Goal: Task Accomplishment & Management: Manage account settings

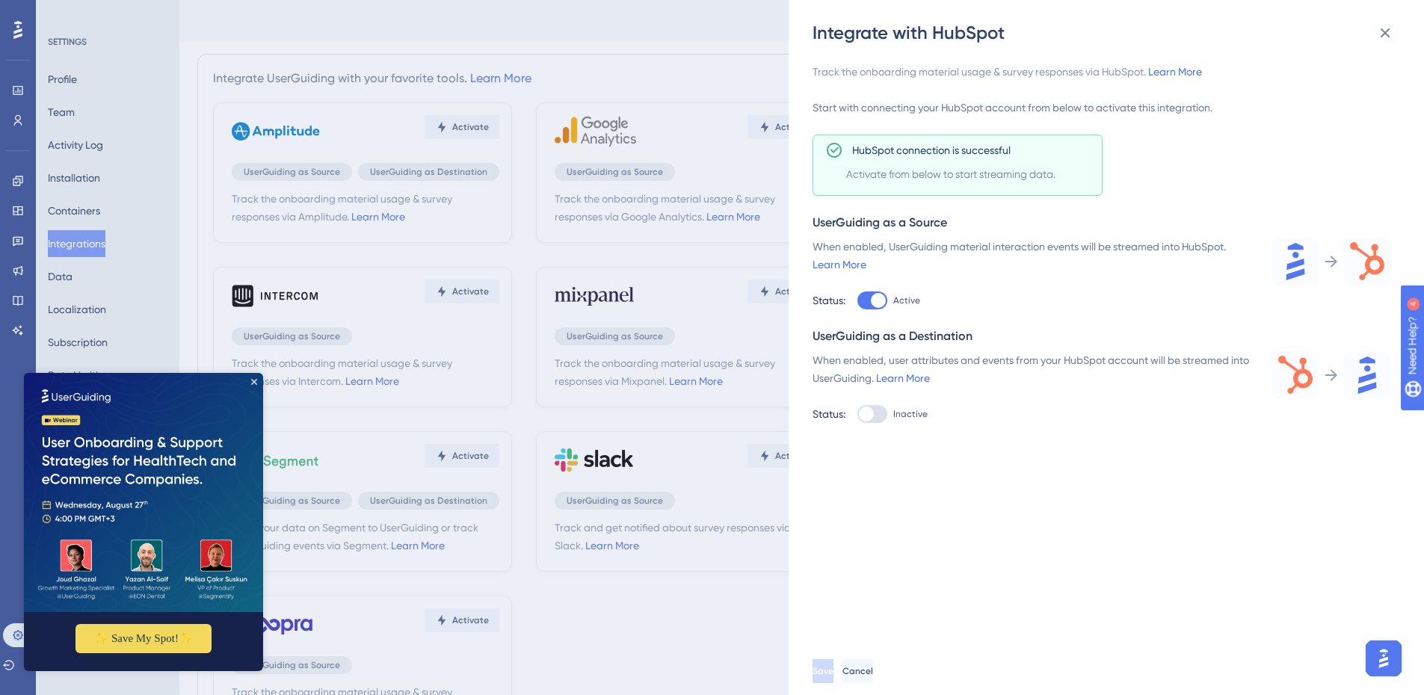
click at [866, 412] on div at bounding box center [866, 414] width 15 height 15
click at [857, 301] on input "Inactive" at bounding box center [857, 301] width 1 height 1
checkbox input "true"
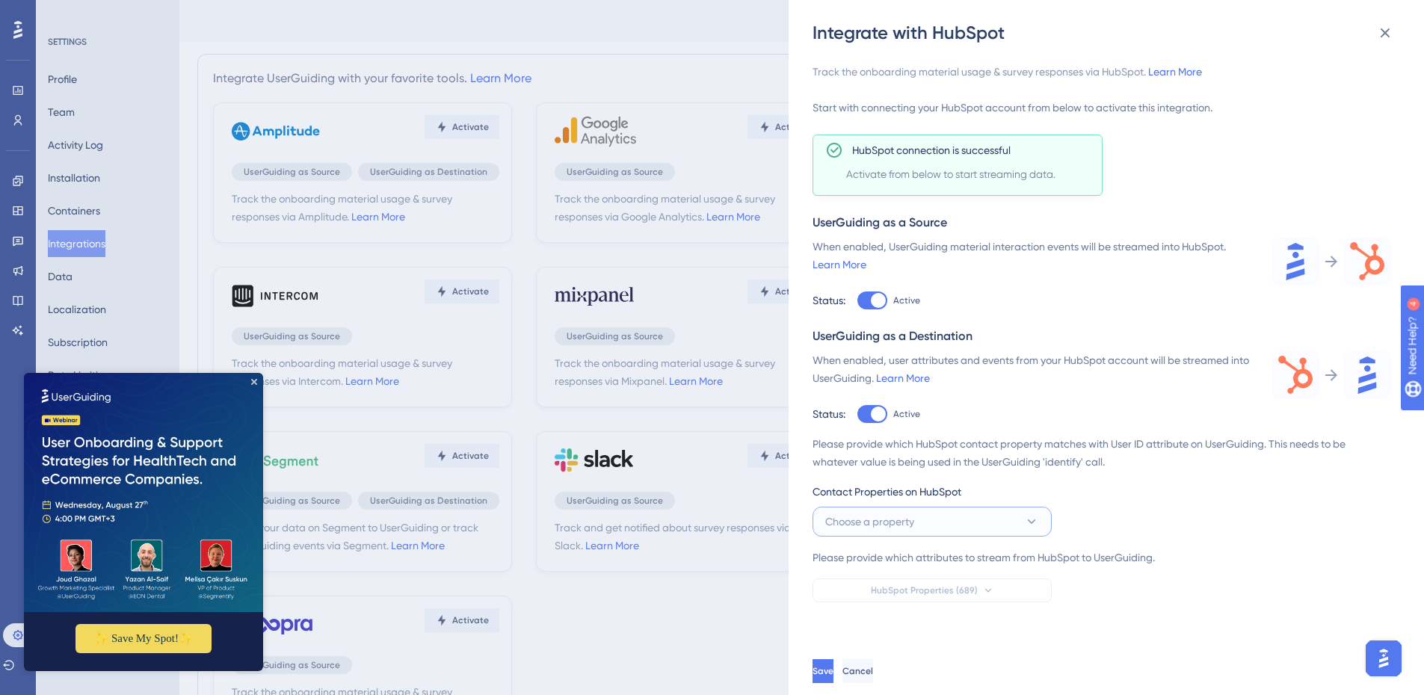
click at [916, 425] on button "Choose a property" at bounding box center [932, 522] width 239 height 30
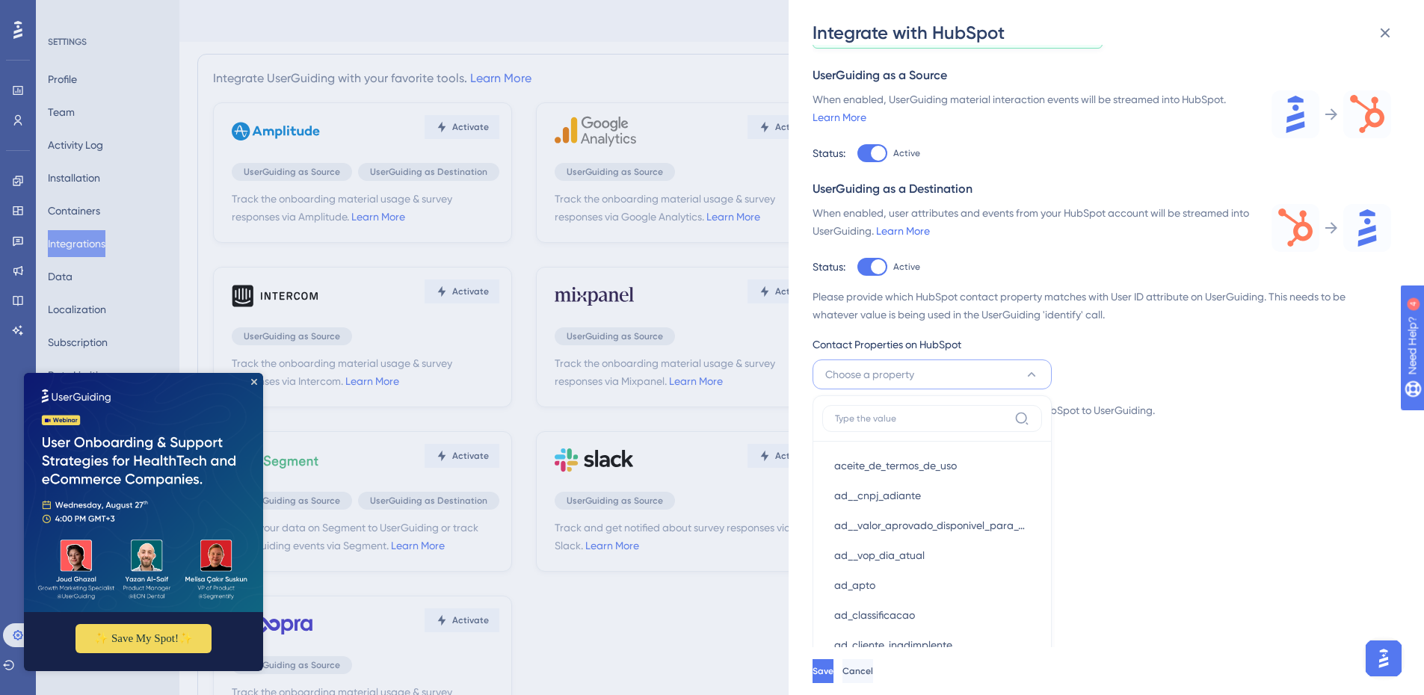
click at [945, 425] on div "Track the onboarding material usage & survey responses via HubSpot. Learn More …" at bounding box center [1114, 346] width 603 height 603
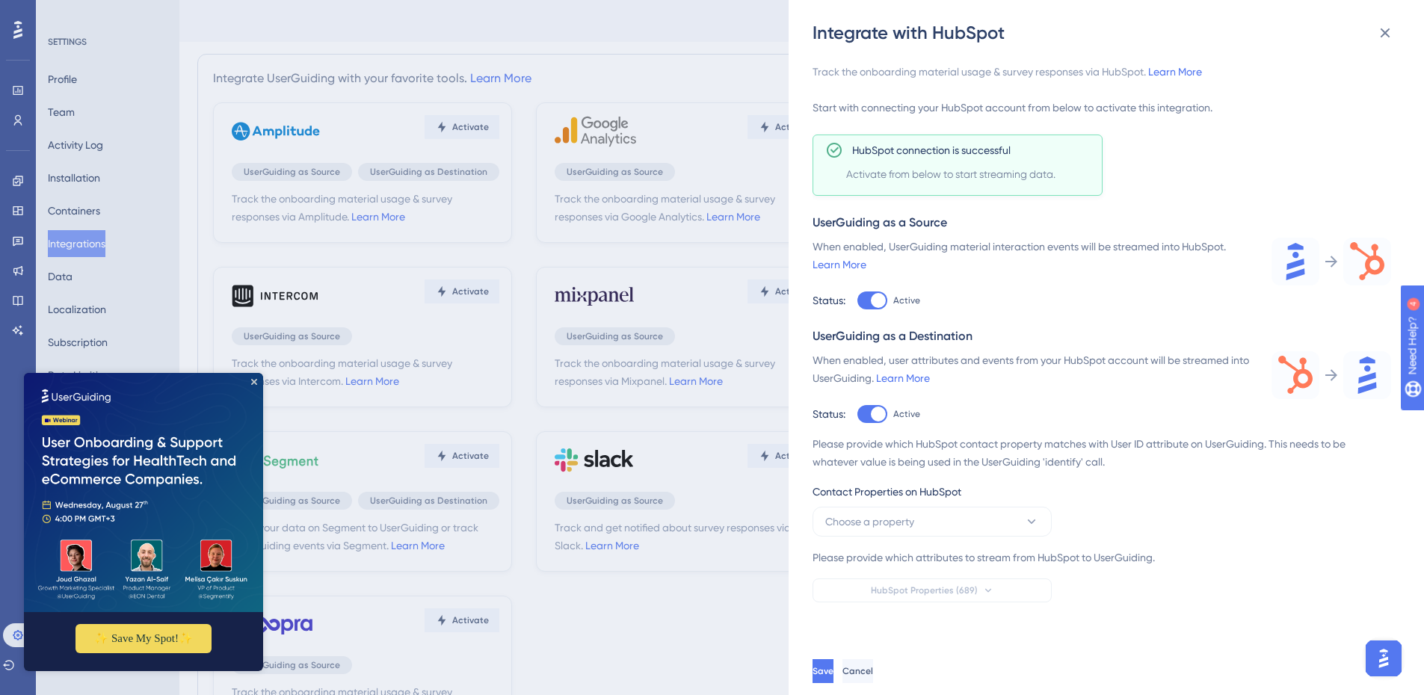
scroll to position [0, 0]
click at [940, 425] on button "Choose a property" at bounding box center [932, 522] width 239 height 30
click at [942, 425] on button "Choose a property" at bounding box center [932, 522] width 239 height 30
click at [943, 425] on button "Choose a property" at bounding box center [932, 522] width 239 height 30
click at [945, 425] on button "Choose a property" at bounding box center [932, 522] width 239 height 30
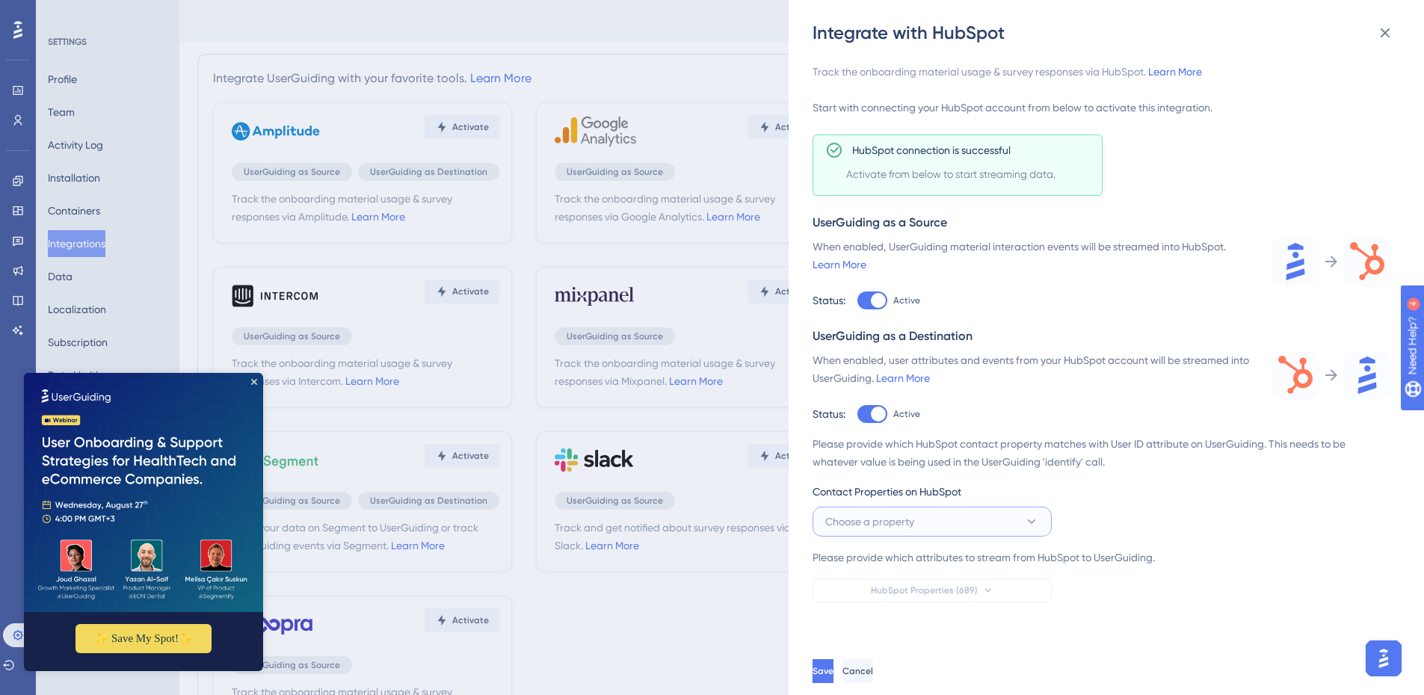
click at [945, 425] on button "Choose a property" at bounding box center [932, 522] width 239 height 30
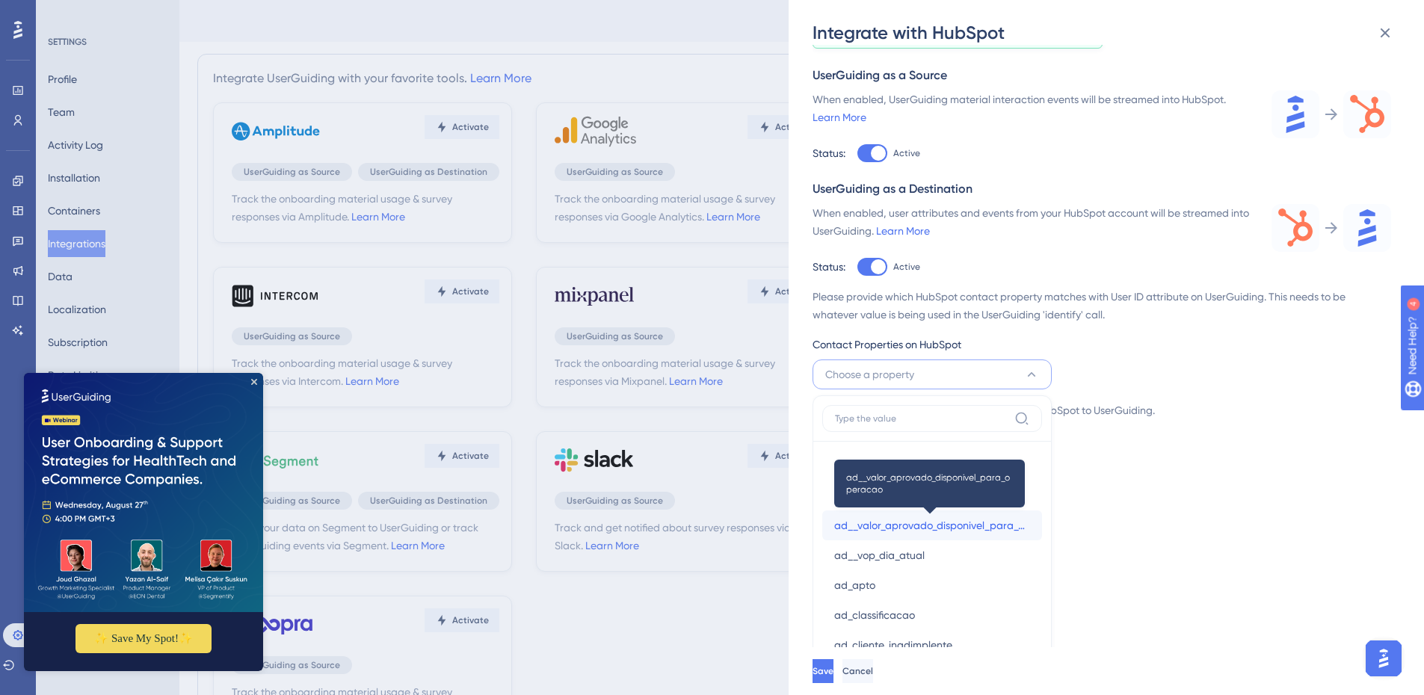
click at [881, 425] on span "ad__valor_aprovado_disponivel_para_operacao" at bounding box center [932, 526] width 196 height 18
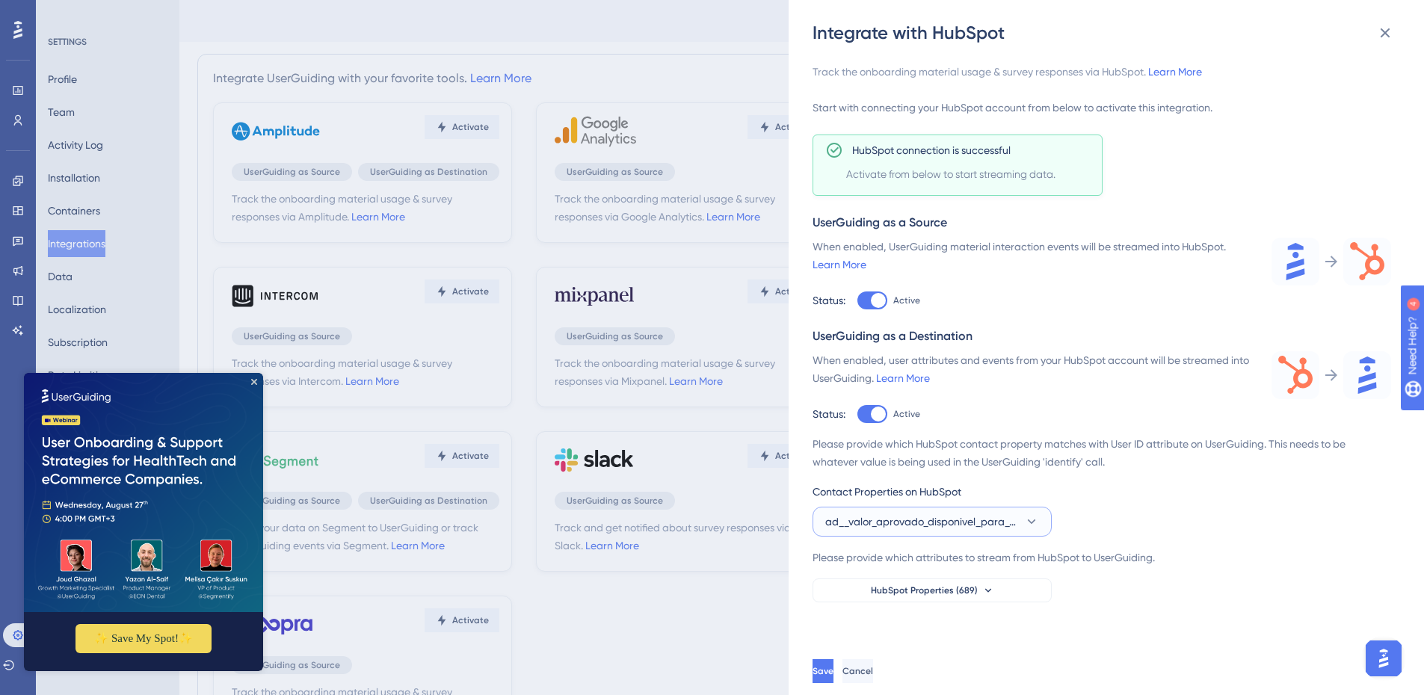
click at [886, 425] on span "ad__valor_aprovado_disponivel_para_operacao" at bounding box center [921, 522] width 193 height 18
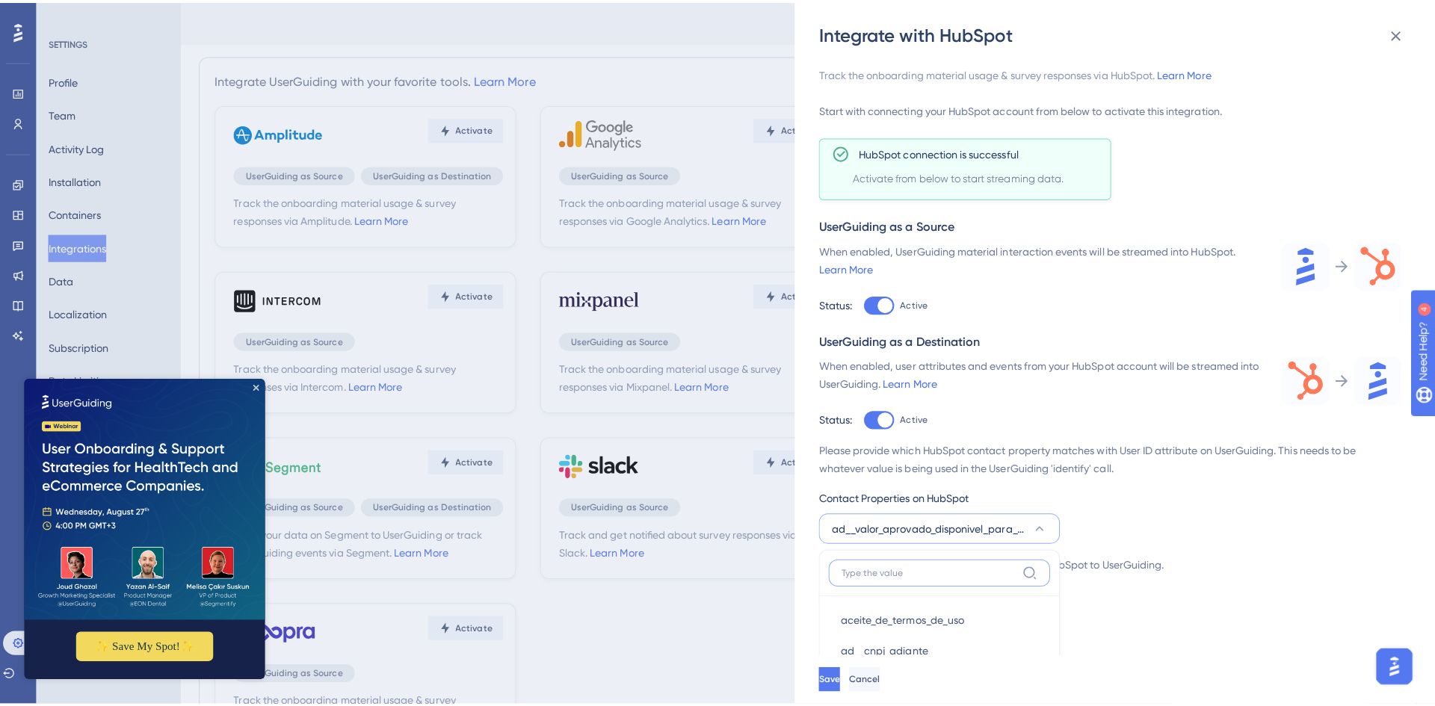
scroll to position [312, 0]
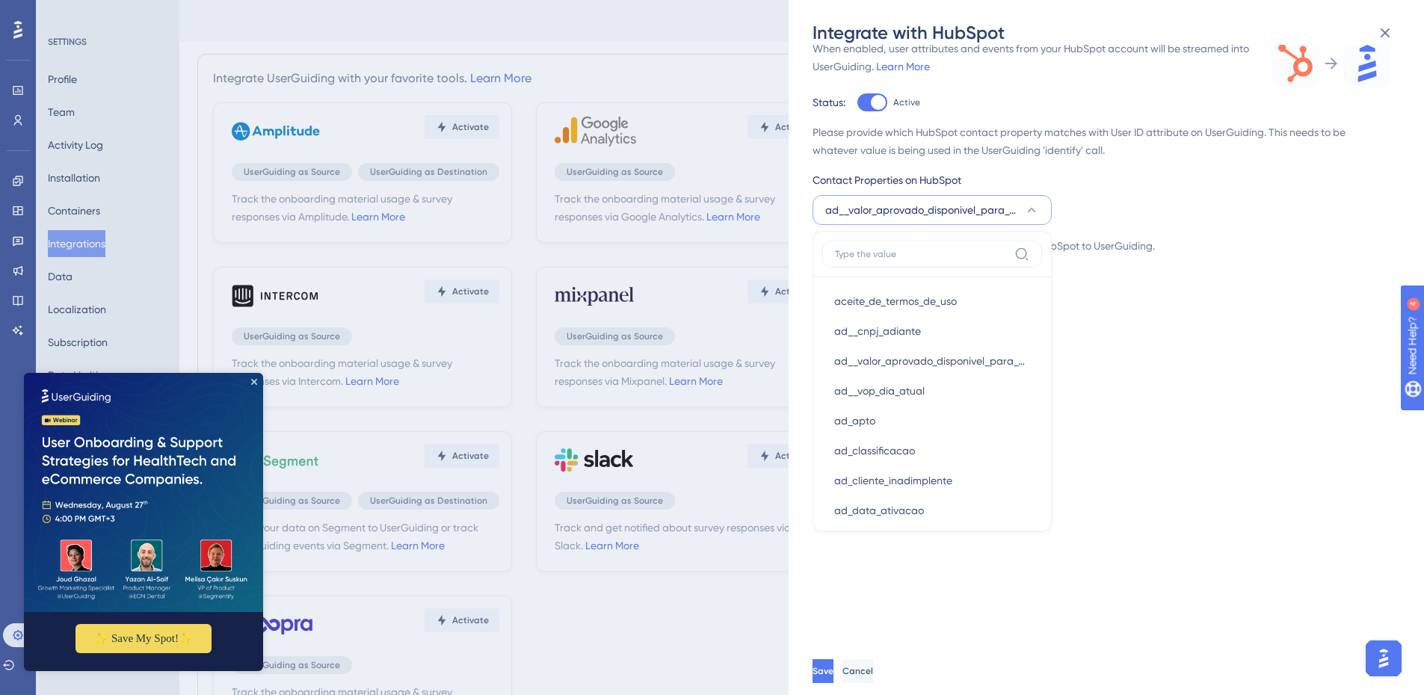
click at [17, 120] on div "Integrate with HubSpot Track the onboarding material usage & survey responses v…" at bounding box center [712, 347] width 1424 height 695
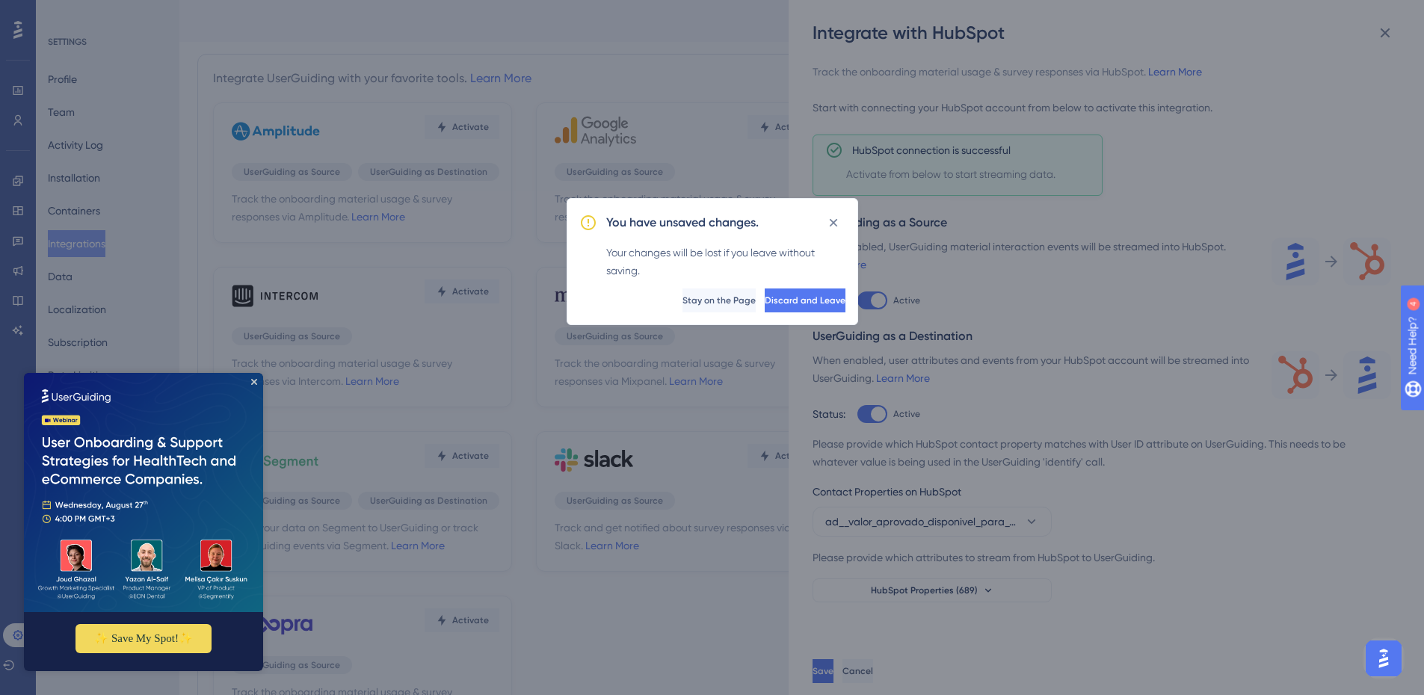
scroll to position [0, 0]
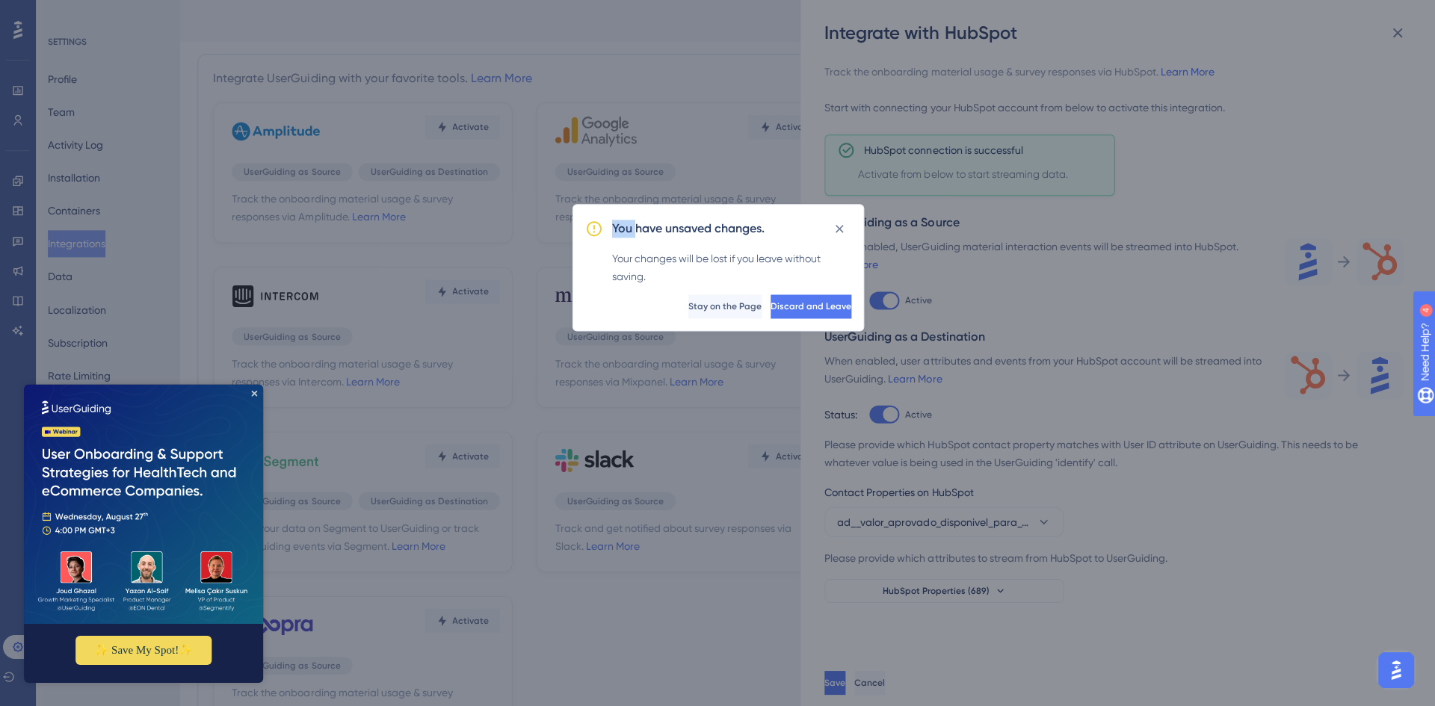
click at [18, 120] on div "You have unsaved changes. Your changes will be lost if you leave without saving…" at bounding box center [717, 353] width 1435 height 706
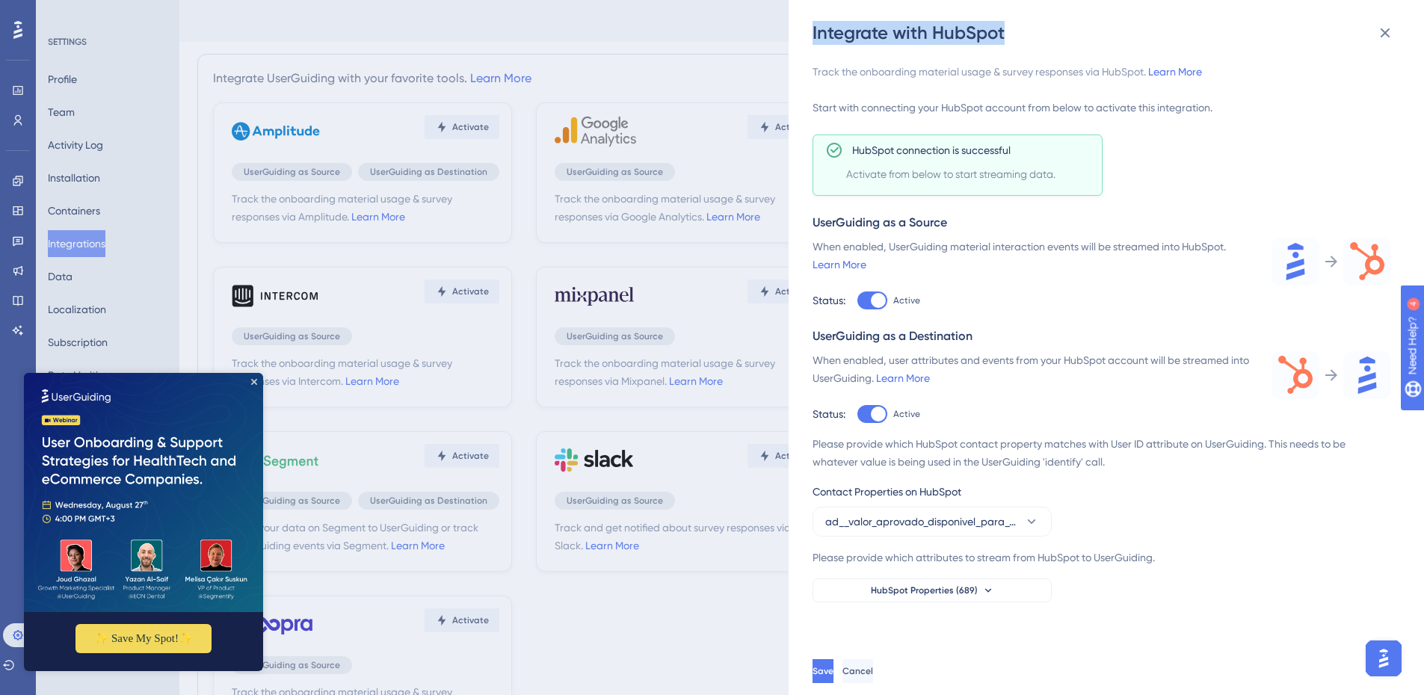
click at [18, 119] on div "Integrate with HubSpot Track the onboarding material usage & survey responses v…" at bounding box center [712, 347] width 1424 height 695
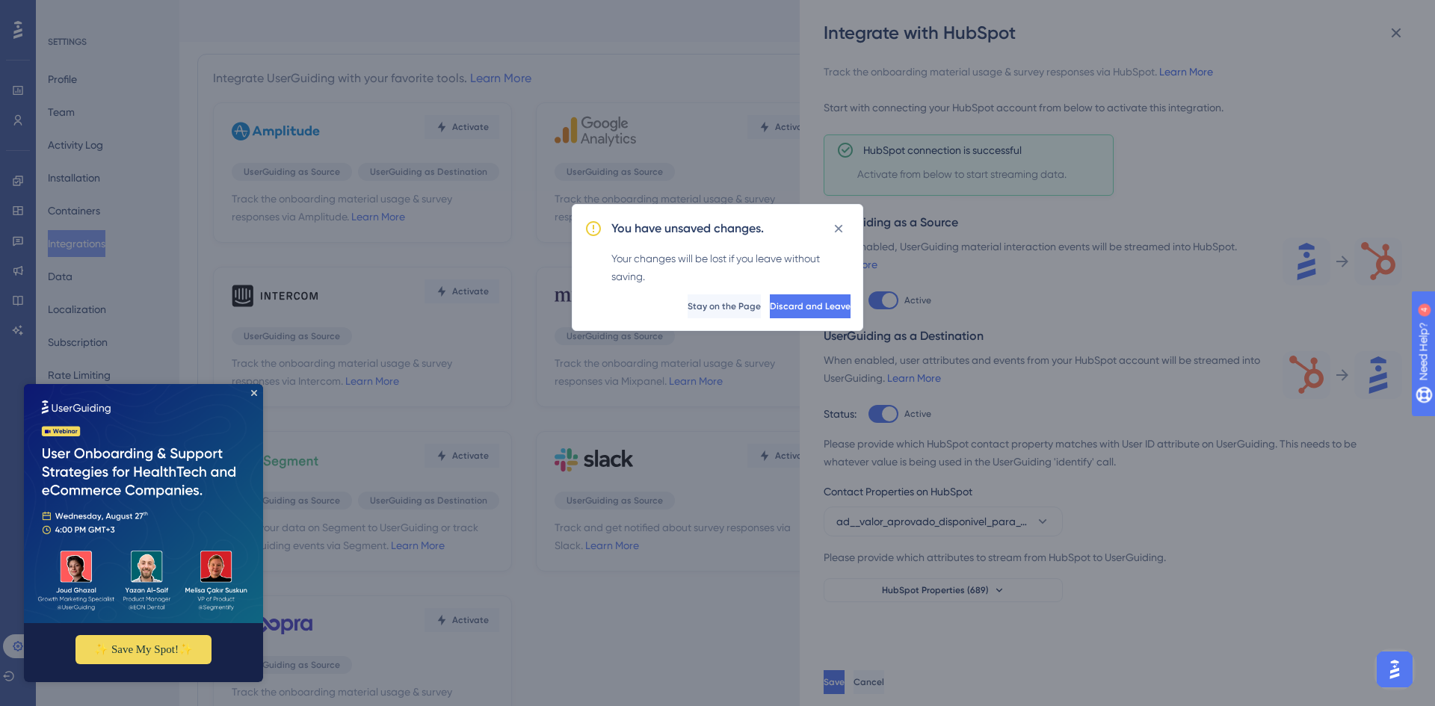
click at [323, 114] on div "You have unsaved changes. Your changes will be lost if you leave without saving…" at bounding box center [717, 353] width 1435 height 706
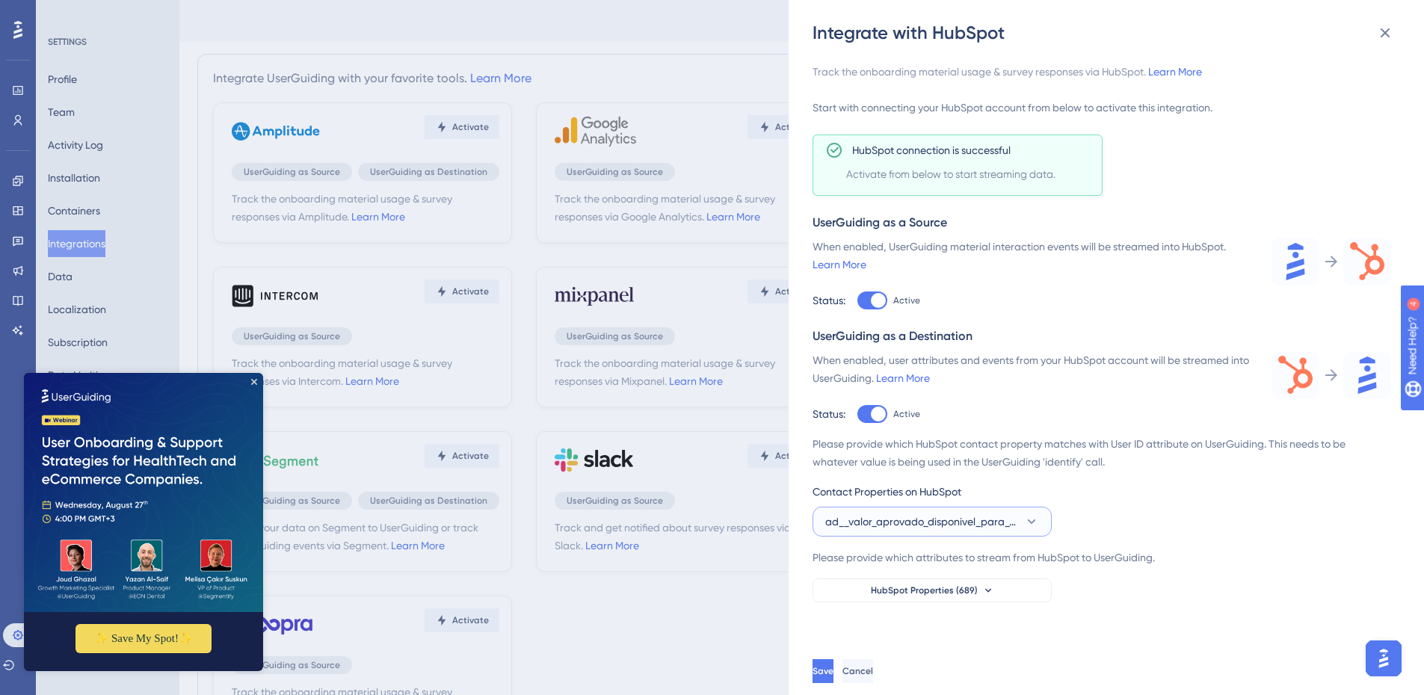
click at [934, 425] on span "ad__valor_aprovado_disponivel_para_operacao" at bounding box center [921, 522] width 193 height 18
type input "i"
type input "reg"
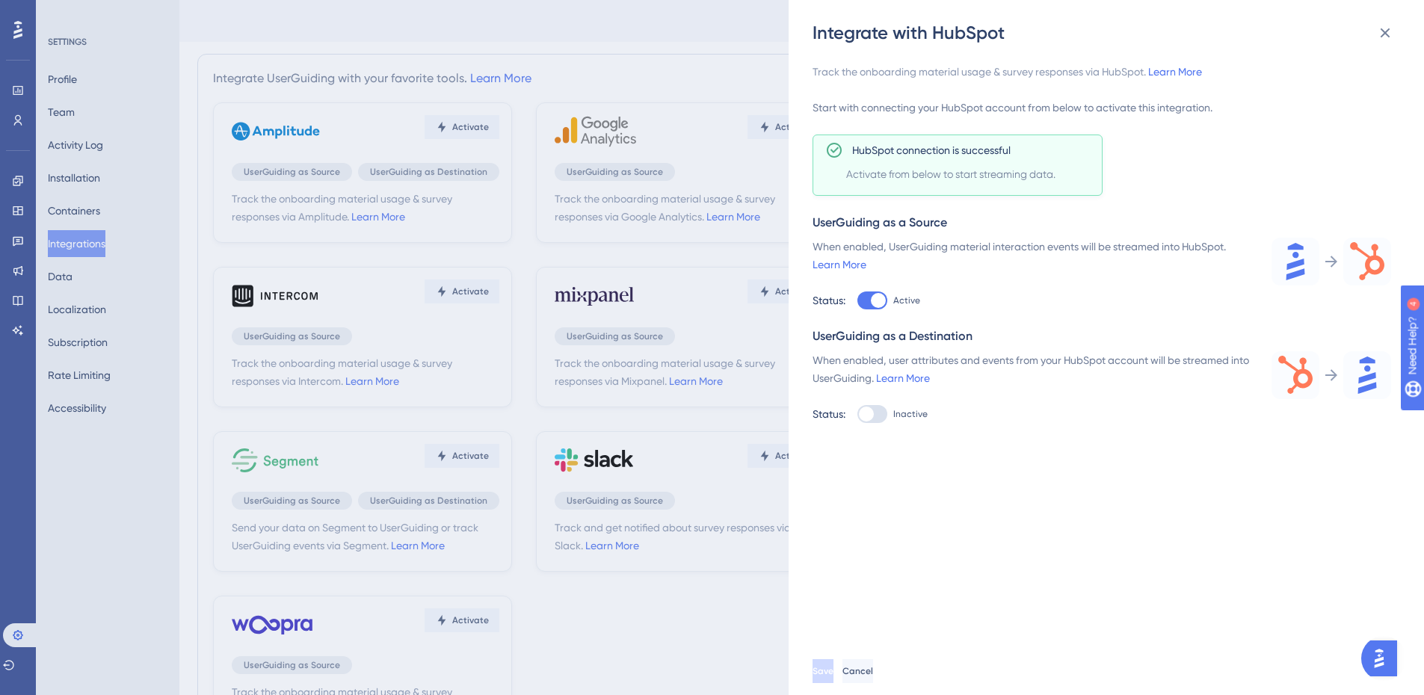
click at [1070, 309] on div "Status: Inactive" at bounding box center [1033, 301] width 441 height 18
drag, startPoint x: 126, startPoint y: 173, endPoint x: 191, endPoint y: 161, distance: 66.0
click at [128, 173] on div "Integrate with HubSpot Track the onboarding material usage & survey responses v…" at bounding box center [712, 347] width 1424 height 695
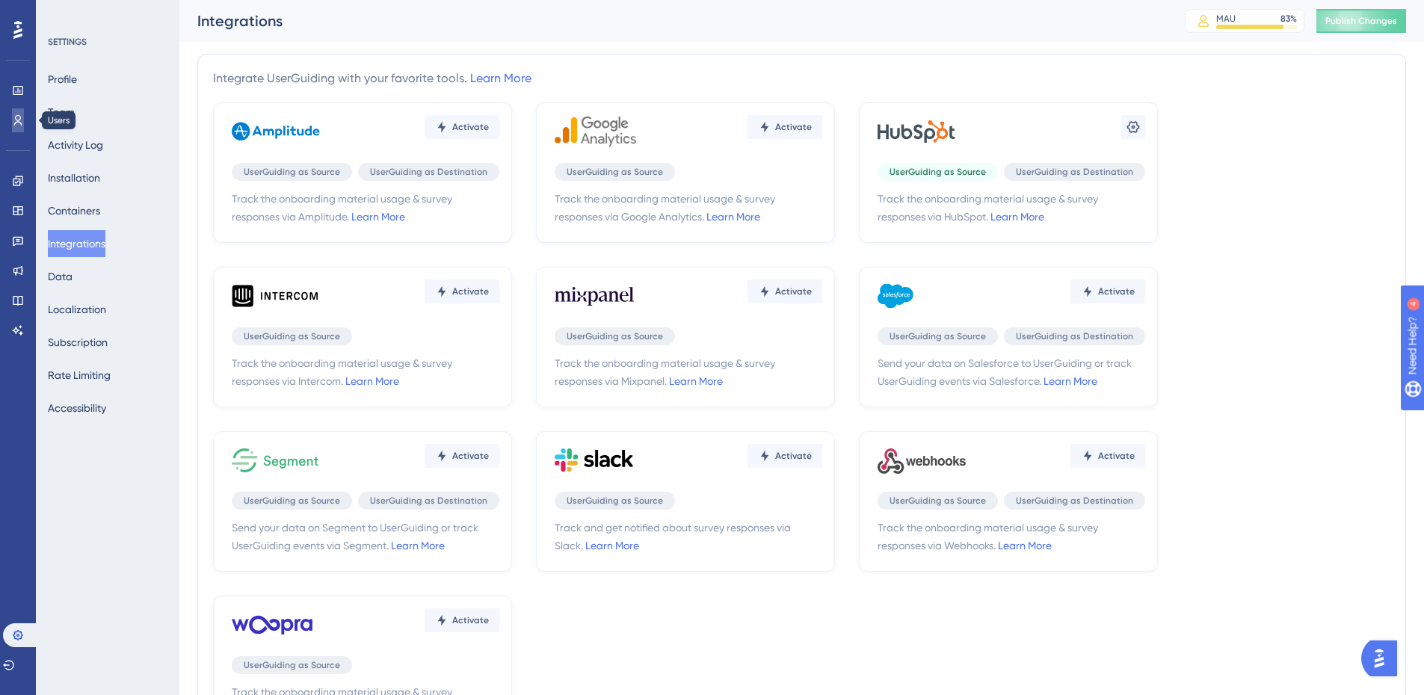
click at [13, 117] on icon at bounding box center [18, 120] width 12 height 12
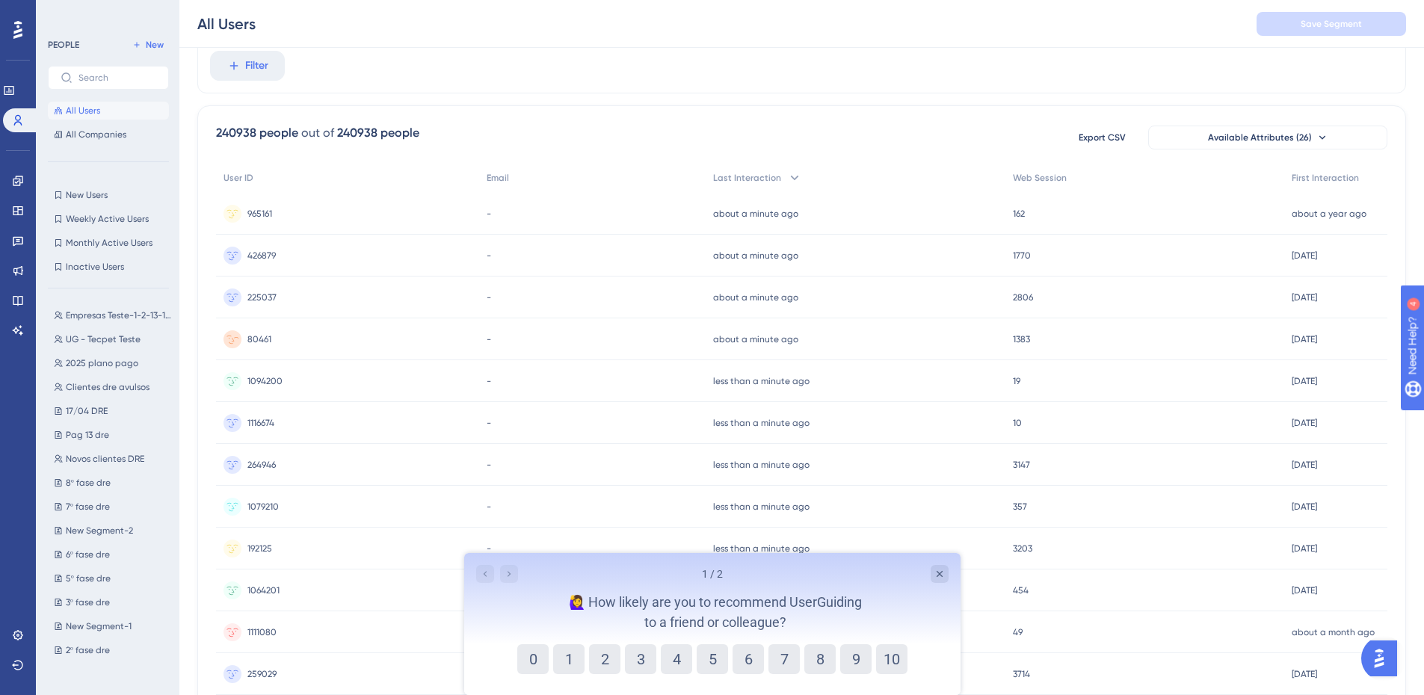
scroll to position [75, 0]
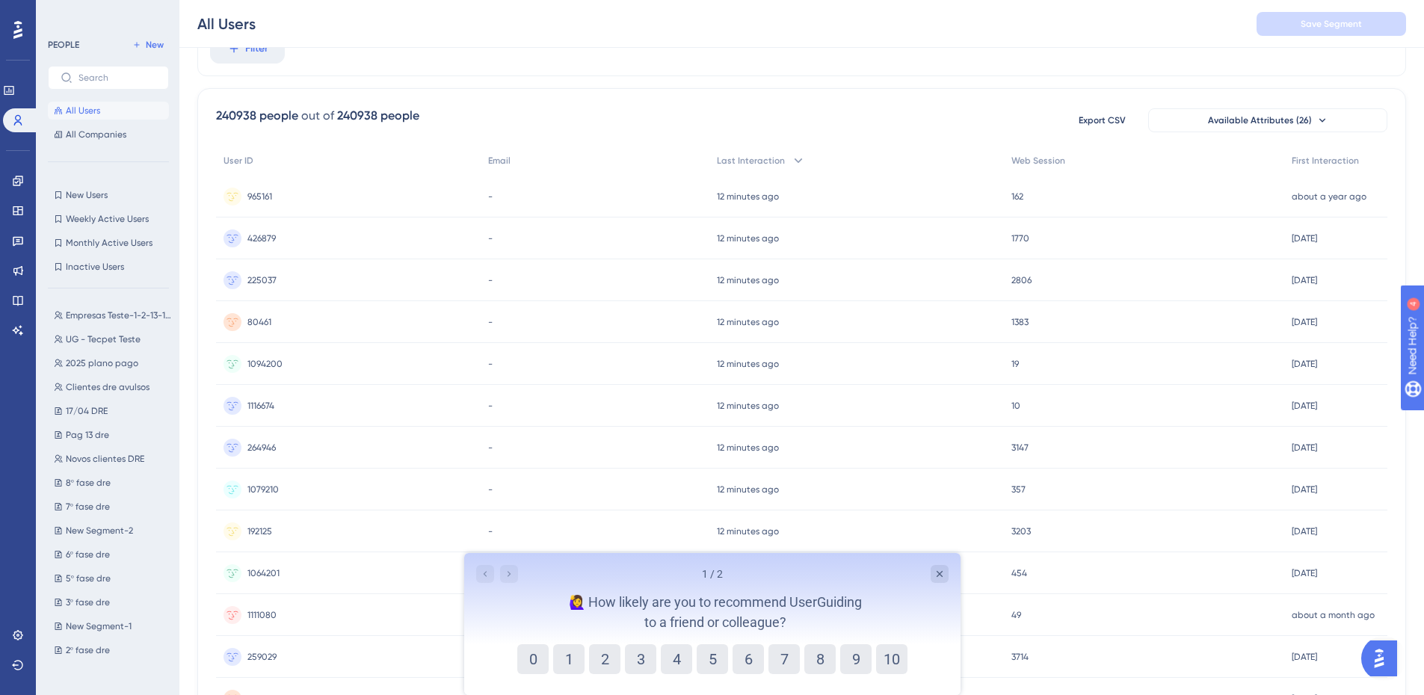
click at [829, 46] on div "All Users Save Segment" at bounding box center [801, 24] width 1245 height 48
click at [366, 58] on div "Filter" at bounding box center [801, 48] width 1209 height 55
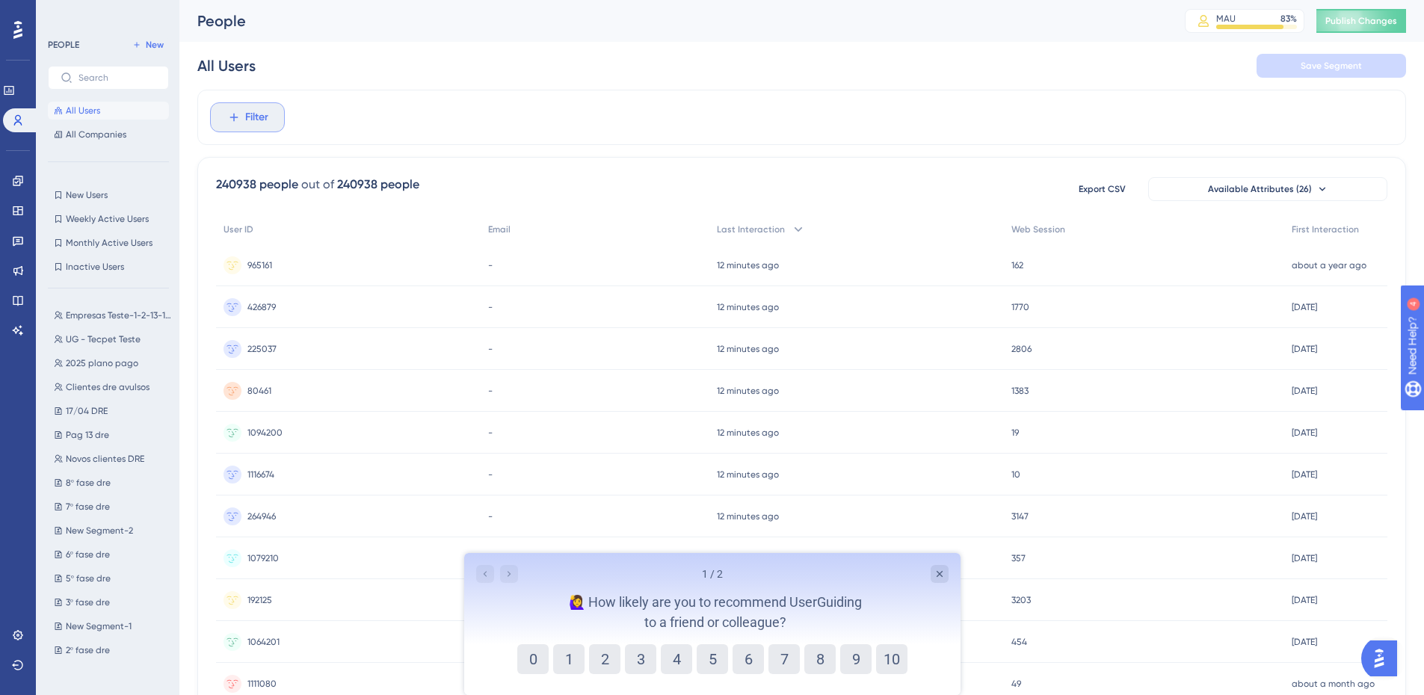
click at [253, 108] on button "Filter" at bounding box center [247, 117] width 75 height 30
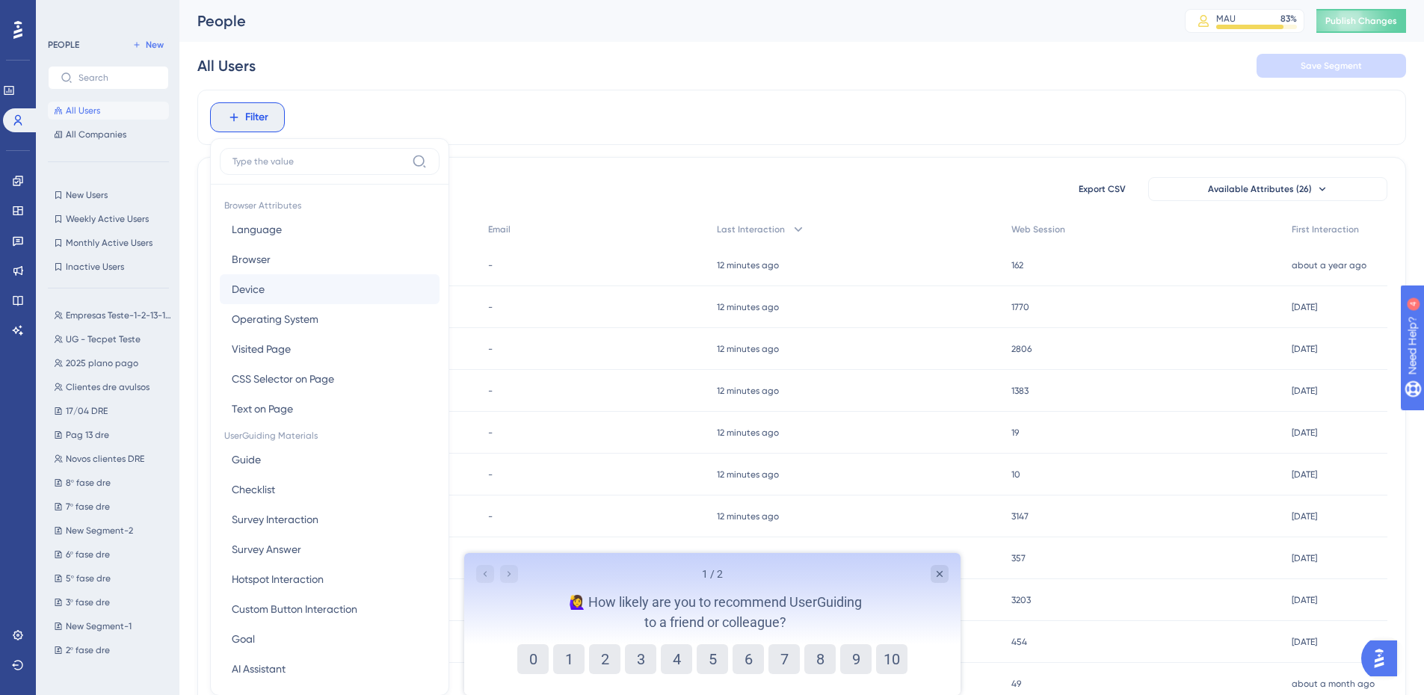
scroll to position [70, 0]
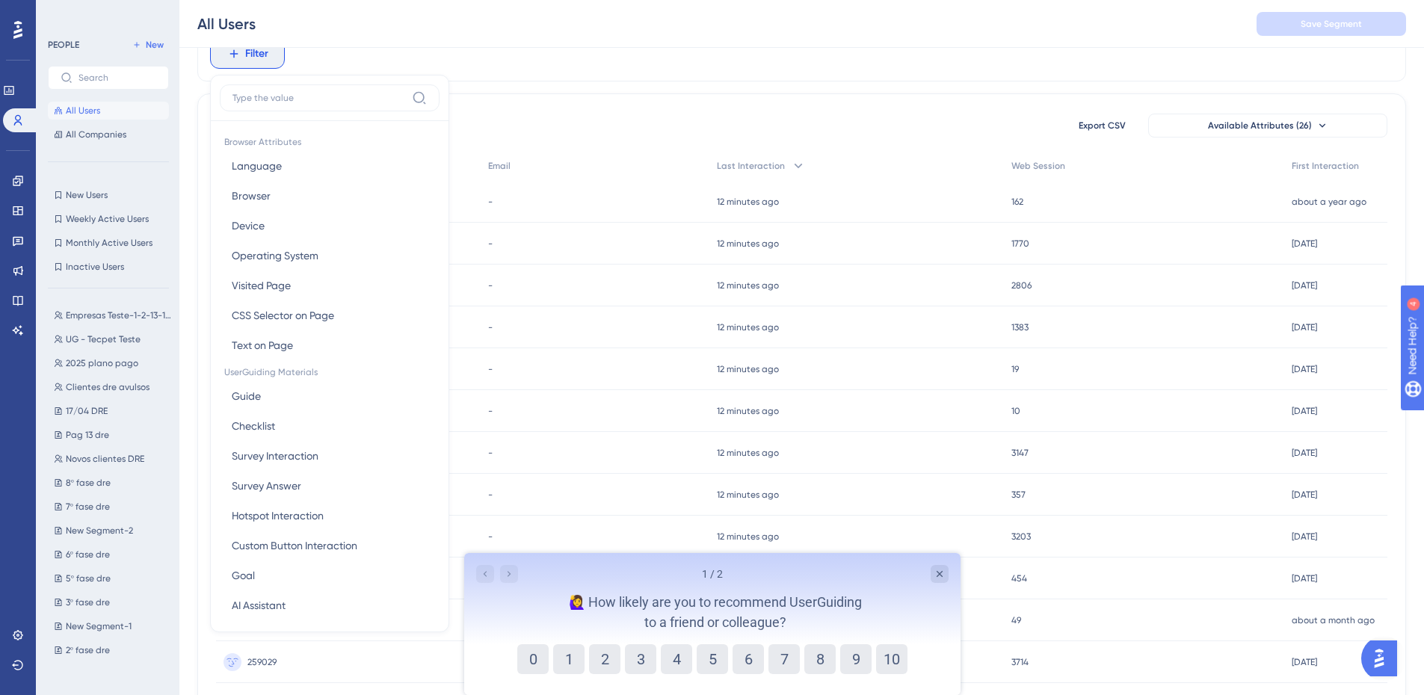
click at [313, 102] on input at bounding box center [318, 98] width 173 height 12
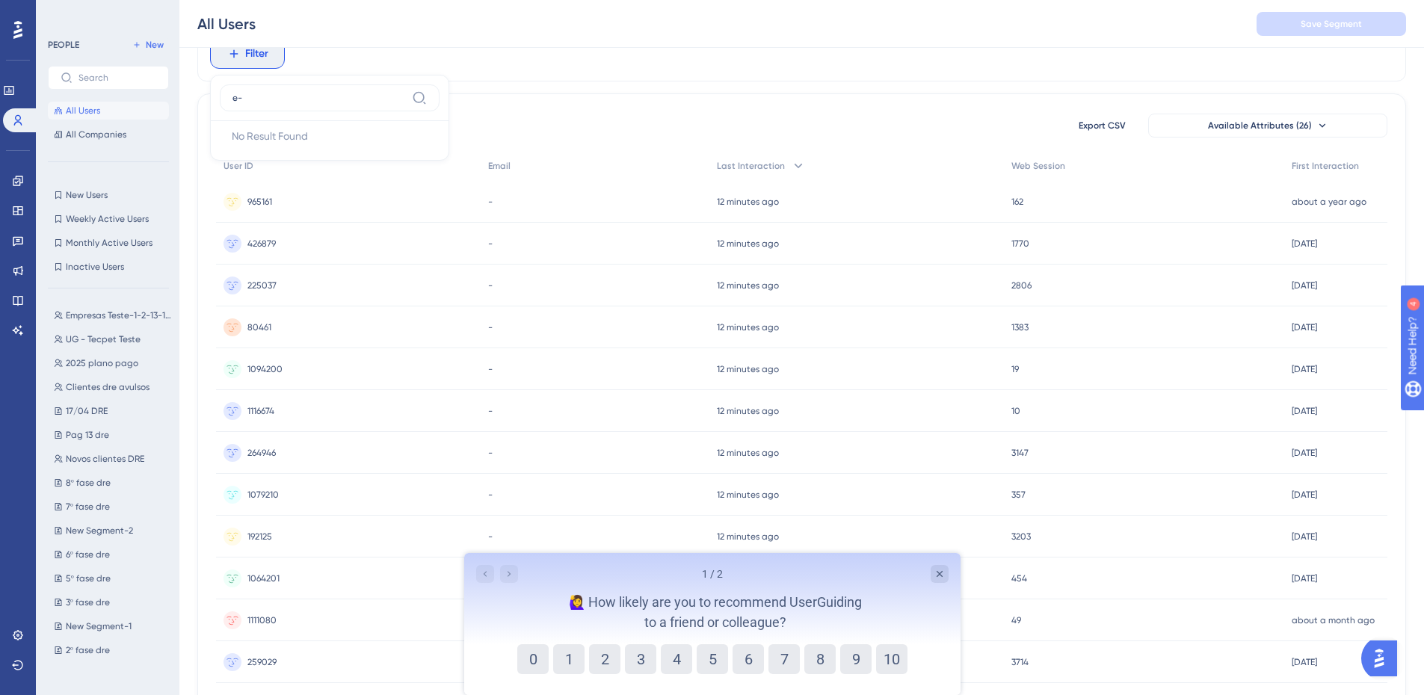
type input "e"
type input "m"
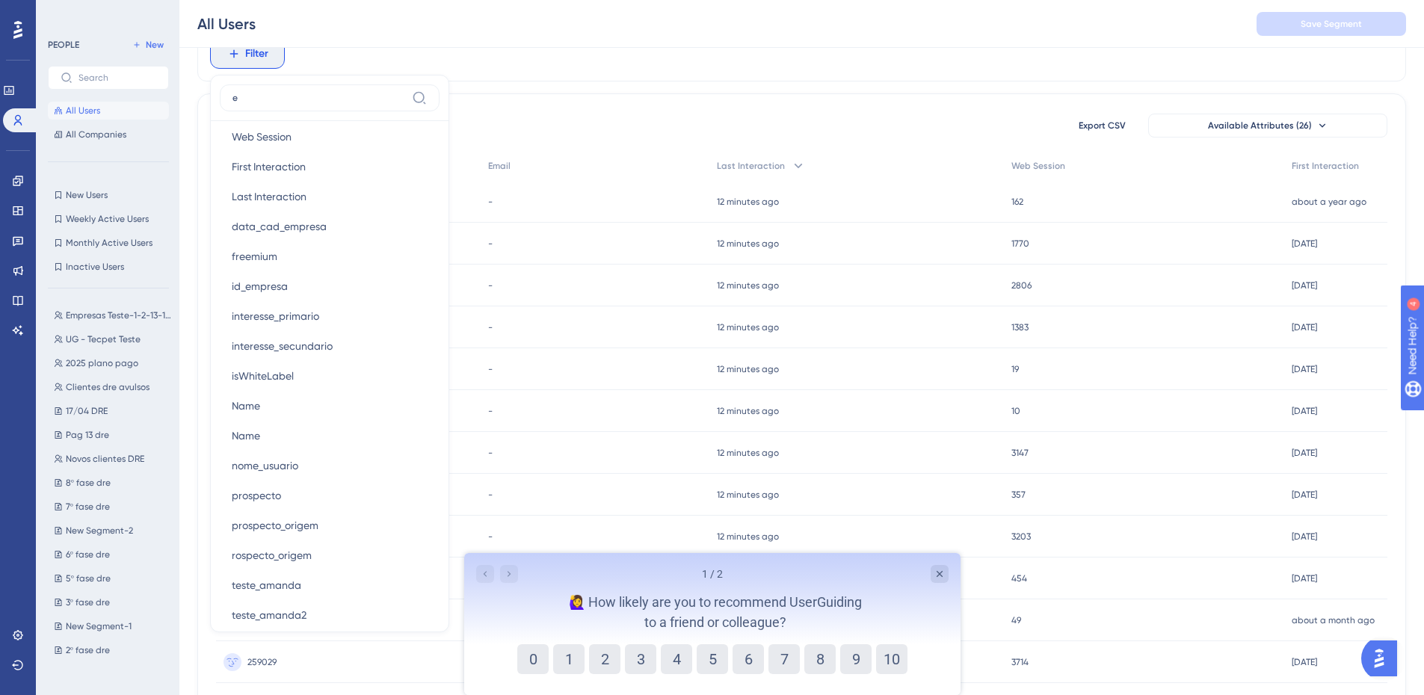
scroll to position [673, 0]
type input "e"
click at [479, 55] on div "Filter e Browser Attributes Language Language Browser Browser Device Device Ope…" at bounding box center [801, 53] width 1209 height 55
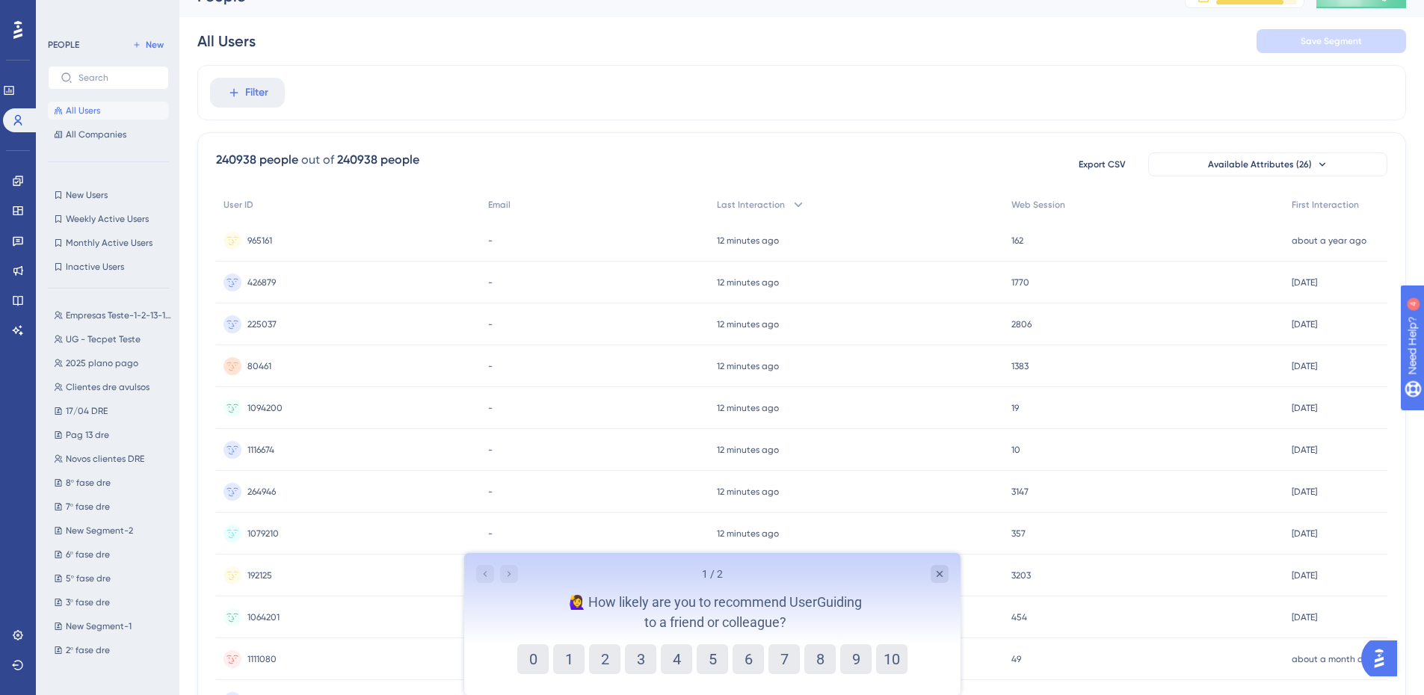
scroll to position [0, 0]
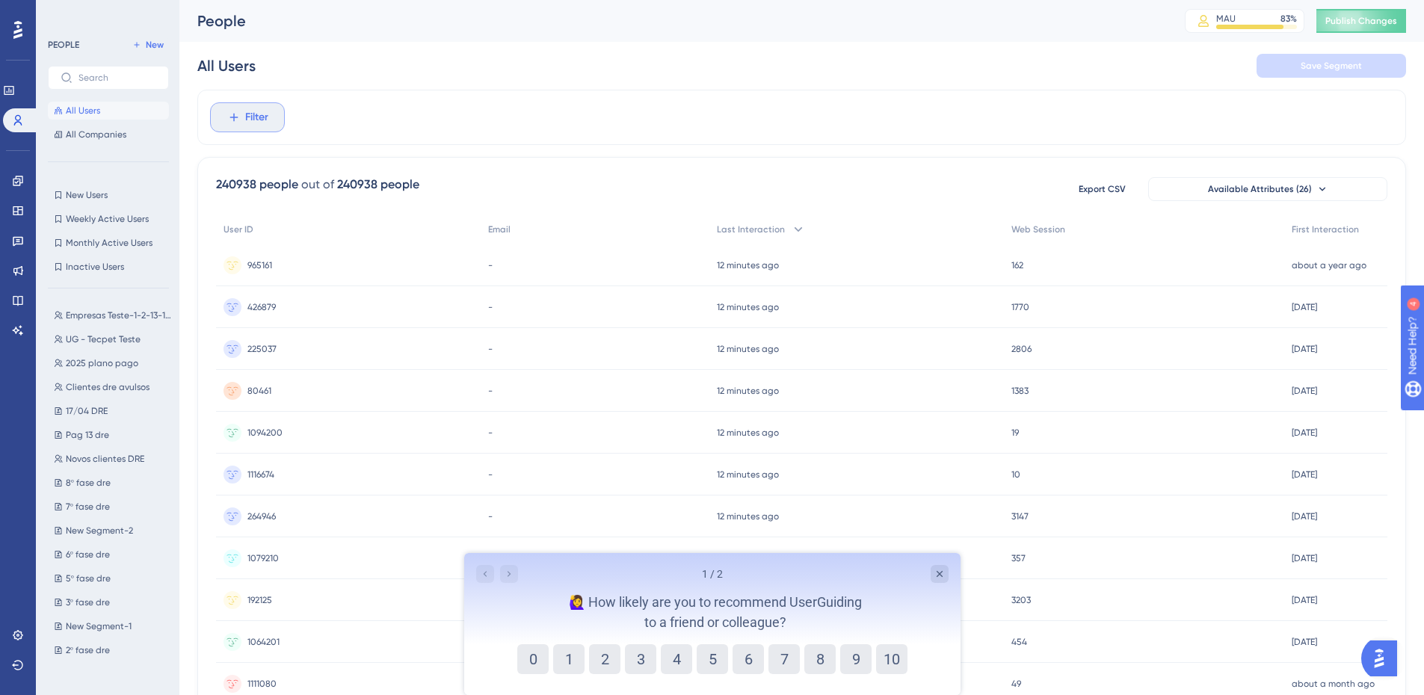
click at [265, 108] on button "Filter" at bounding box center [247, 117] width 75 height 30
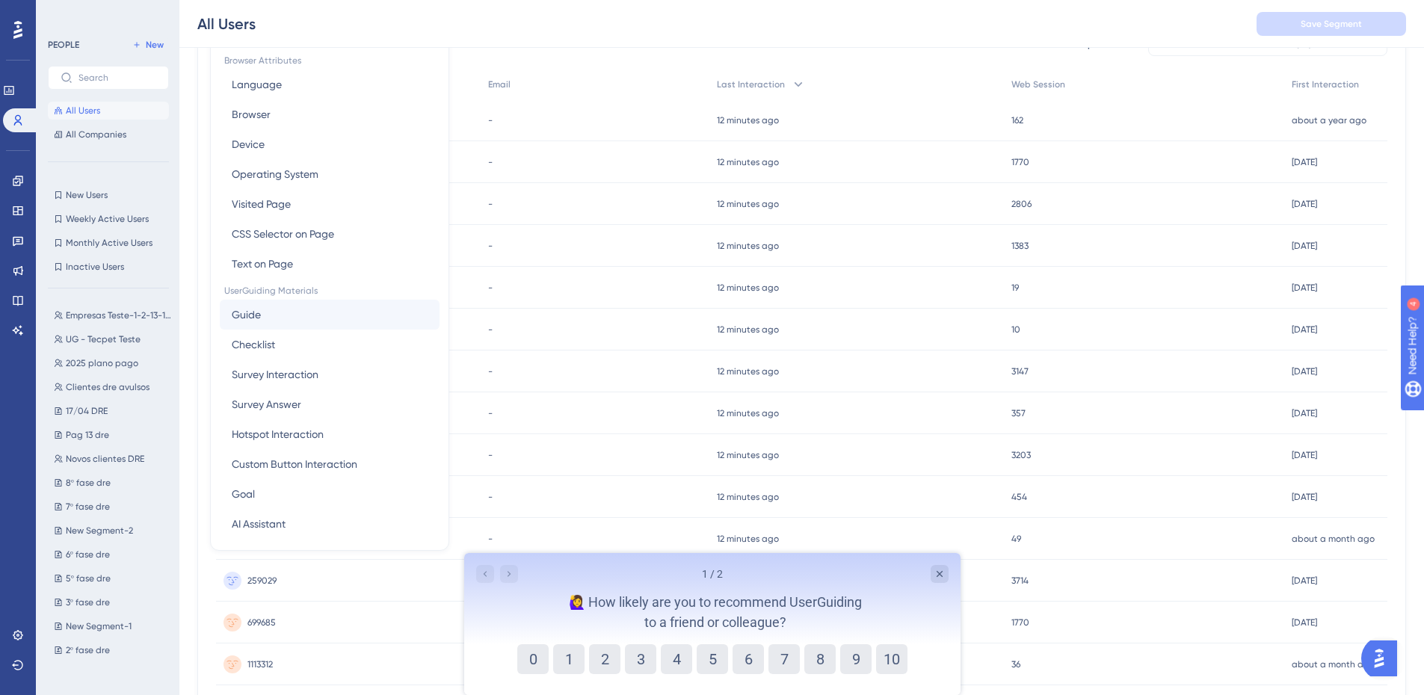
scroll to position [70, 0]
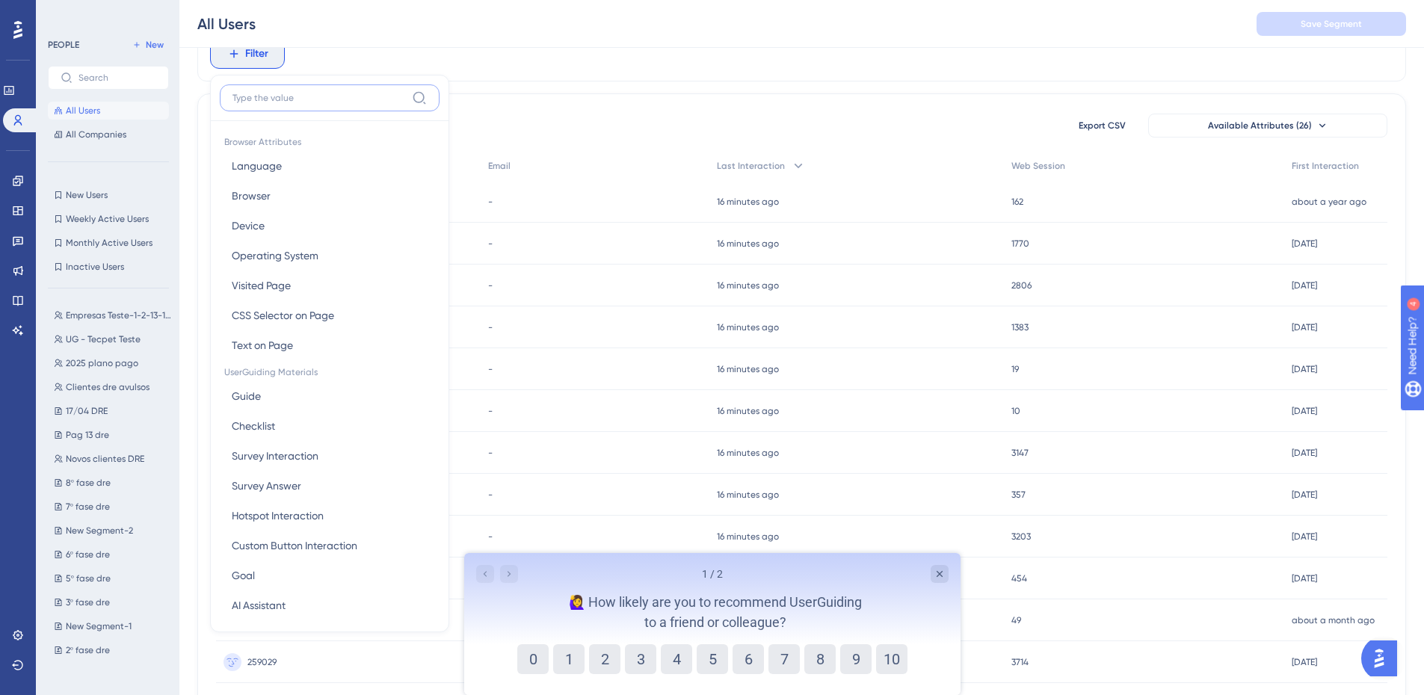
click at [274, 94] on input at bounding box center [318, 98] width 173 height 12
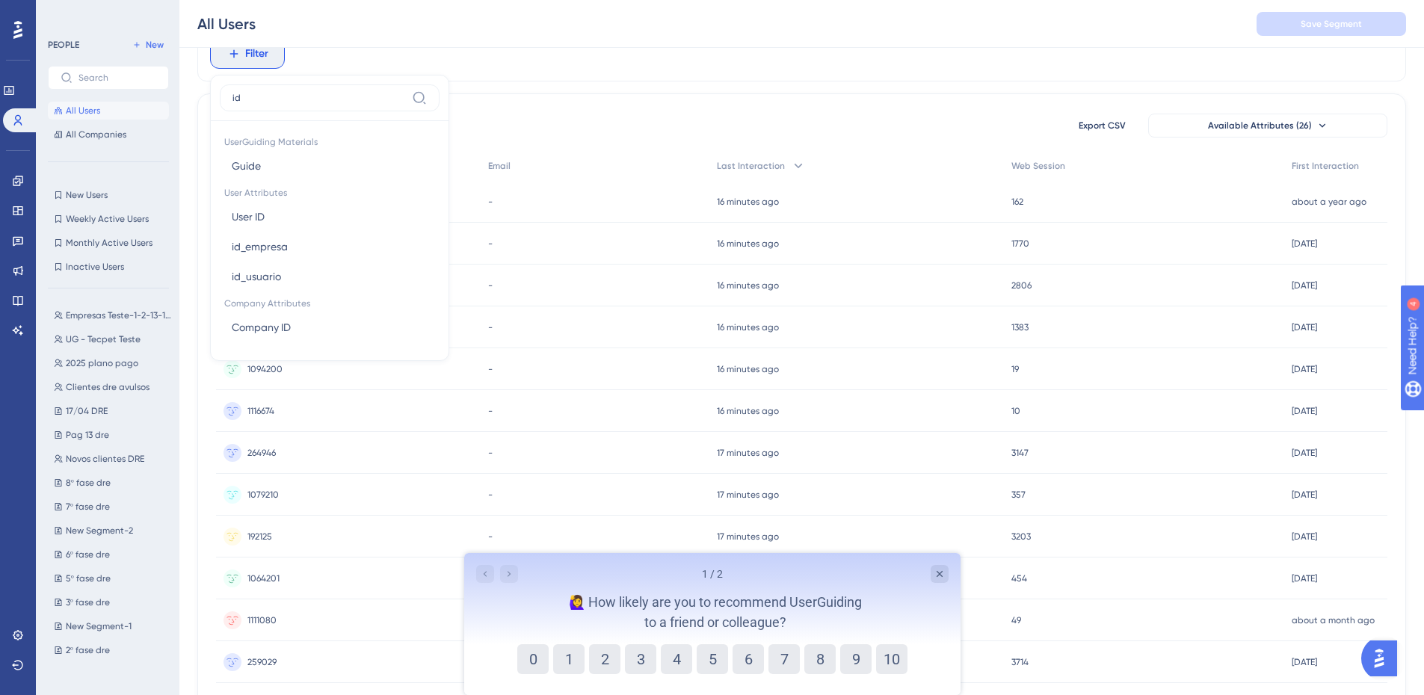
click at [258, 111] on div "id" at bounding box center [330, 102] width 220 height 37
click at [262, 104] on label "id" at bounding box center [330, 97] width 220 height 27
click at [262, 104] on input "id" at bounding box center [318, 98] width 173 height 12
click at [262, 96] on input "id" at bounding box center [318, 98] width 173 height 12
click at [322, 96] on input "id" at bounding box center [318, 98] width 173 height 12
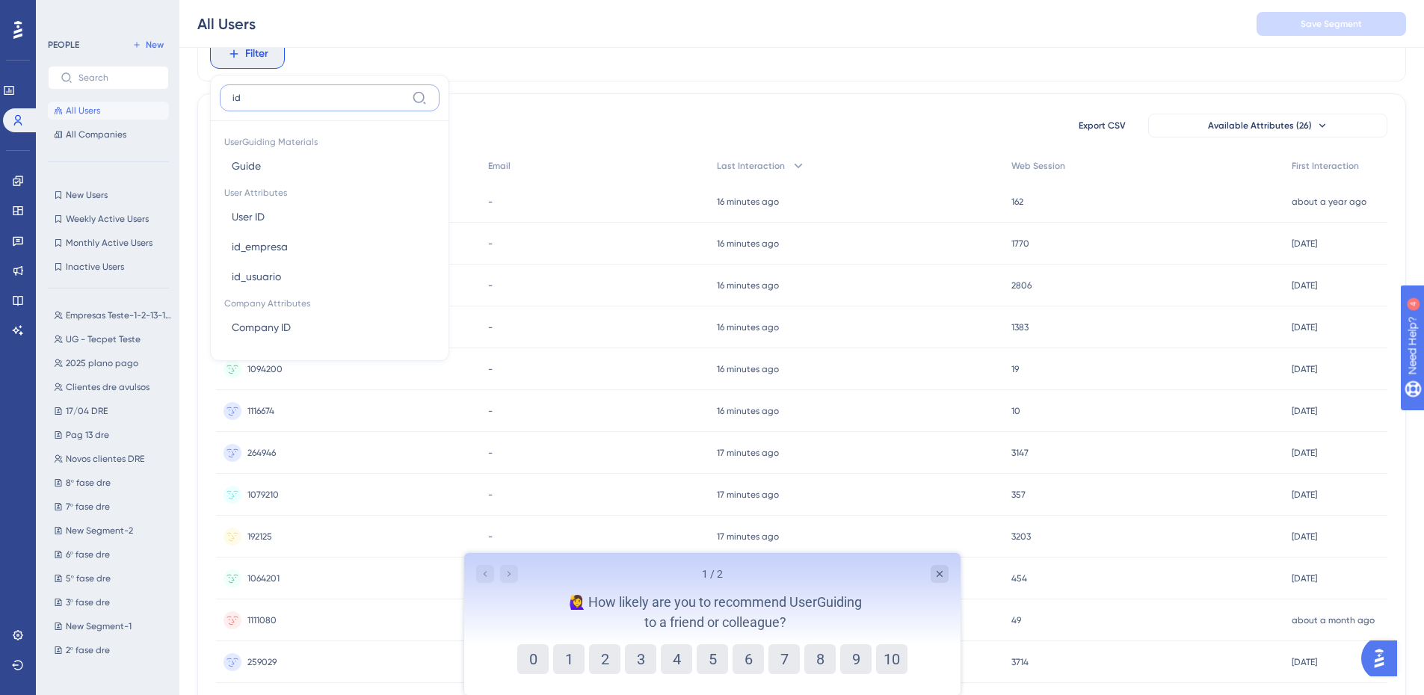
click at [322, 96] on input "id" at bounding box center [318, 98] width 173 height 12
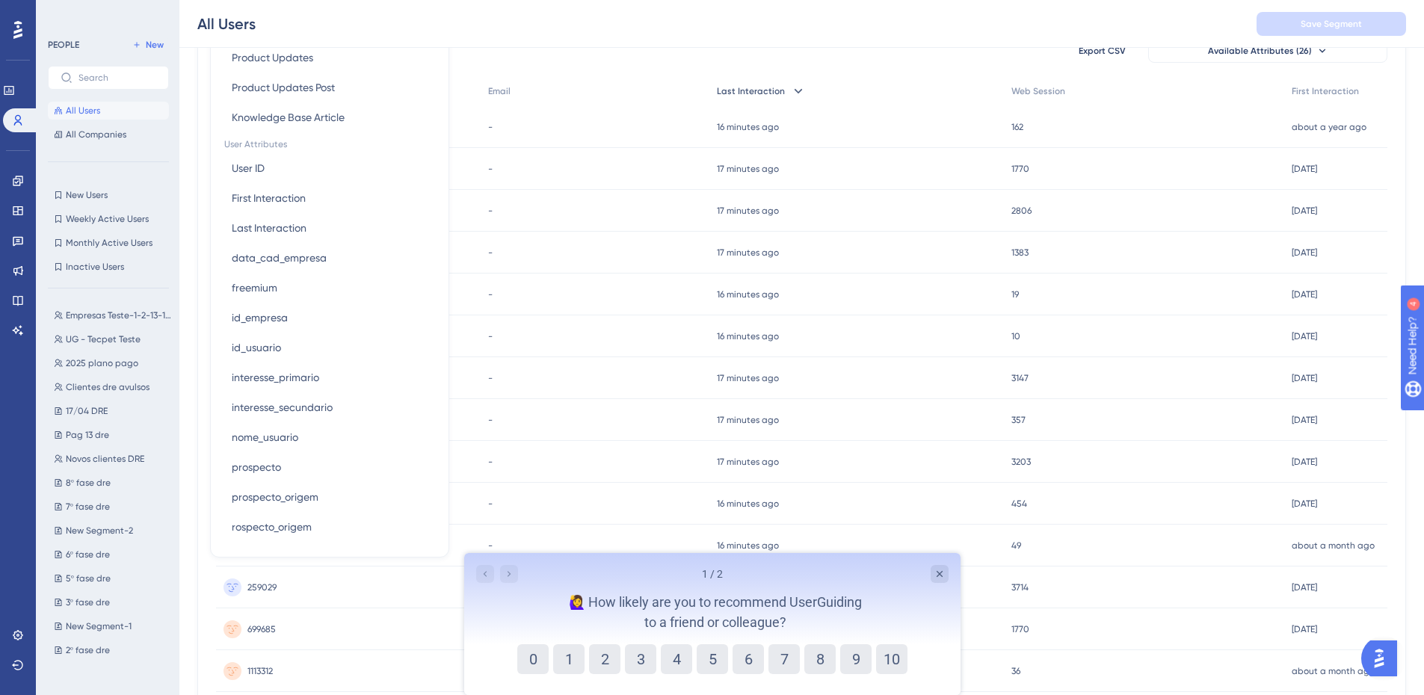
scroll to position [339, 0]
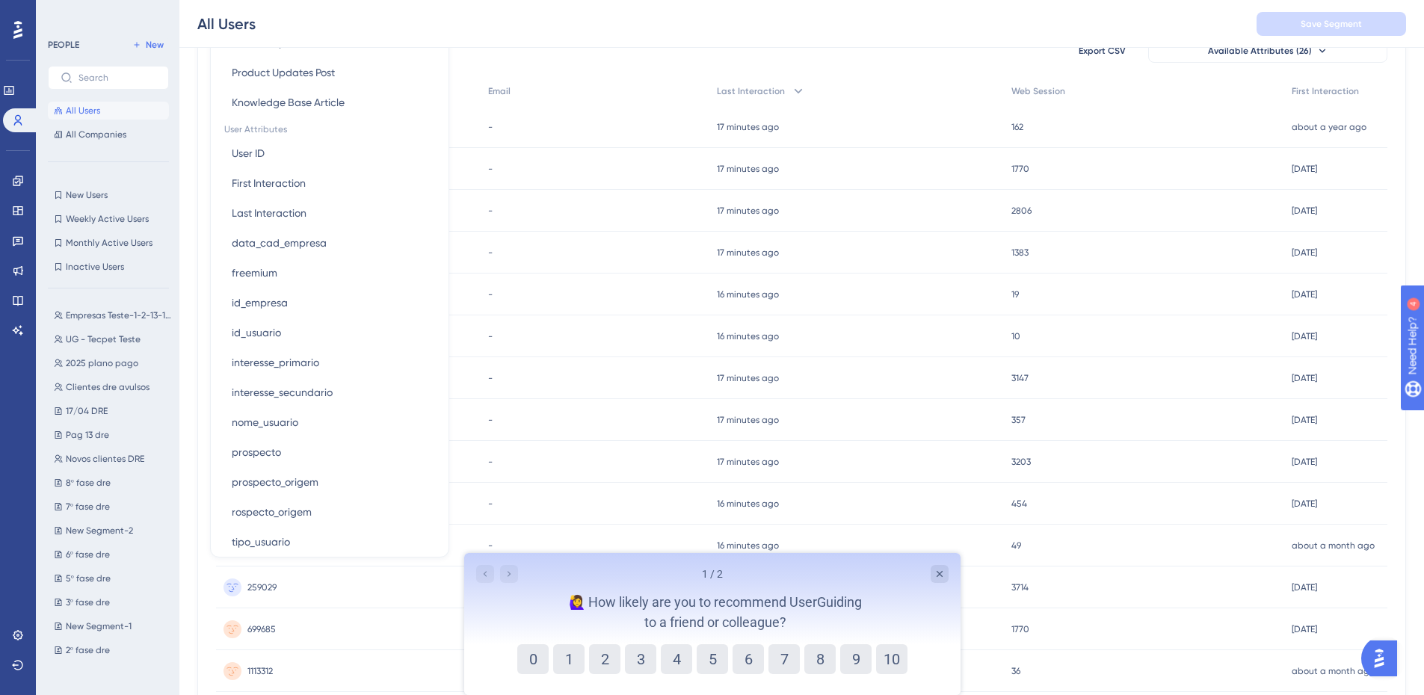
type input "r"
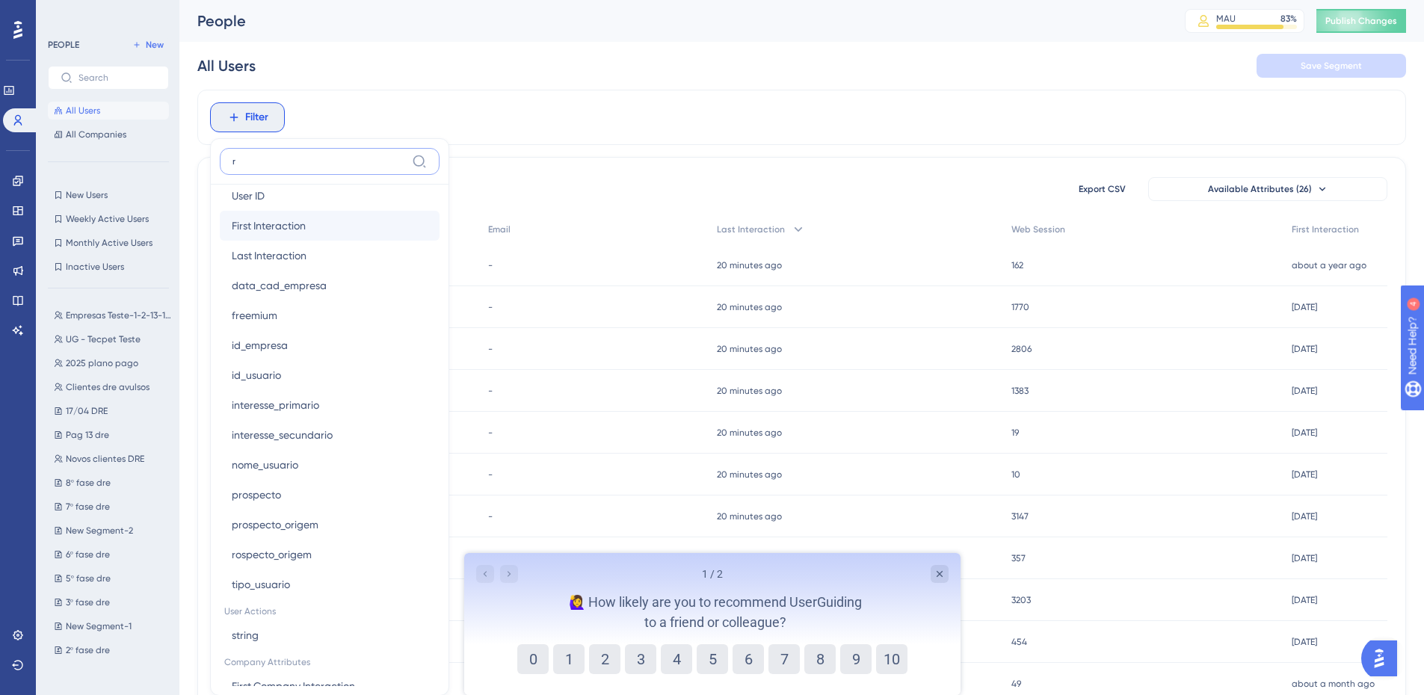
scroll to position [488, 0]
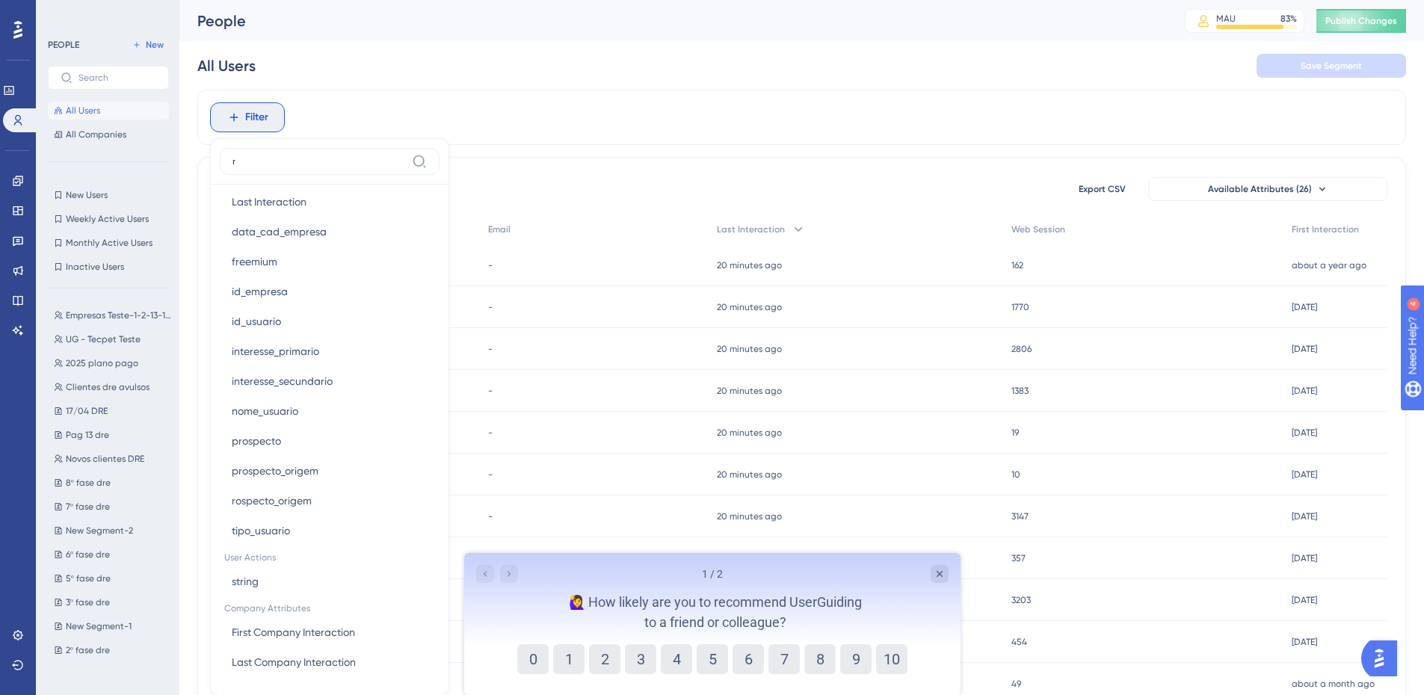
click at [372, 150] on label "r" at bounding box center [330, 161] width 220 height 27
click at [372, 155] on input "r" at bounding box center [318, 161] width 173 height 12
drag, startPoint x: 367, startPoint y: 153, endPoint x: 360, endPoint y: 157, distance: 7.7
click at [366, 154] on label "r" at bounding box center [330, 161] width 220 height 27
click at [366, 155] on input "r" at bounding box center [318, 161] width 173 height 12
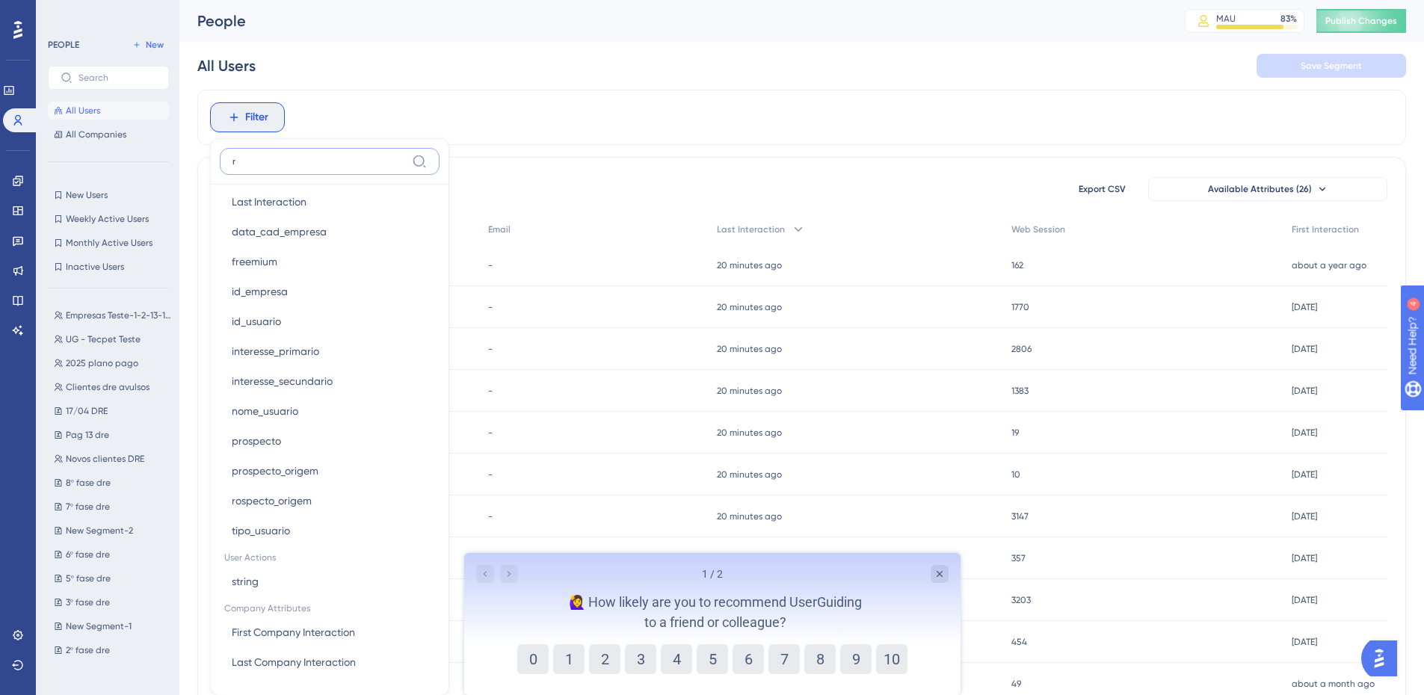
click at [360, 157] on input "r" at bounding box center [318, 161] width 173 height 12
click at [338, 161] on input "r" at bounding box center [318, 161] width 173 height 12
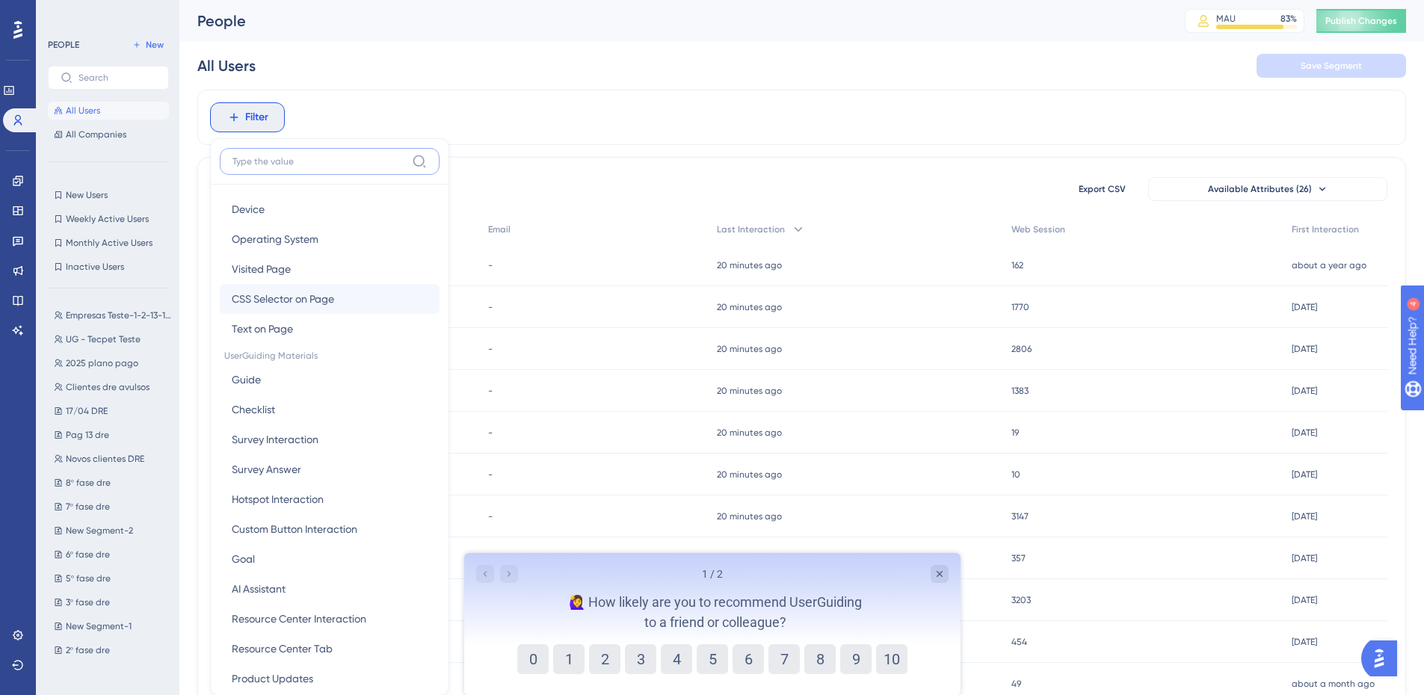
scroll to position [0, 0]
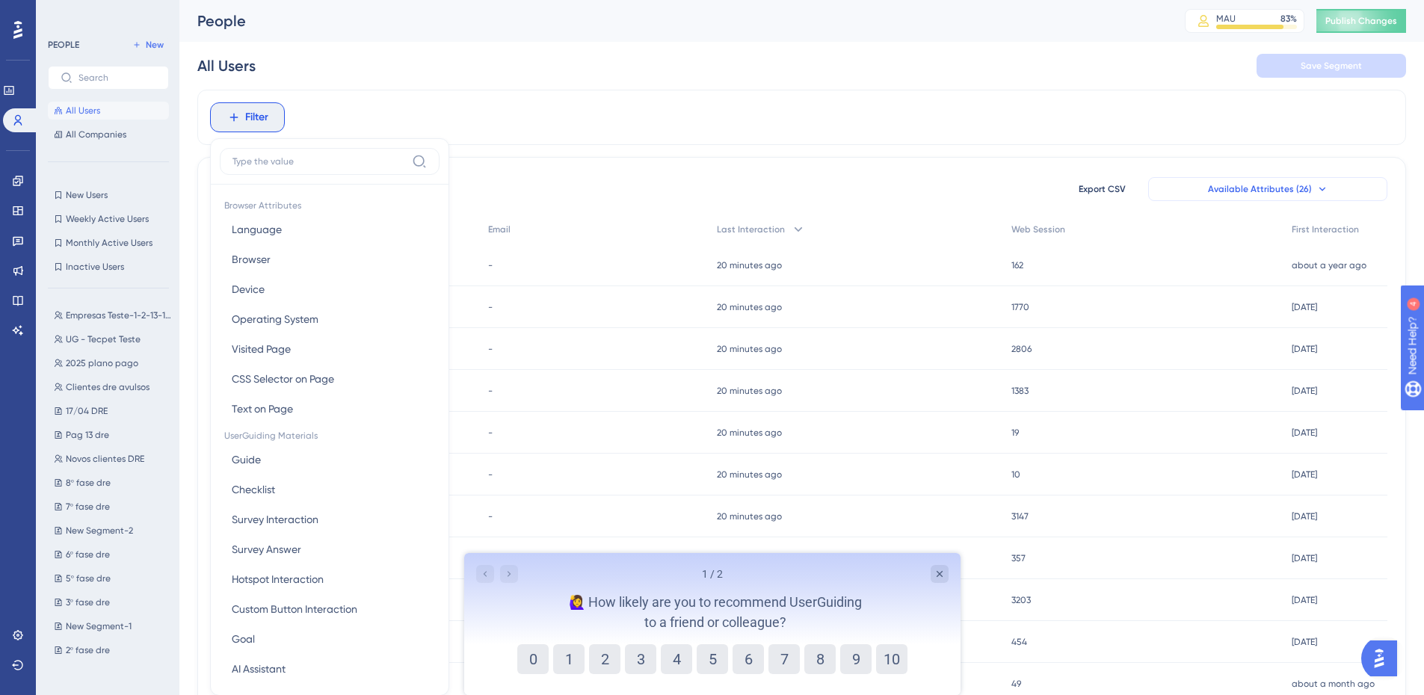
click at [1330, 178] on button "Available Attributes (26)" at bounding box center [1267, 189] width 239 height 24
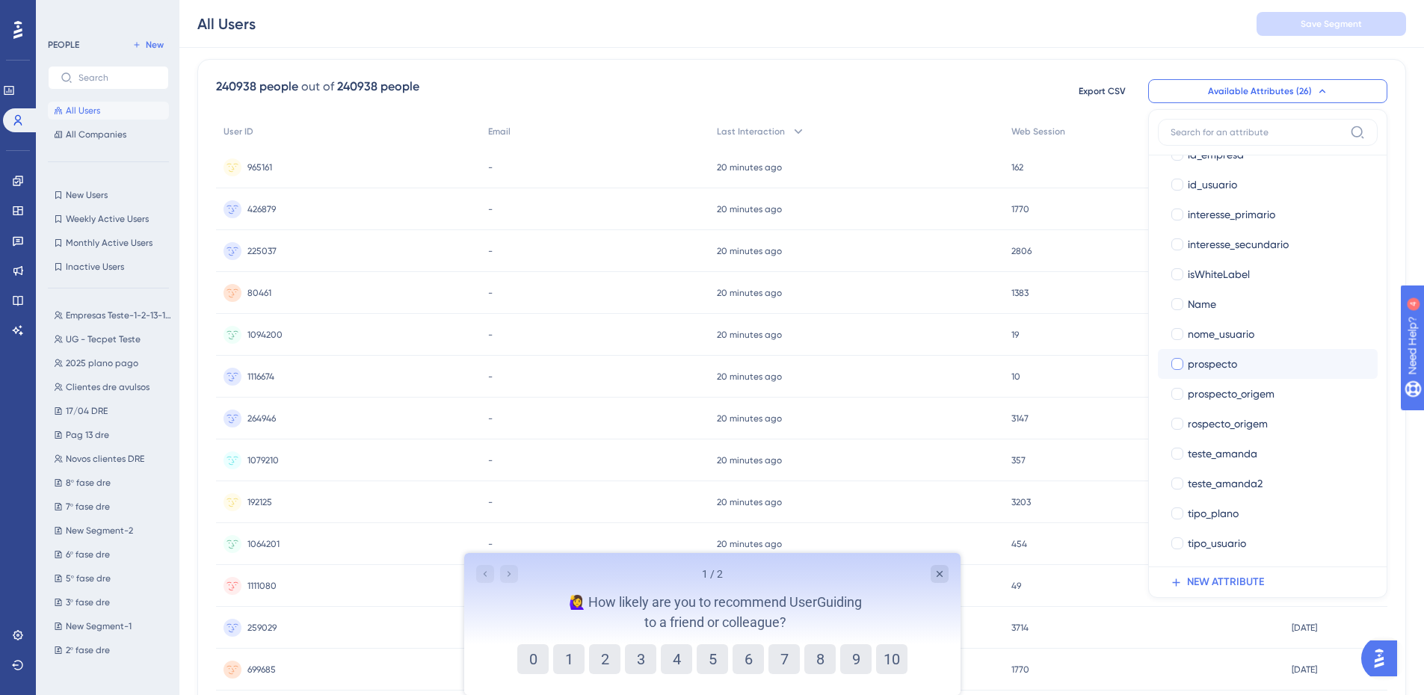
scroll to position [384, 0]
click at [1265, 583] on button "NEW ATTRIBUTE" at bounding box center [1272, 582] width 229 height 30
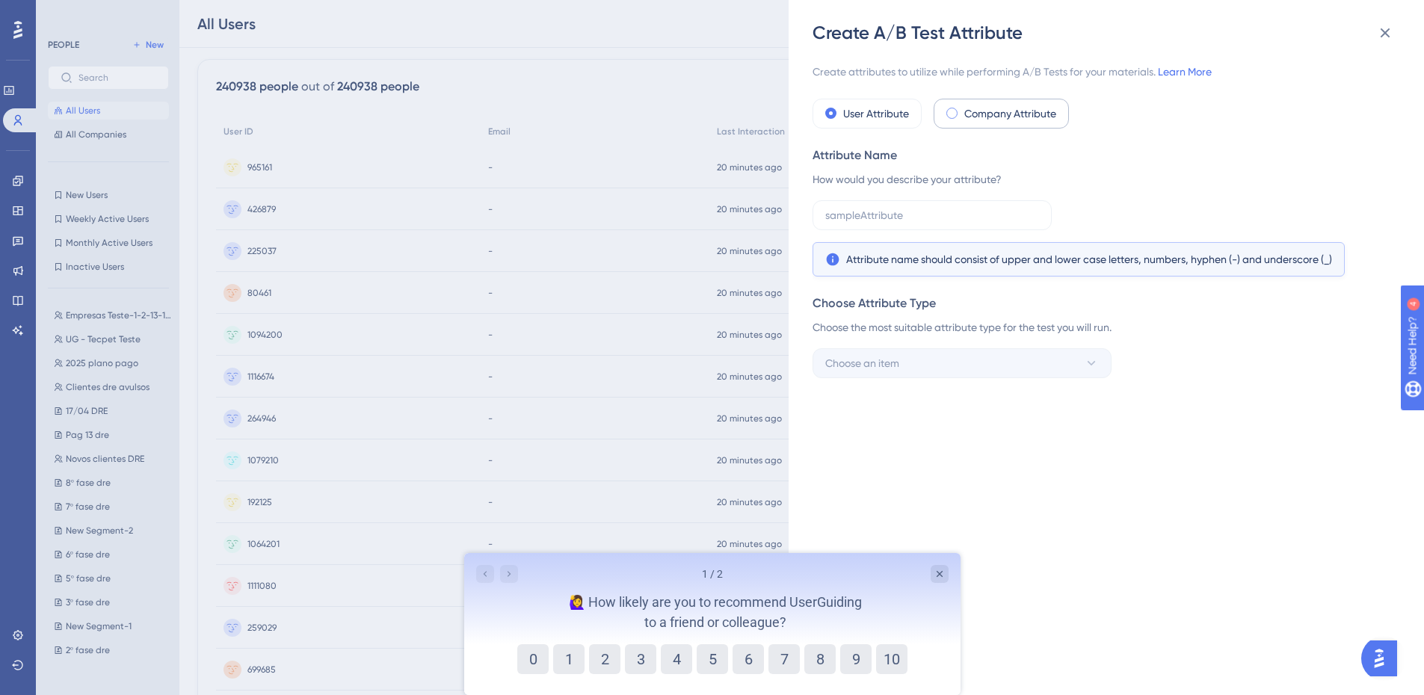
click at [999, 114] on label "Company Attribute" at bounding box center [1010, 114] width 92 height 18
click at [873, 108] on label "User Attribute" at bounding box center [876, 114] width 66 height 18
click at [925, 209] on input "text" at bounding box center [932, 215] width 214 height 16
click at [1381, 35] on icon at bounding box center [1385, 33] width 18 height 18
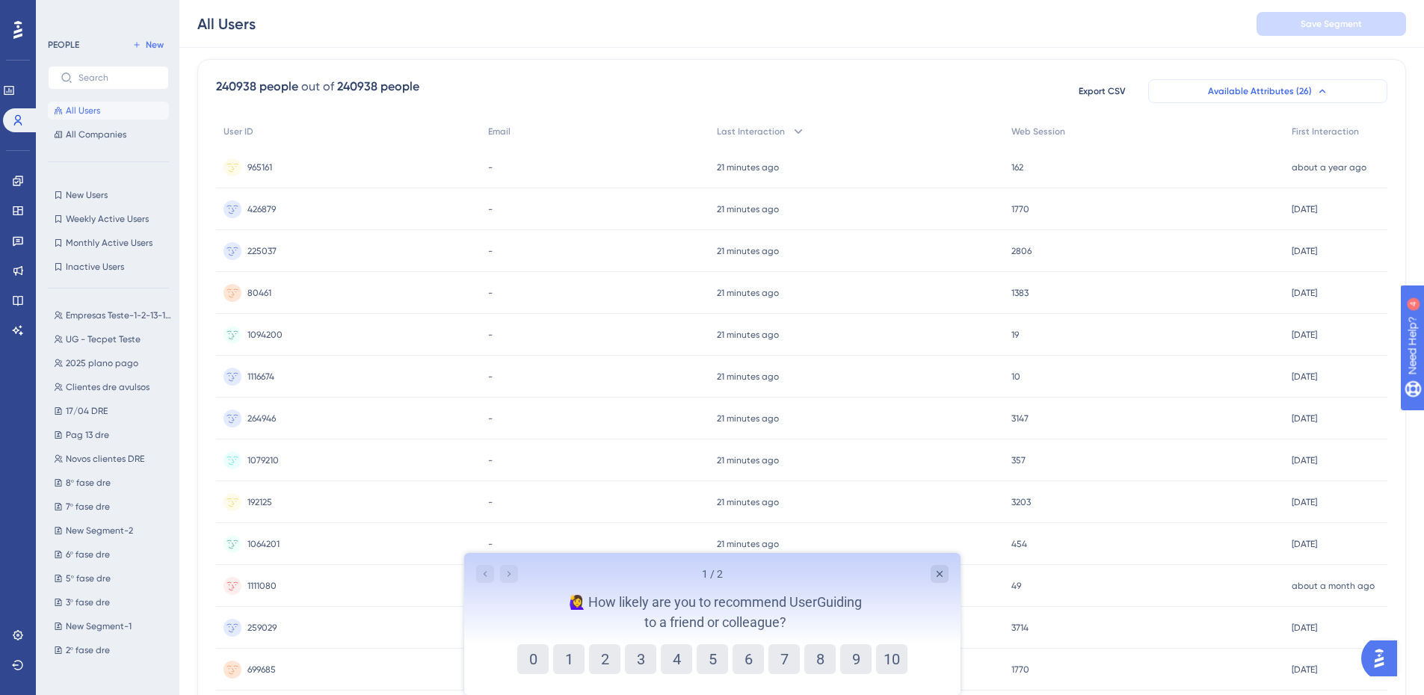
click at [1365, 84] on button "Available Attributes (26)" at bounding box center [1267, 91] width 239 height 24
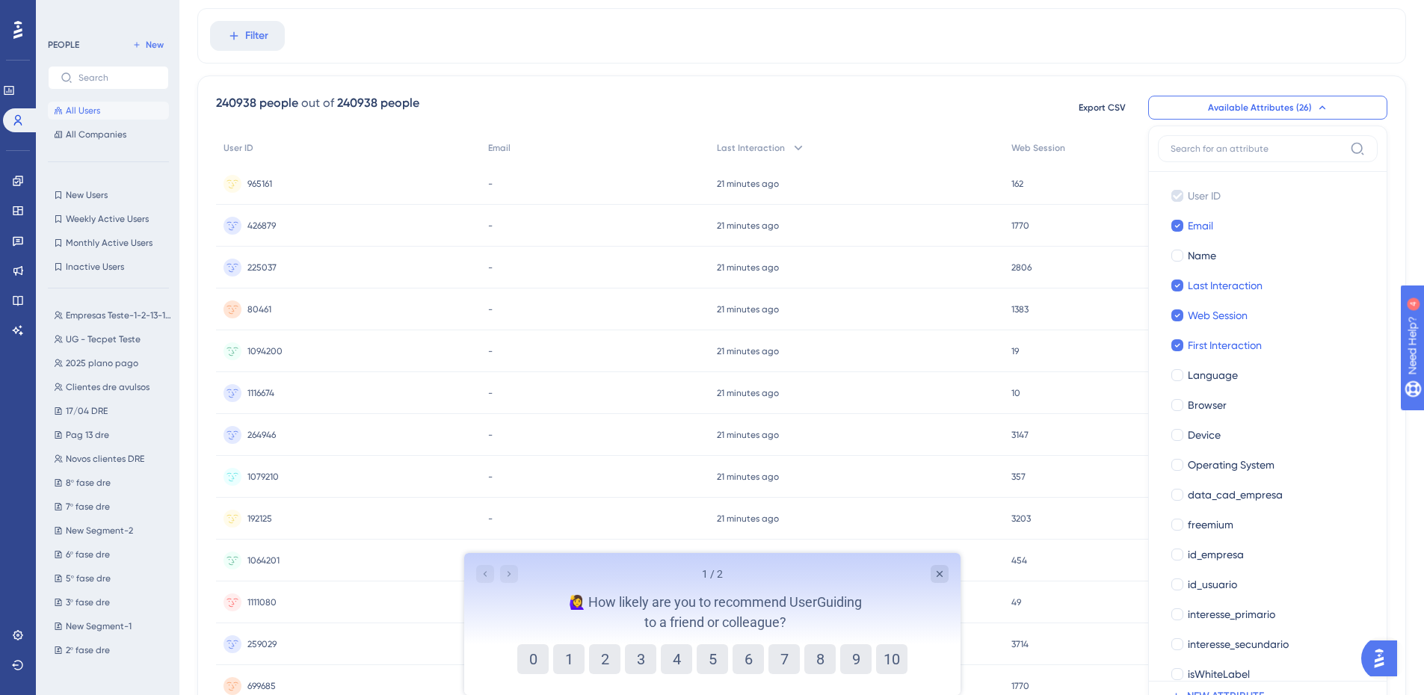
scroll to position [0, 0]
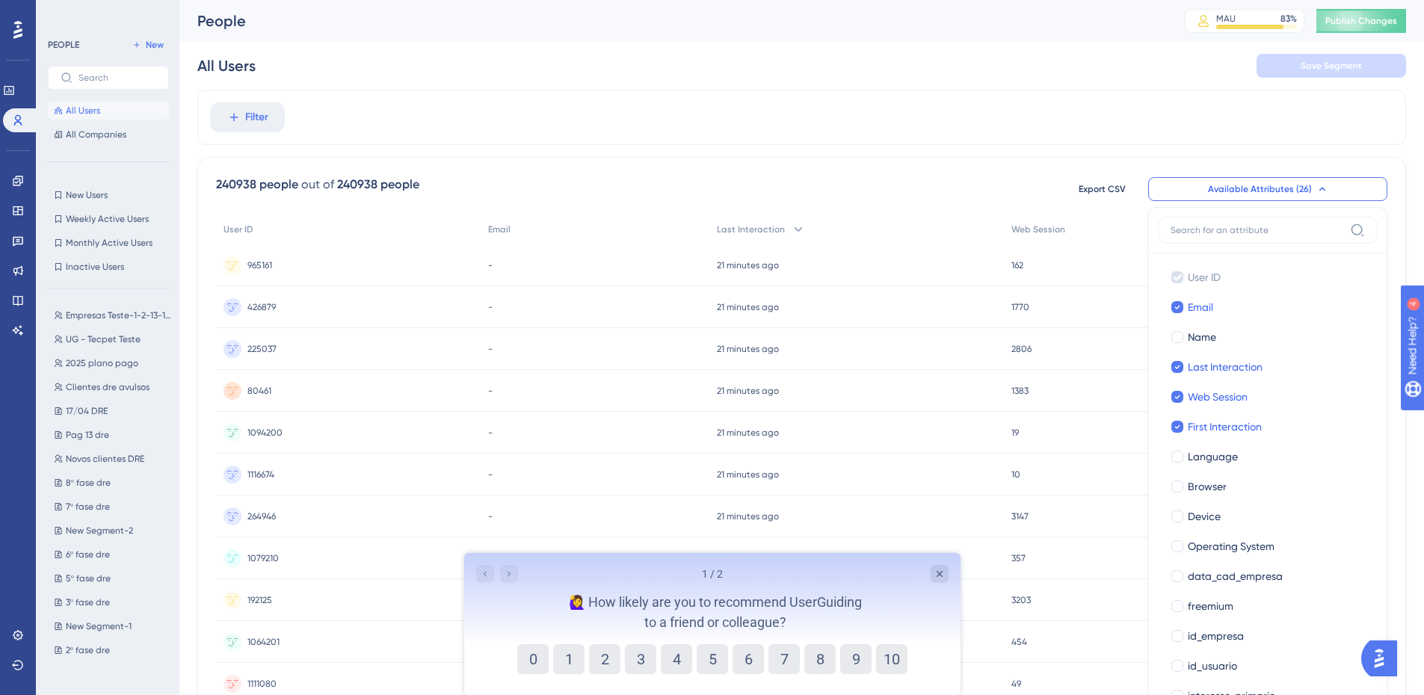
click at [1212, 229] on input at bounding box center [1257, 230] width 173 height 12
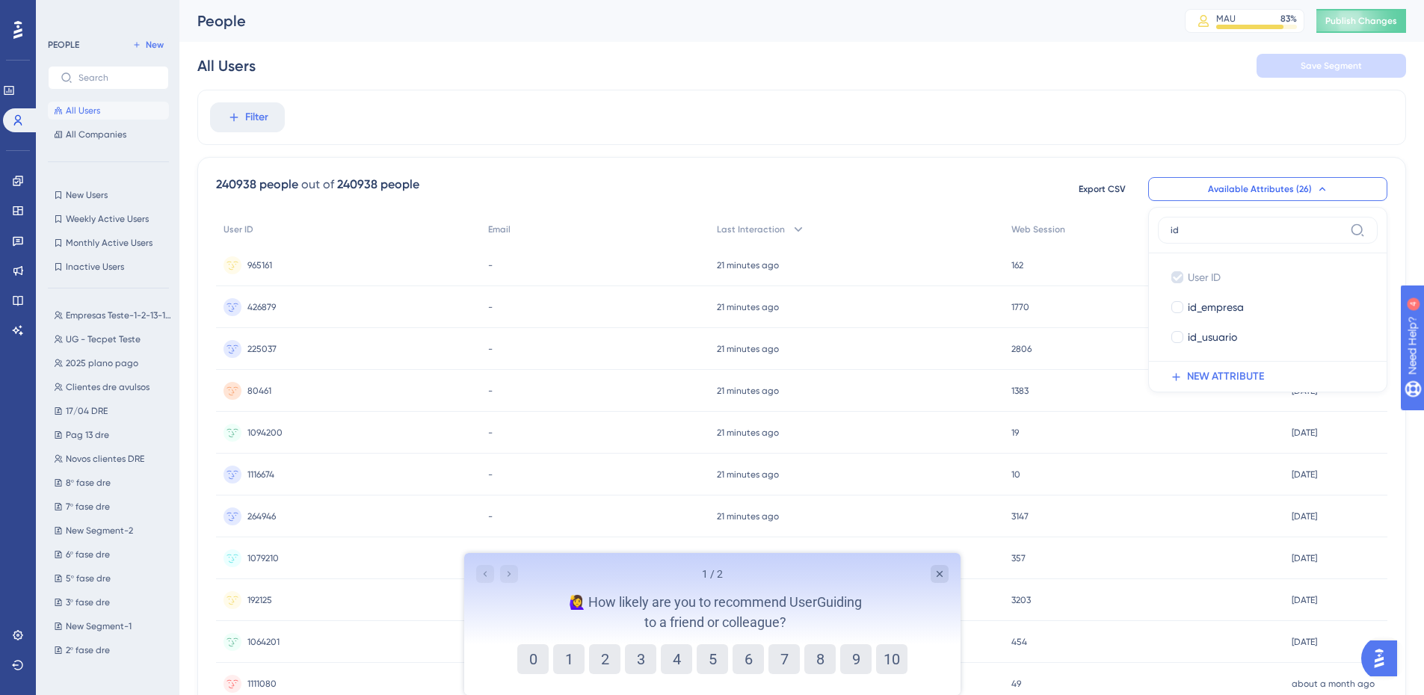
type input "i"
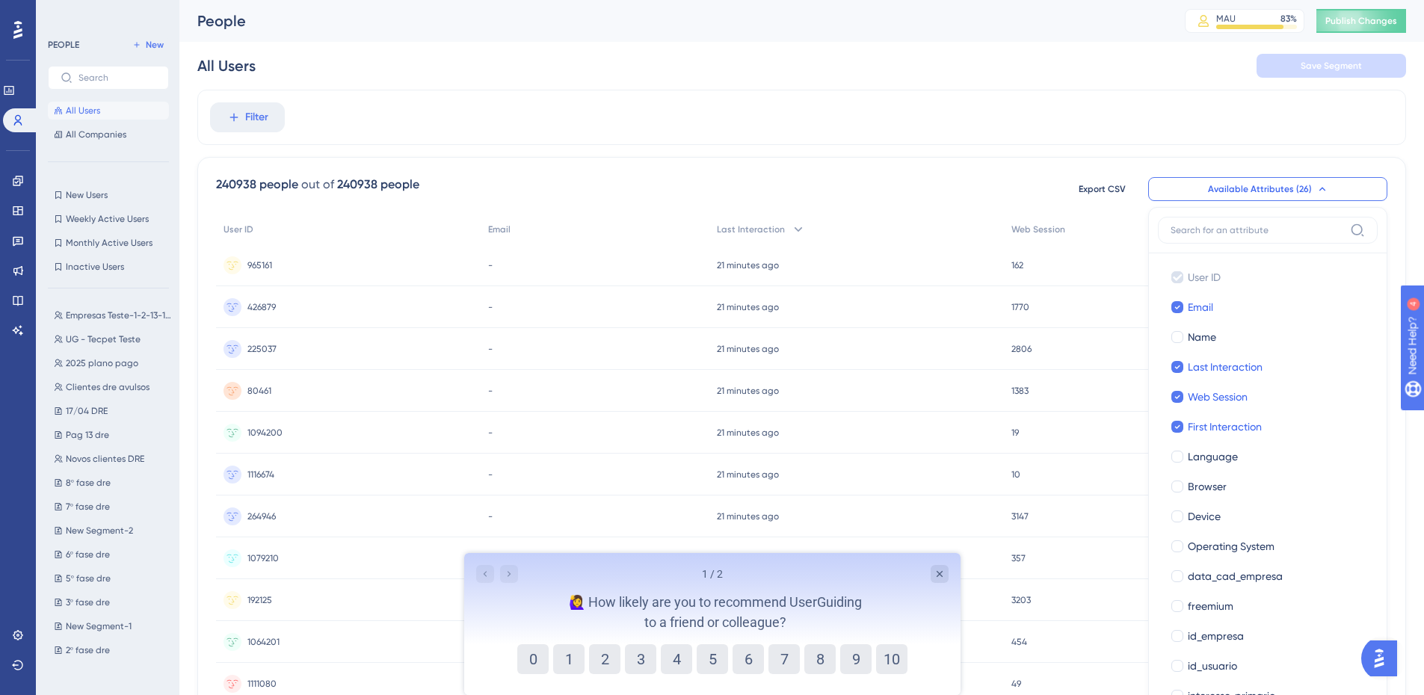
click at [1392, 662] on img "Open AI Assistant Launcher" at bounding box center [1379, 658] width 27 height 27
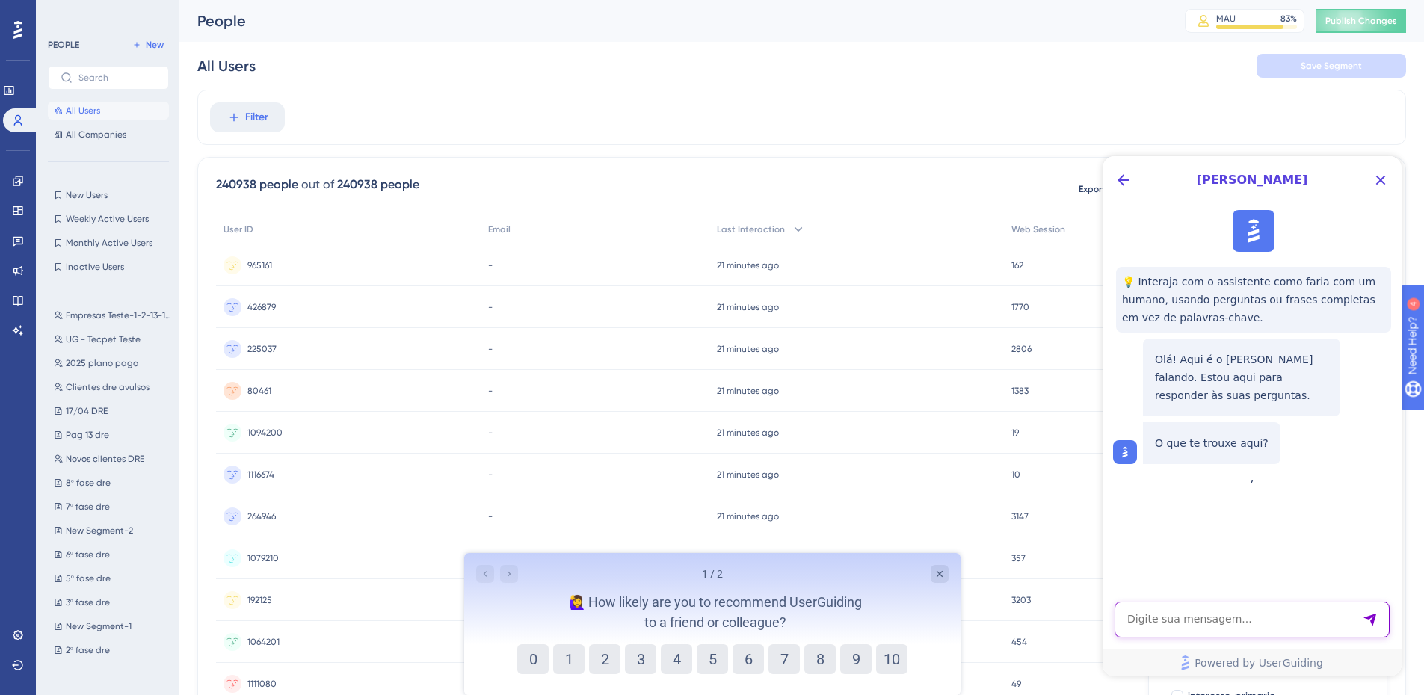
click at [1194, 609] on textarea "AI Assistant Text Input" at bounding box center [1252, 620] width 275 height 36
type textarea "baixar a lista de atributos"
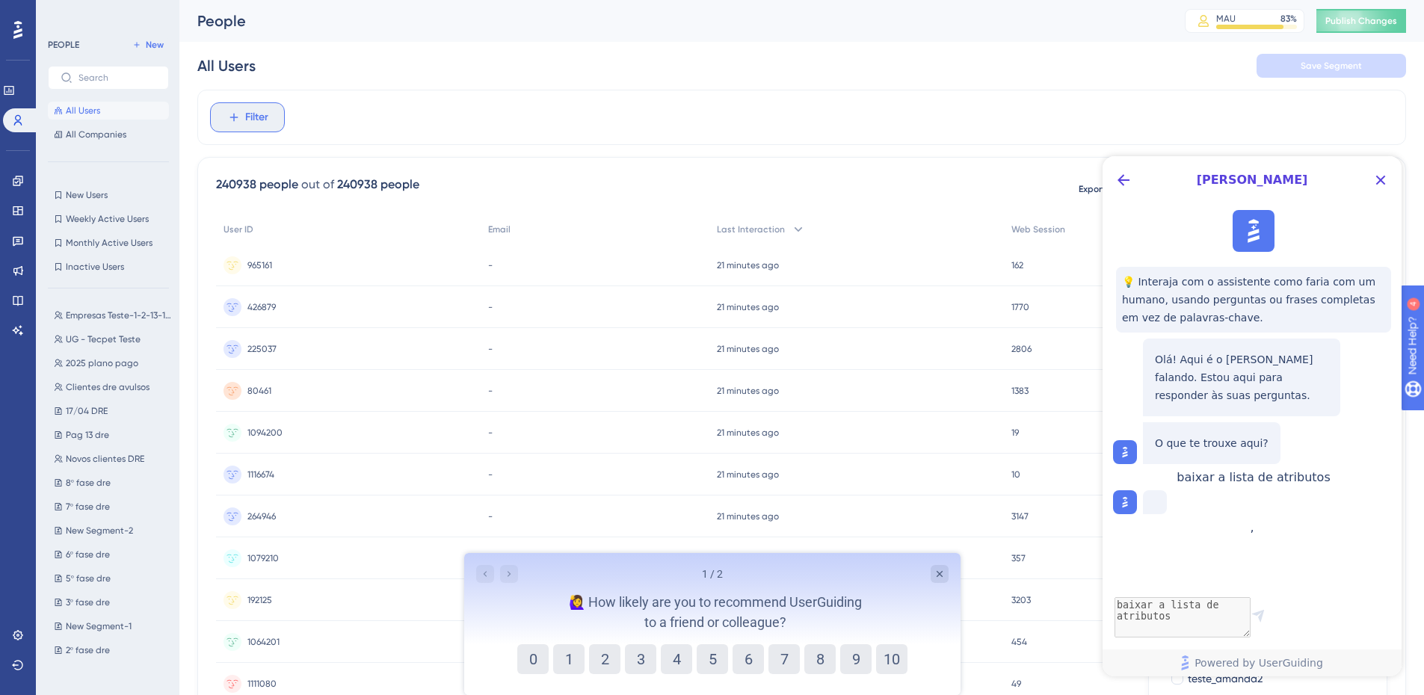
click at [269, 111] on button "Filter" at bounding box center [247, 117] width 75 height 30
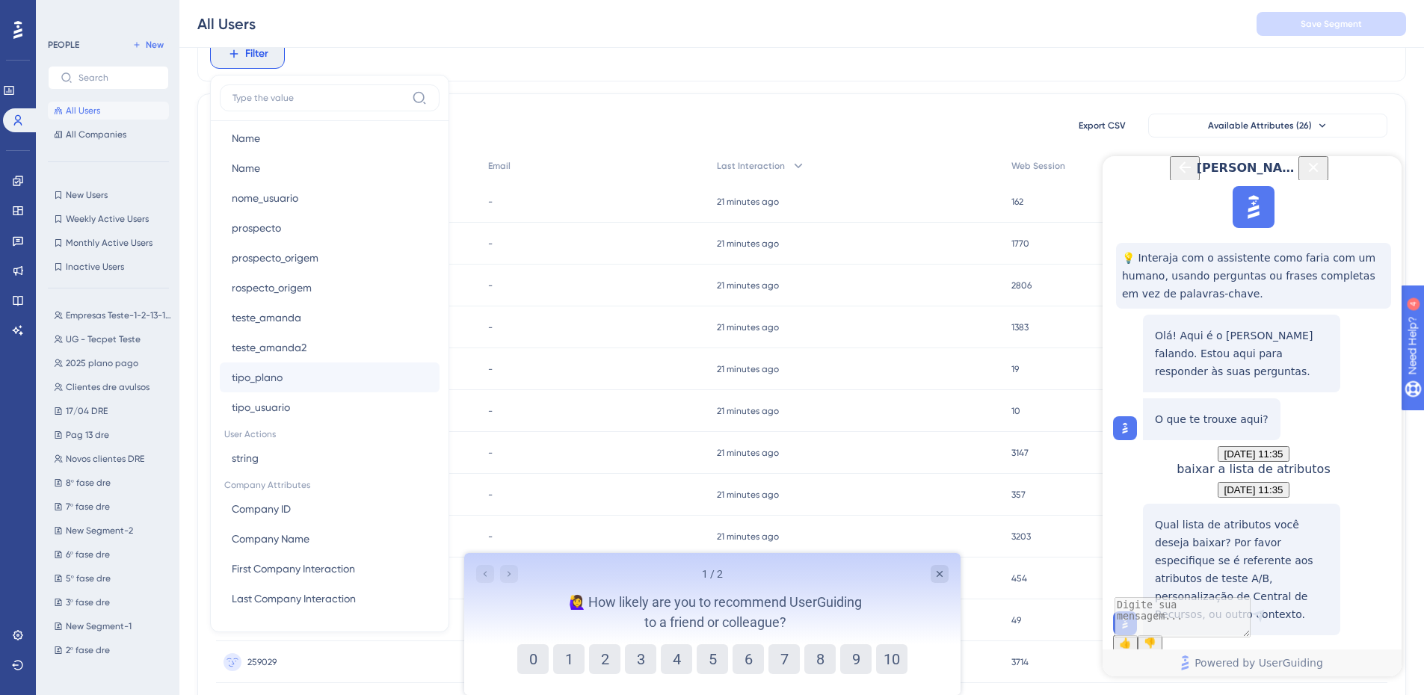
scroll to position [150, 0]
click at [1230, 623] on textarea "AI Assistant Text Input" at bounding box center [1252, 620] width 275 height 36
type textarea "atributos que a minha empresa envia para o UG"
click at [1233, 118] on button "Available Attributes (26)" at bounding box center [1267, 126] width 239 height 24
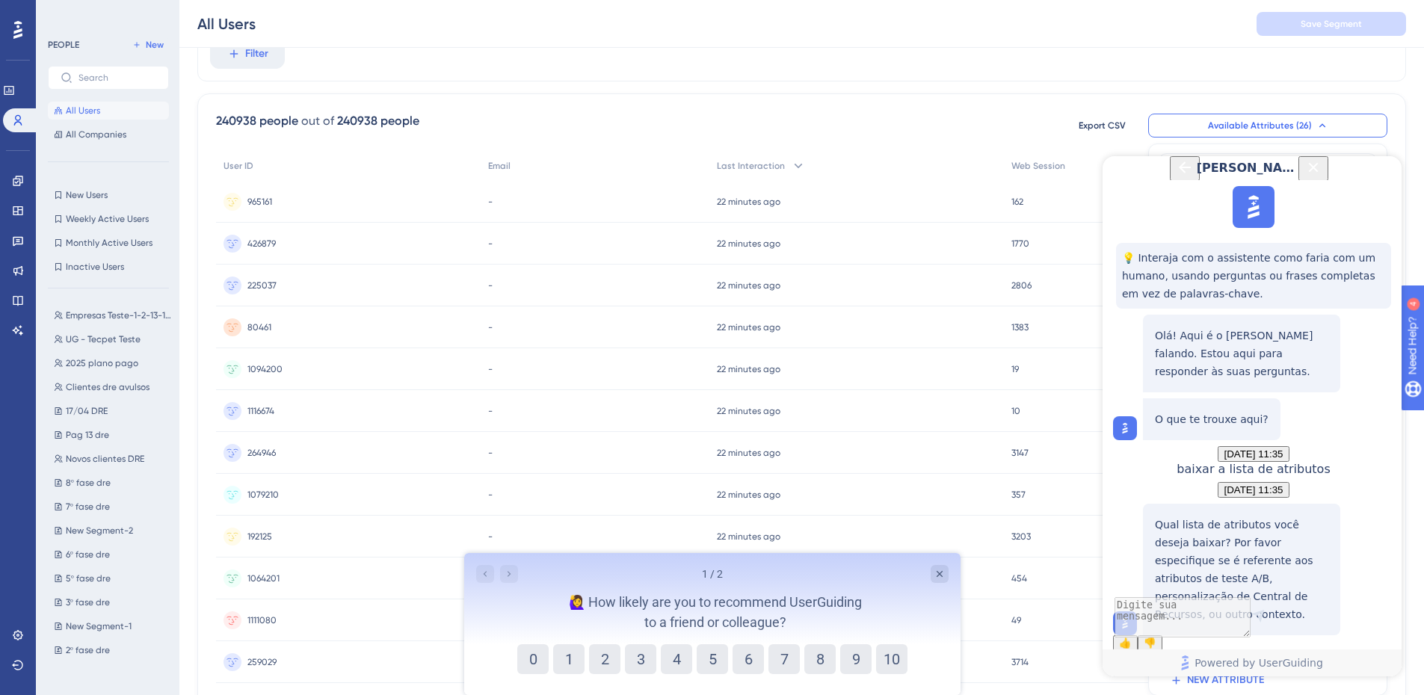
scroll to position [142, 0]
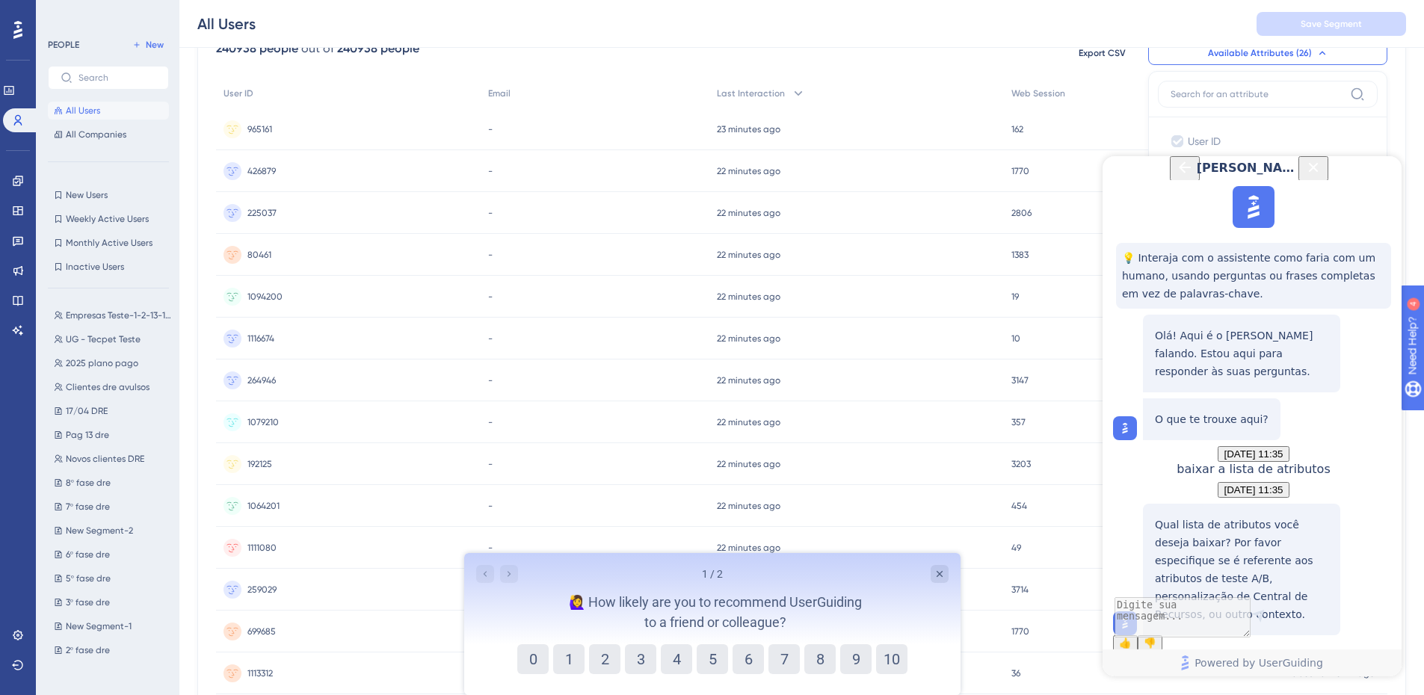
click at [993, 56] on div "240938 people out of 240938 people Export CSV Available Attributes (26) User ID…" at bounding box center [801, 53] width 1171 height 27
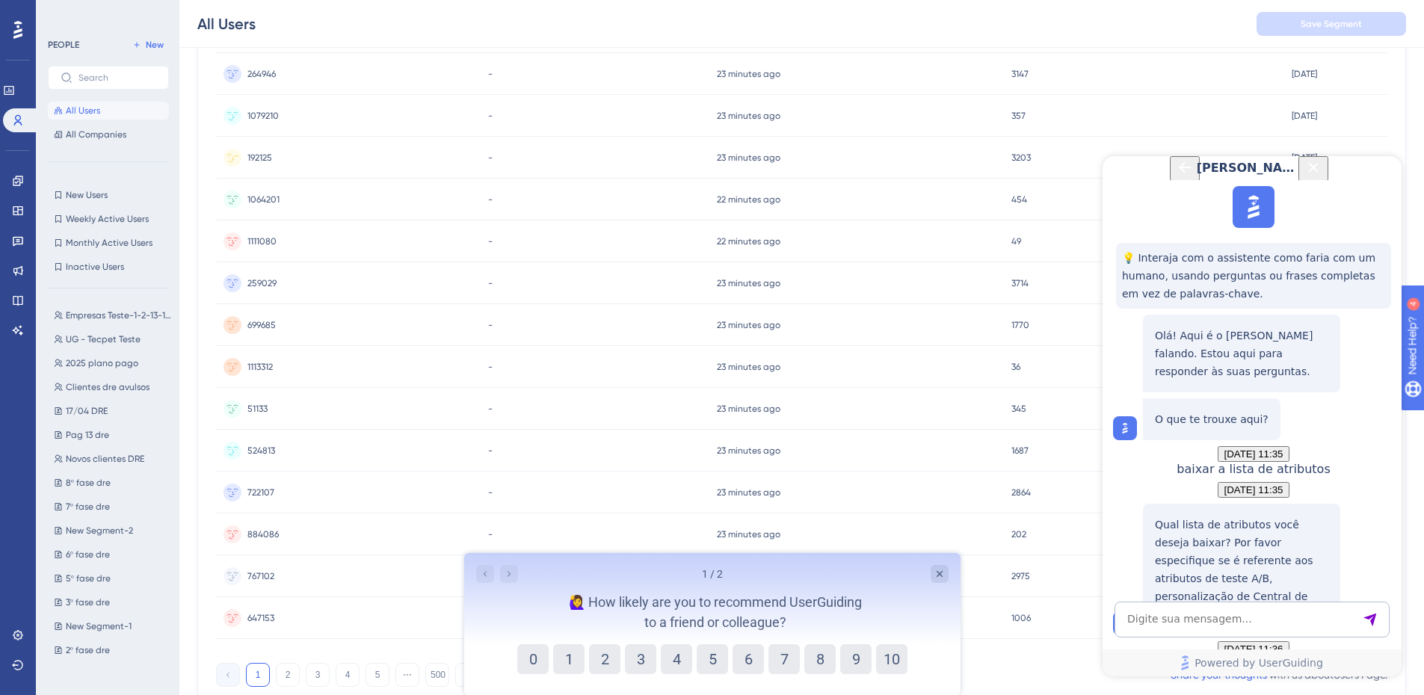
scroll to position [546, 0]
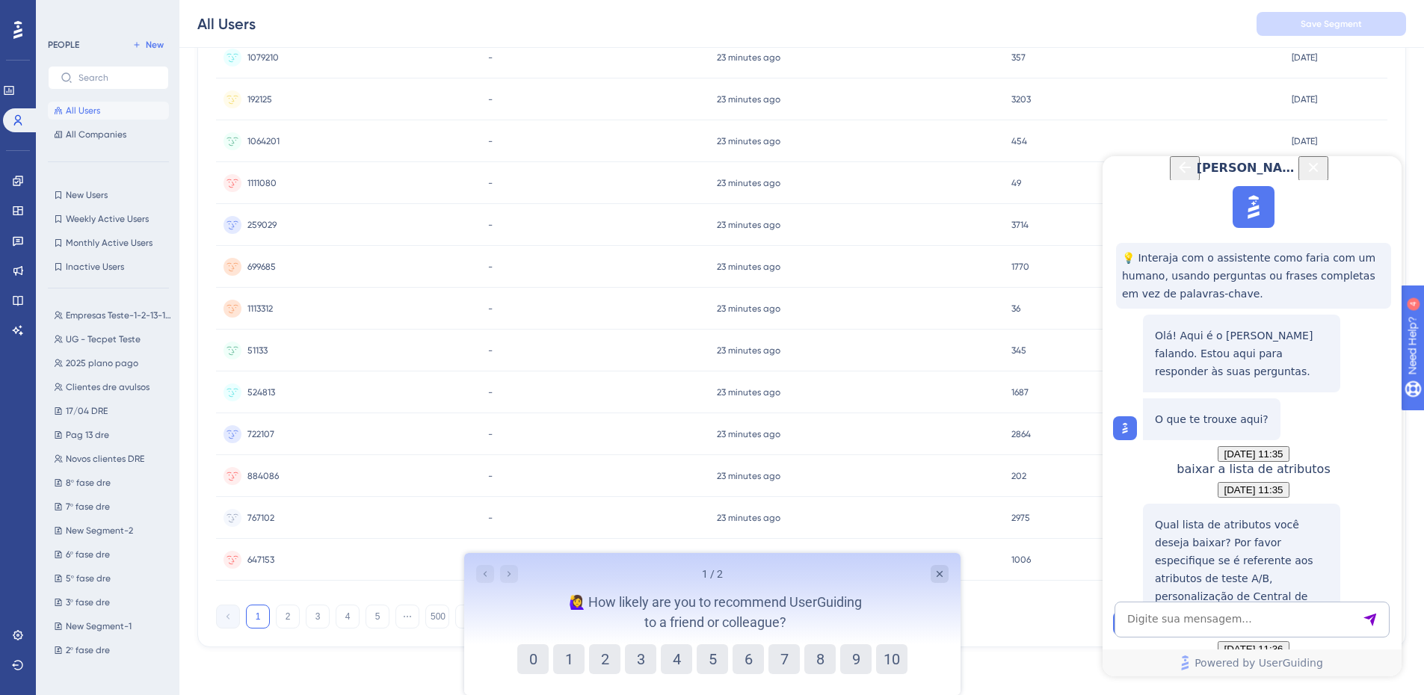
scroll to position [0, 0]
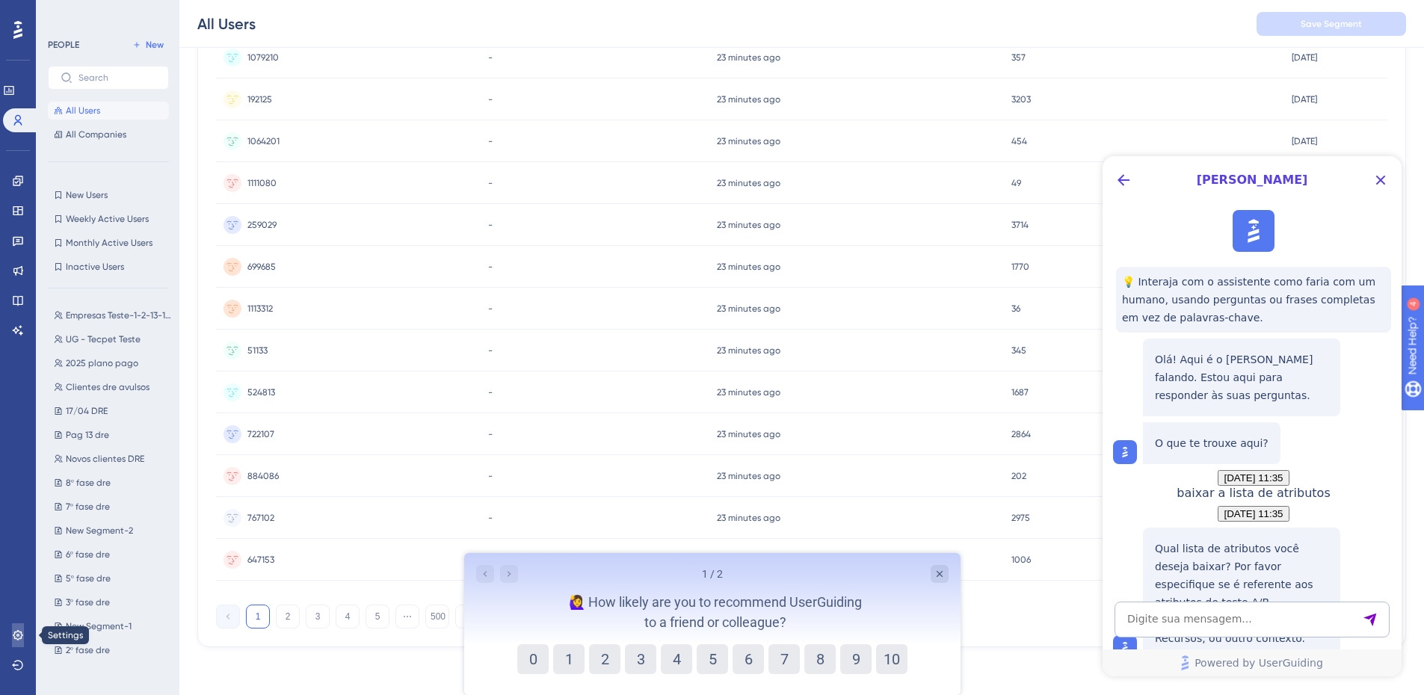
click at [19, 628] on link at bounding box center [18, 635] width 12 height 24
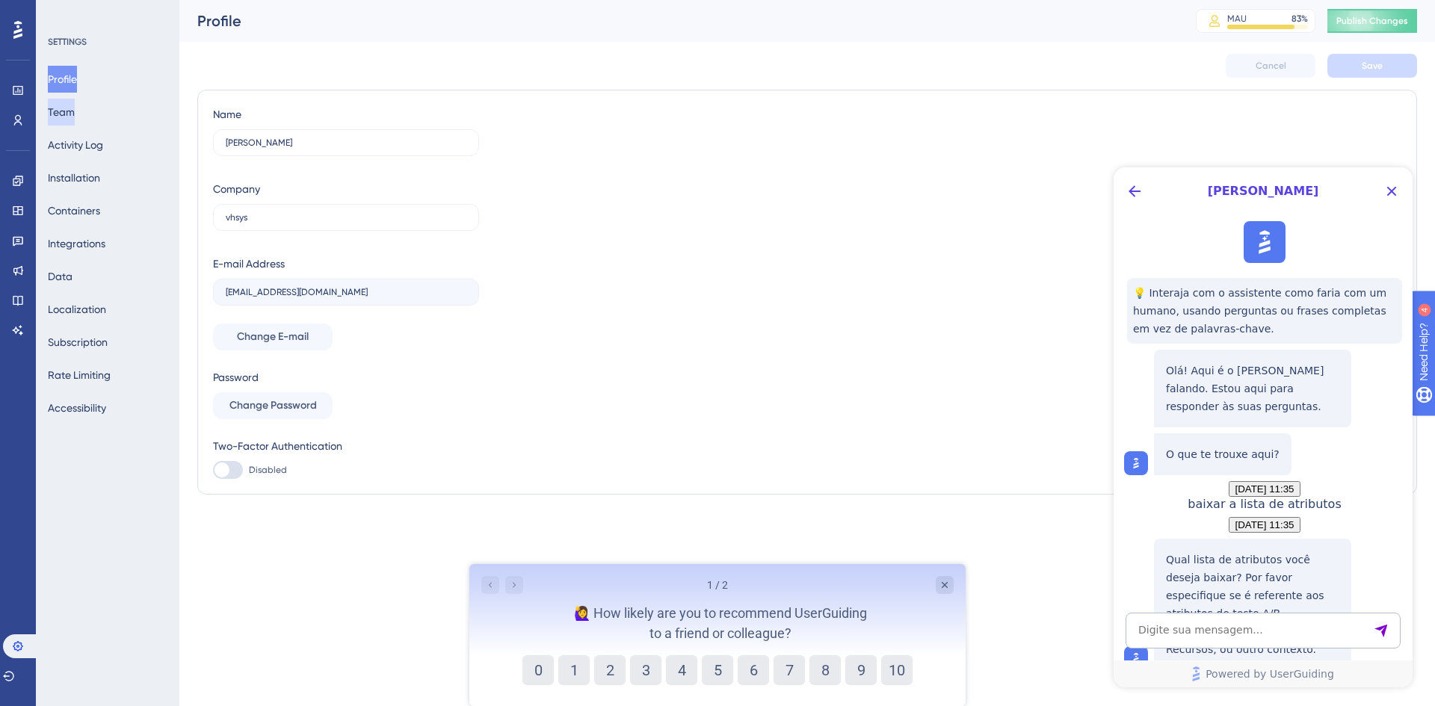
click at [67, 120] on button "Team" at bounding box center [61, 112] width 27 height 27
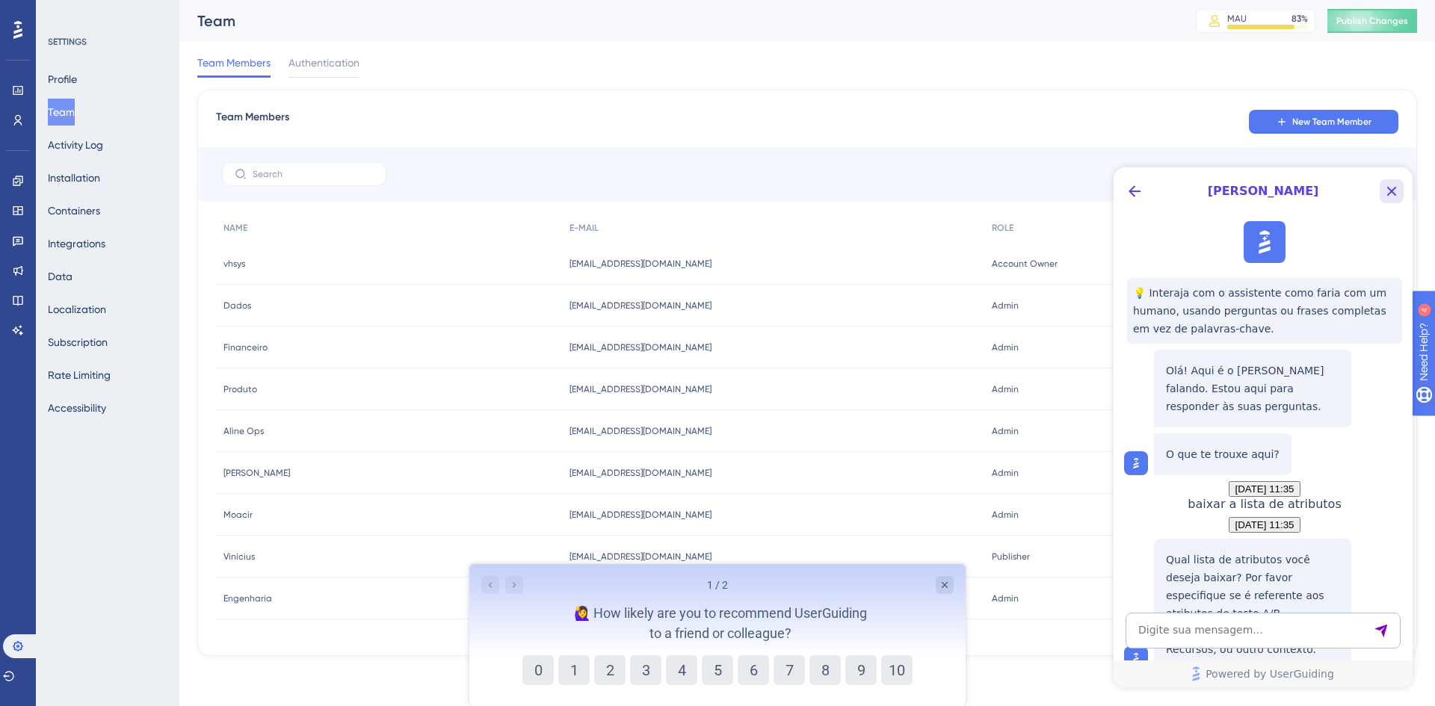
drag, startPoint x: 1393, startPoint y: 186, endPoint x: 2506, endPoint y: 354, distance: 1124.9
click at [1393, 186] on icon "Close Button" at bounding box center [1392, 191] width 18 height 18
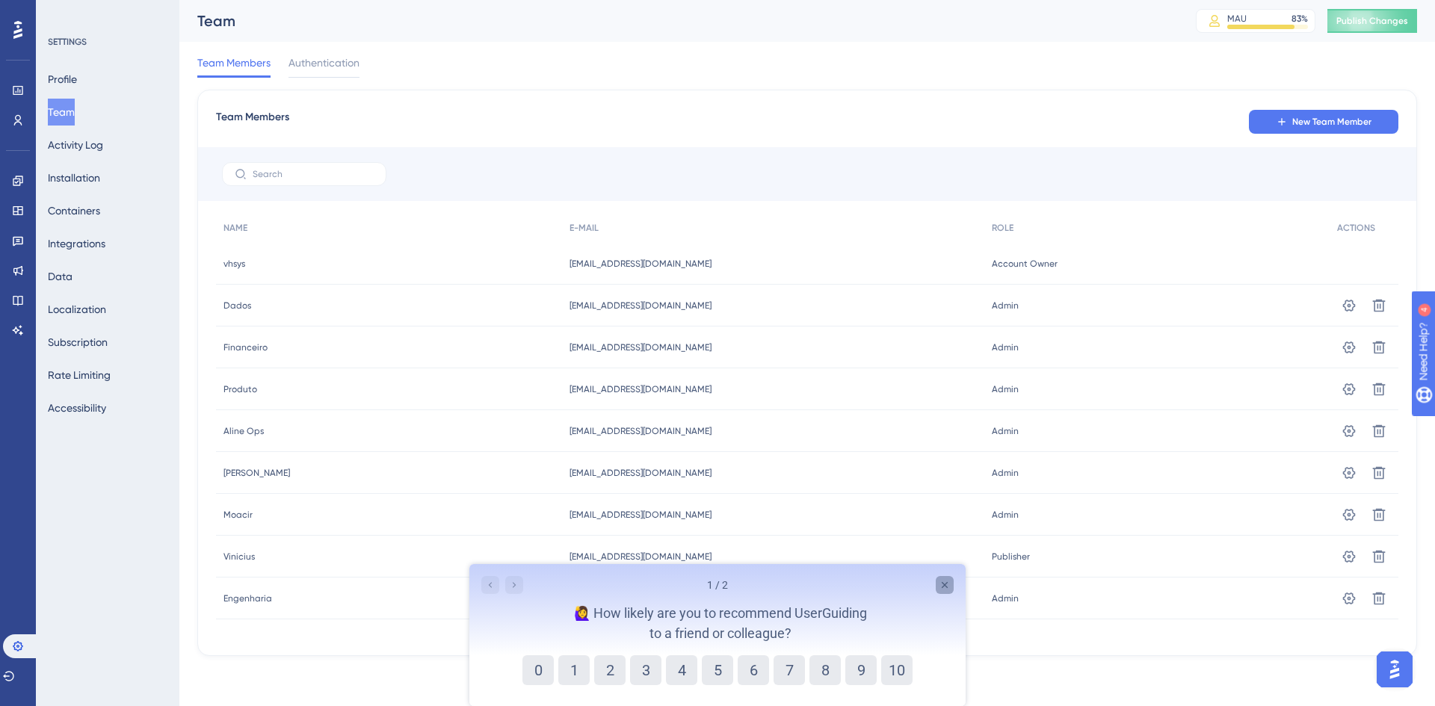
click at [946, 585] on icon "Close survey" at bounding box center [945, 585] width 12 height 12
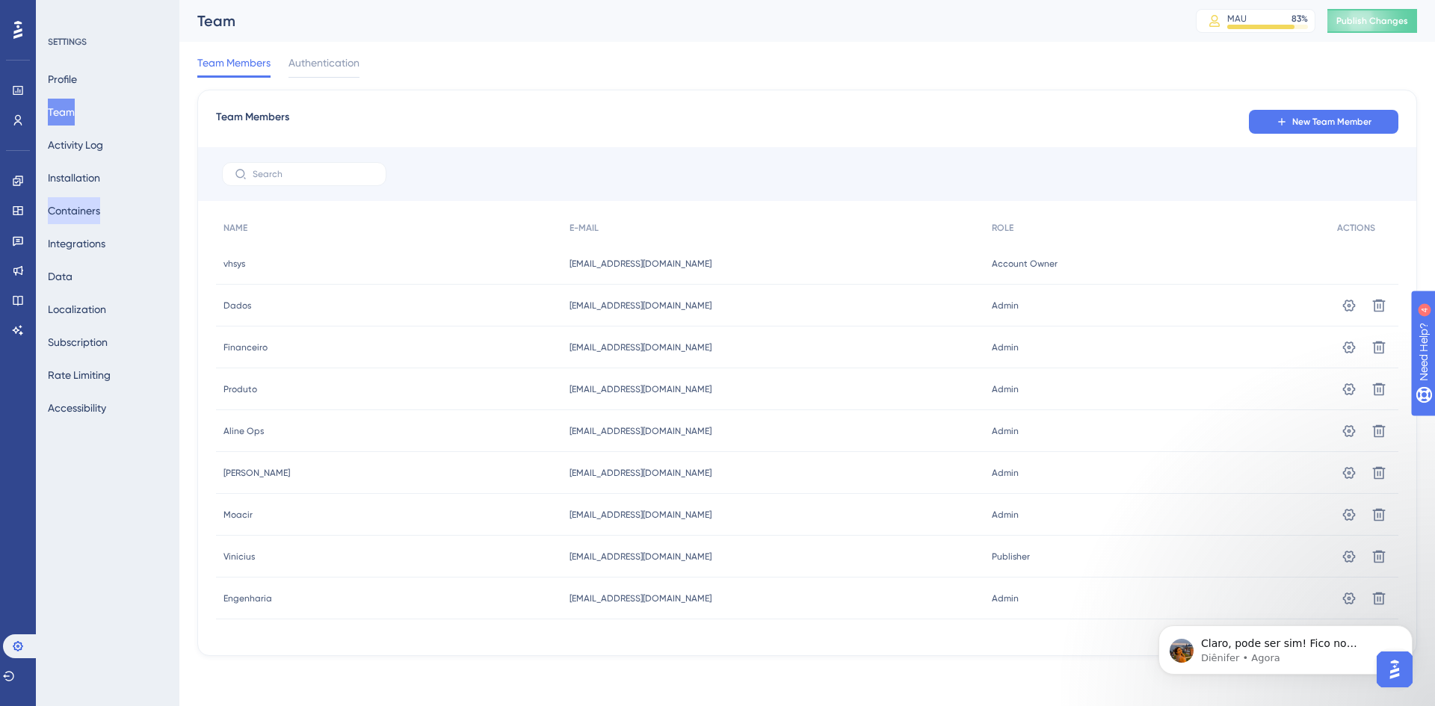
click at [87, 207] on button "Containers" at bounding box center [74, 210] width 52 height 27
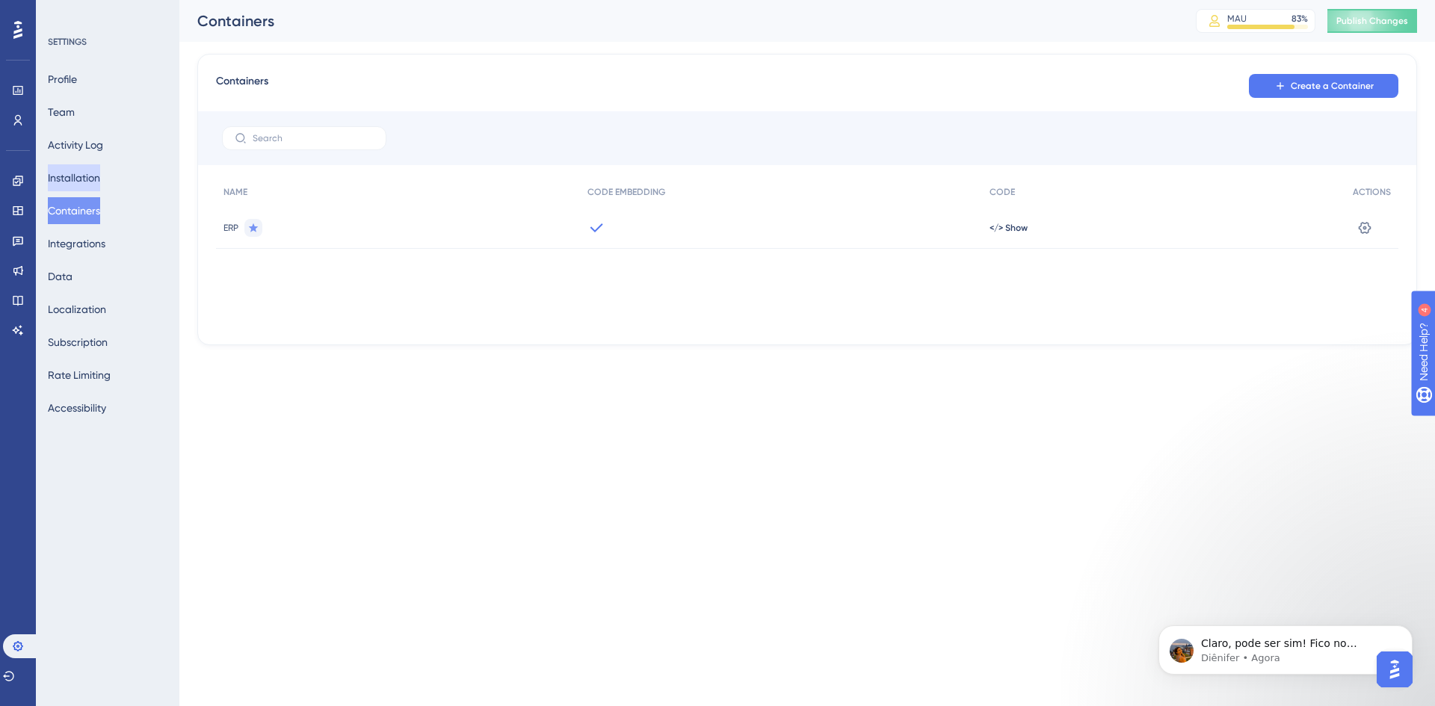
click at [89, 179] on button "Installation" at bounding box center [74, 177] width 52 height 27
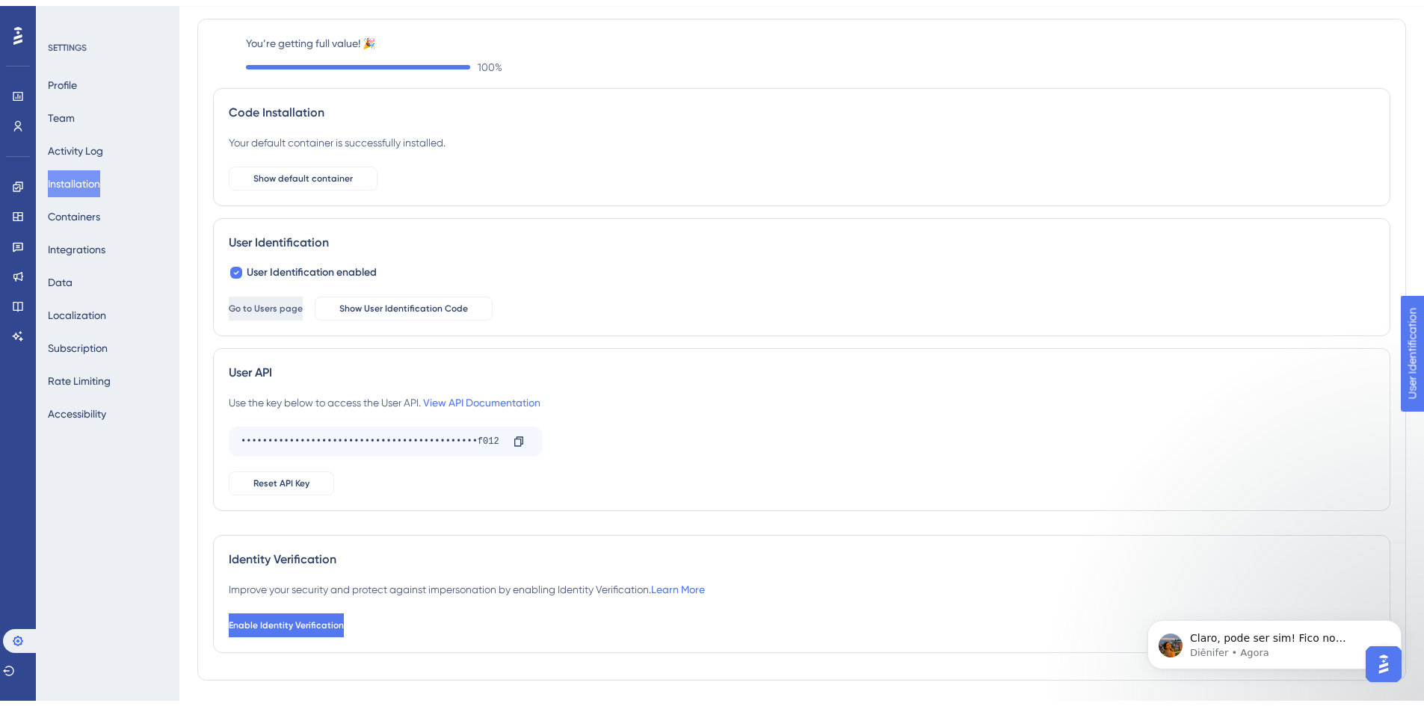
scroll to position [81, 0]
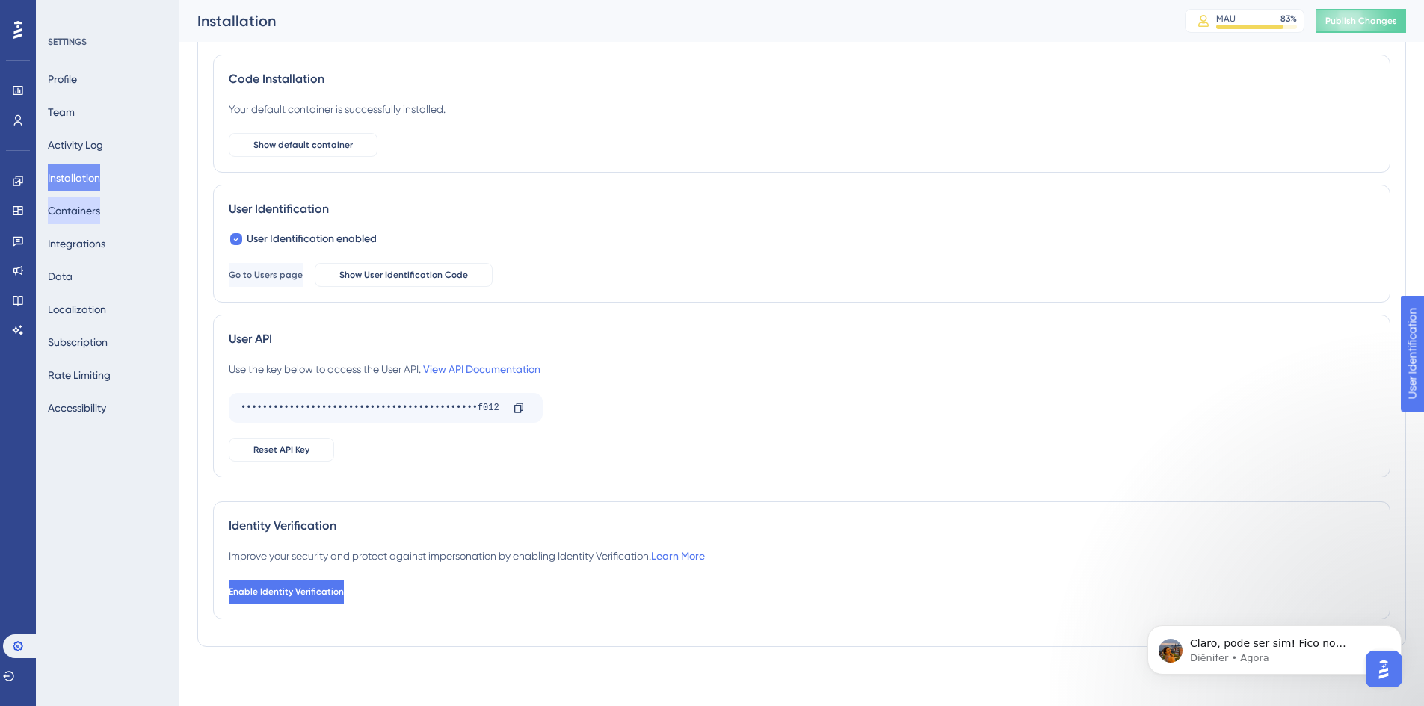
click at [100, 201] on button "Containers" at bounding box center [74, 210] width 52 height 27
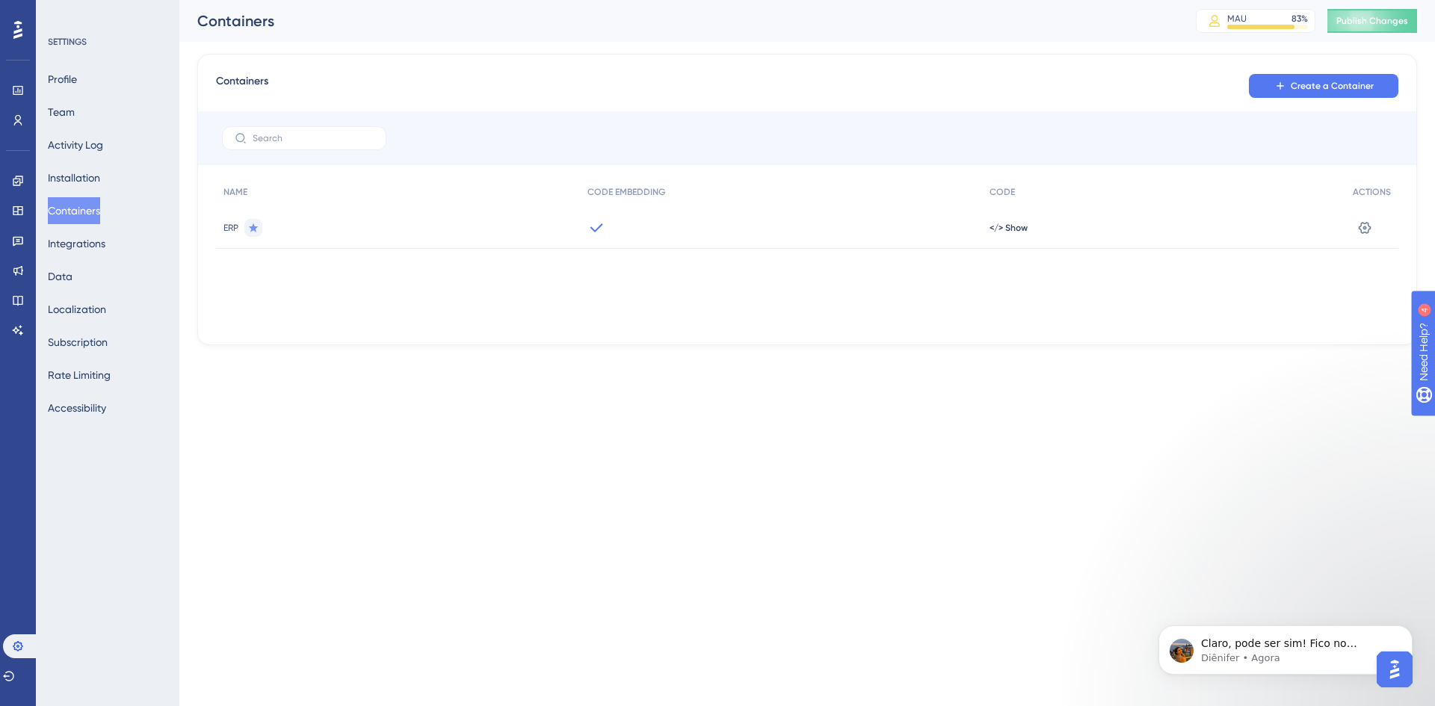
click at [395, 235] on div "ERP" at bounding box center [398, 228] width 364 height 42
click at [1377, 230] on button at bounding box center [1365, 228] width 24 height 24
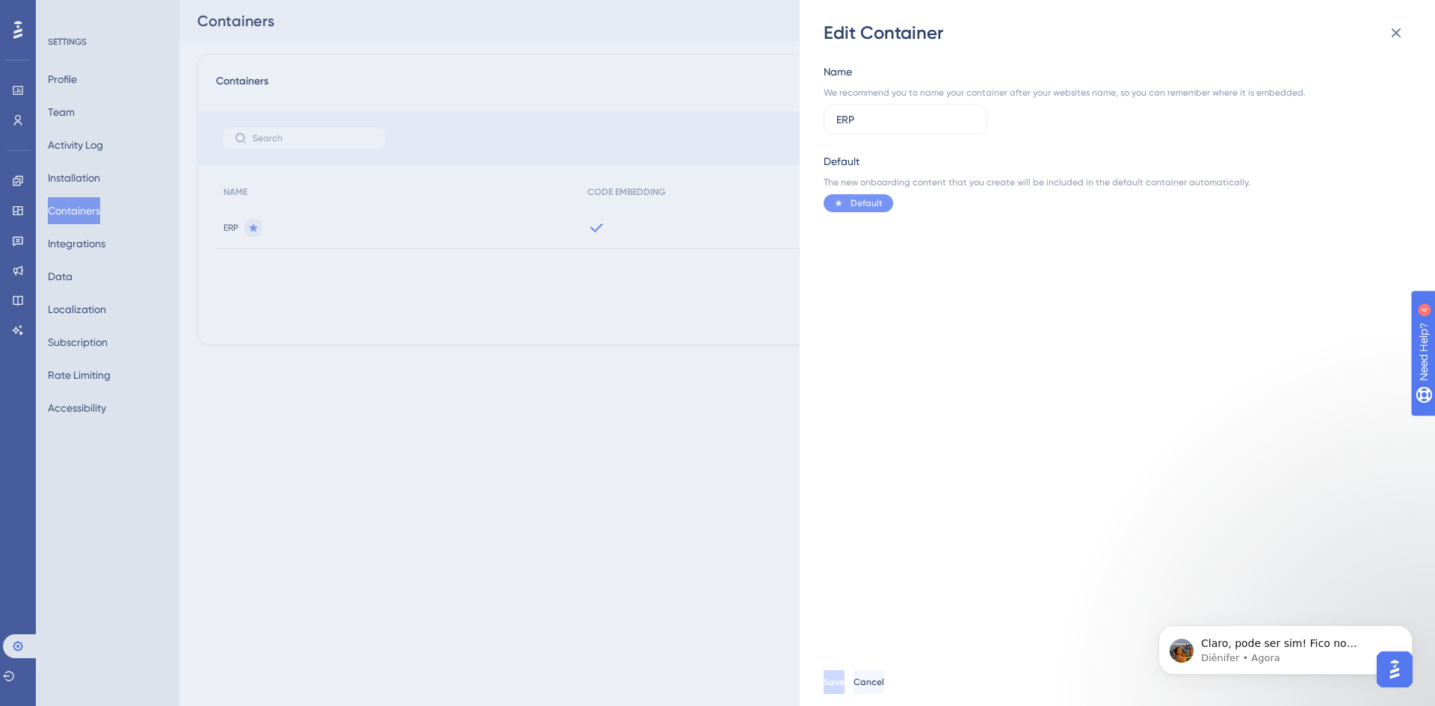
click at [80, 170] on div "Edit Container Name We recommend you to name your container after your websites…" at bounding box center [717, 353] width 1435 height 706
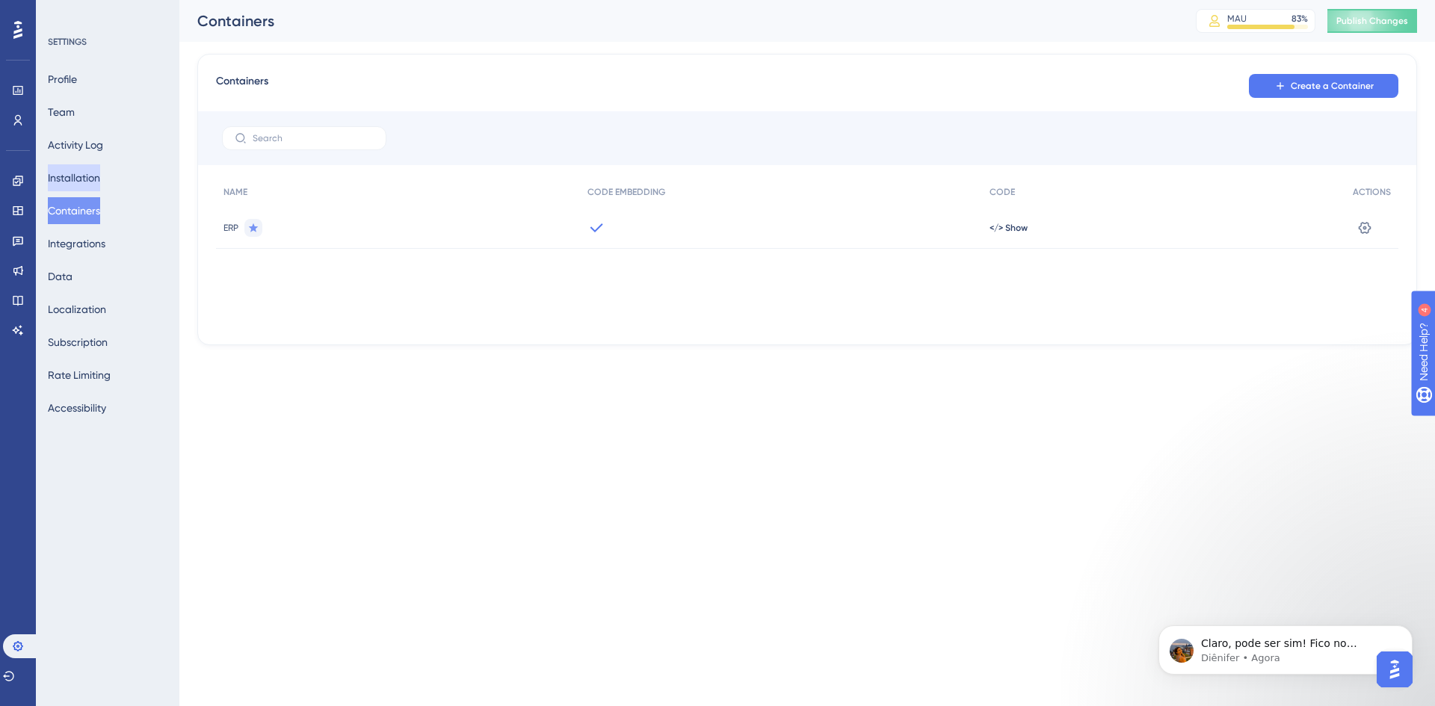
click at [77, 172] on button "Installation" at bounding box center [74, 177] width 52 height 27
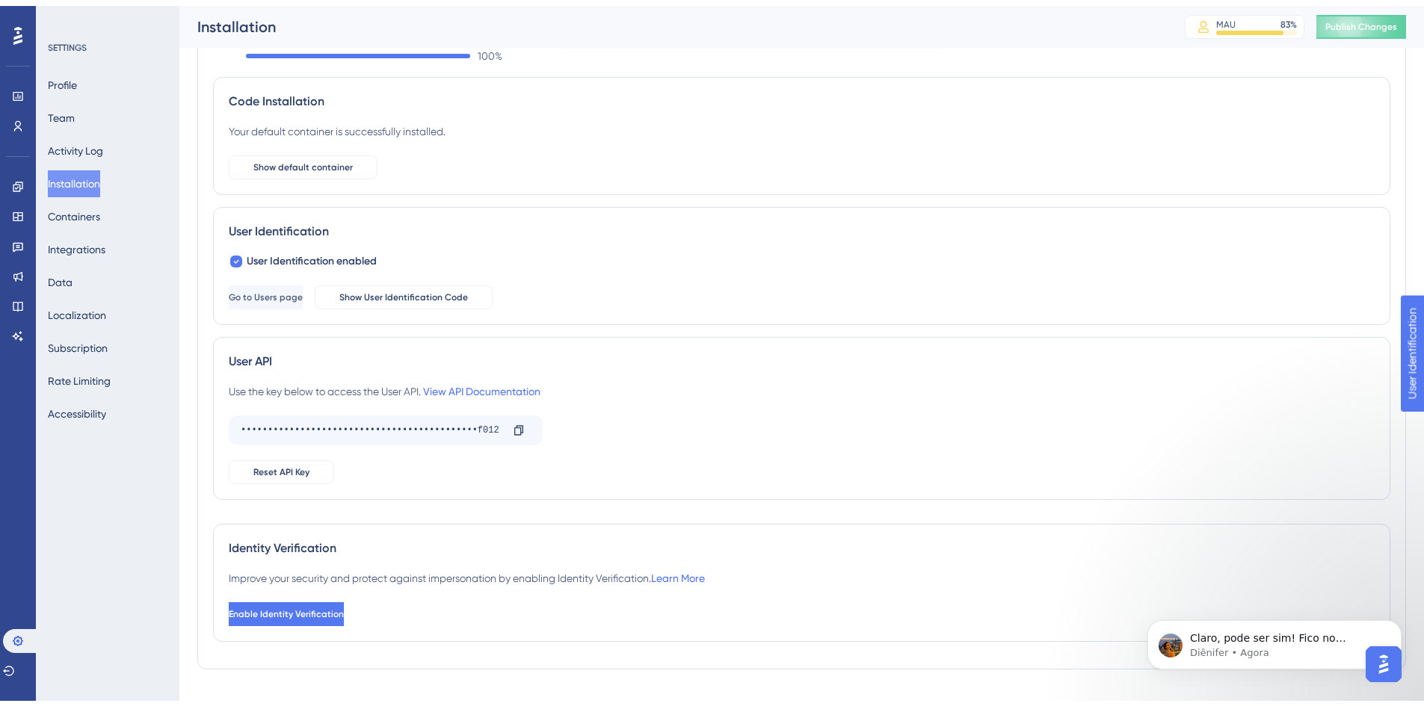
scroll to position [81, 0]
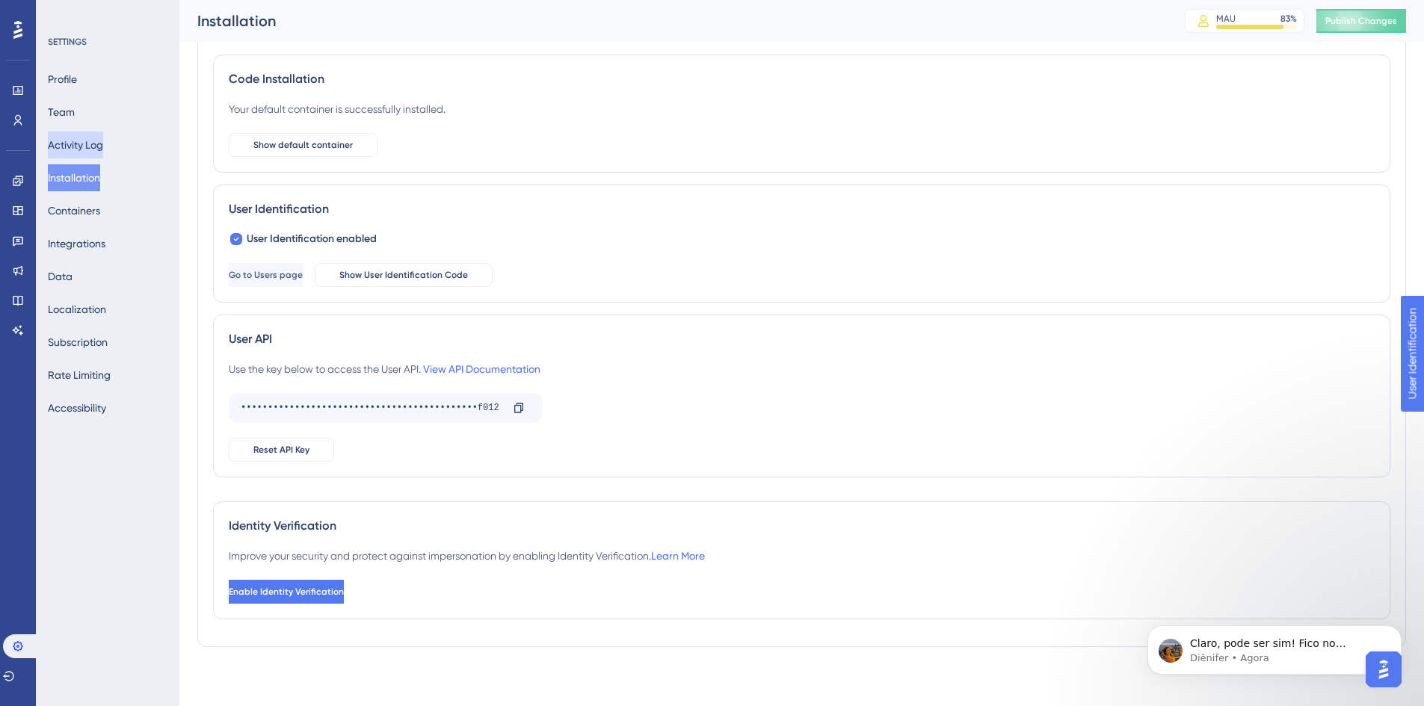
click at [95, 148] on button "Activity Log" at bounding box center [75, 145] width 55 height 27
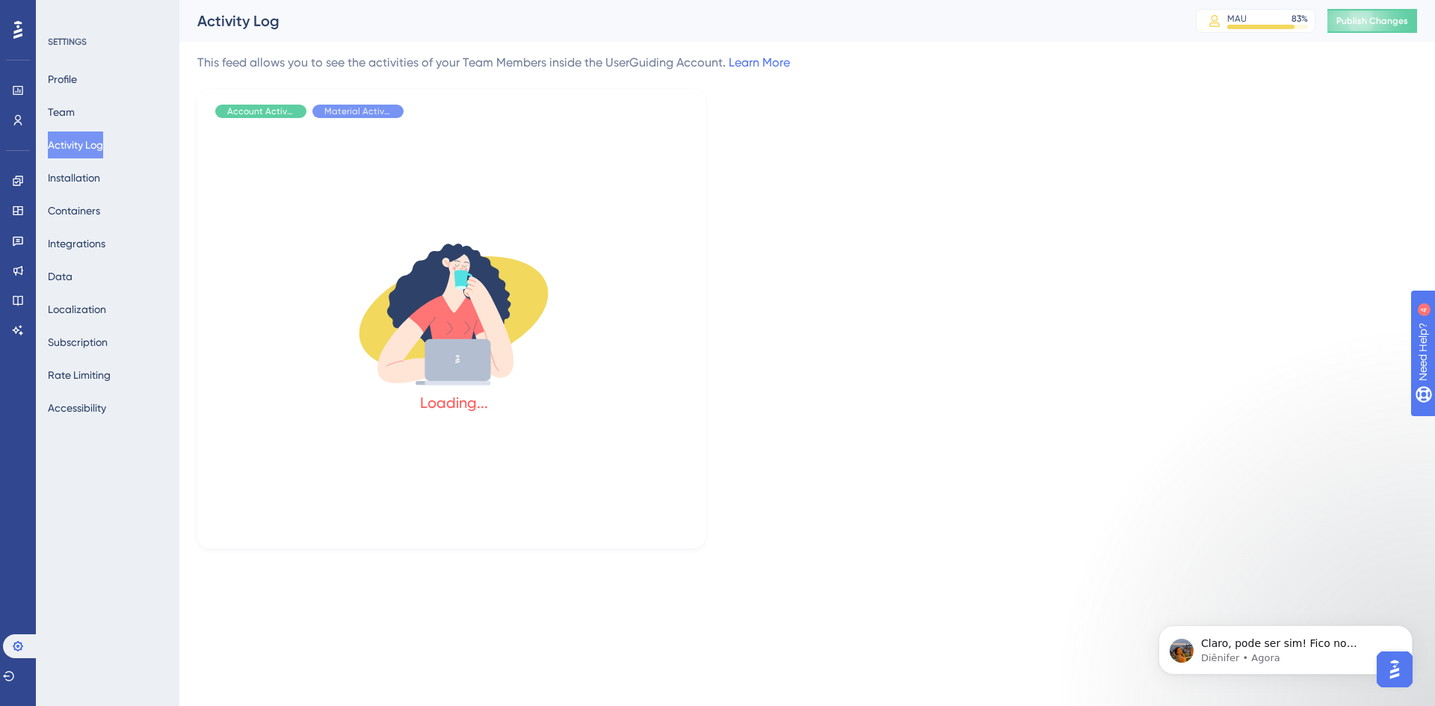
click at [70, 128] on div "Profile Team Activity Log Installation Containers Integrations Data Localizatio…" at bounding box center [108, 244] width 121 height 356
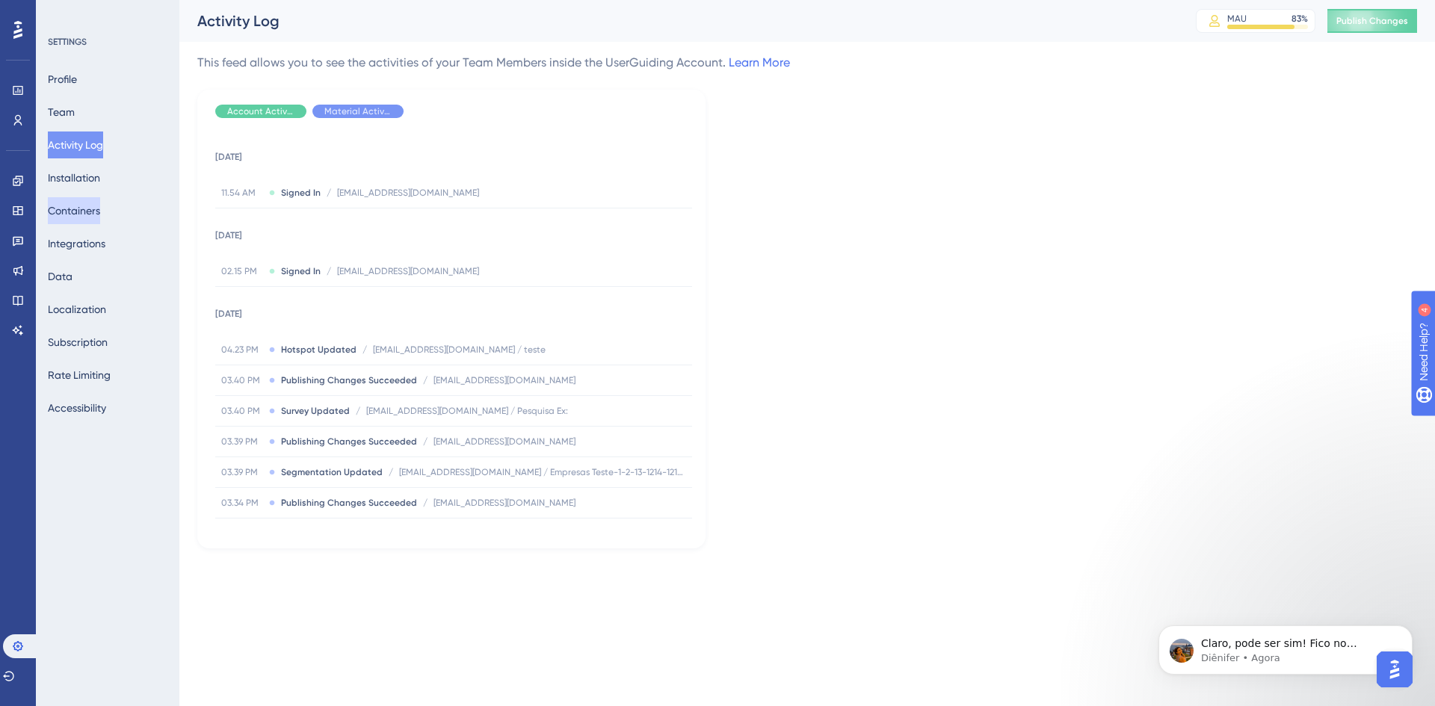
click at [91, 206] on button "Containers" at bounding box center [74, 210] width 52 height 27
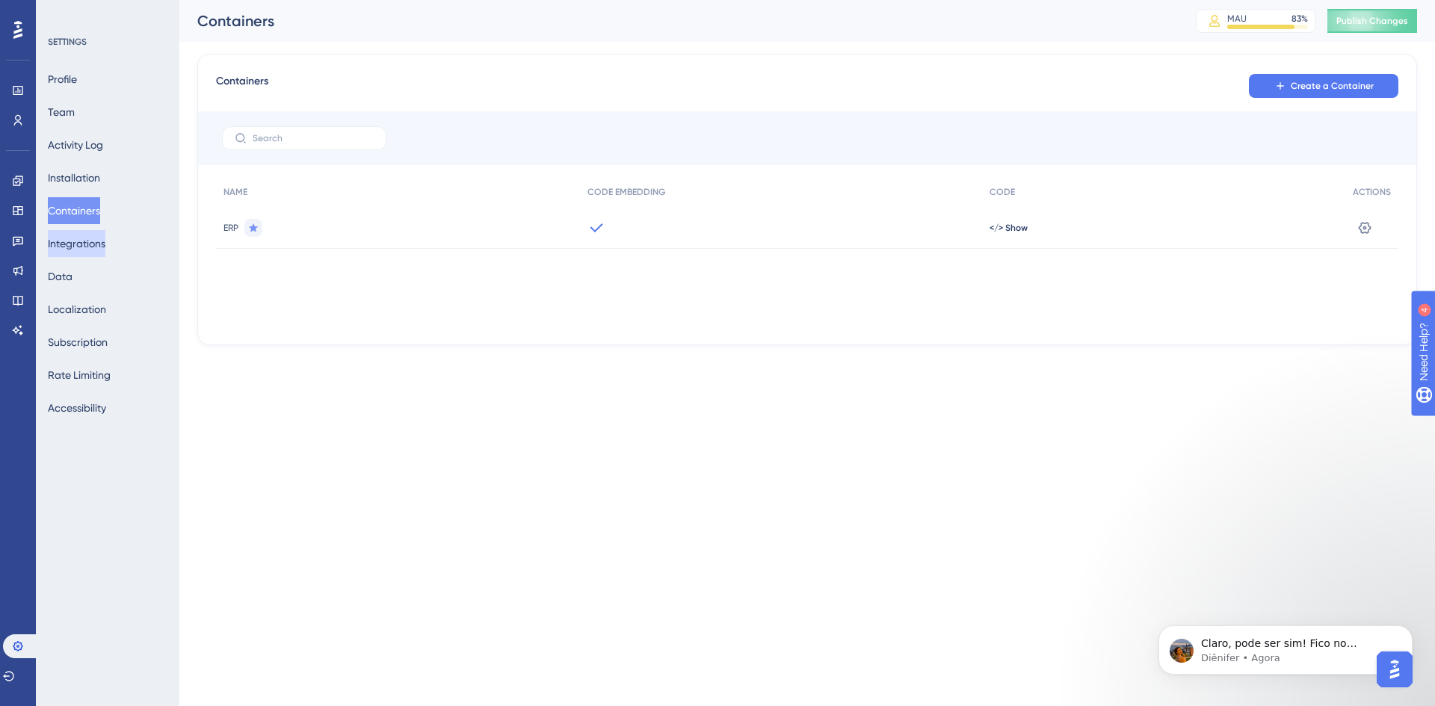
click at [105, 239] on button "Integrations" at bounding box center [77, 243] width 58 height 27
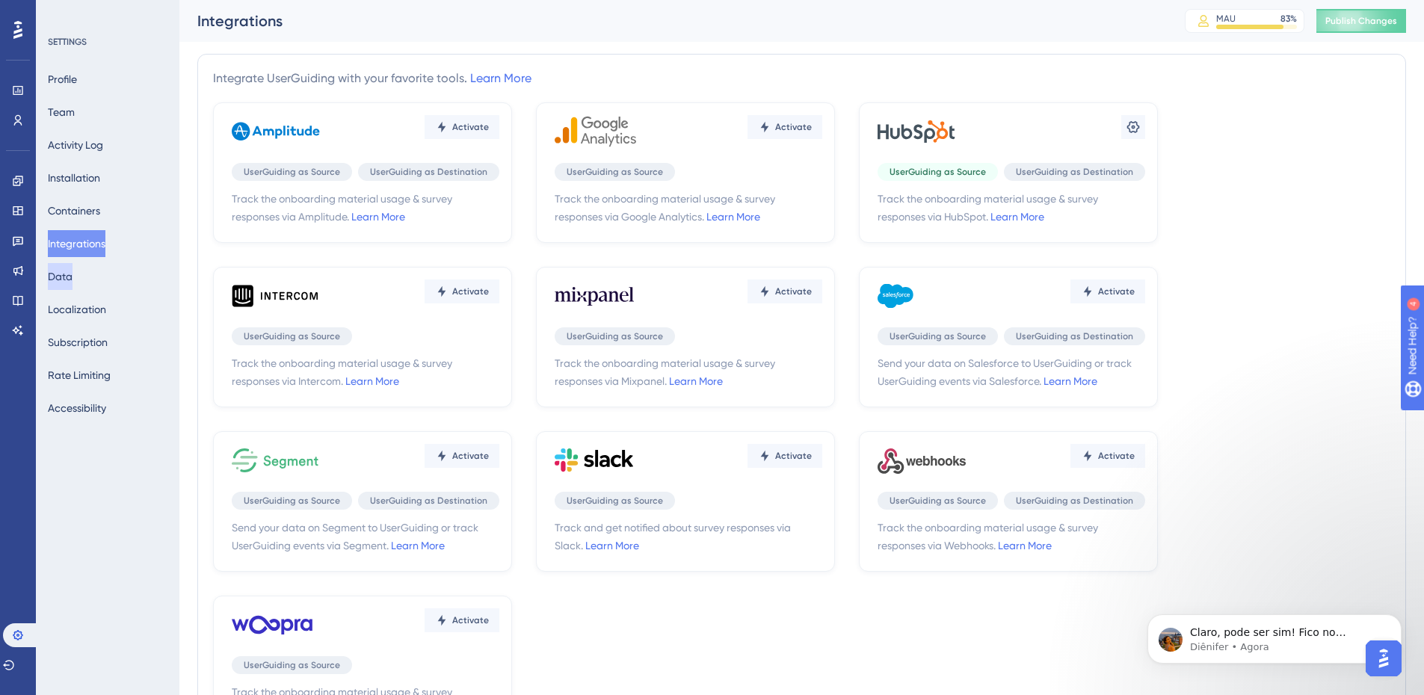
click at [73, 277] on button "Data" at bounding box center [60, 276] width 25 height 27
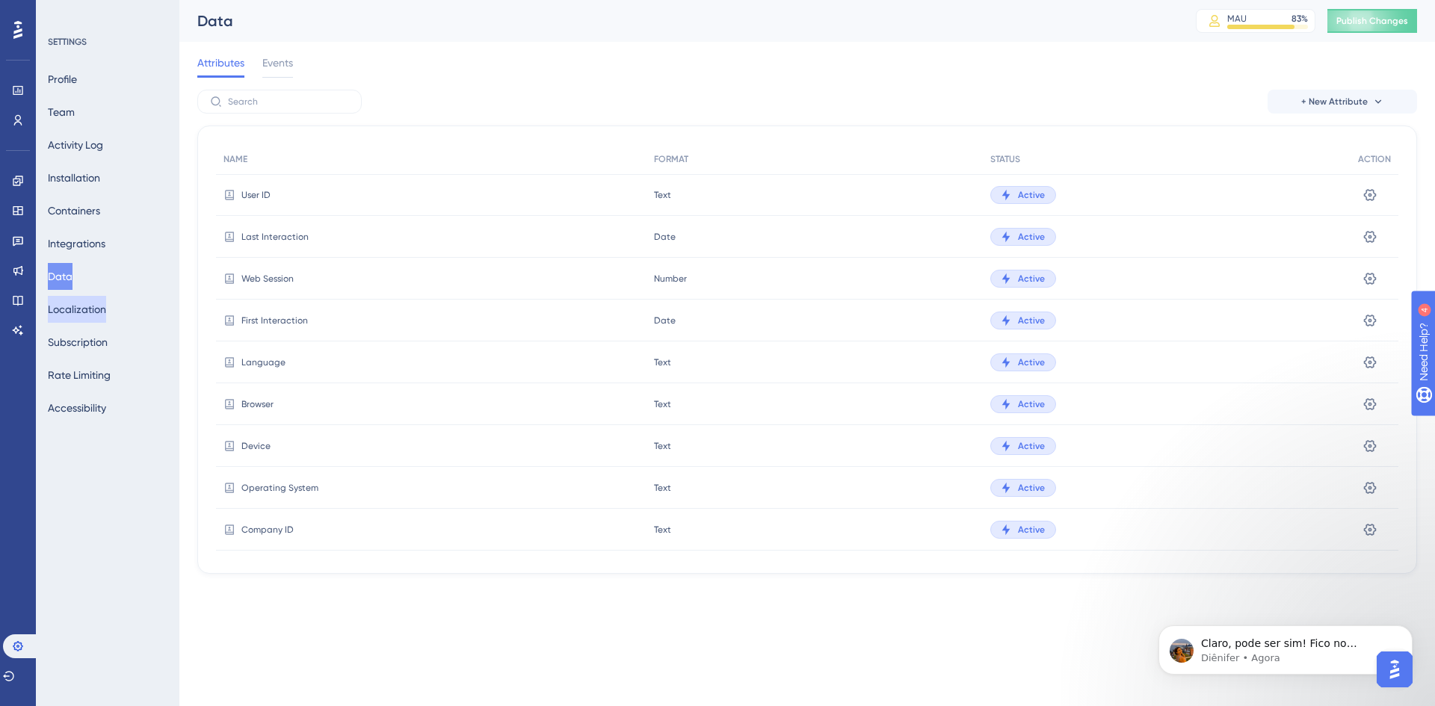
click at [77, 312] on button "Localization" at bounding box center [77, 309] width 58 height 27
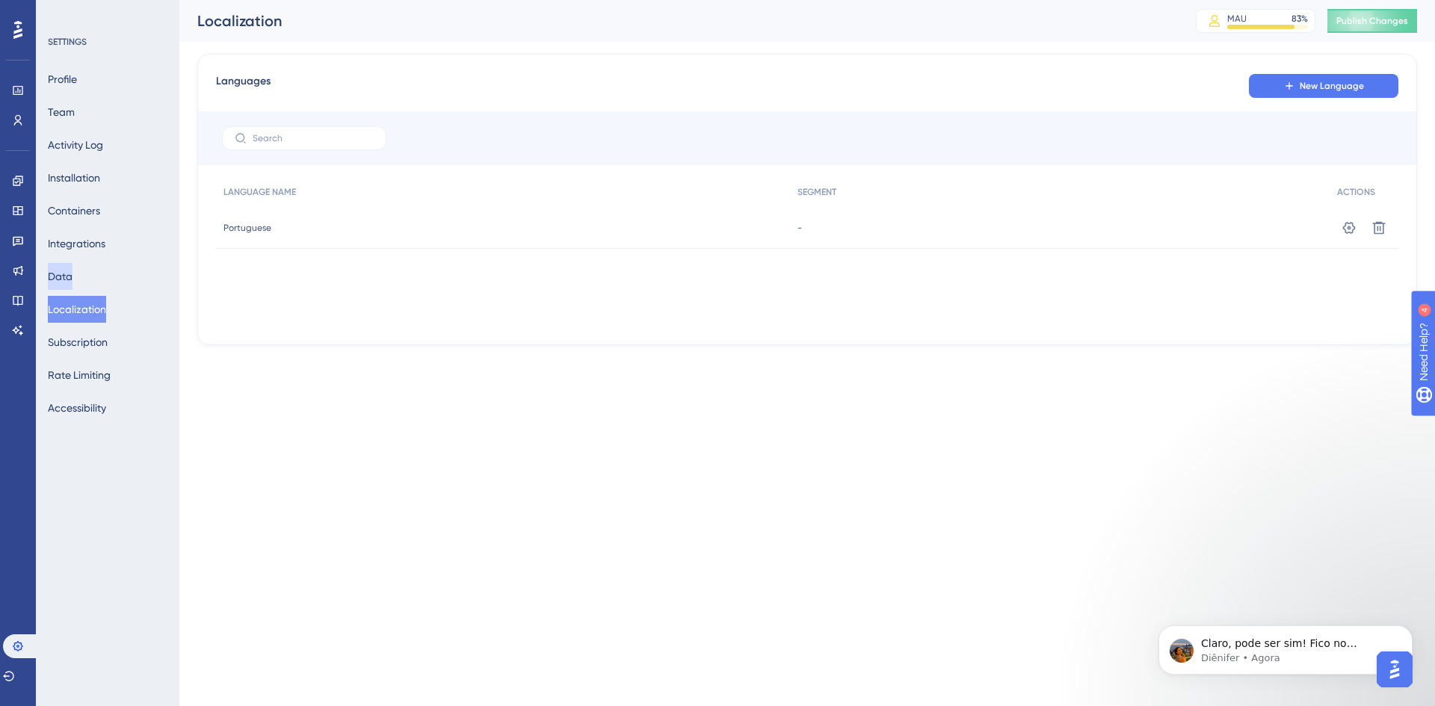
click at [59, 278] on button "Data" at bounding box center [60, 276] width 25 height 27
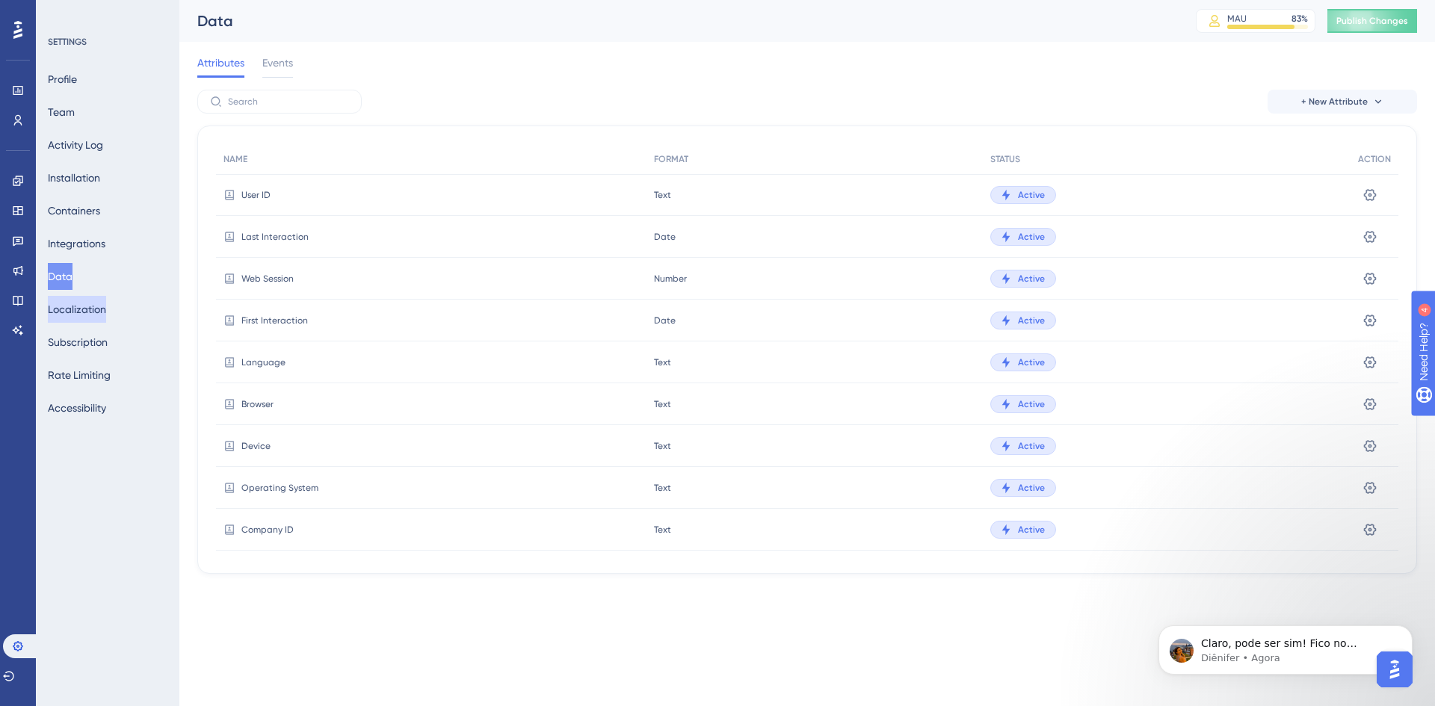
click at [87, 312] on button "Localization" at bounding box center [77, 309] width 58 height 27
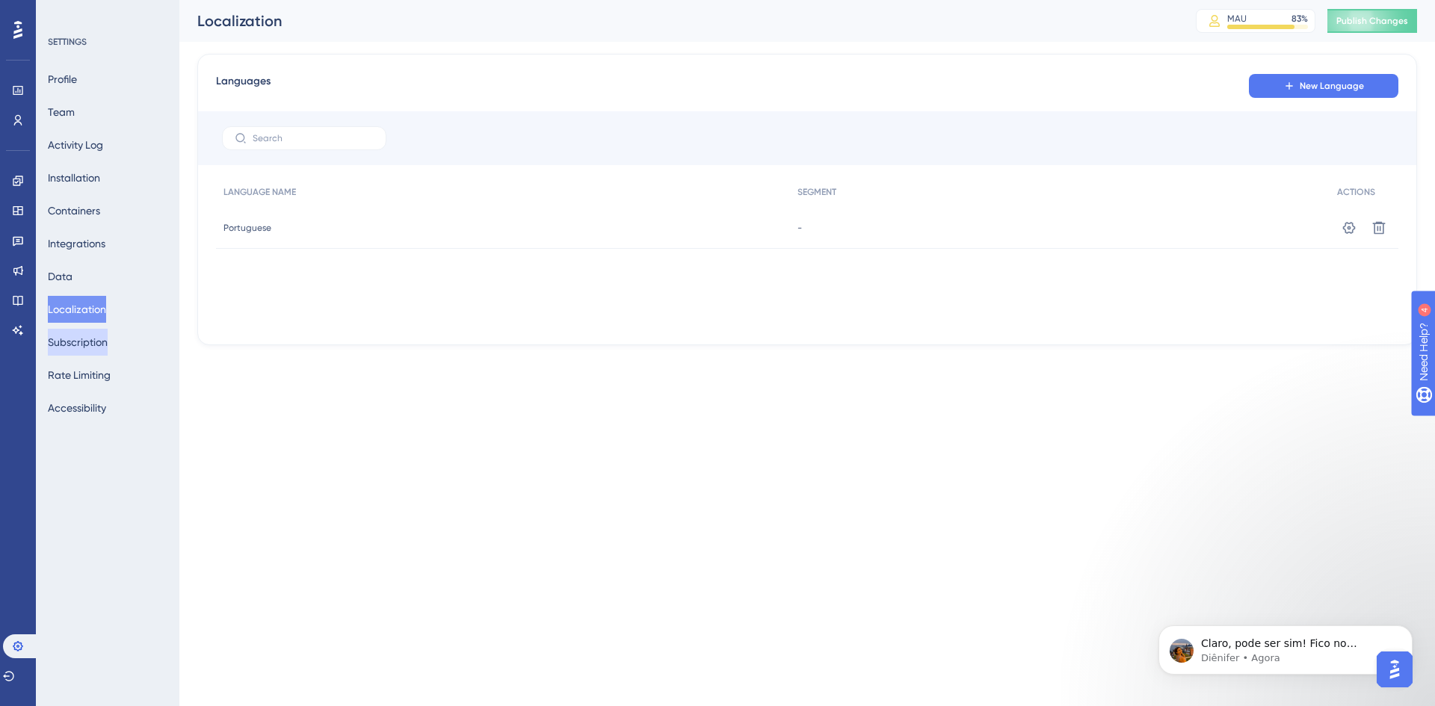
click at [99, 334] on button "Subscription" at bounding box center [78, 342] width 60 height 27
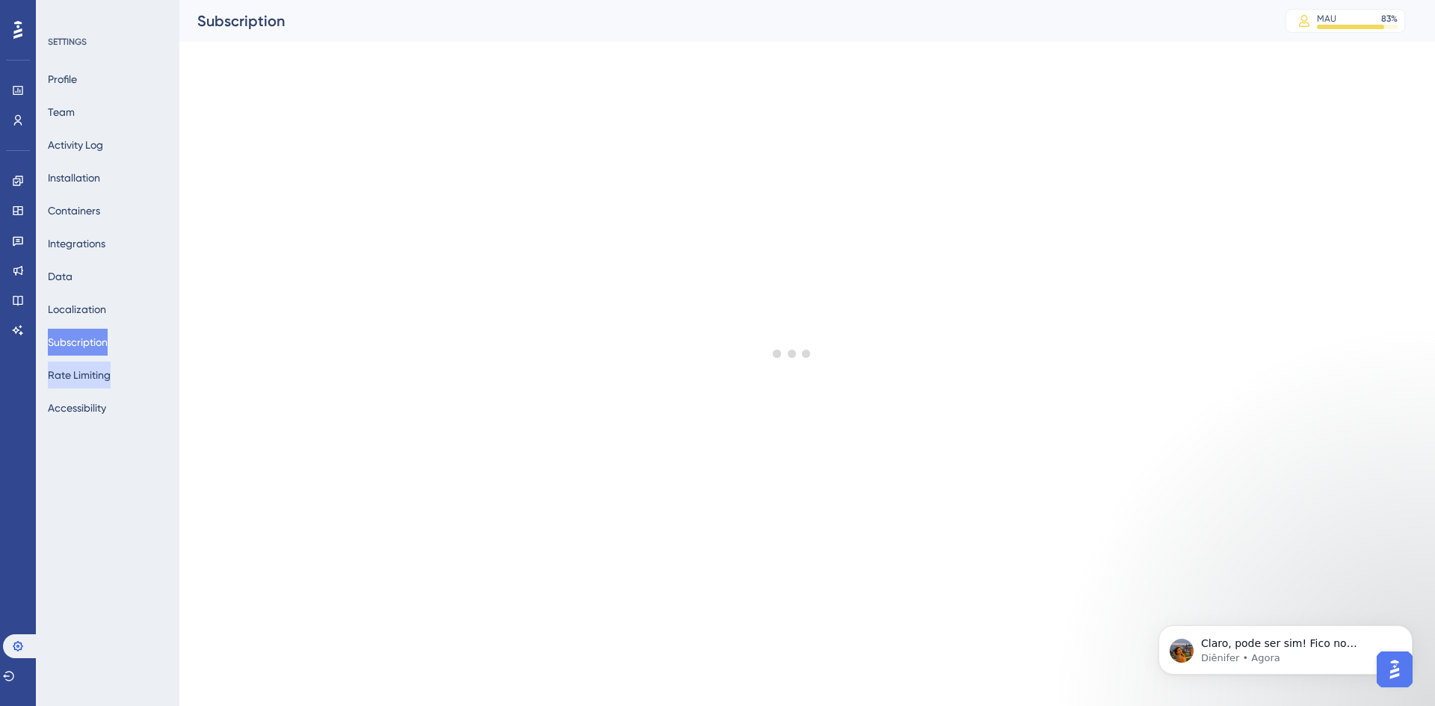
click at [84, 369] on button "Rate Limiting" at bounding box center [79, 375] width 63 height 27
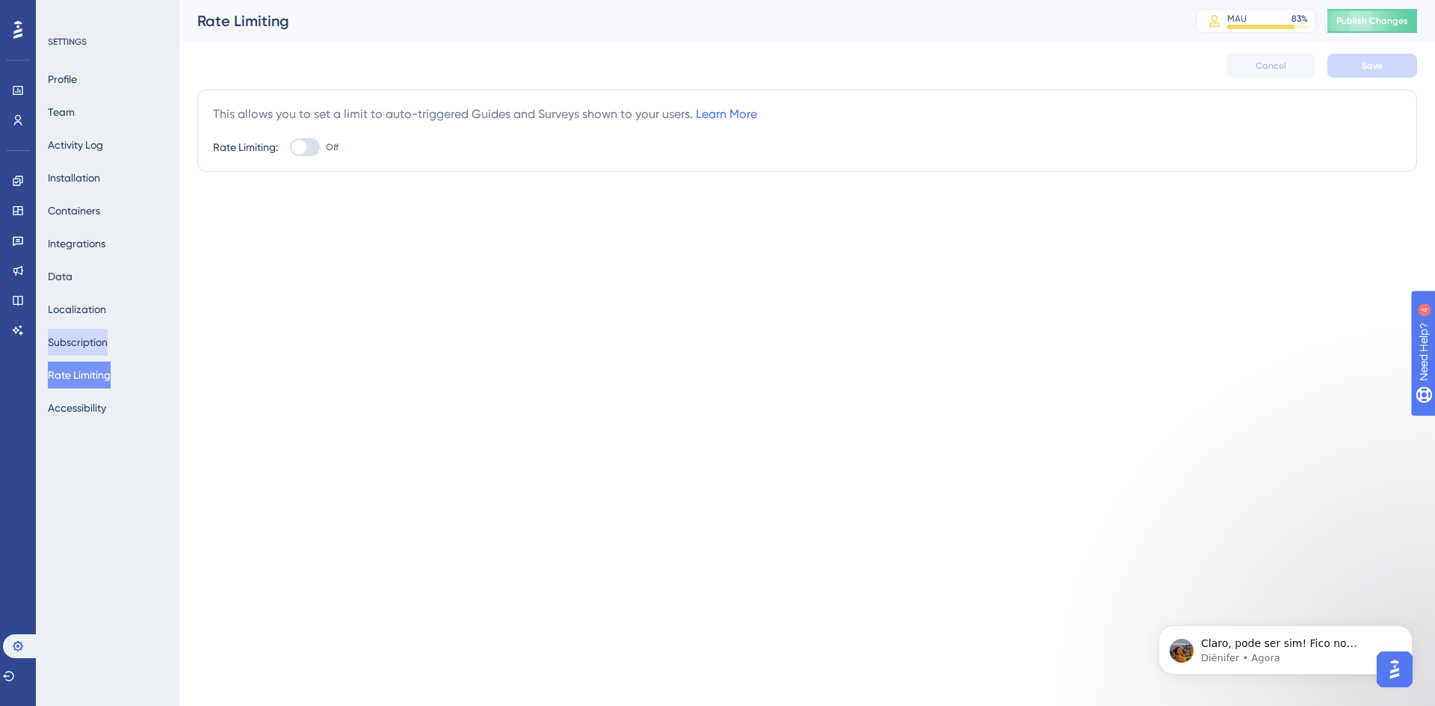
click at [87, 339] on button "Subscription" at bounding box center [78, 342] width 60 height 27
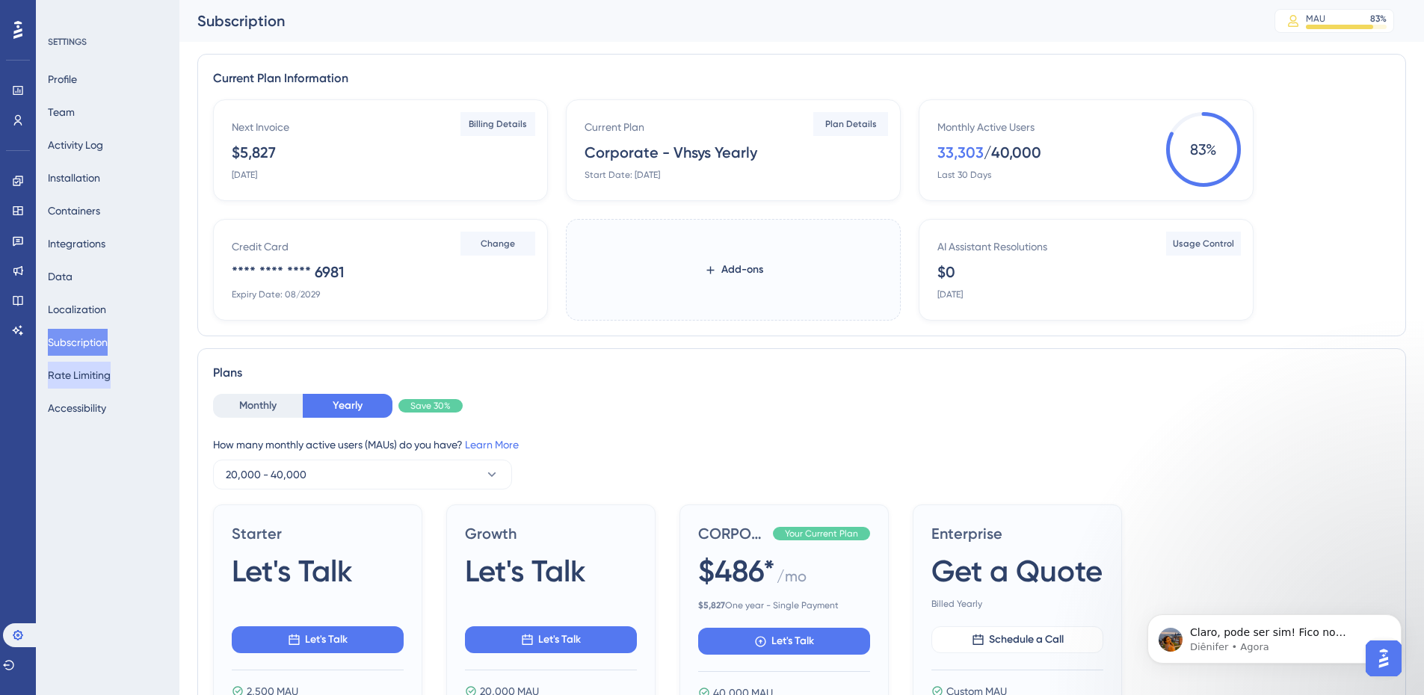
click at [98, 382] on button "Rate Limiting" at bounding box center [79, 375] width 63 height 27
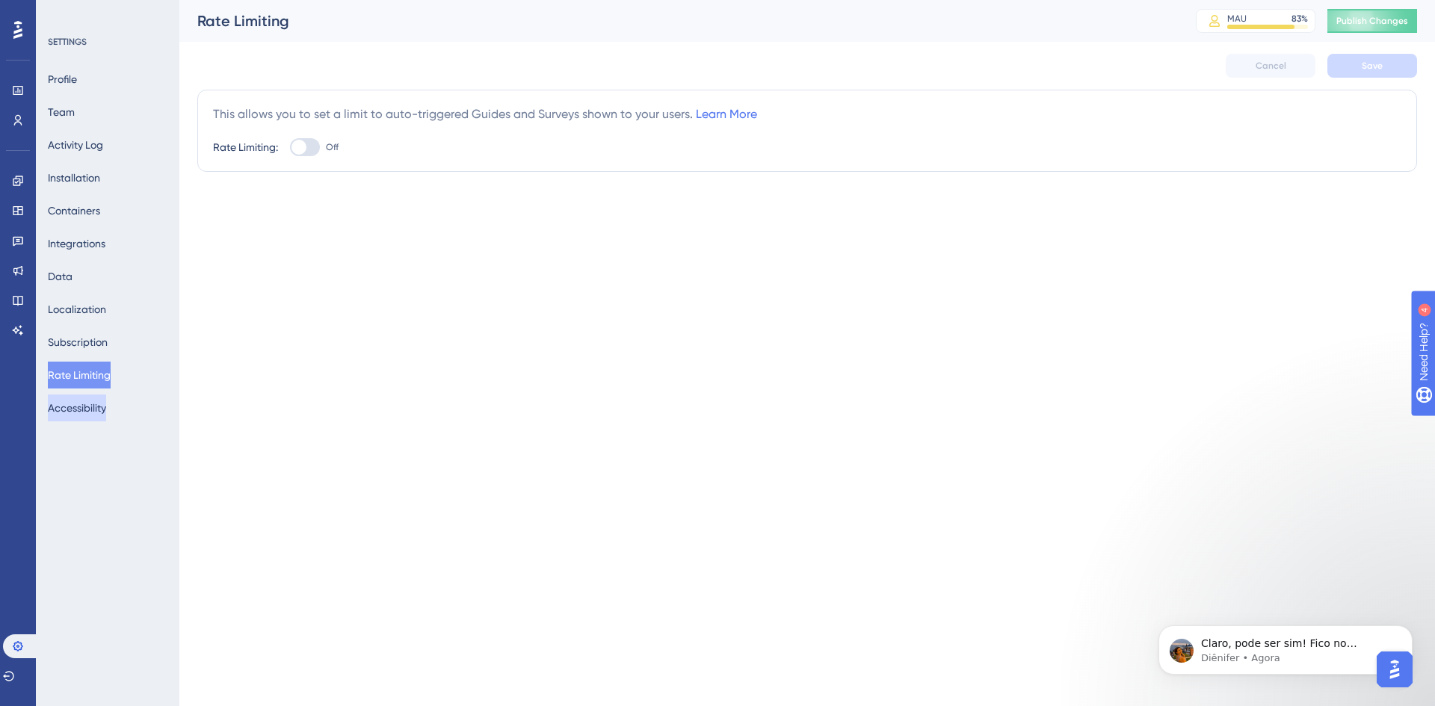
click at [106, 409] on button "Accessibility" at bounding box center [77, 408] width 58 height 27
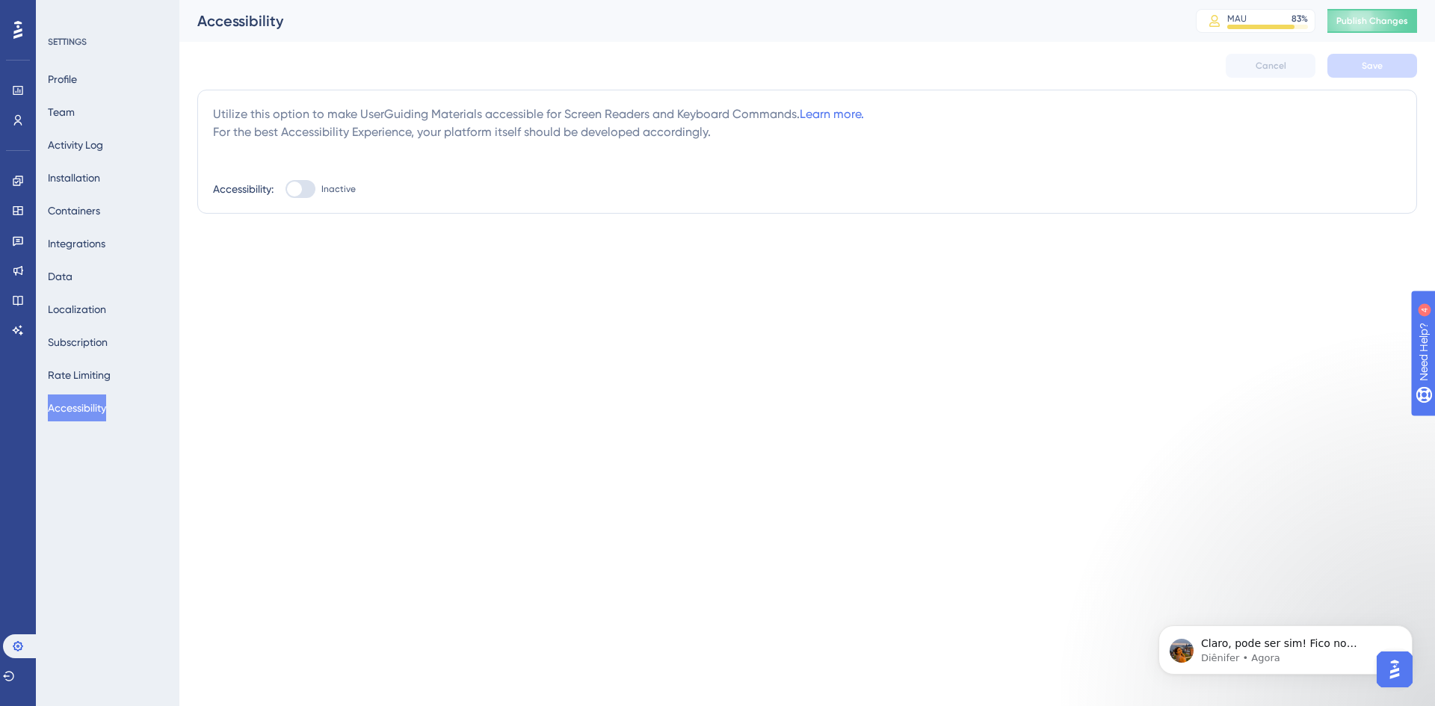
click at [90, 228] on div "Profile Team Activity Log Installation Containers Integrations Data Localizatio…" at bounding box center [108, 244] width 121 height 356
click at [93, 246] on button "Integrations" at bounding box center [77, 243] width 58 height 27
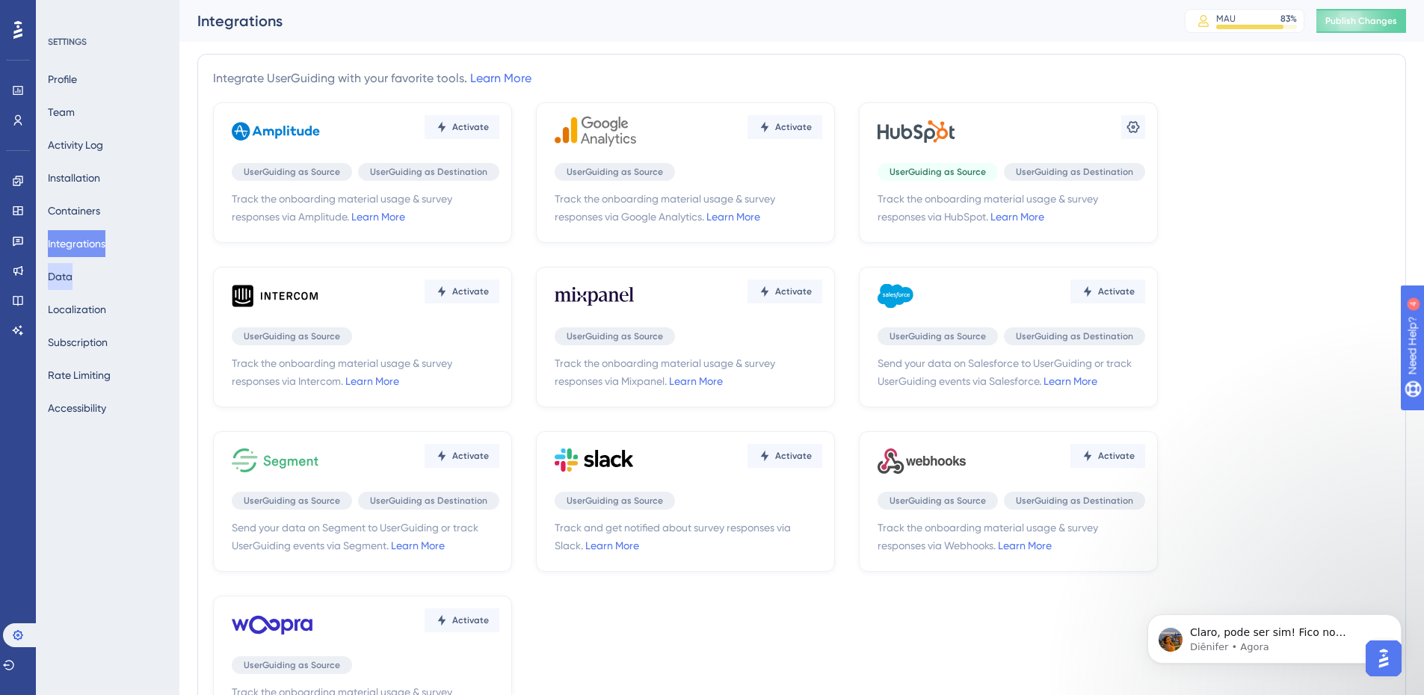
click at [73, 277] on button "Data" at bounding box center [60, 276] width 25 height 27
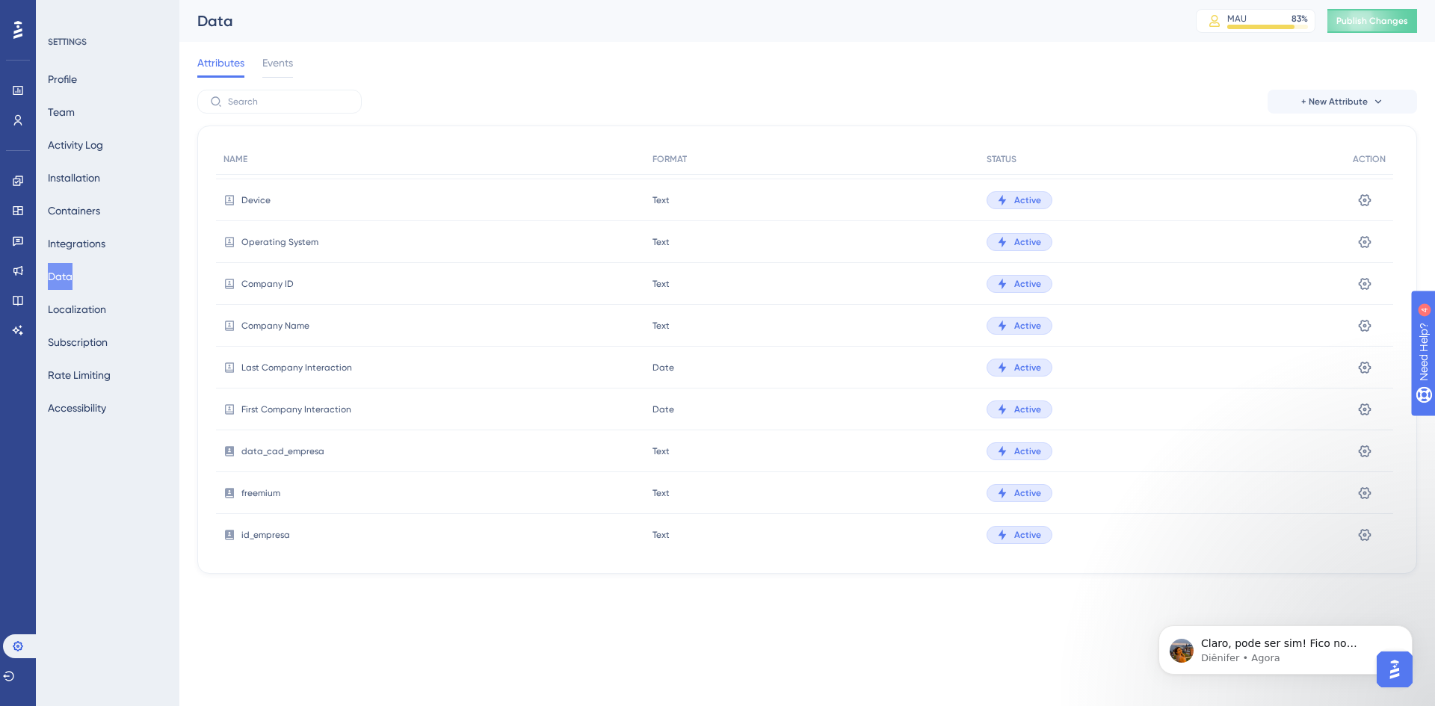
scroll to position [103, 0]
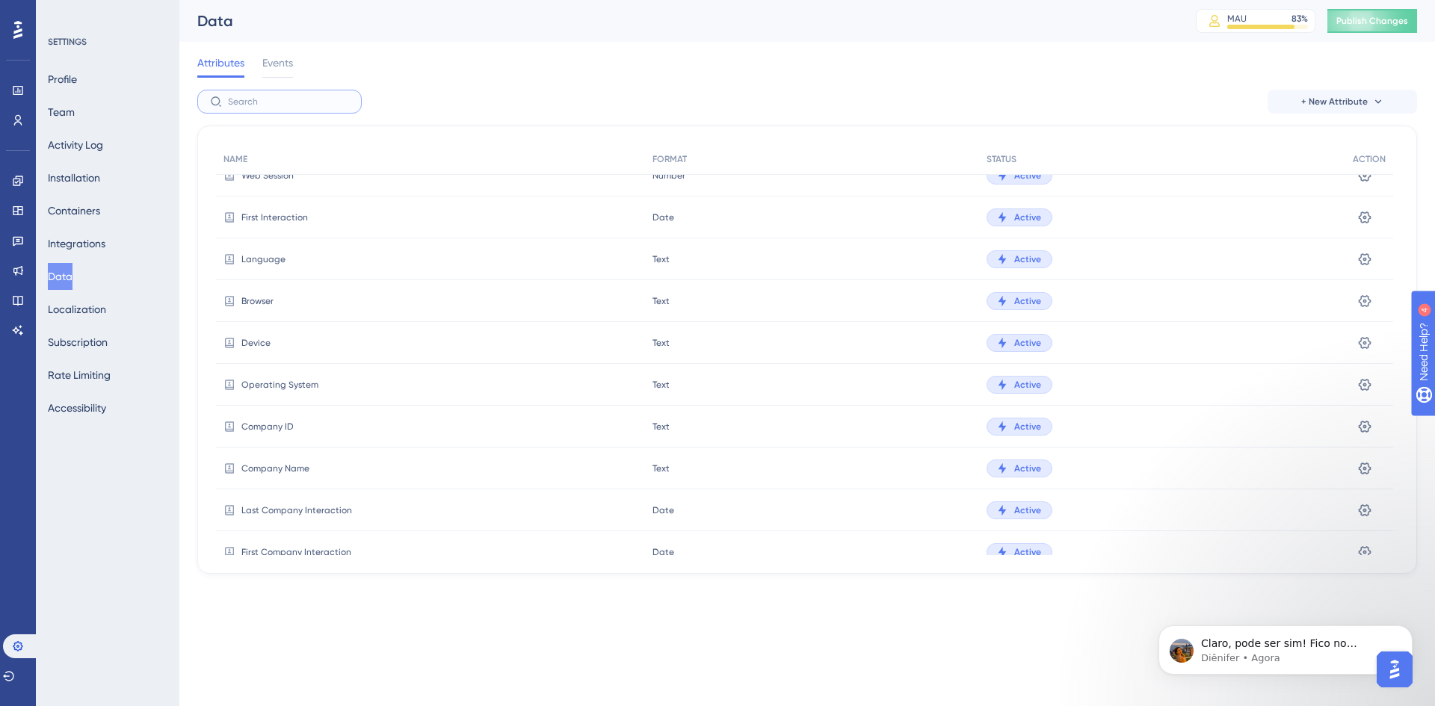
click at [286, 104] on input "text" at bounding box center [288, 101] width 121 height 10
type input "id"
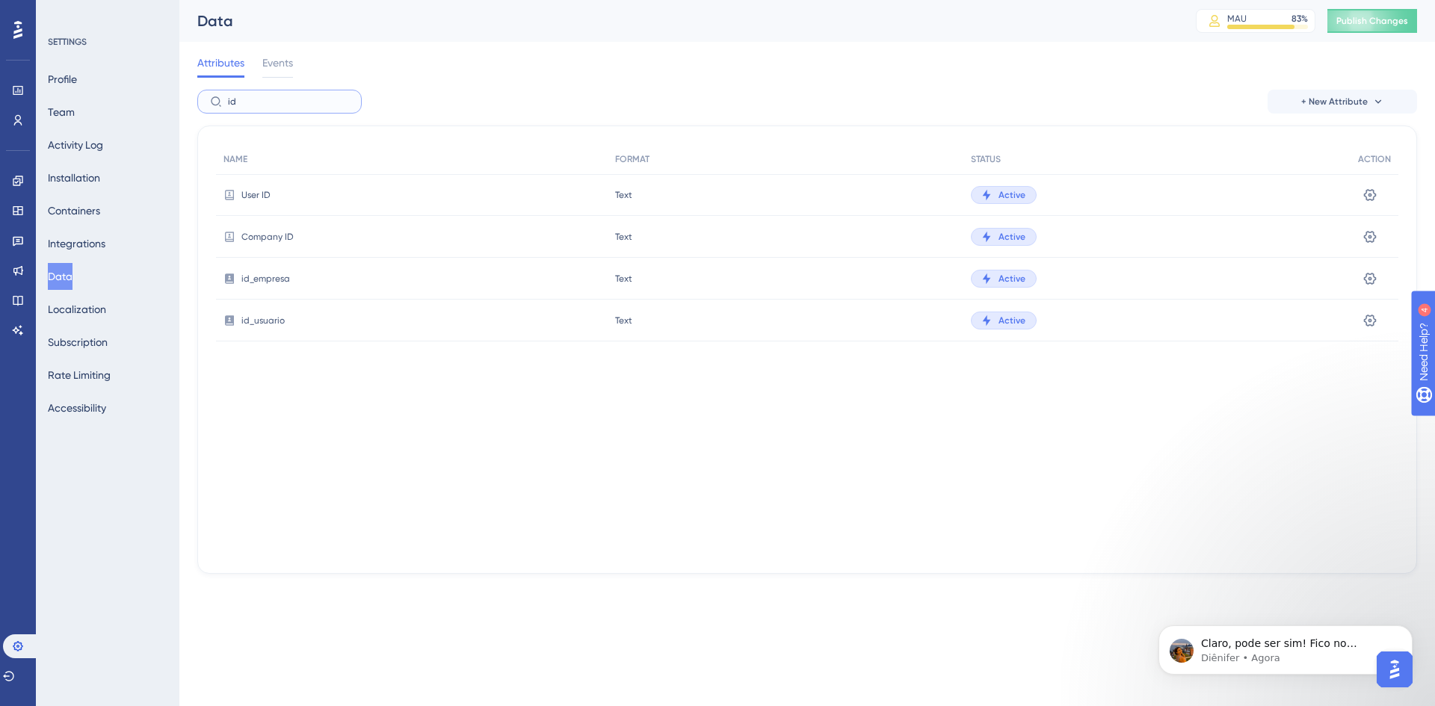
click at [286, 104] on input "id" at bounding box center [288, 101] width 121 height 10
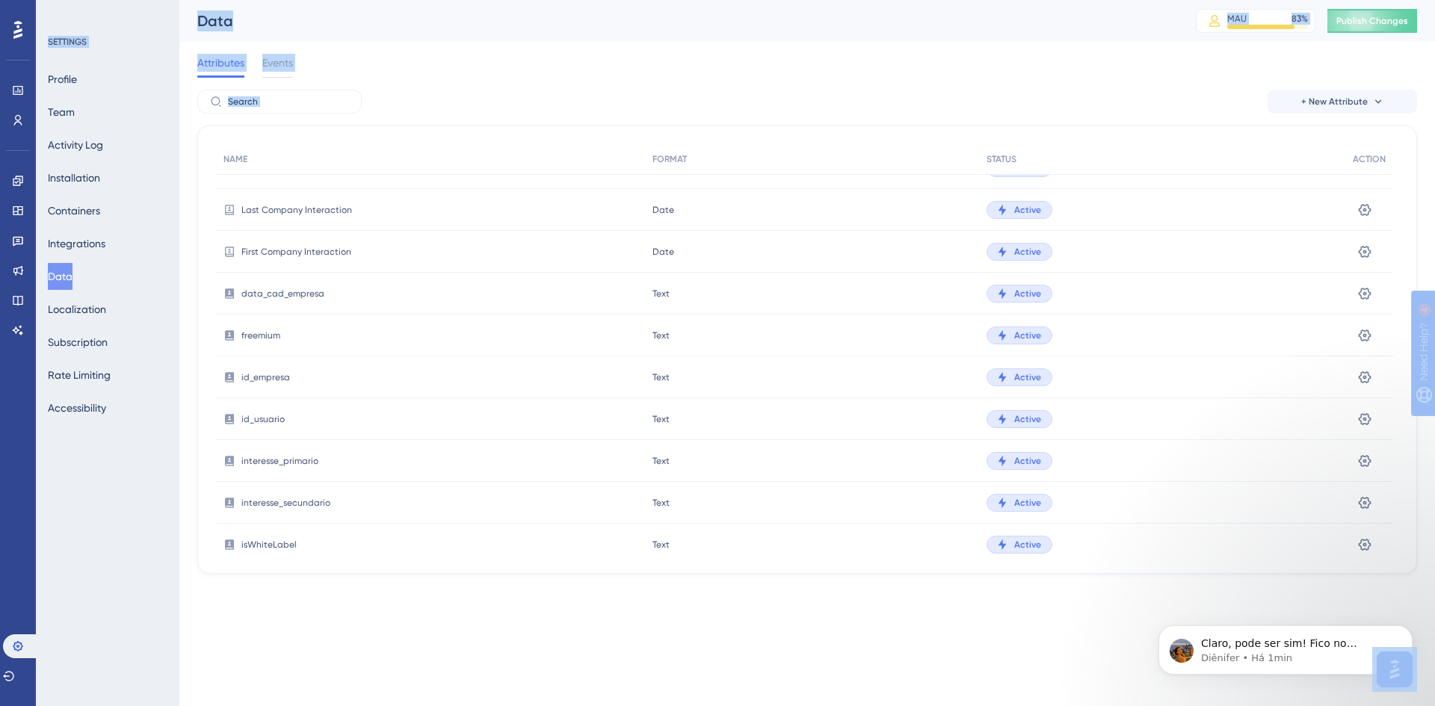
scroll to position [851, 0]
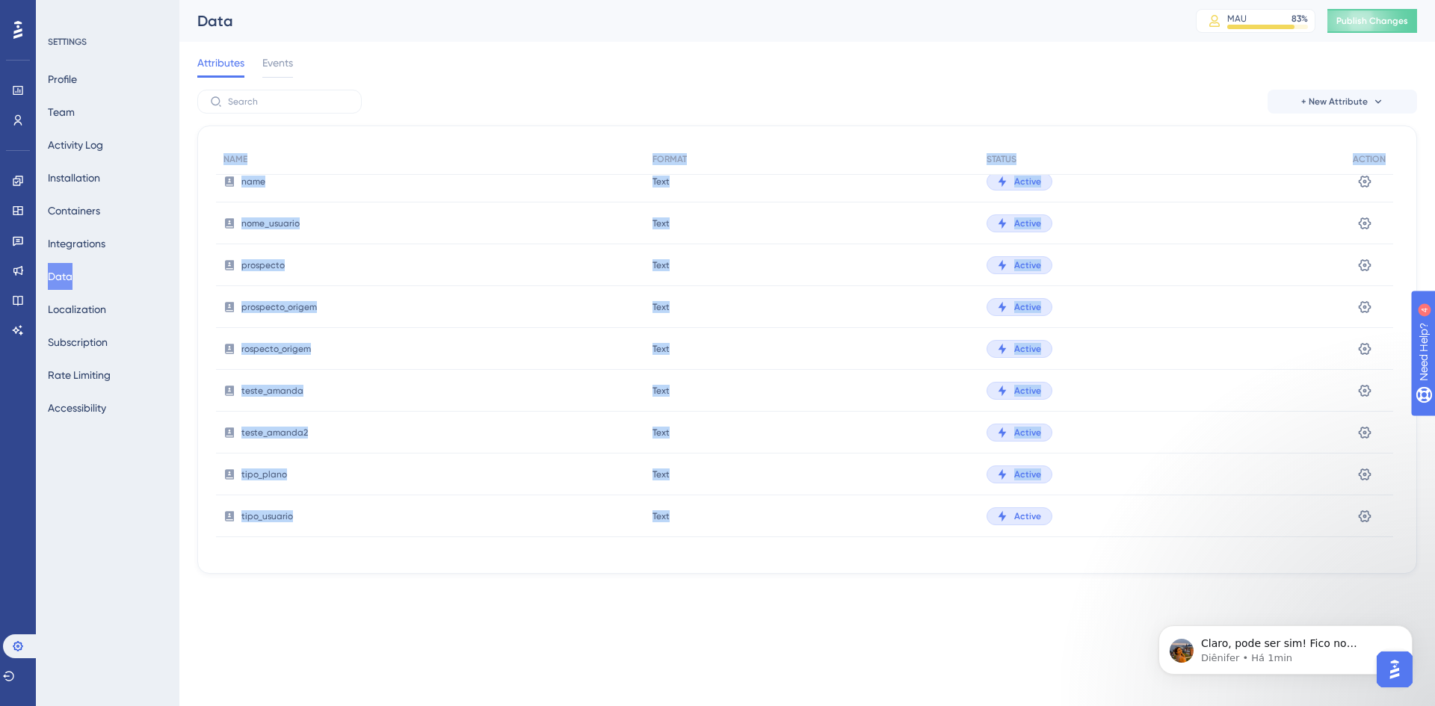
drag, startPoint x: 216, startPoint y: 157, endPoint x: 726, endPoint y: 464, distance: 595.3
click at [877, 543] on div "NAME FORMAT STATUS ACTION User ID Text Text Active Settings Last Interaction Da…" at bounding box center [807, 349] width 1183 height 411
copy div "NAME FORMAT STATUS ACTION User ID Text Text Active Settings Last Interaction Da…"
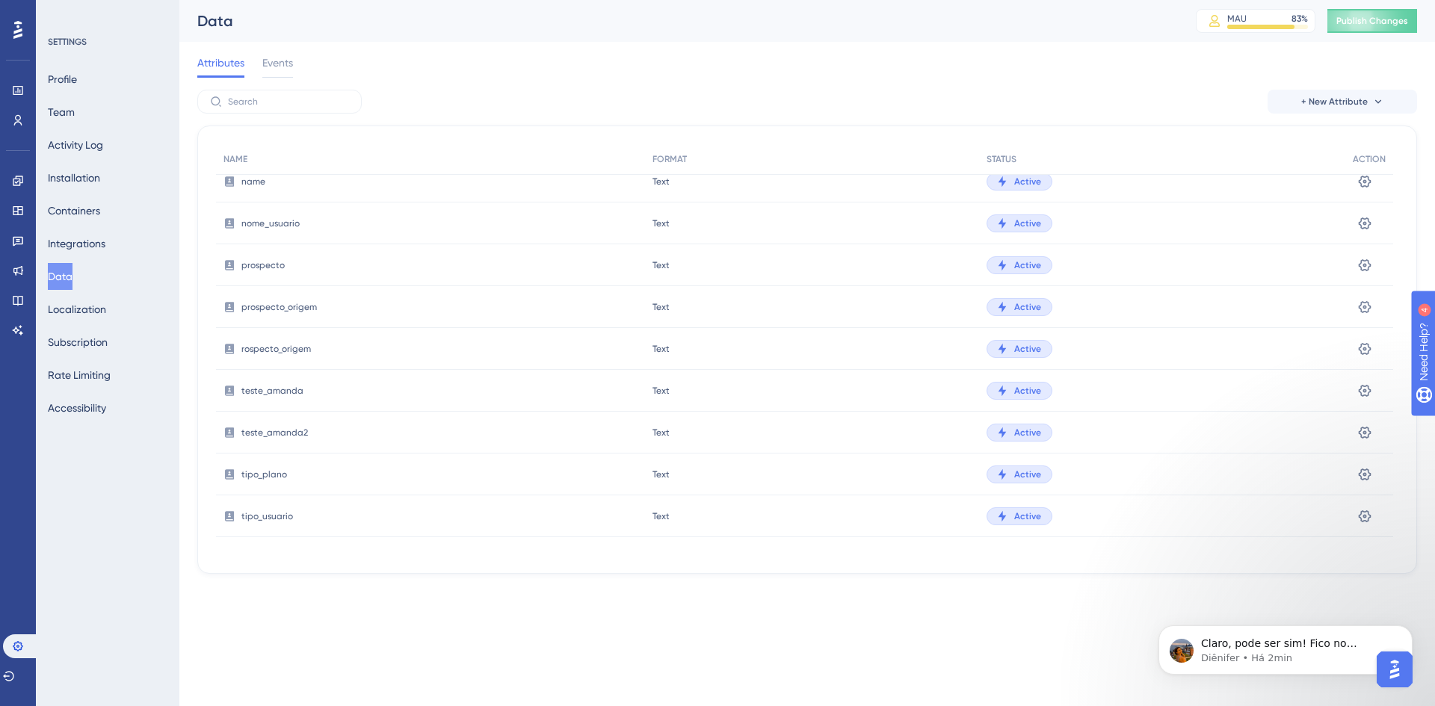
click at [786, 69] on div "Attributes Events" at bounding box center [807, 66] width 1220 height 48
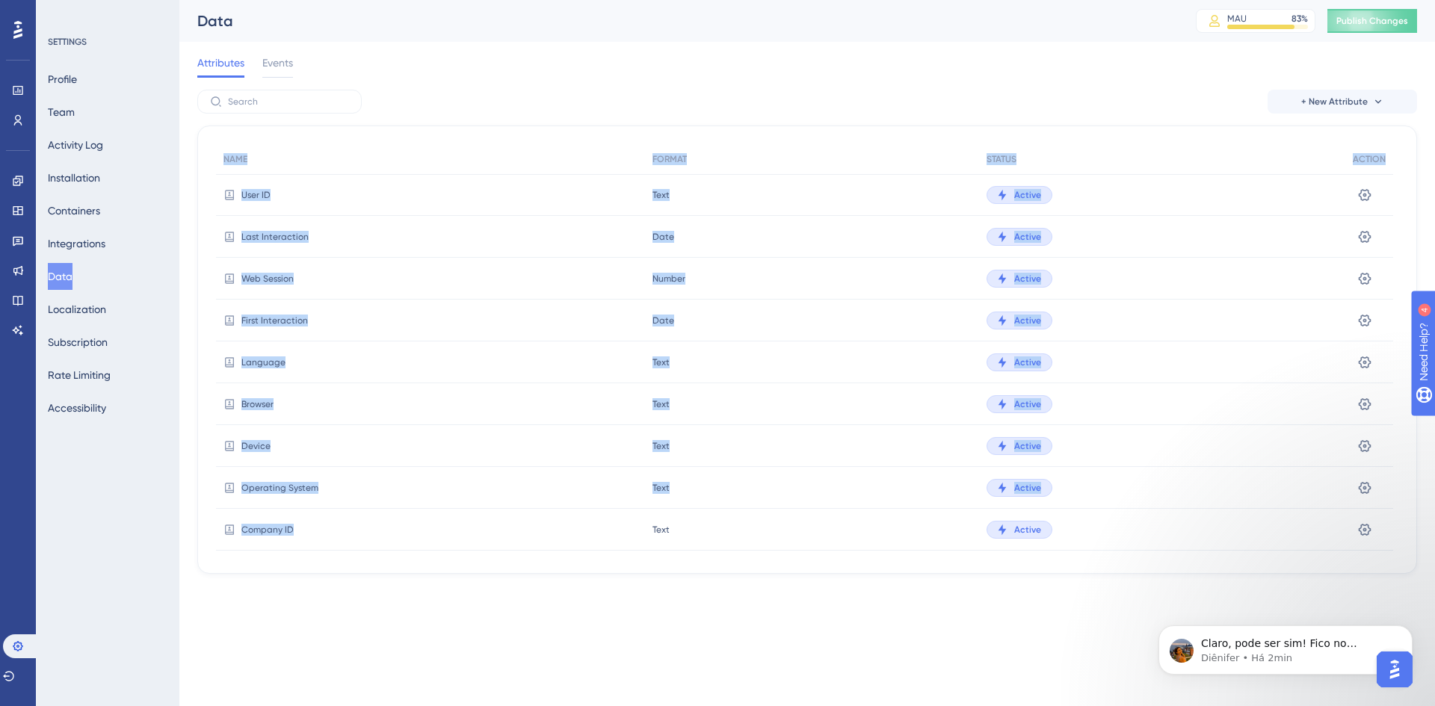
drag, startPoint x: 221, startPoint y: 153, endPoint x: 322, endPoint y: 524, distance: 384.3
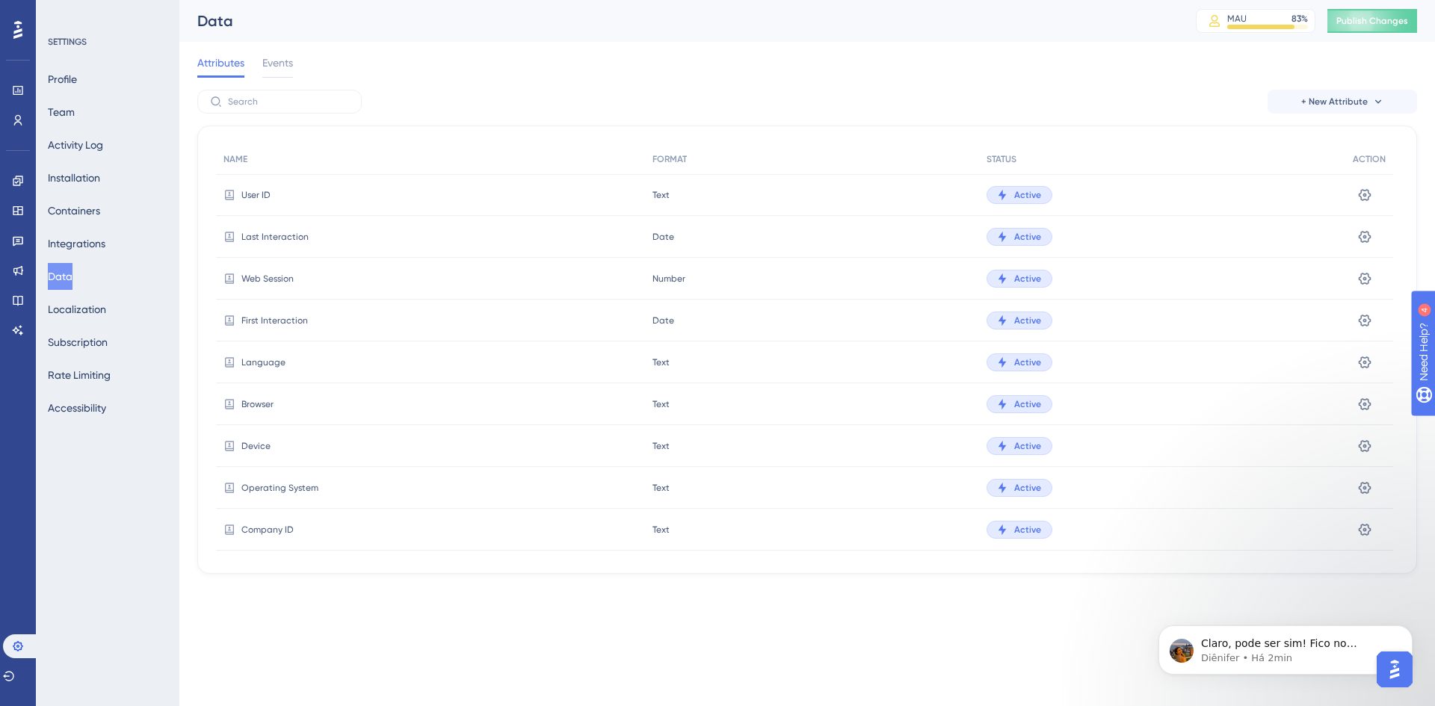
click at [336, 0] on html "Performance Users Engagement Widgets Feedback Product Updates Knowledge Base AI…" at bounding box center [717, 0] width 1435 height 0
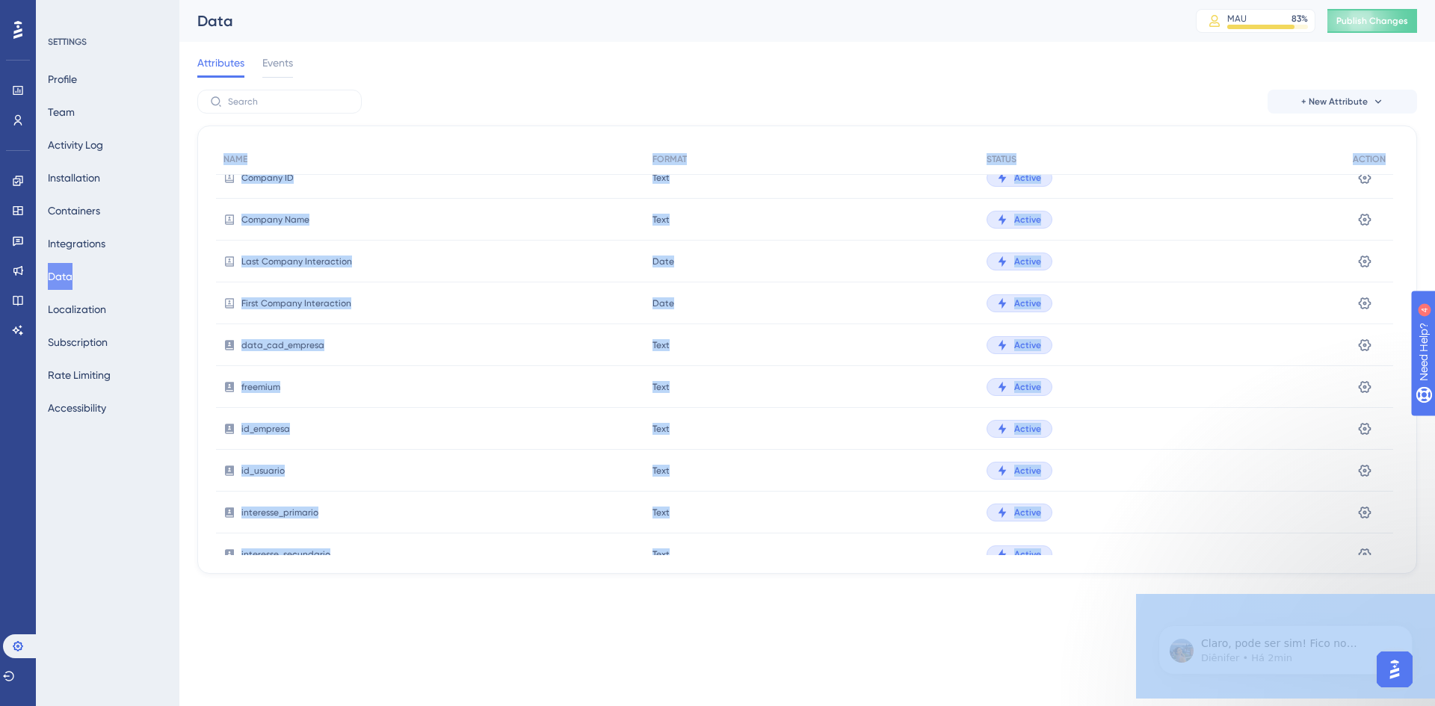
scroll to position [851, 0]
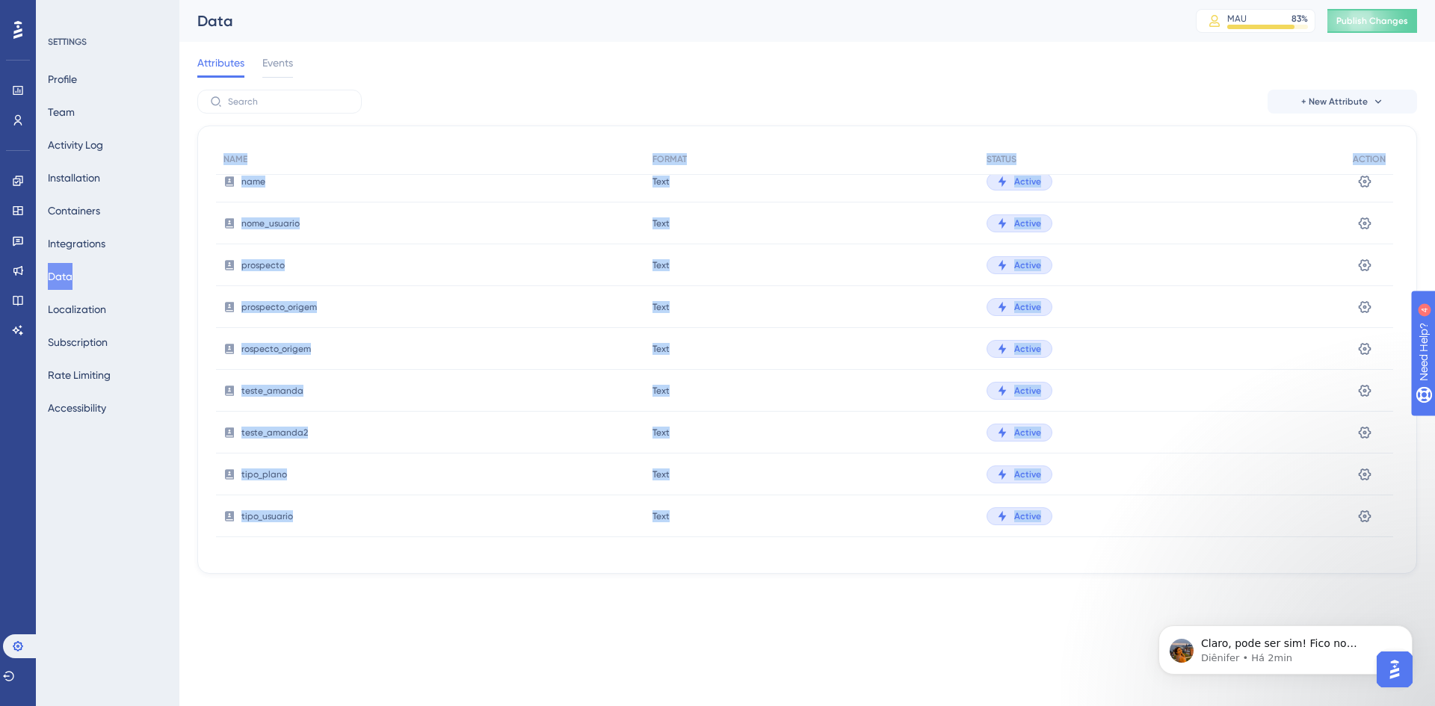
drag, startPoint x: 219, startPoint y: 155, endPoint x: 1045, endPoint y: 588, distance: 932.6
click at [1045, 588] on div "Performance Users Engagement Widgets Feedback Product Updates Knowledge Base AI…" at bounding box center [807, 299] width 1256 height 598
copy div "NAME FORMAT STATUS ACTION User ID Text Text Active Settings Last Interaction Da…"
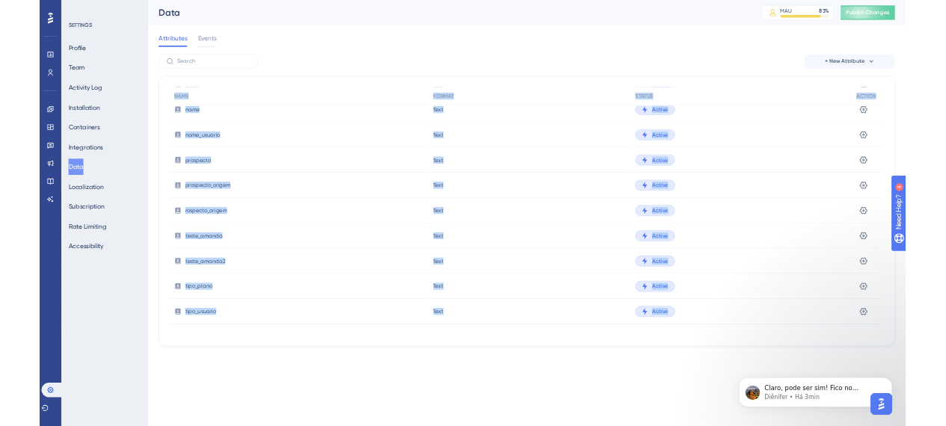
scroll to position [850, 0]
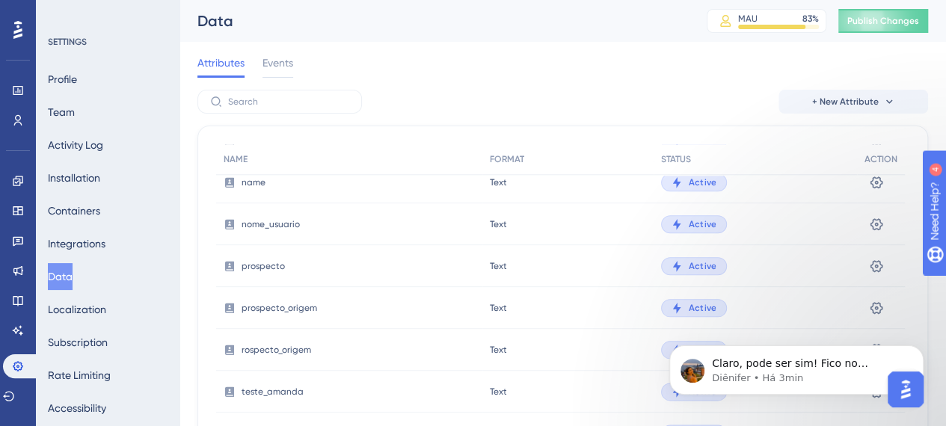
click at [477, 117] on div "+ New Attribute NAME FORMAT STATUS ACTION User ID Text Text Active Settings Las…" at bounding box center [562, 332] width 730 height 484
type input "id"
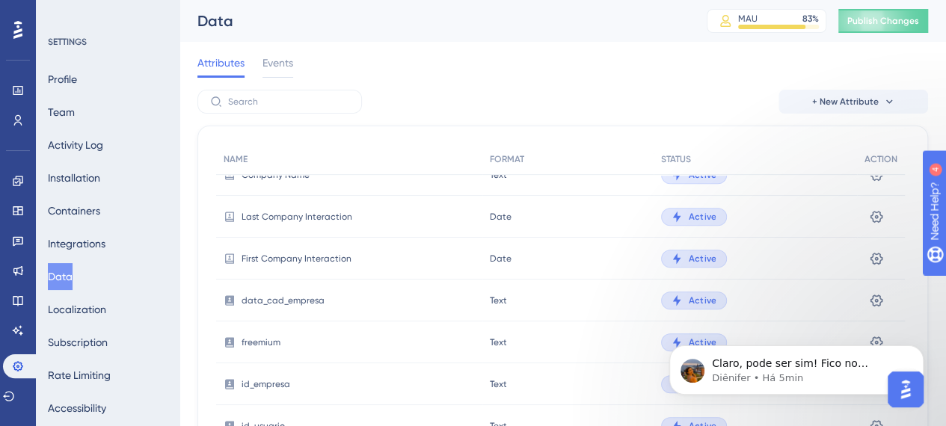
scroll to position [374, 0]
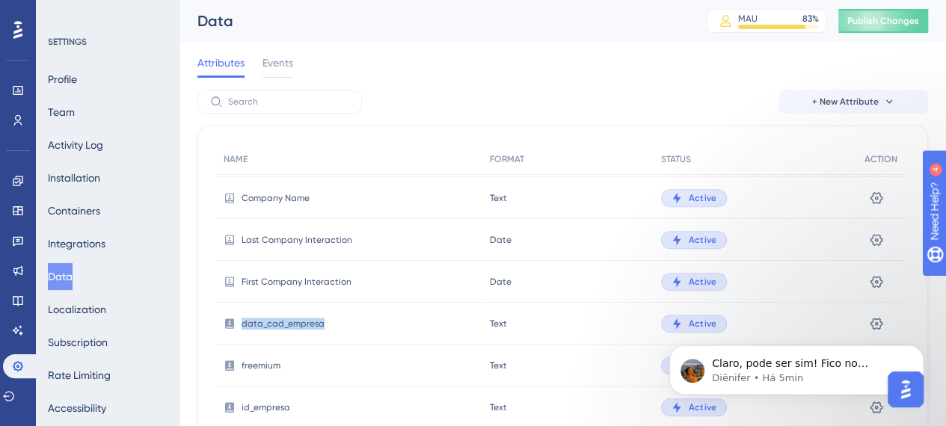
drag, startPoint x: 330, startPoint y: 327, endPoint x: 230, endPoint y: 328, distance: 100.2
click at [230, 328] on div "data_cad_empresa" at bounding box center [349, 324] width 266 height 42
copy span "data_cad_empresa"
drag, startPoint x: 311, startPoint y: 366, endPoint x: 240, endPoint y: 364, distance: 71.0
click at [240, 364] on div "freemium" at bounding box center [349, 366] width 266 height 42
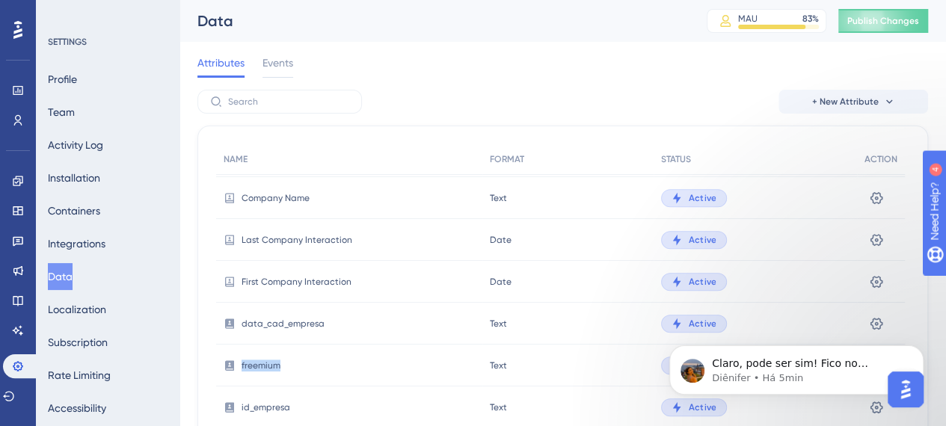
copy span "freemium"
drag, startPoint x: 289, startPoint y: 410, endPoint x: 239, endPoint y: 411, distance: 50.1
click at [239, 411] on div "id_empresa" at bounding box center [349, 407] width 266 height 42
copy span "id_empresa"
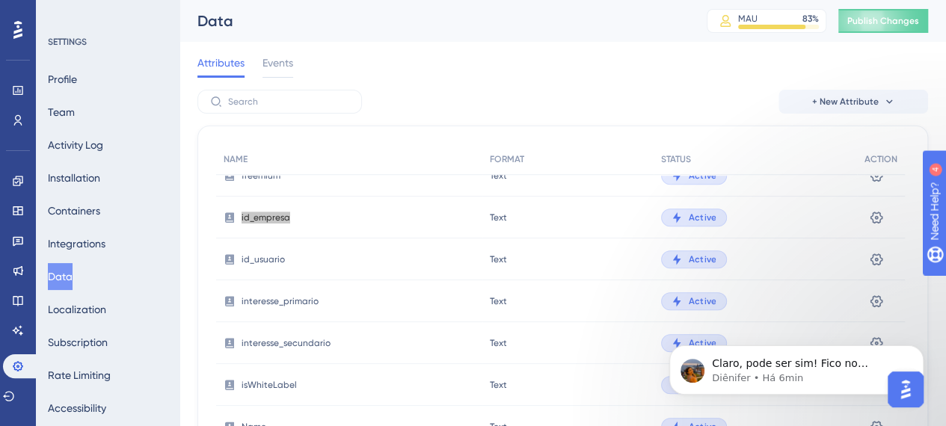
scroll to position [598, 0]
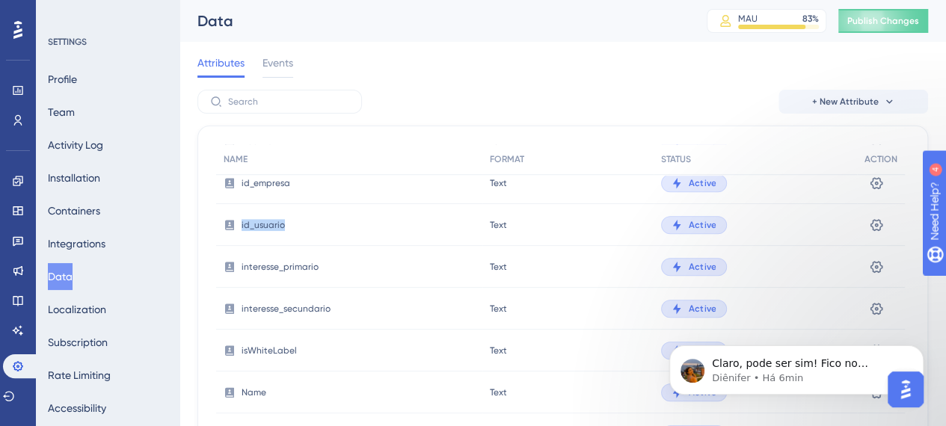
drag, startPoint x: 286, startPoint y: 229, endPoint x: 241, endPoint y: 227, distance: 45.0
click at [241, 227] on div "id_usuario" at bounding box center [349, 225] width 266 height 42
copy span "id_usuario"
drag, startPoint x: 283, startPoint y: 273, endPoint x: 236, endPoint y: 271, distance: 46.4
click at [236, 271] on div "interesse_primario" at bounding box center [349, 267] width 266 height 42
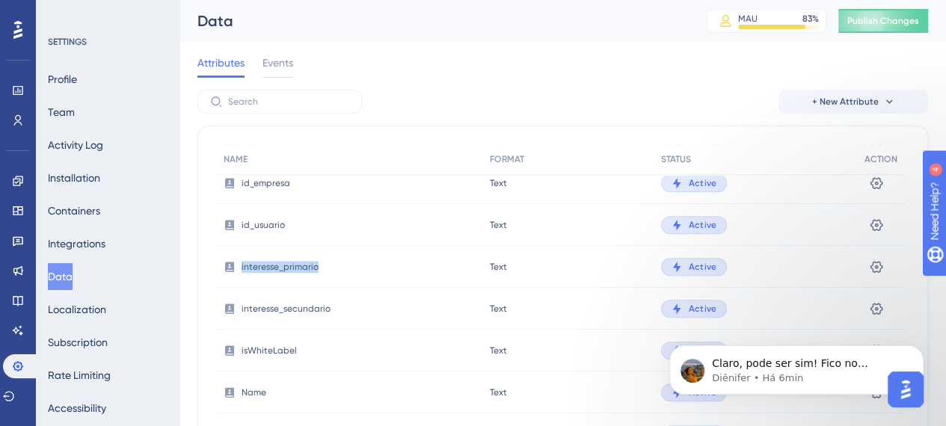
copy span "interesse_primario"
drag, startPoint x: 308, startPoint y: 316, endPoint x: 238, endPoint y: 324, distance: 69.9
click at [238, 324] on div "interesse_secundario" at bounding box center [349, 309] width 266 height 42
copy span "interesse_secundario"
drag, startPoint x: 304, startPoint y: 348, endPoint x: 240, endPoint y: 354, distance: 63.8
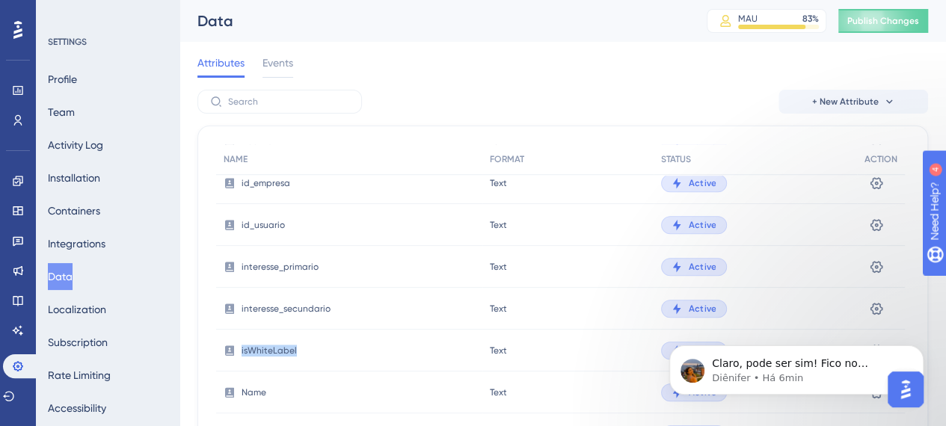
click at [240, 354] on div "isWhiteLabel" at bounding box center [349, 351] width 266 height 42
copy span "isWhiteLabel"
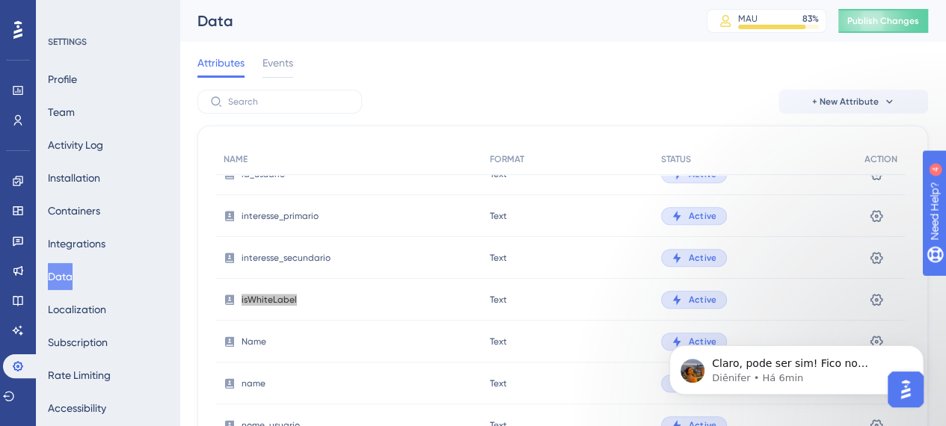
scroll to position [673, 0]
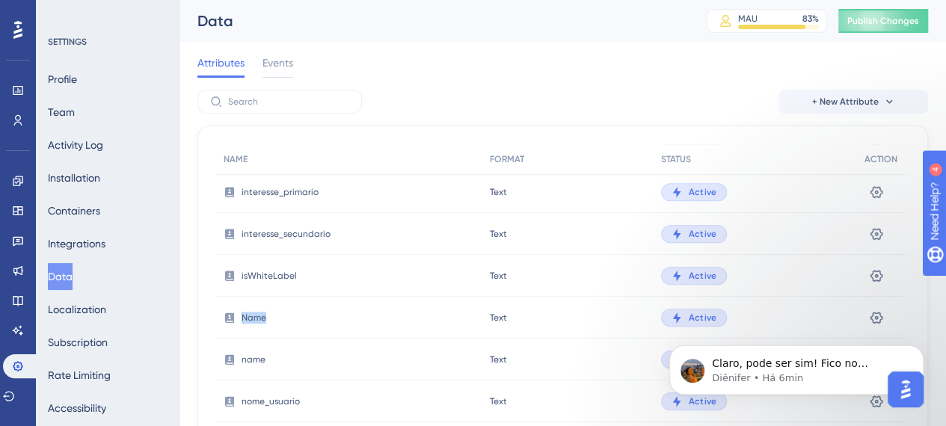
drag, startPoint x: 263, startPoint y: 320, endPoint x: 241, endPoint y: 322, distance: 21.8
click at [241, 322] on div "Name" at bounding box center [349, 318] width 266 height 42
copy span "Name"
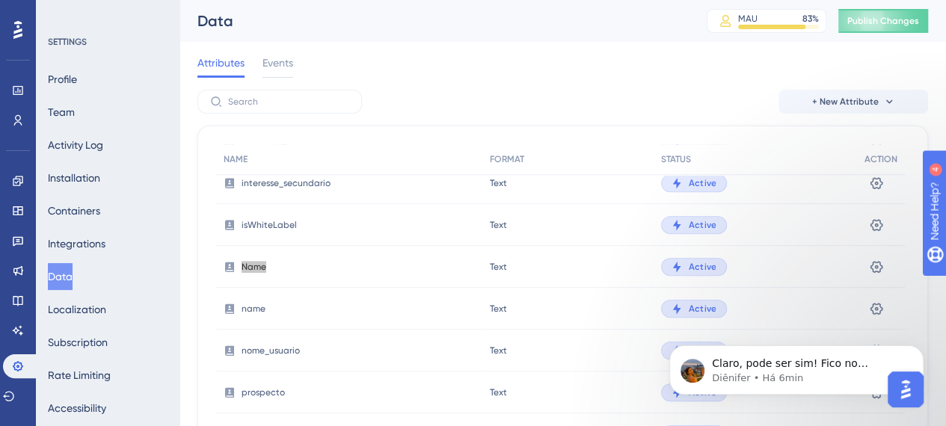
scroll to position [748, 0]
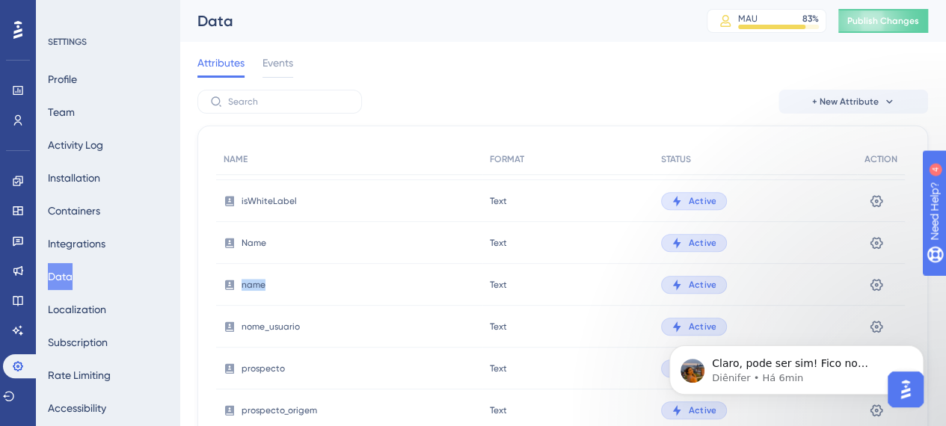
drag, startPoint x: 267, startPoint y: 283, endPoint x: 241, endPoint y: 285, distance: 26.2
click at [241, 285] on div "name" at bounding box center [349, 285] width 266 height 42
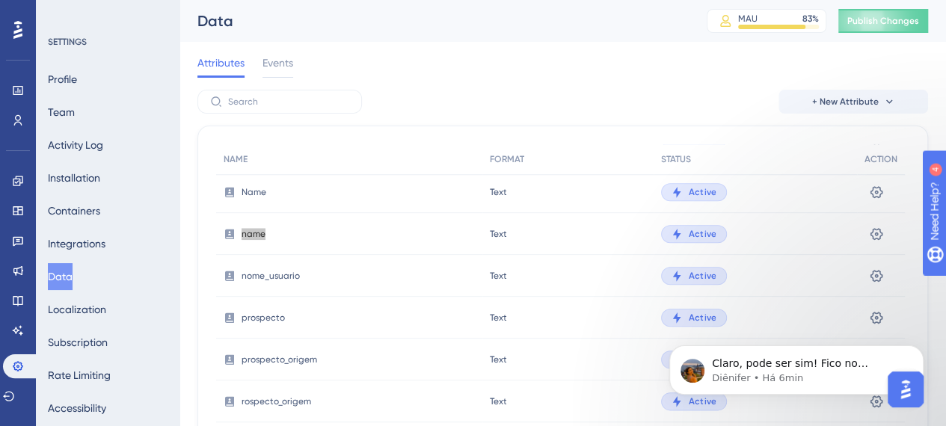
scroll to position [822, 0]
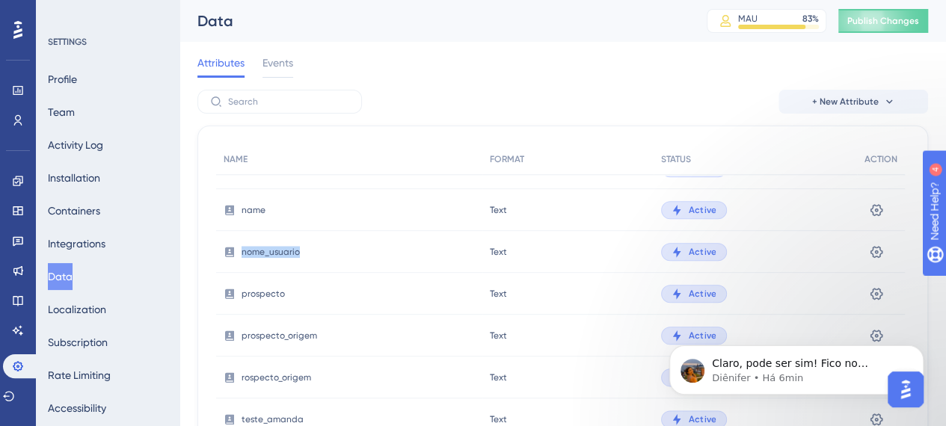
drag, startPoint x: 308, startPoint y: 244, endPoint x: 242, endPoint y: 249, distance: 65.9
click at [242, 249] on div "nome_usuario" at bounding box center [349, 252] width 266 height 42
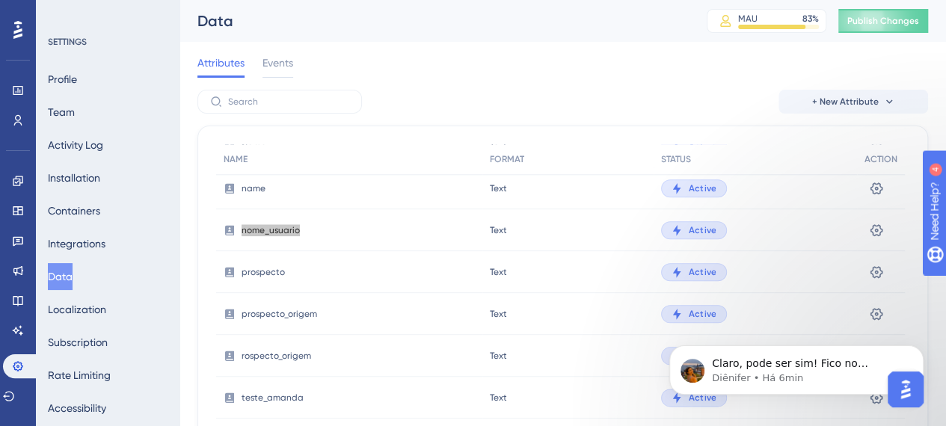
scroll to position [850, 0]
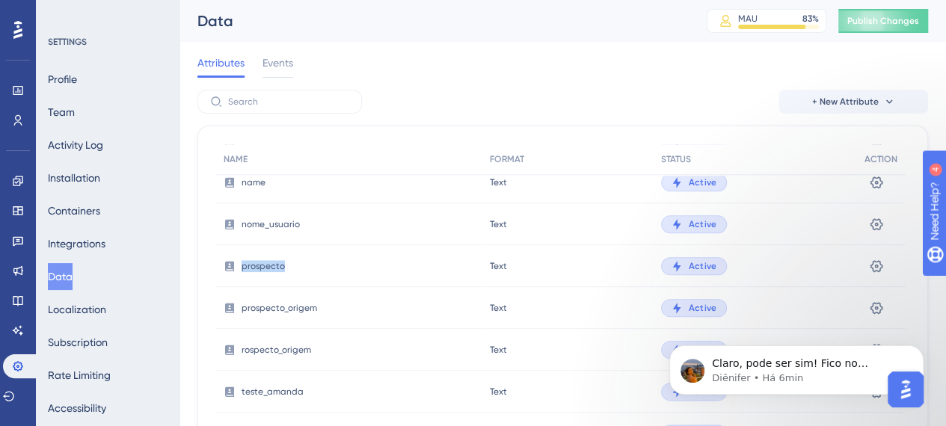
drag, startPoint x: 284, startPoint y: 272, endPoint x: 232, endPoint y: 270, distance: 51.6
click at [232, 270] on div "prospecto" at bounding box center [349, 266] width 266 height 42
drag, startPoint x: 273, startPoint y: 320, endPoint x: 236, endPoint y: 321, distance: 36.7
click at [236, 321] on div "prospecto_origem" at bounding box center [349, 308] width 266 height 42
drag, startPoint x: 324, startPoint y: 349, endPoint x: 239, endPoint y: 351, distance: 84.5
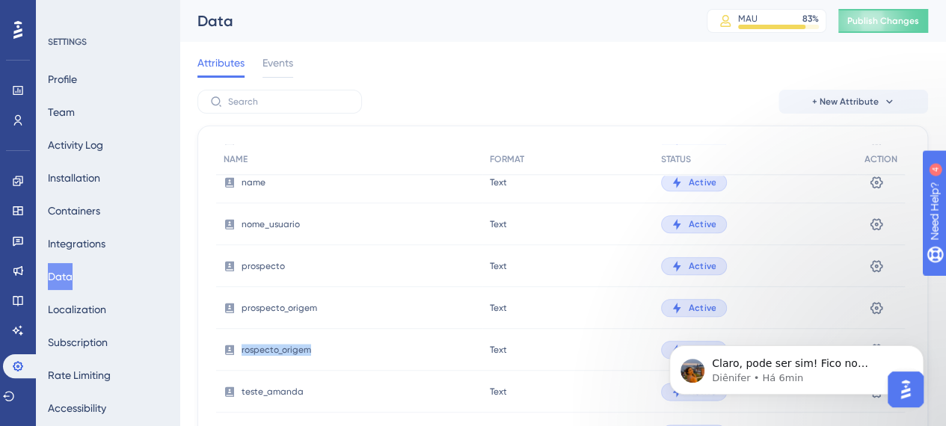
click at [239, 351] on div "rospecto_origem" at bounding box center [349, 350] width 266 height 42
drag, startPoint x: 262, startPoint y: 395, endPoint x: 235, endPoint y: 395, distance: 26.2
click at [235, 395] on div "teste_amanda" at bounding box center [349, 392] width 266 height 42
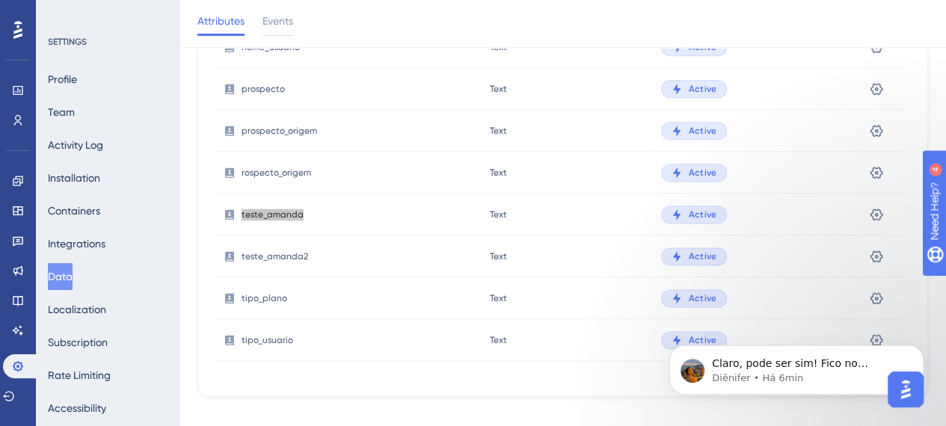
scroll to position [202, 0]
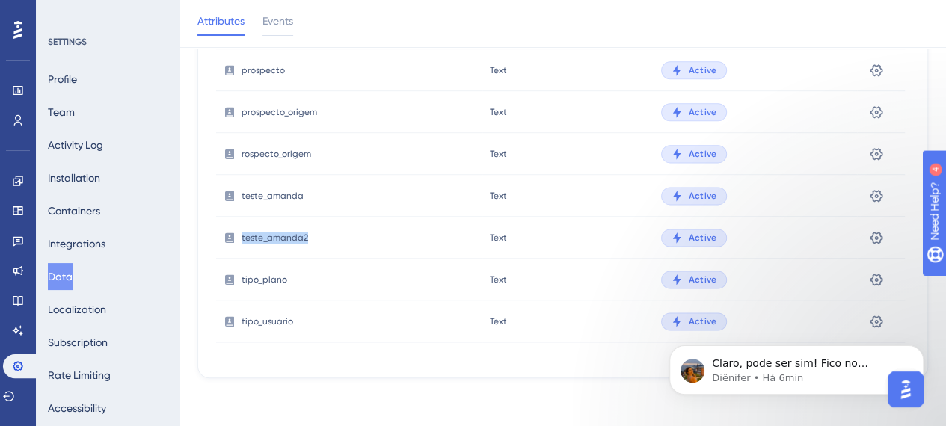
drag, startPoint x: 245, startPoint y: 239, endPoint x: 233, endPoint y: 239, distance: 12.0
click at [233, 239] on div "teste_amanda2" at bounding box center [349, 238] width 266 height 42
drag, startPoint x: 271, startPoint y: 283, endPoint x: 238, endPoint y: 283, distance: 32.9
click at [238, 283] on div "tipo_plano" at bounding box center [349, 280] width 266 height 42
drag, startPoint x: 256, startPoint y: 284, endPoint x: 235, endPoint y: 283, distance: 20.9
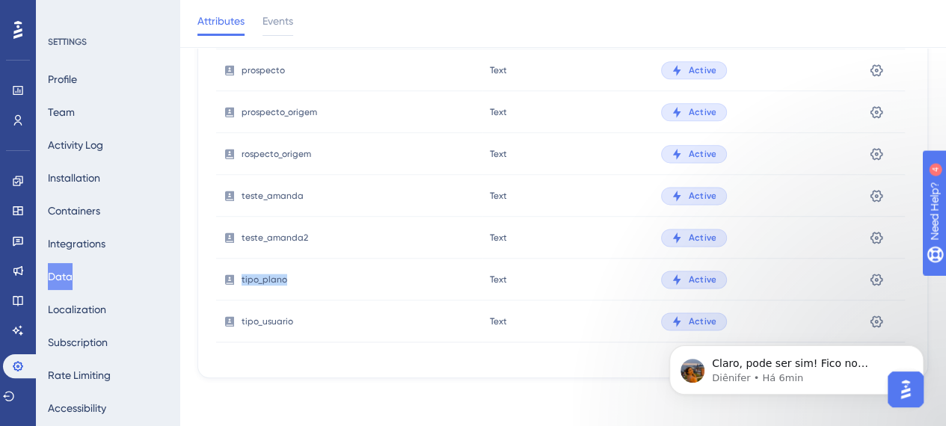
click at [235, 283] on div "tipo_plano" at bounding box center [349, 280] width 266 height 42
drag, startPoint x: 281, startPoint y: 321, endPoint x: 241, endPoint y: 321, distance: 39.6
click at [241, 321] on div "tipo_usuario" at bounding box center [349, 322] width 266 height 42
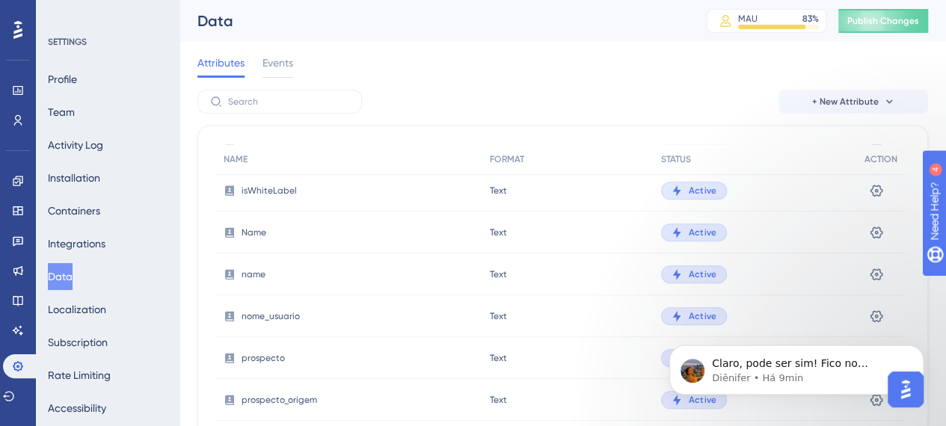
scroll to position [850, 0]
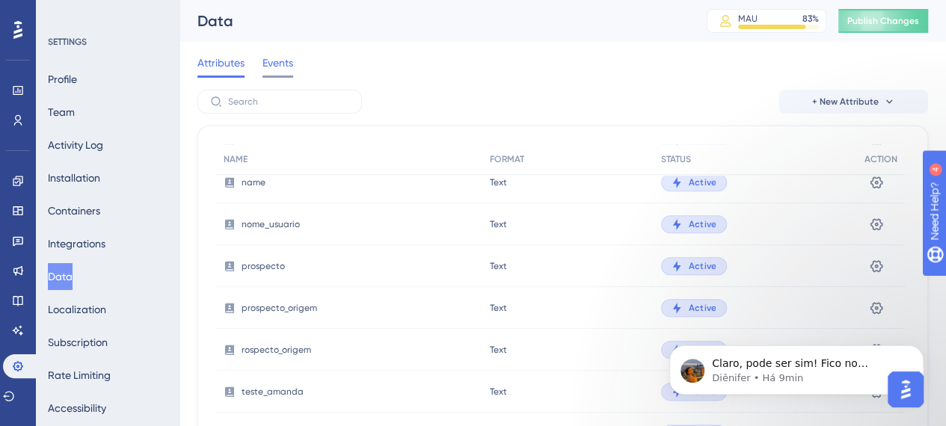
click at [287, 60] on span "Events" at bounding box center [277, 63] width 31 height 18
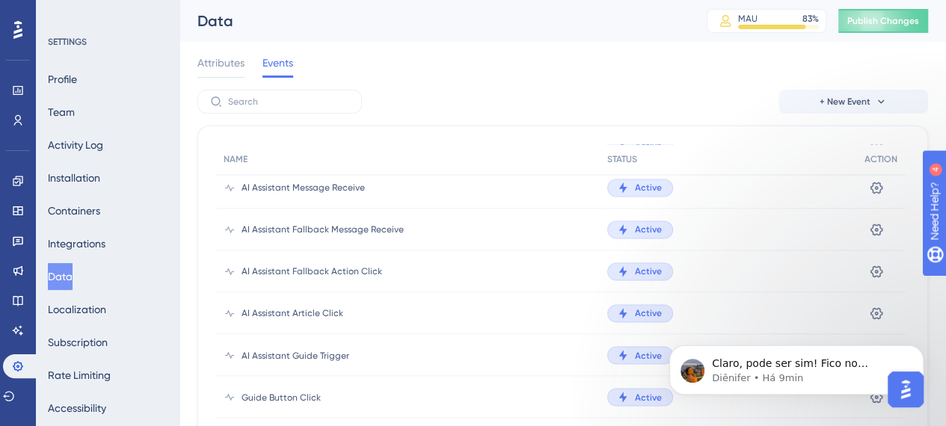
scroll to position [1269, 0]
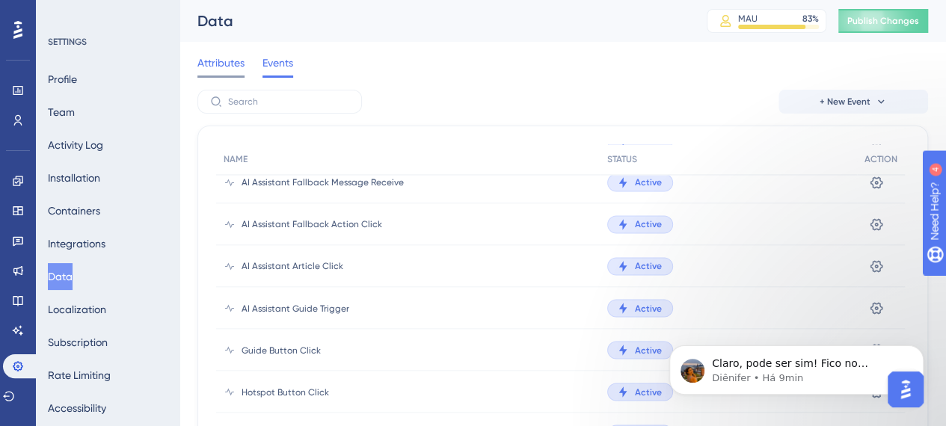
click at [226, 71] on span "Attributes" at bounding box center [220, 63] width 47 height 18
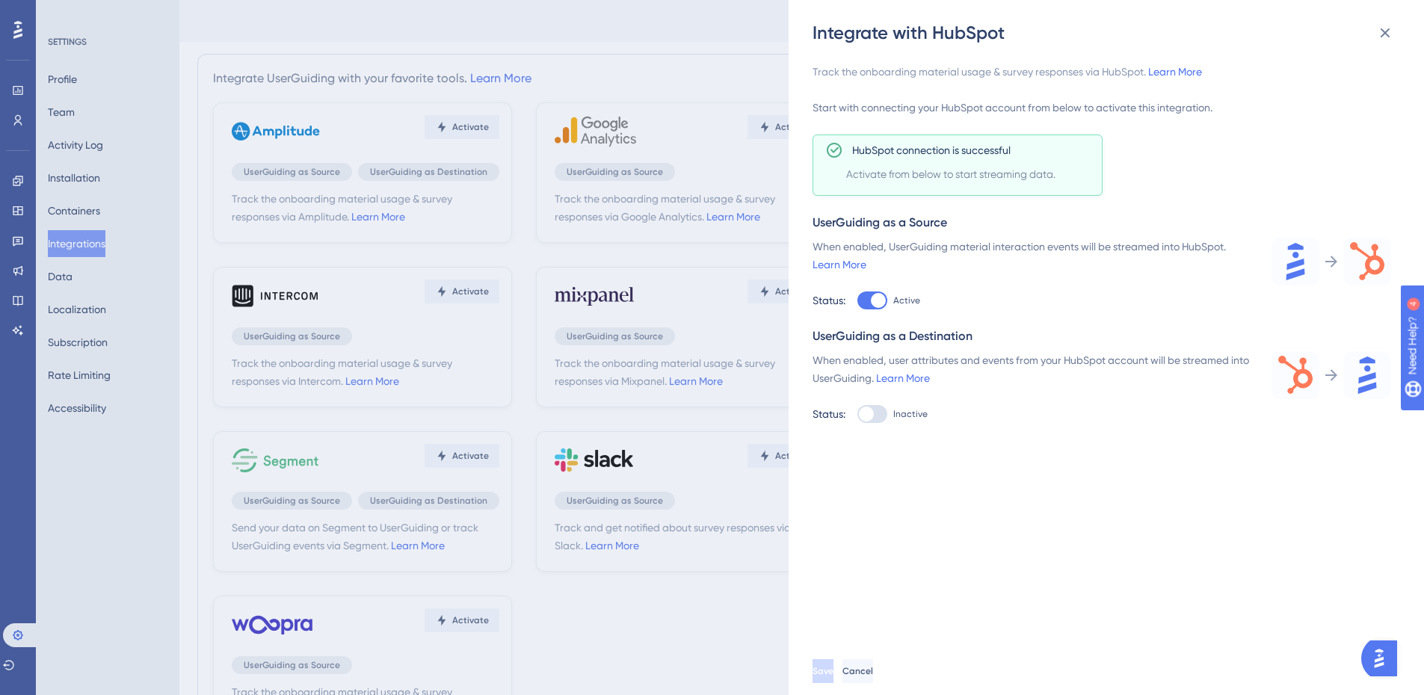
click at [889, 309] on label "Inactive" at bounding box center [888, 301] width 63 height 18
click at [857, 301] on input "Inactive" at bounding box center [857, 301] width 1 height 1
checkbox input "true"
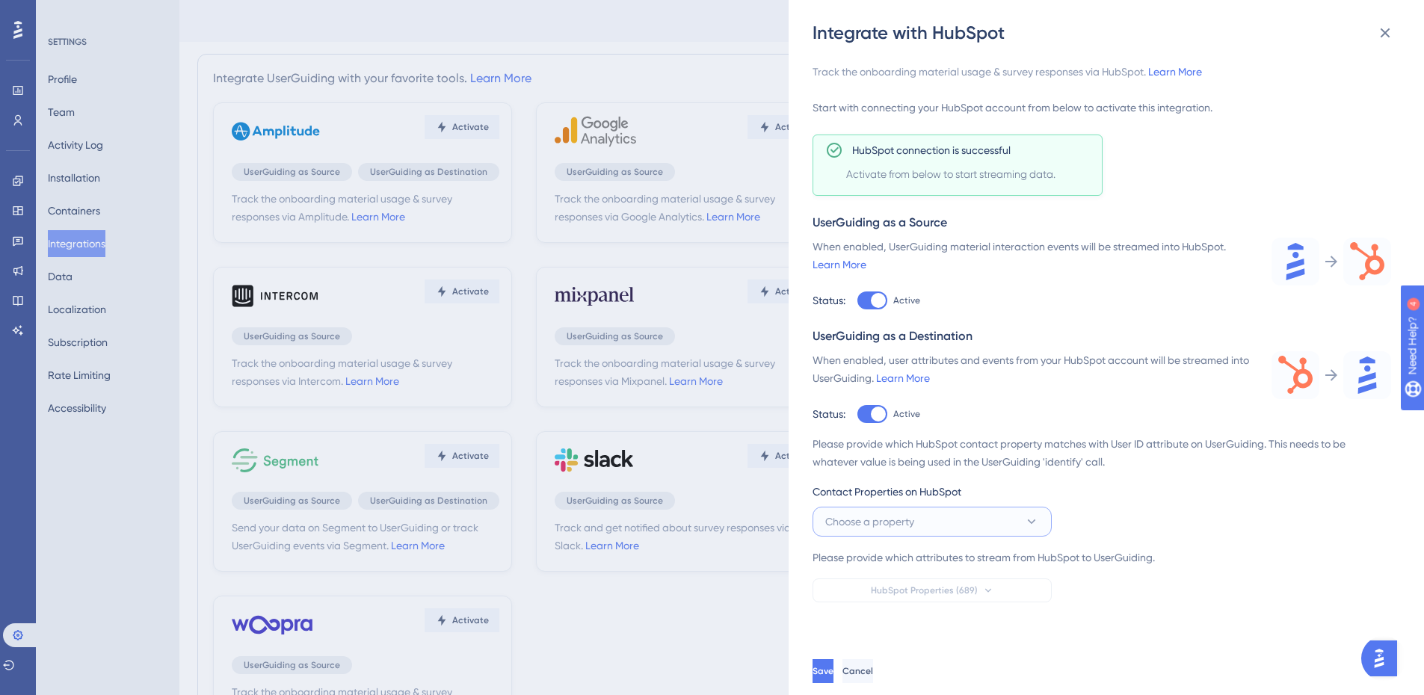
click at [891, 531] on button "Choose a property" at bounding box center [932, 522] width 239 height 30
click at [926, 524] on button "Choose a property" at bounding box center [932, 522] width 239 height 30
click at [922, 511] on button "Choose a property" at bounding box center [932, 522] width 239 height 30
drag, startPoint x: 905, startPoint y: 512, endPoint x: 914, endPoint y: 527, distance: 17.4
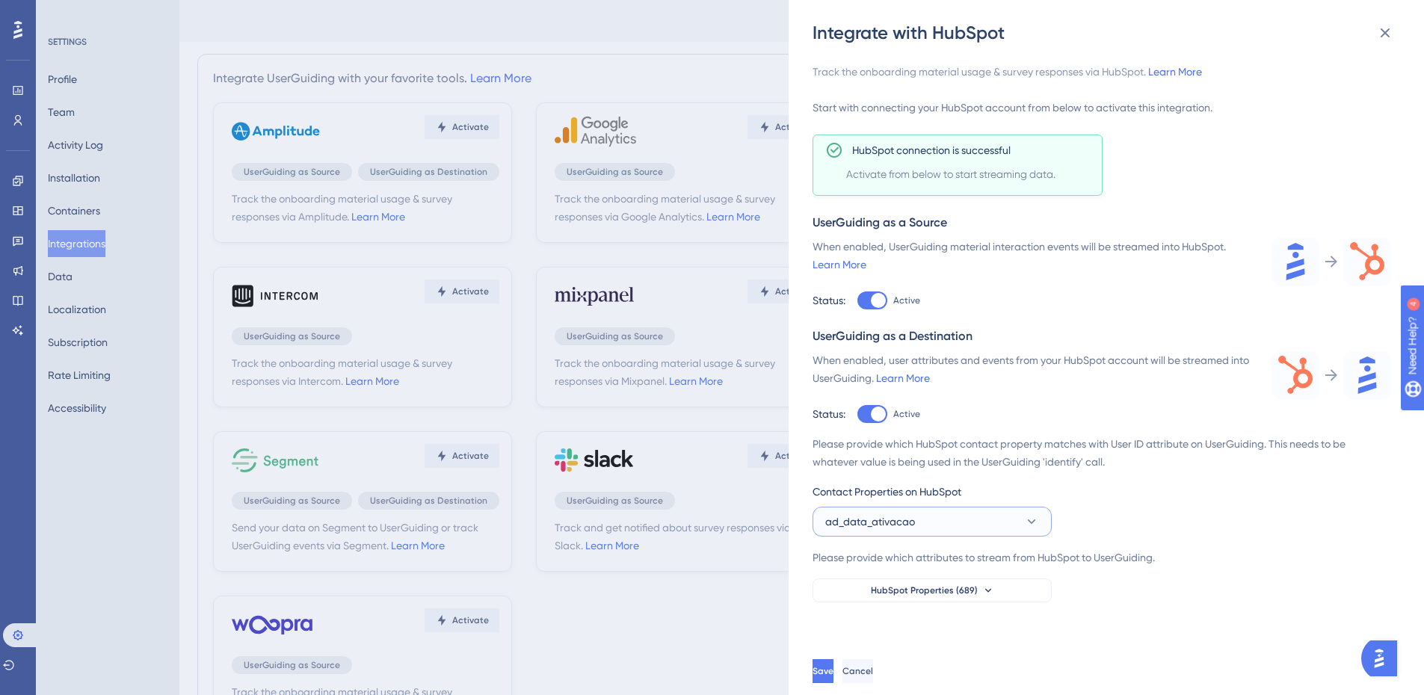
click at [905, 512] on button "ad_data_ativacao" at bounding box center [932, 522] width 239 height 30
click at [914, 527] on span "ad_data_ativacao" at bounding box center [870, 522] width 90 height 18
drag, startPoint x: 909, startPoint y: 527, endPoint x: 896, endPoint y: 536, distance: 16.2
click at [909, 526] on span "ad_data_ativacao" at bounding box center [870, 522] width 90 height 18
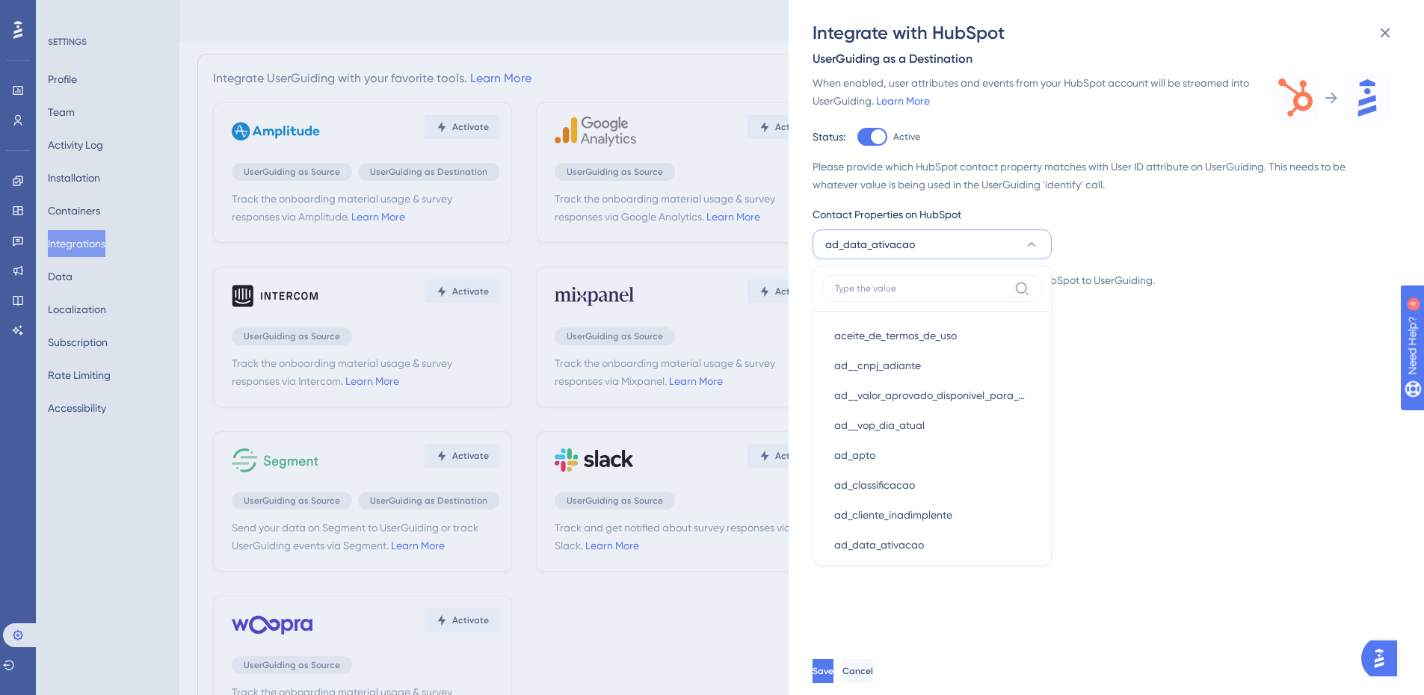
drag, startPoint x: 895, startPoint y: 287, endPoint x: 884, endPoint y: 282, distance: 11.7
click at [893, 287] on input at bounding box center [921, 289] width 173 height 12
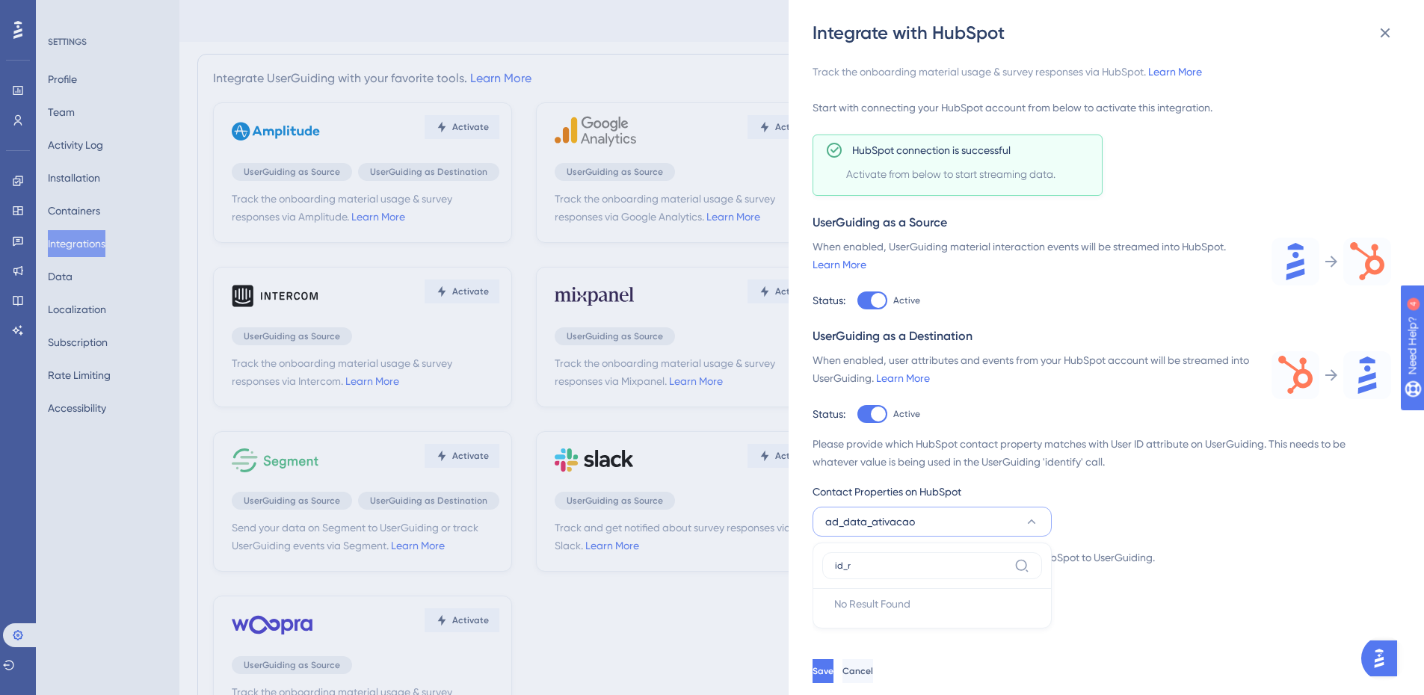
scroll to position [0, 0]
type input "i"
type input "r"
type input "reg"
click at [922, 491] on span "Contact Properties on HubSpot" at bounding box center [887, 492] width 149 height 18
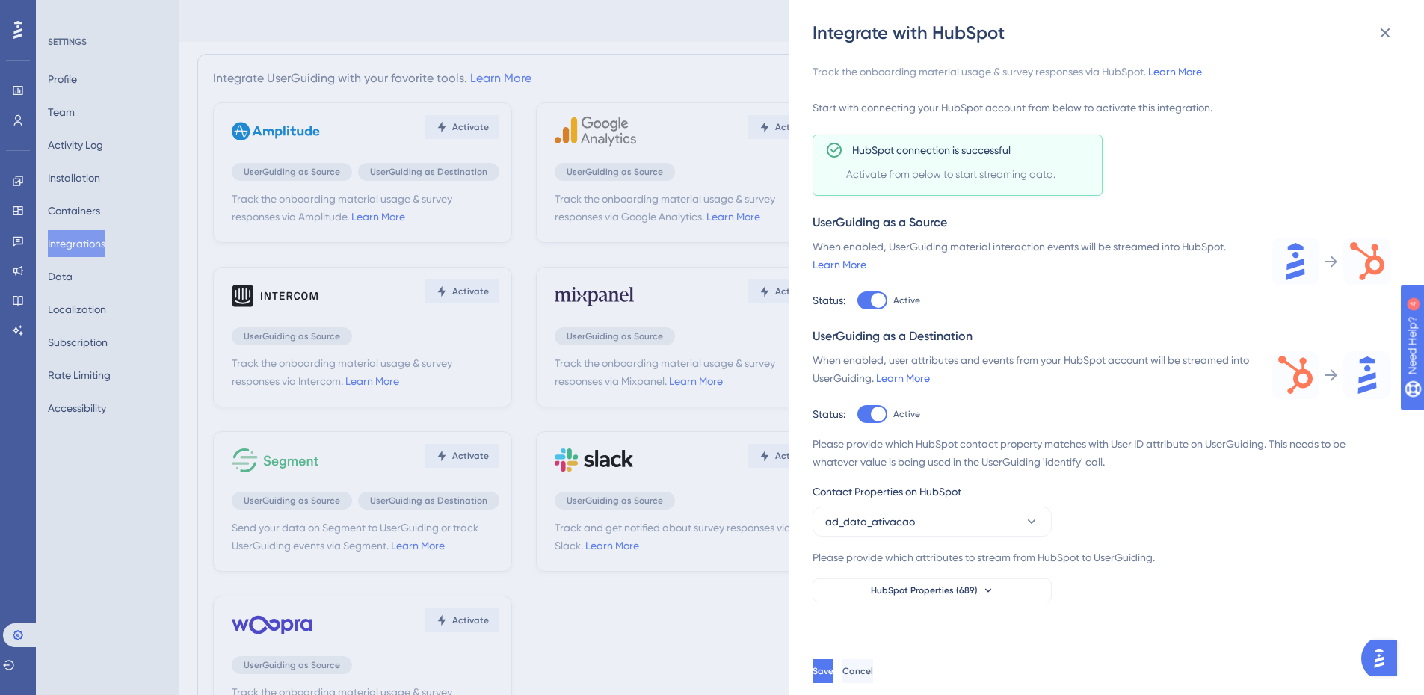
click at [922, 491] on span "Contact Properties on HubSpot" at bounding box center [887, 492] width 149 height 18
drag, startPoint x: 966, startPoint y: 490, endPoint x: 798, endPoint y: 481, distance: 167.7
click at [798, 481] on div "Integrate with HubSpot Track the onboarding material usage & survey responses v…" at bounding box center [1106, 347] width 635 height 695
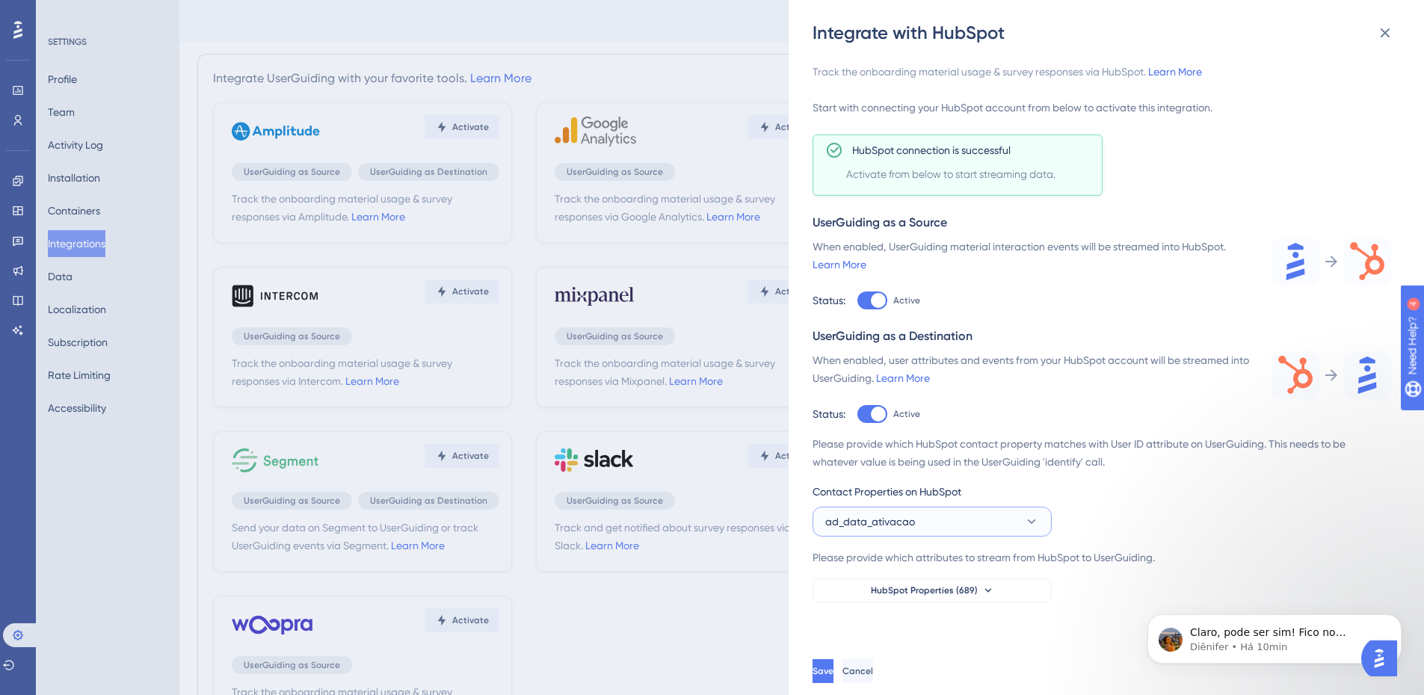
drag, startPoint x: 894, startPoint y: 519, endPoint x: 929, endPoint y: 471, distance: 59.4
click at [896, 519] on span "ad_data_ativacao" at bounding box center [870, 522] width 90 height 18
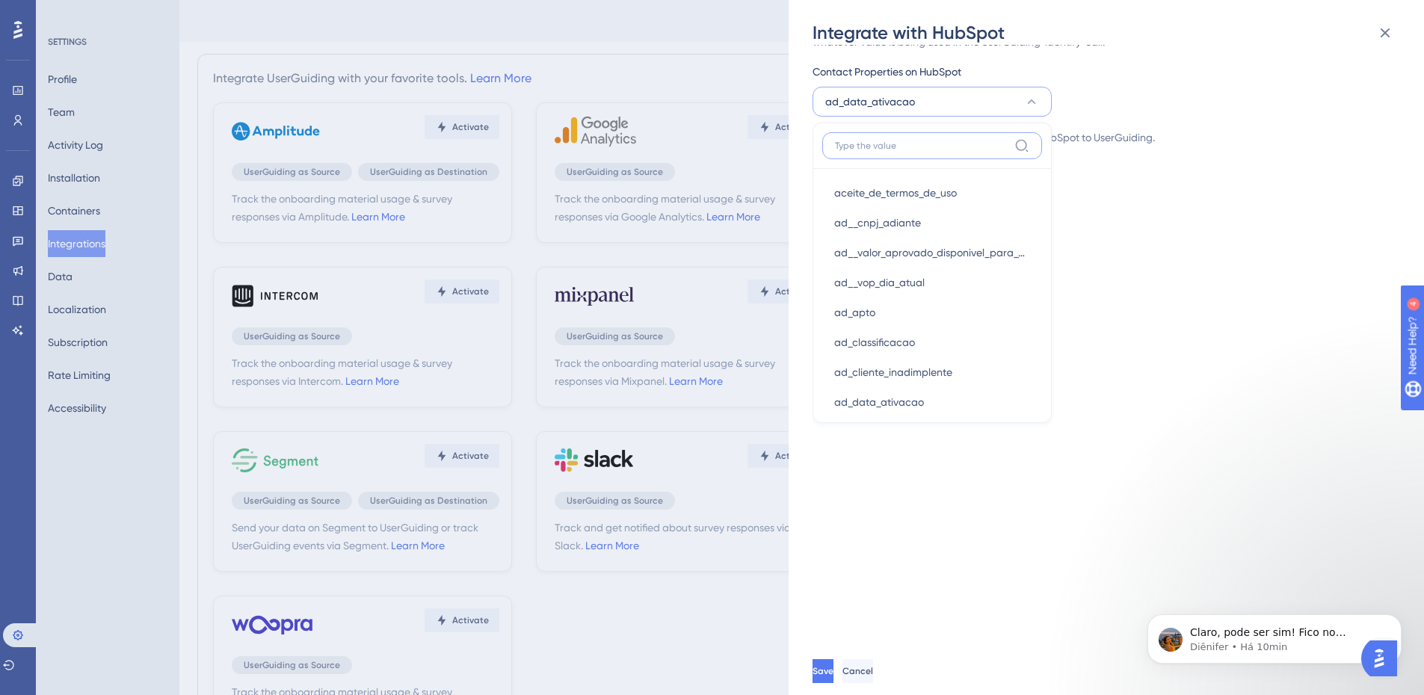
scroll to position [450, 0]
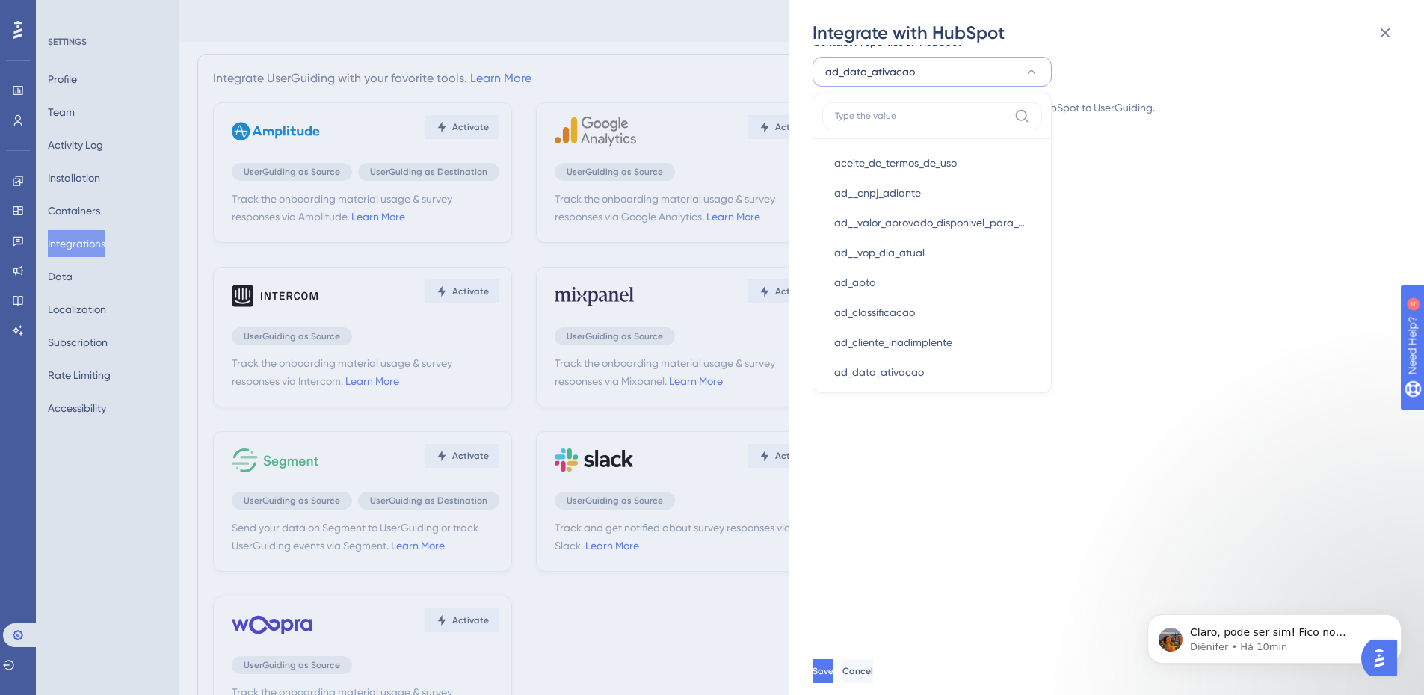
drag, startPoint x: 1141, startPoint y: 321, endPoint x: 1083, endPoint y: 245, distance: 94.9
click at [1141, 320] on div "Track the onboarding material usage & survey responses via HubSpot. Learn More …" at bounding box center [1114, 346] width 603 height 603
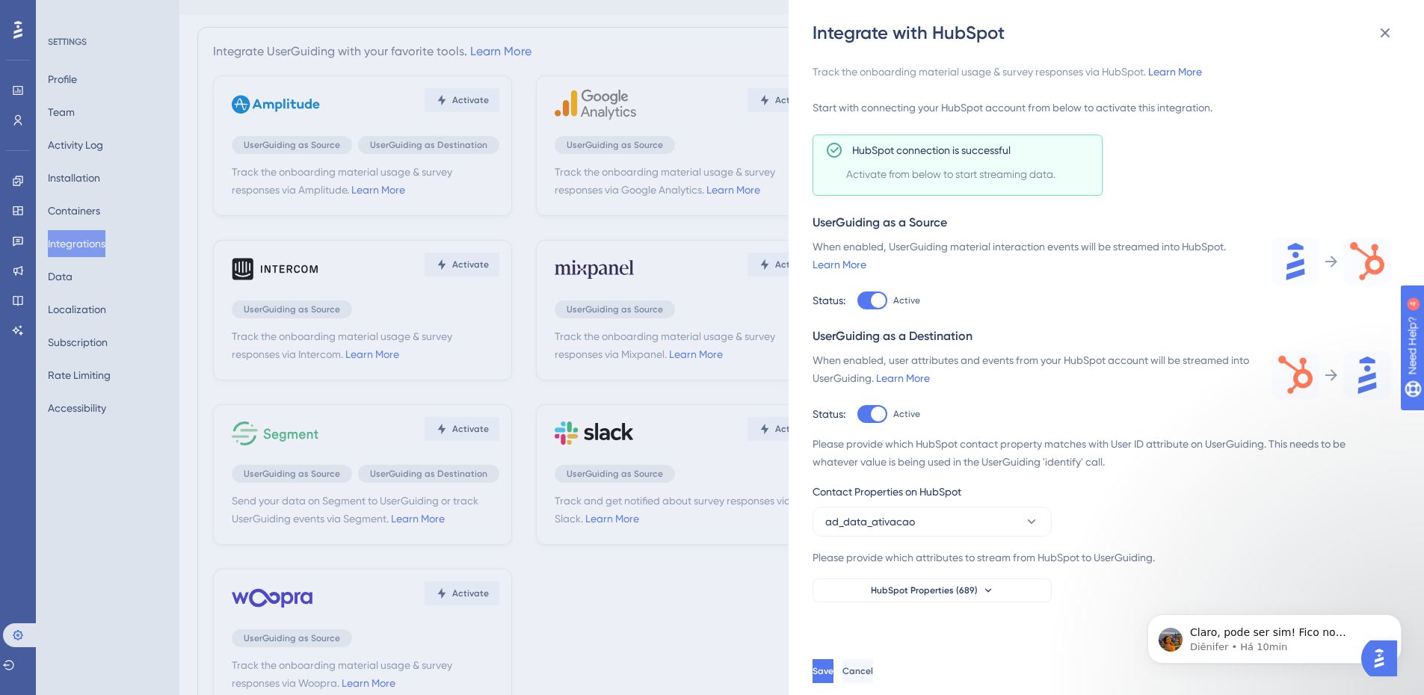
scroll to position [138, 0]
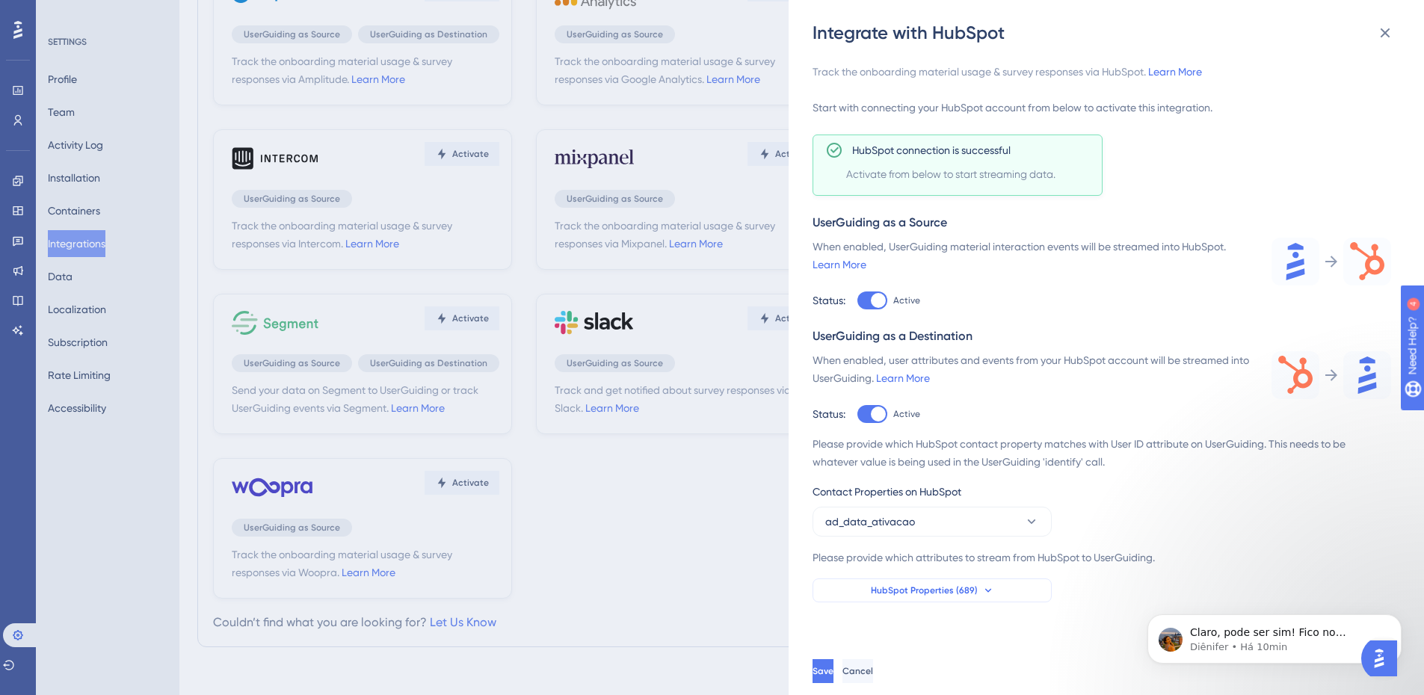
click at [946, 588] on span "HubSpot Properties (689)" at bounding box center [924, 591] width 107 height 12
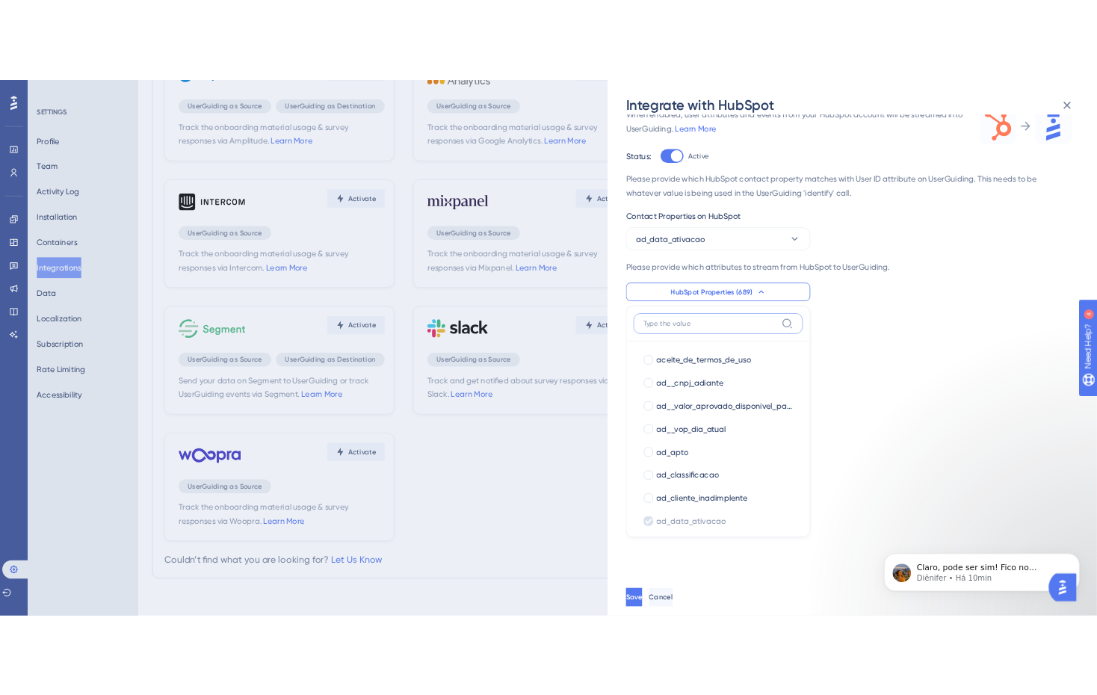
scroll to position [407, 0]
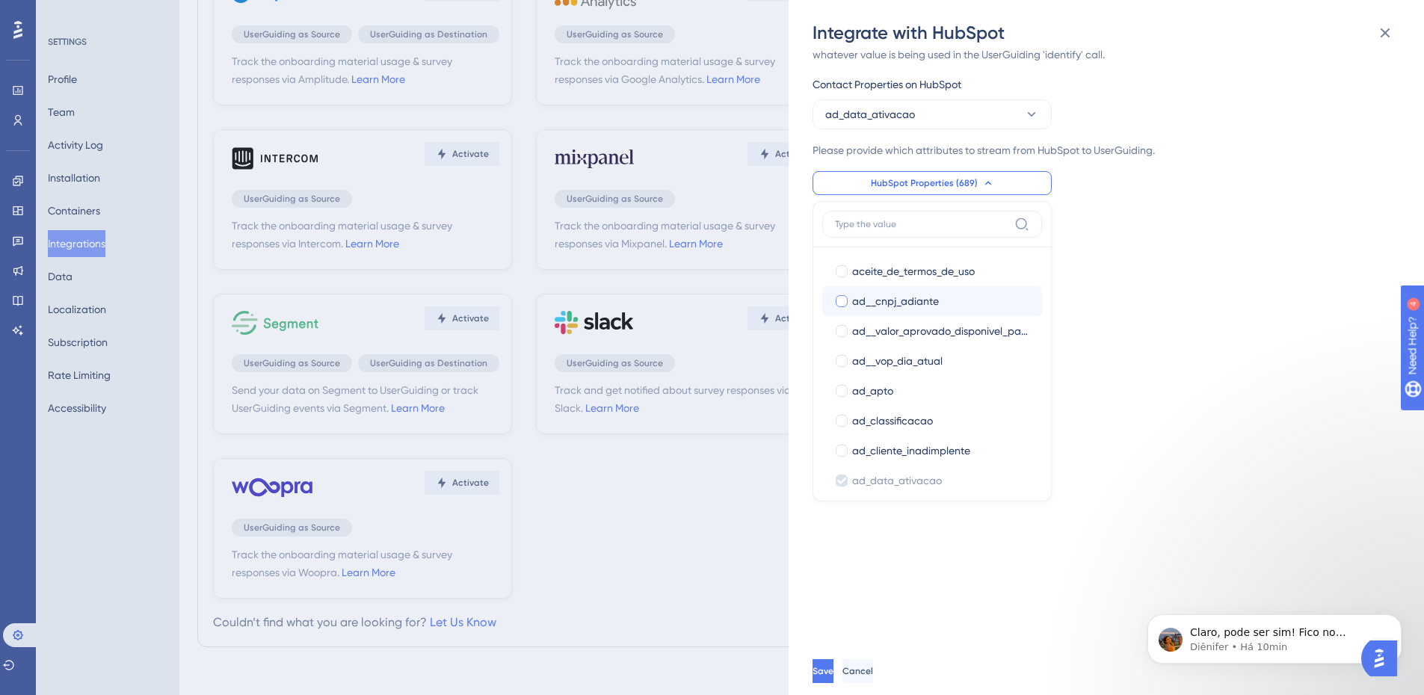
drag, startPoint x: 825, startPoint y: 264, endPoint x: 986, endPoint y: 289, distance: 163.5
click at [1005, 273] on label "aceite_de_termos_de_uso aceite_de_termos_de_uso" at bounding box center [932, 271] width 220 height 30
click at [842, 272] on input "aceite_de_termos_de_uso" at bounding box center [842, 271] width 1 height 1
drag, startPoint x: 986, startPoint y: 289, endPoint x: 947, endPoint y: 253, distance: 53.4
click at [970, 271] on div "aceite_de_termos_de_uso" at bounding box center [941, 271] width 178 height 18
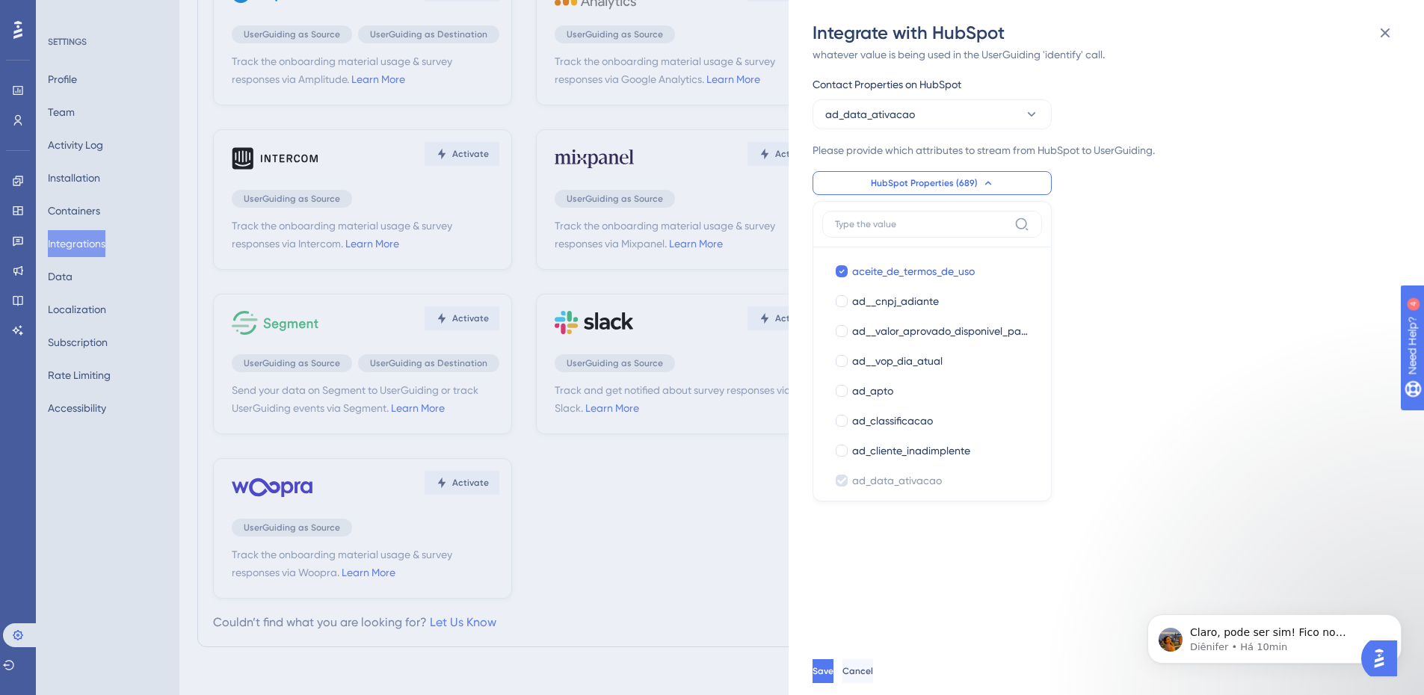
checkbox input "false"
drag, startPoint x: 953, startPoint y: 272, endPoint x: 1011, endPoint y: 468, distance: 204.4
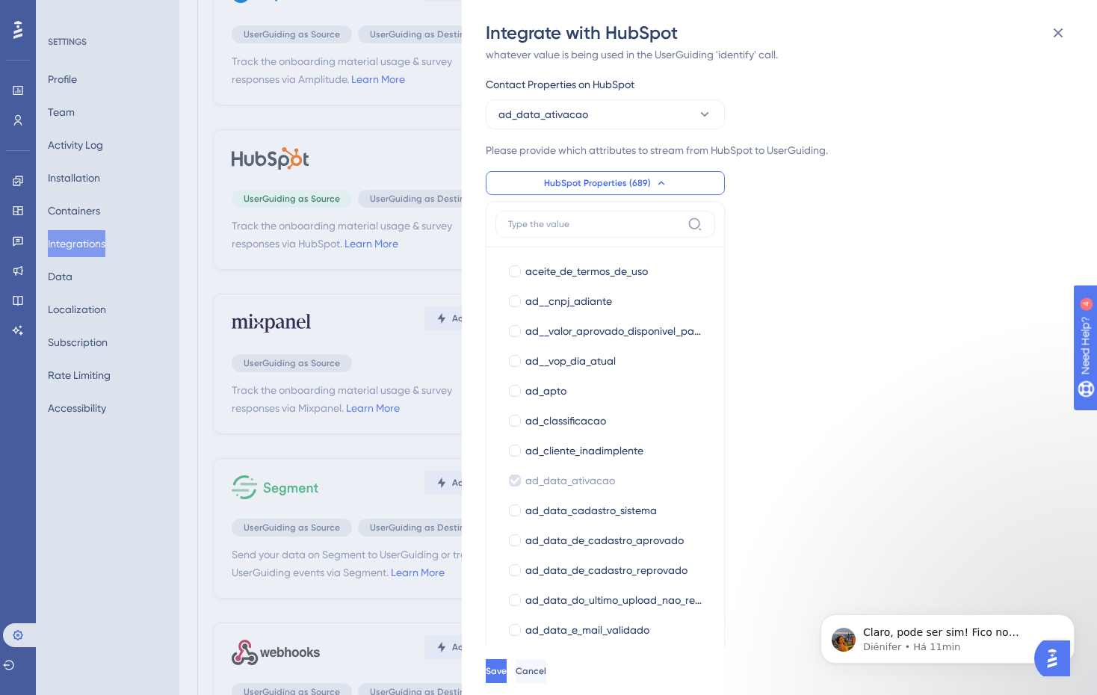
click at [720, 267] on div "aceite_de_termos_de_uso aceite_de_termos_de_uso ad__cnpj_adiante ad__cnpj_adian…" at bounding box center [605, 448] width 239 height 495
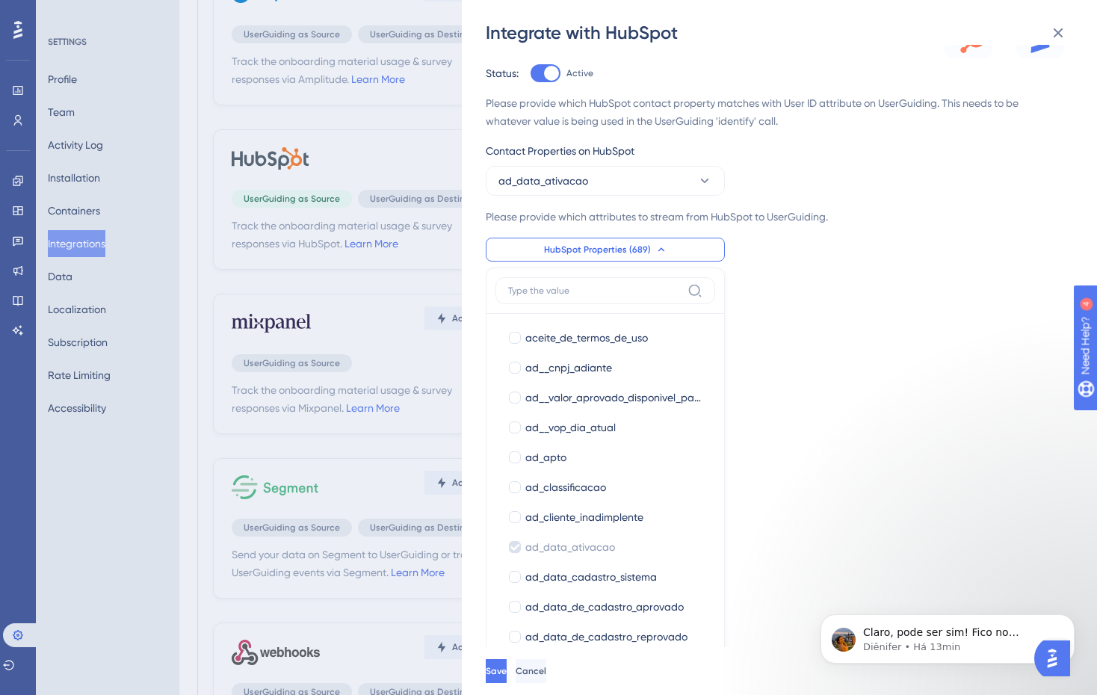
scroll to position [258, 0]
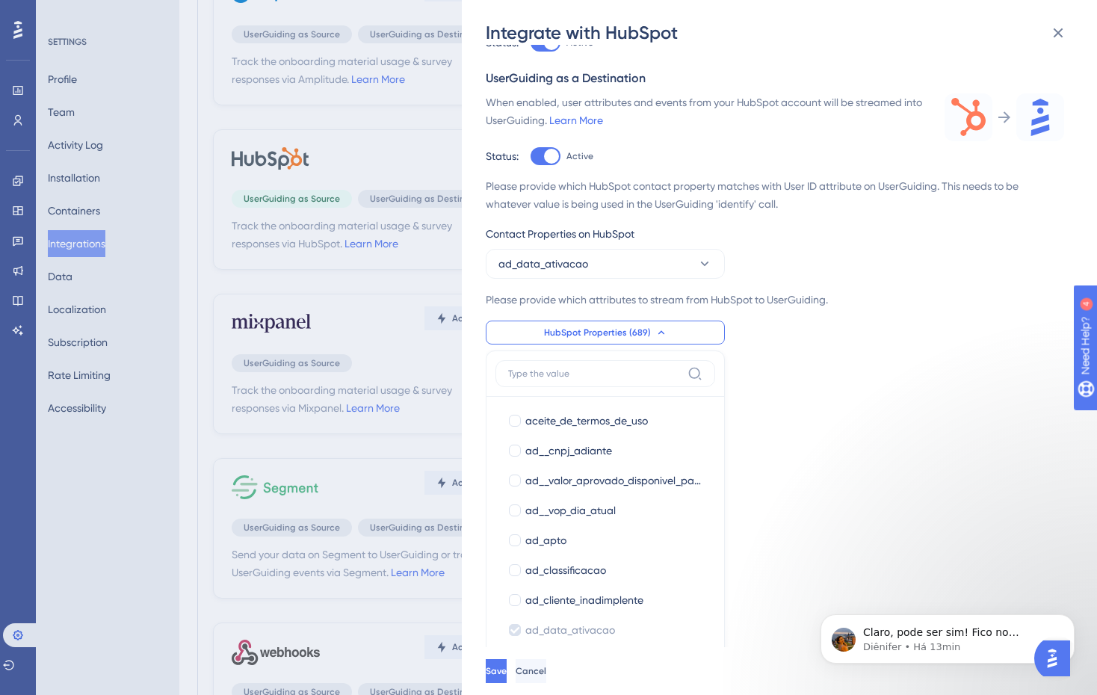
drag, startPoint x: 503, startPoint y: 413, endPoint x: 715, endPoint y: 644, distance: 313.2
click at [715, 644] on div "aceite_de_termos_de_uso aceite_de_termos_de_uso ad__cnpj_adiante ad__cnpj_adian…" at bounding box center [606, 616] width 220 height 439
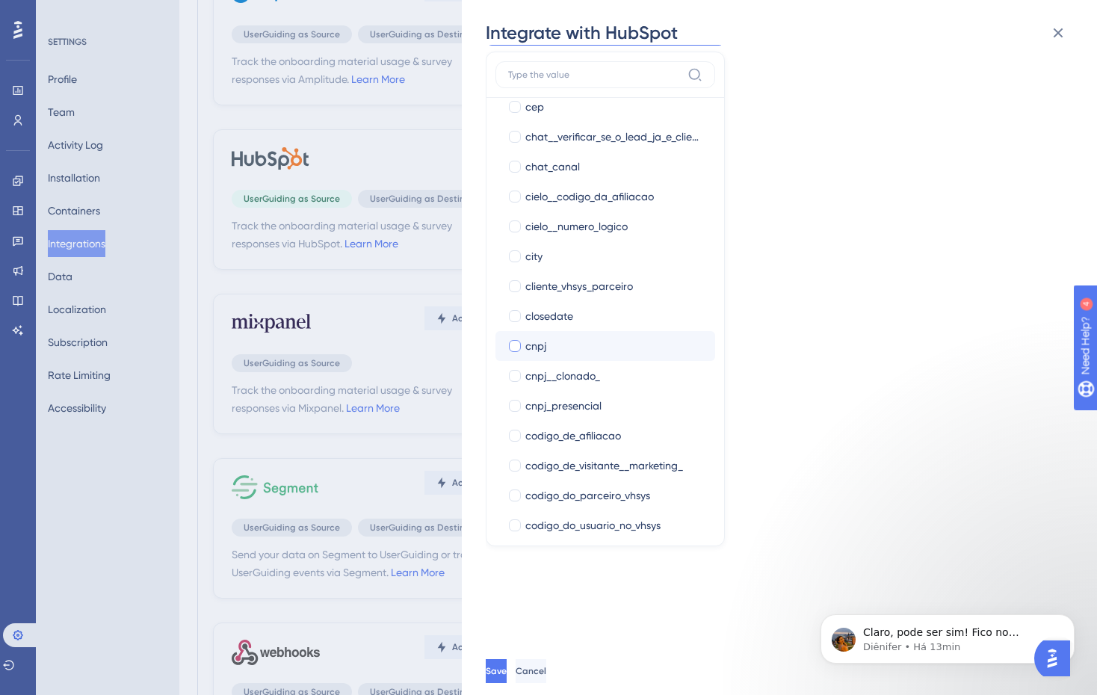
scroll to position [2392, 0]
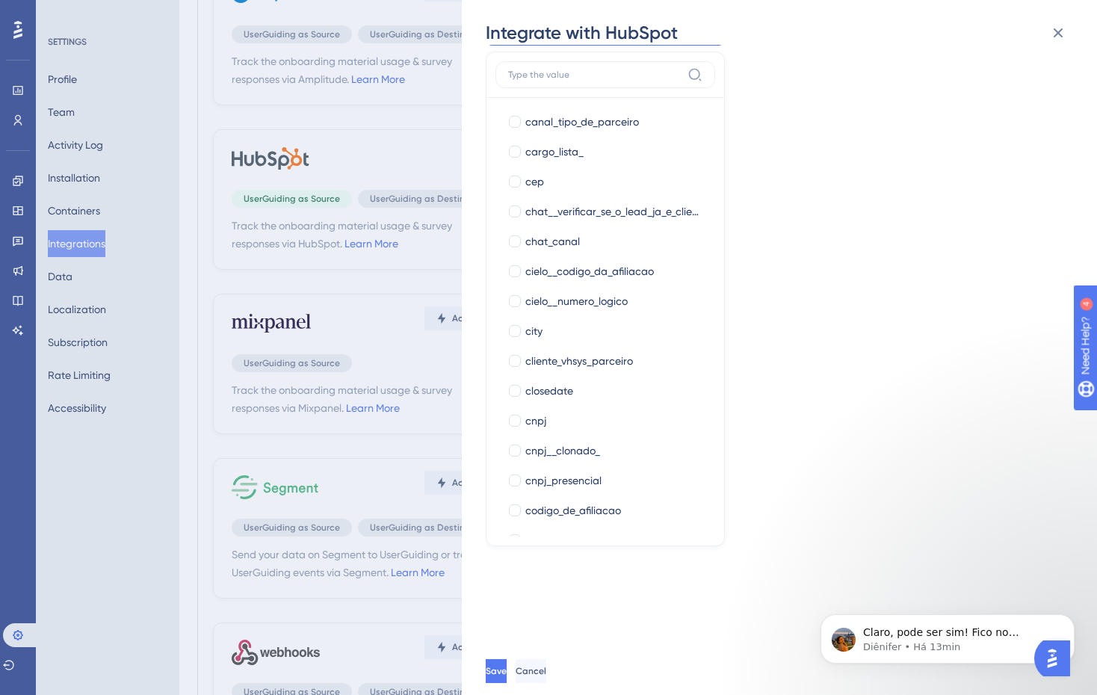
drag, startPoint x: 696, startPoint y: 527, endPoint x: 587, endPoint y: 88, distance: 452.2
click at [587, 88] on div "aceite_de_termos_de_uso aceite_de_termos_de_uso ad__cnpj_adiante ad__cnpj_adian…" at bounding box center [605, 299] width 239 height 495
click at [788, 64] on div "Track the onboarding material usage & survey responses via HubSpot. Learn More …" at bounding box center [787, 346] width 603 height 603
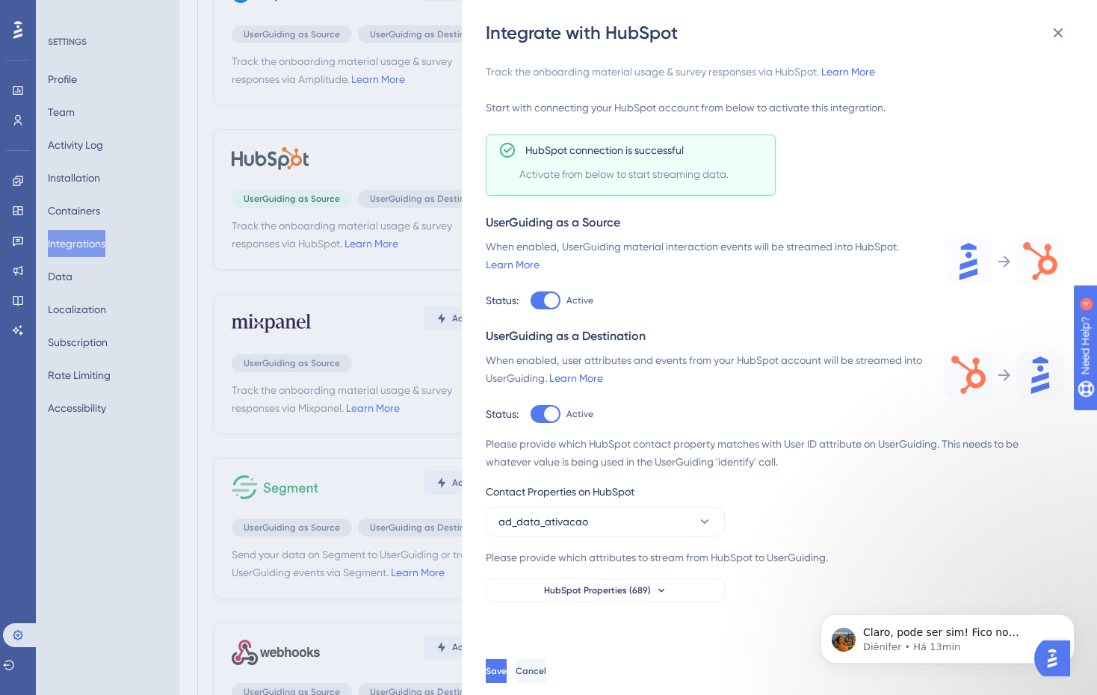
scroll to position [0, 0]
drag, startPoint x: 625, startPoint y: 526, endPoint x: 615, endPoint y: 593, distance: 68.0
click at [700, 593] on button "HubSpot Properties (689)" at bounding box center [605, 591] width 239 height 24
click at [648, 600] on button "HubSpot Properties (689)" at bounding box center [605, 591] width 239 height 24
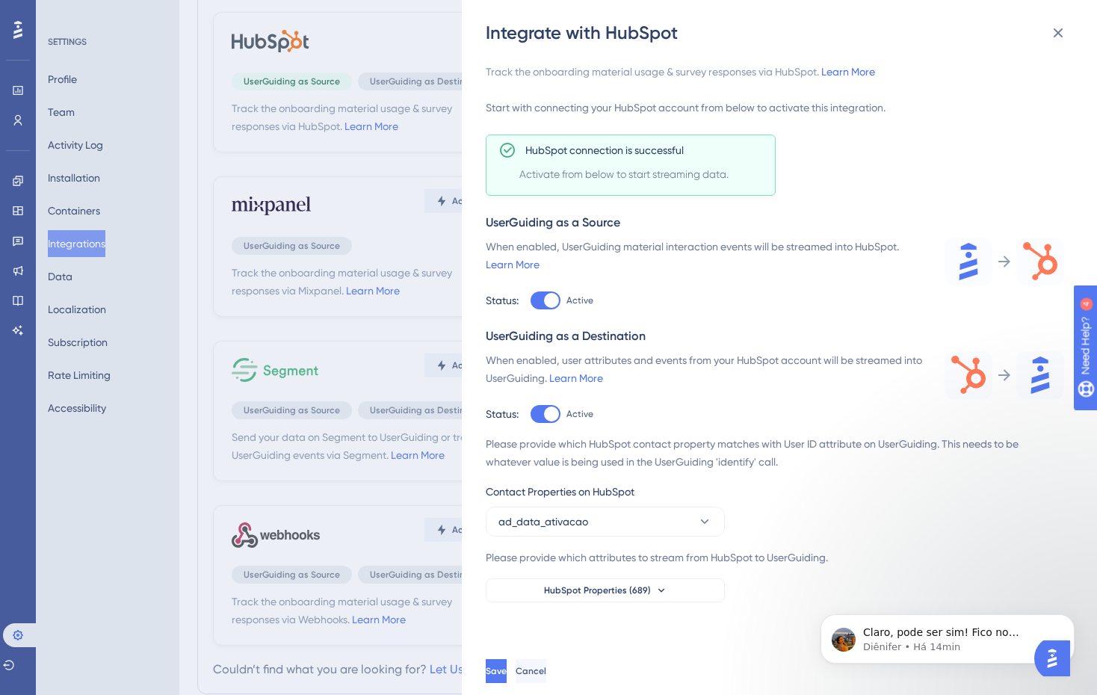
scroll to position [302, 0]
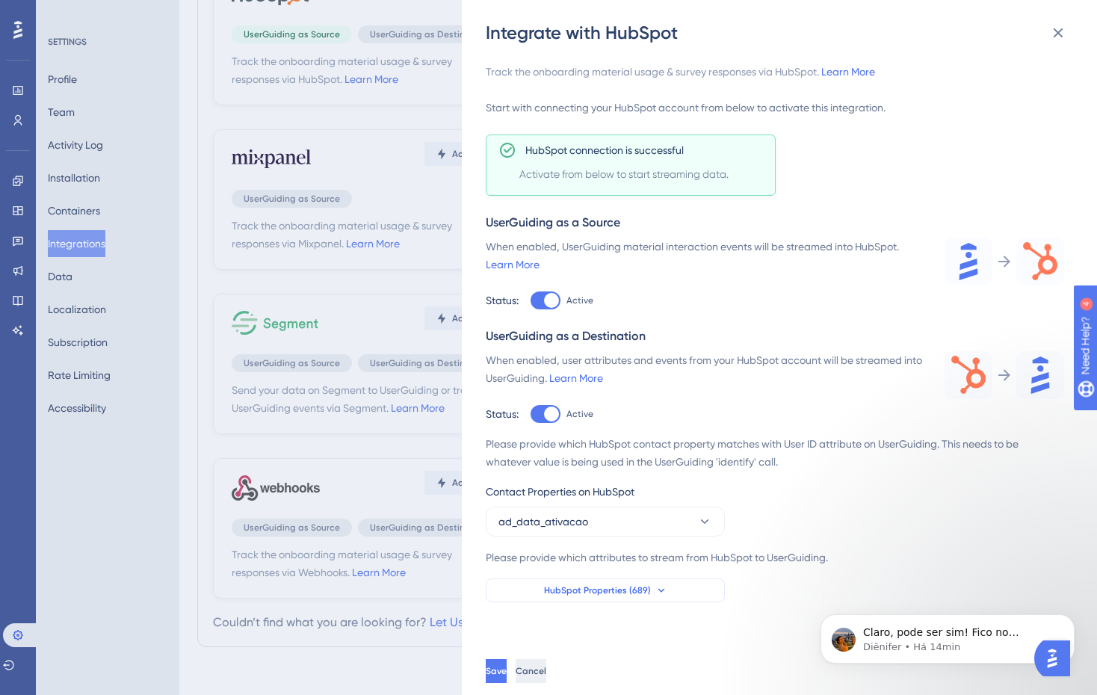
drag, startPoint x: 658, startPoint y: 581, endPoint x: 611, endPoint y: 685, distance: 113.8
click at [659, 581] on button "HubSpot Properties (689)" at bounding box center [605, 591] width 239 height 24
click at [632, 588] on span "HubSpot Properties (689)" at bounding box center [597, 591] width 107 height 12
click at [569, 598] on button "HubSpot Properties (689)" at bounding box center [605, 591] width 239 height 24
click at [546, 677] on span "Cancel" at bounding box center [531, 671] width 31 height 12
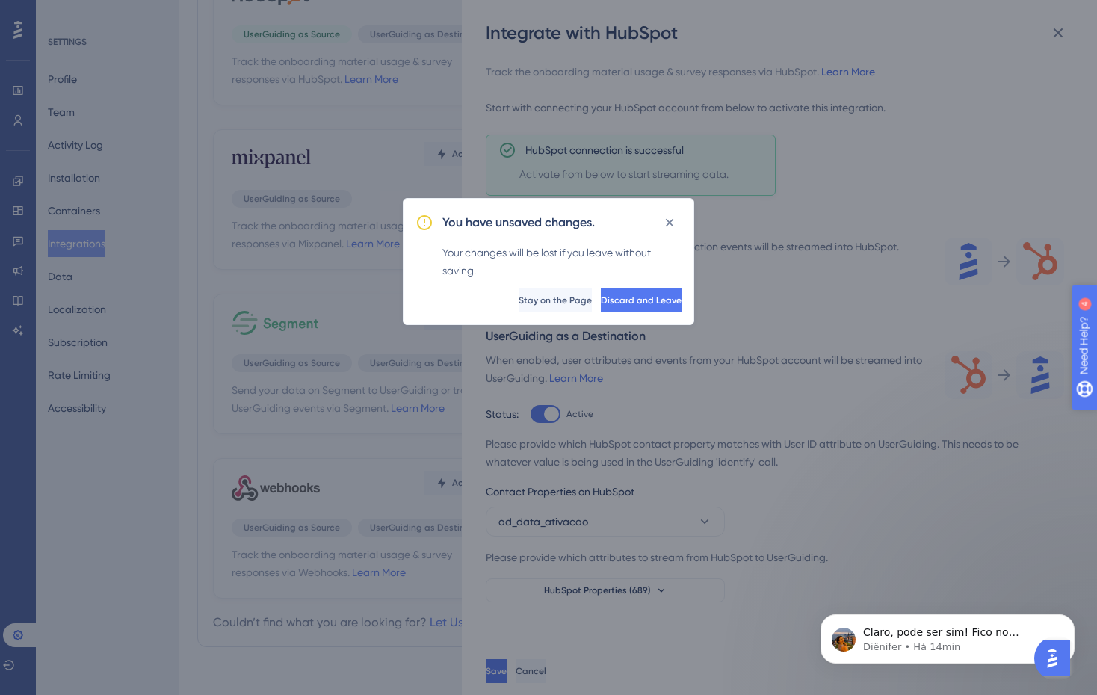
scroll to position [291, 0]
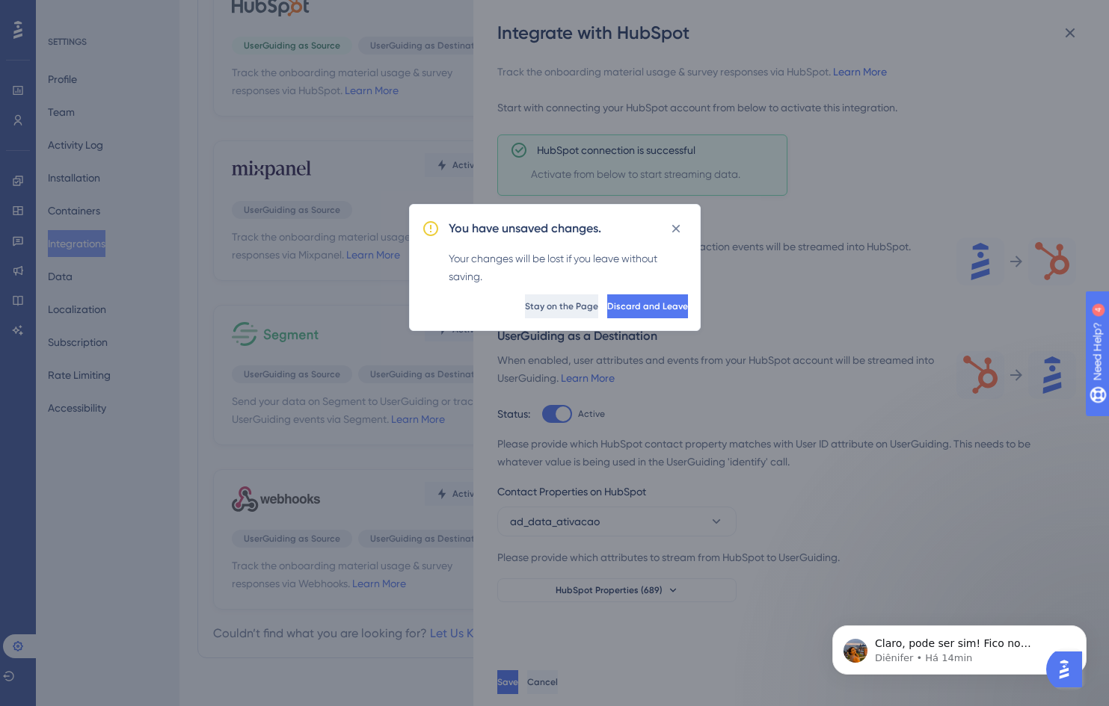
click at [525, 307] on span "Stay on the Page" at bounding box center [561, 307] width 73 height 12
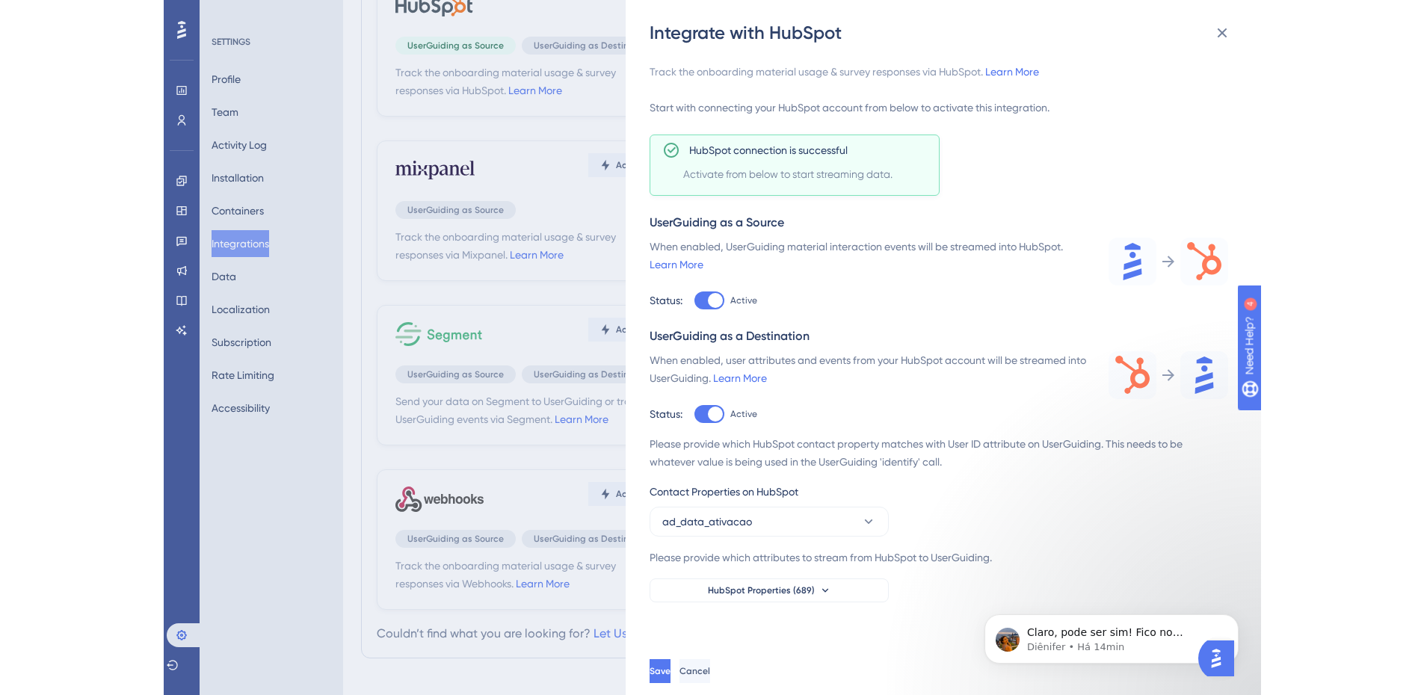
scroll to position [126, 0]
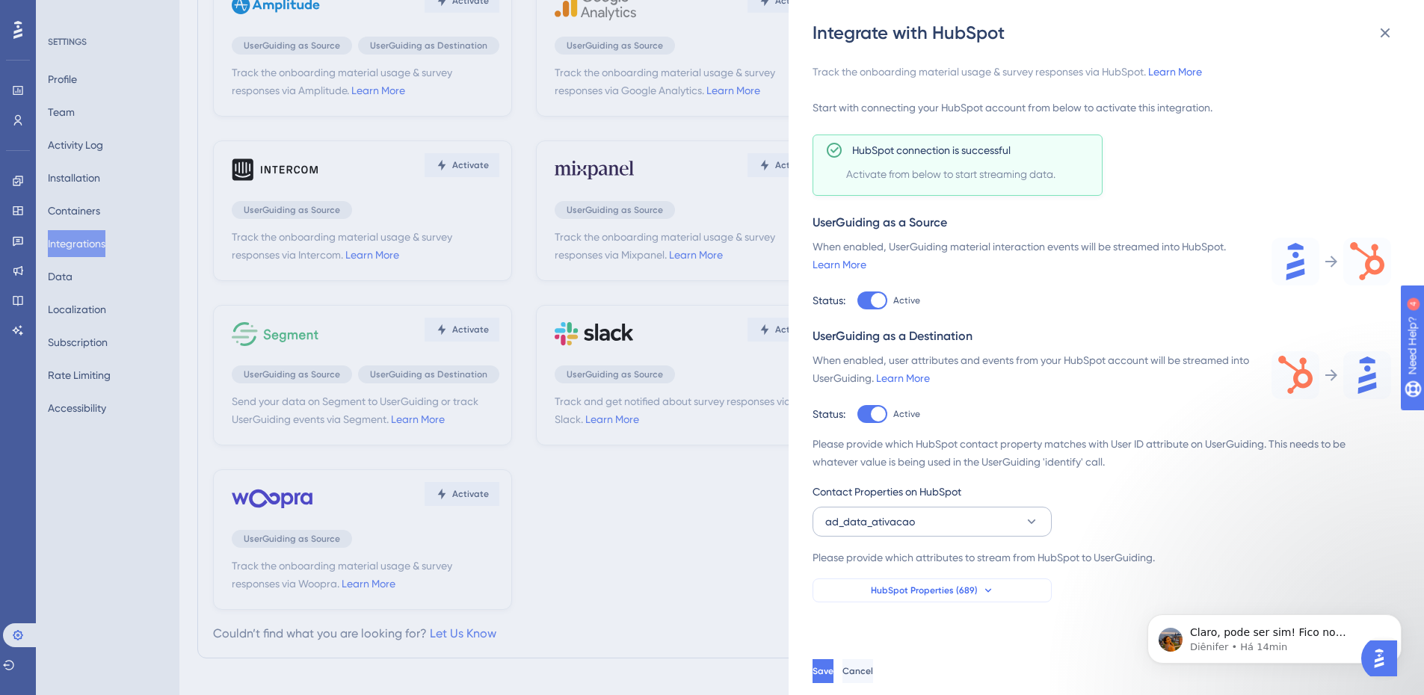
click at [890, 582] on button "HubSpot Properties (689)" at bounding box center [932, 591] width 239 height 24
click at [906, 517] on span "ad_data_ativacao" at bounding box center [870, 522] width 90 height 18
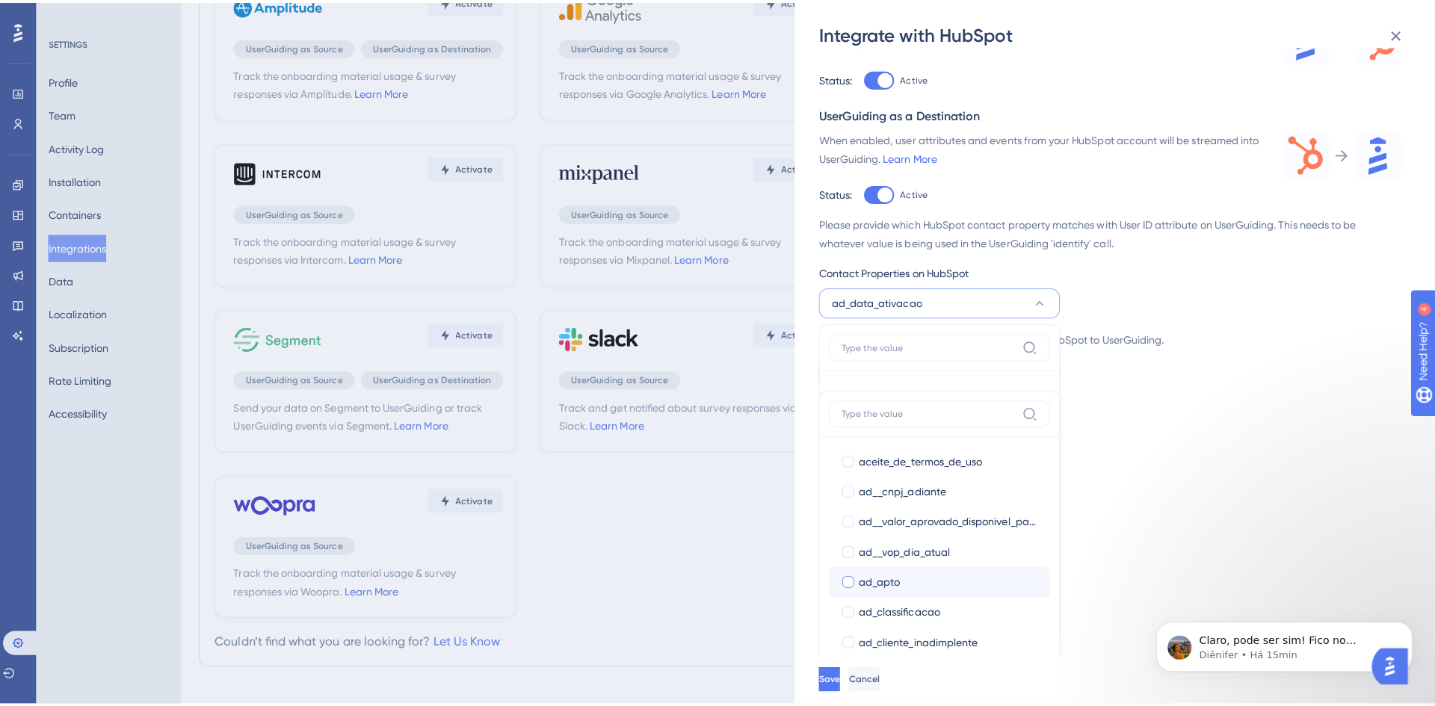
scroll to position [224, 0]
click at [873, 677] on span "Cancel" at bounding box center [857, 671] width 31 height 12
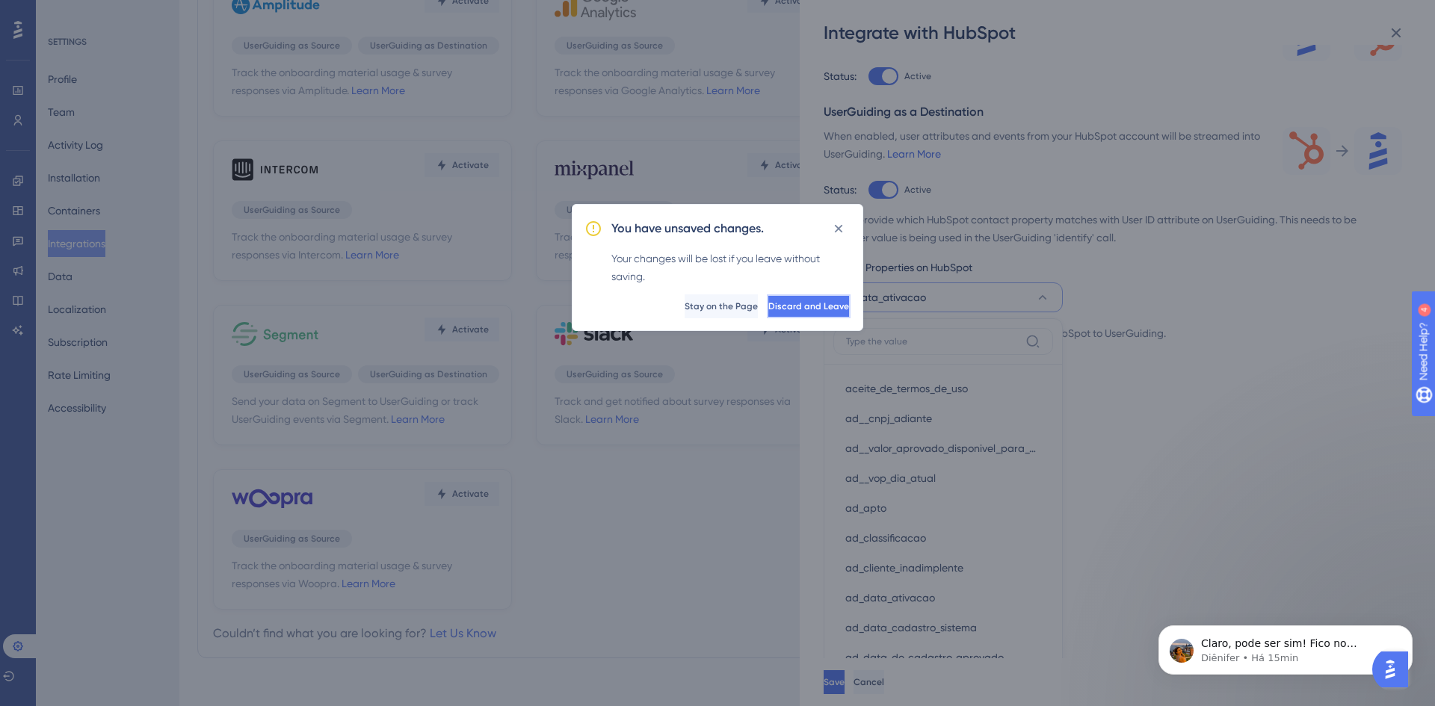
click at [795, 301] on span "Discard and Leave" at bounding box center [808, 307] width 81 height 12
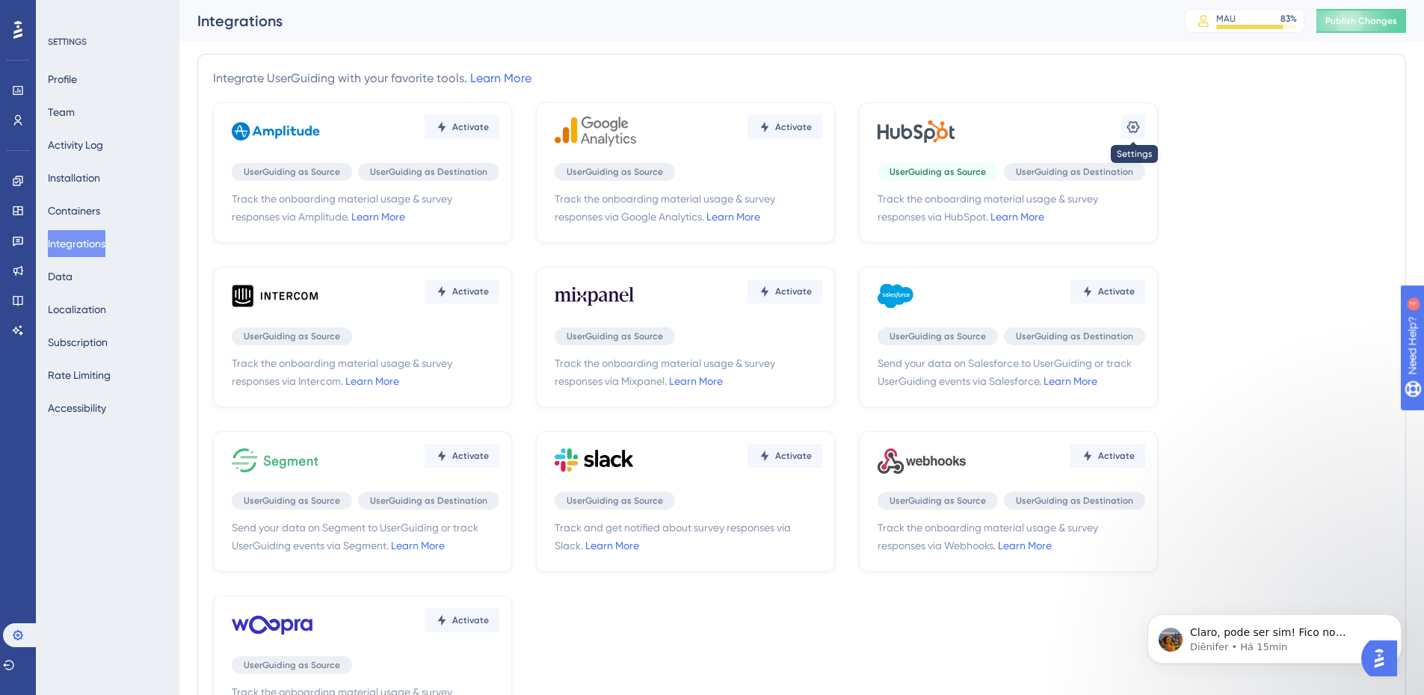
click at [1131, 132] on icon at bounding box center [1133, 127] width 13 height 12
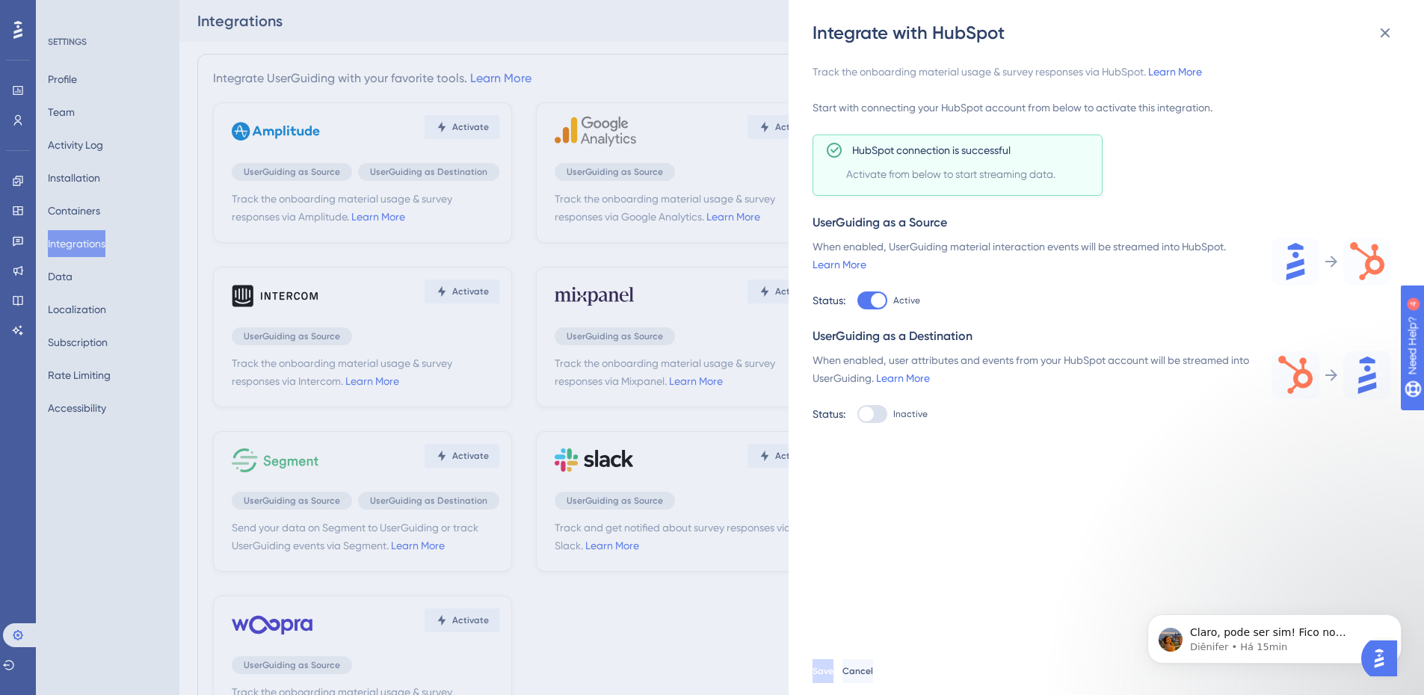
click at [869, 400] on div "When enabled, user attributes and events from your HubSpot account will be stre…" at bounding box center [1033, 387] width 441 height 72
click at [870, 407] on div at bounding box center [866, 414] width 15 height 15
click at [857, 301] on input "Inactive" at bounding box center [857, 301] width 1 height 1
checkbox input "true"
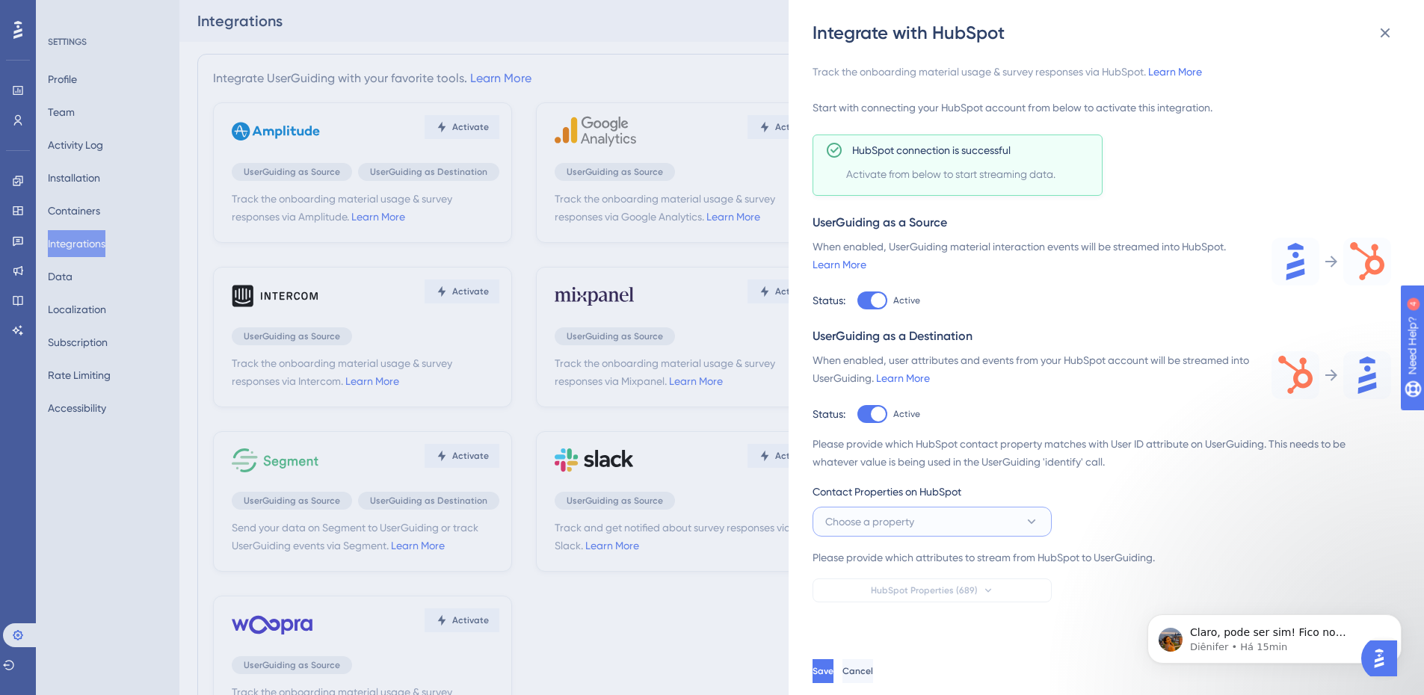
click at [956, 524] on button "Choose a property" at bounding box center [932, 522] width 239 height 30
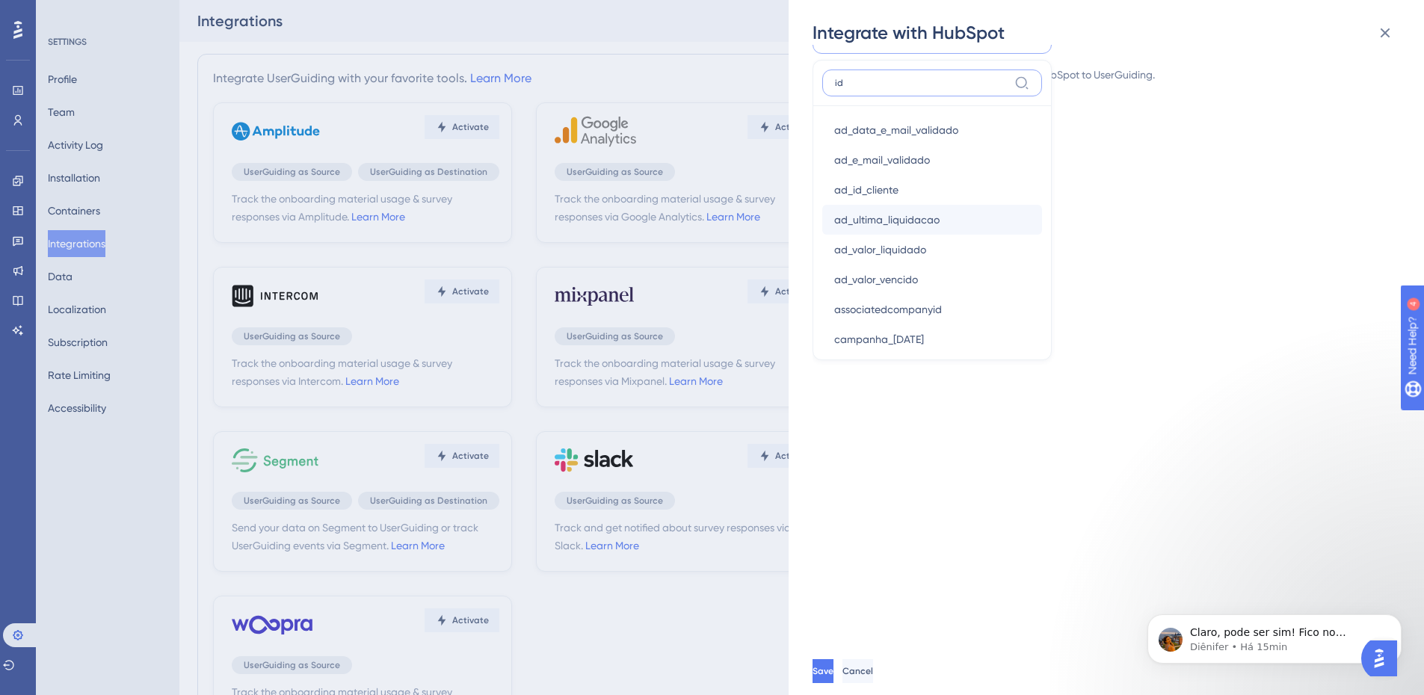
scroll to position [488, 0]
type input "id"
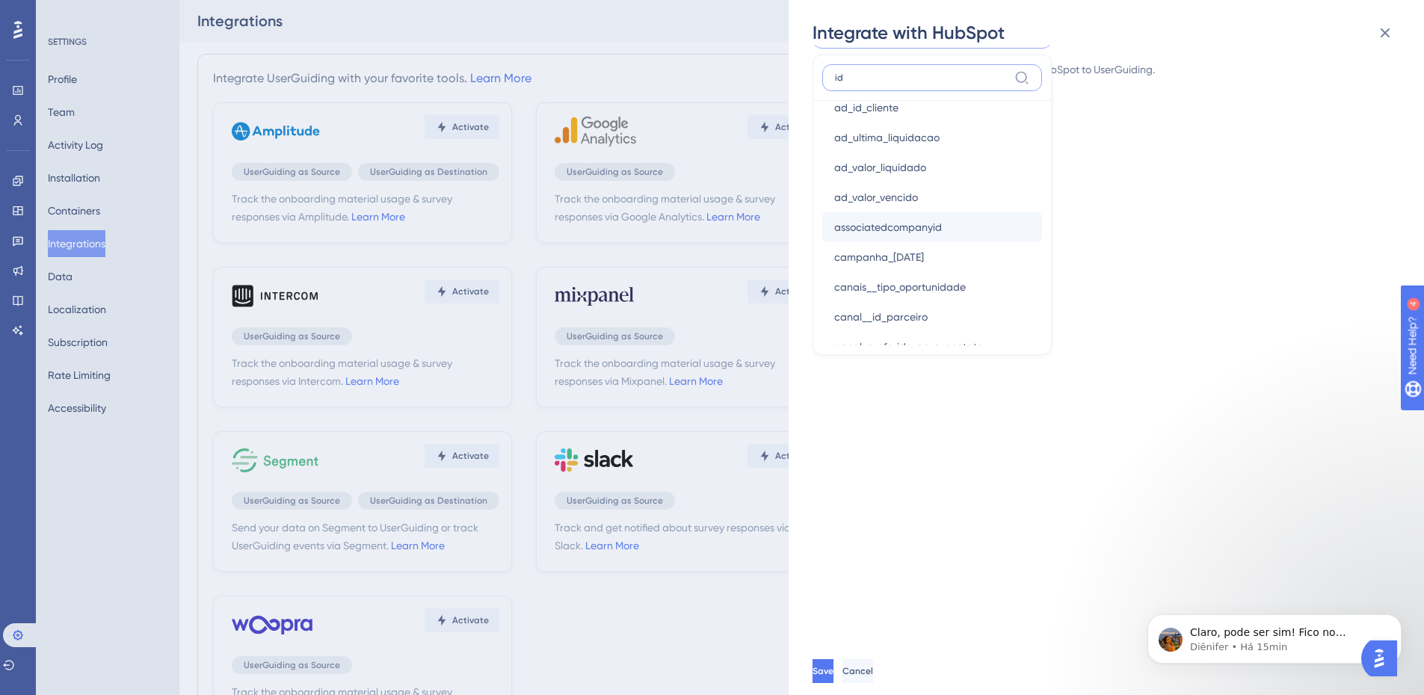
scroll to position [150, 0]
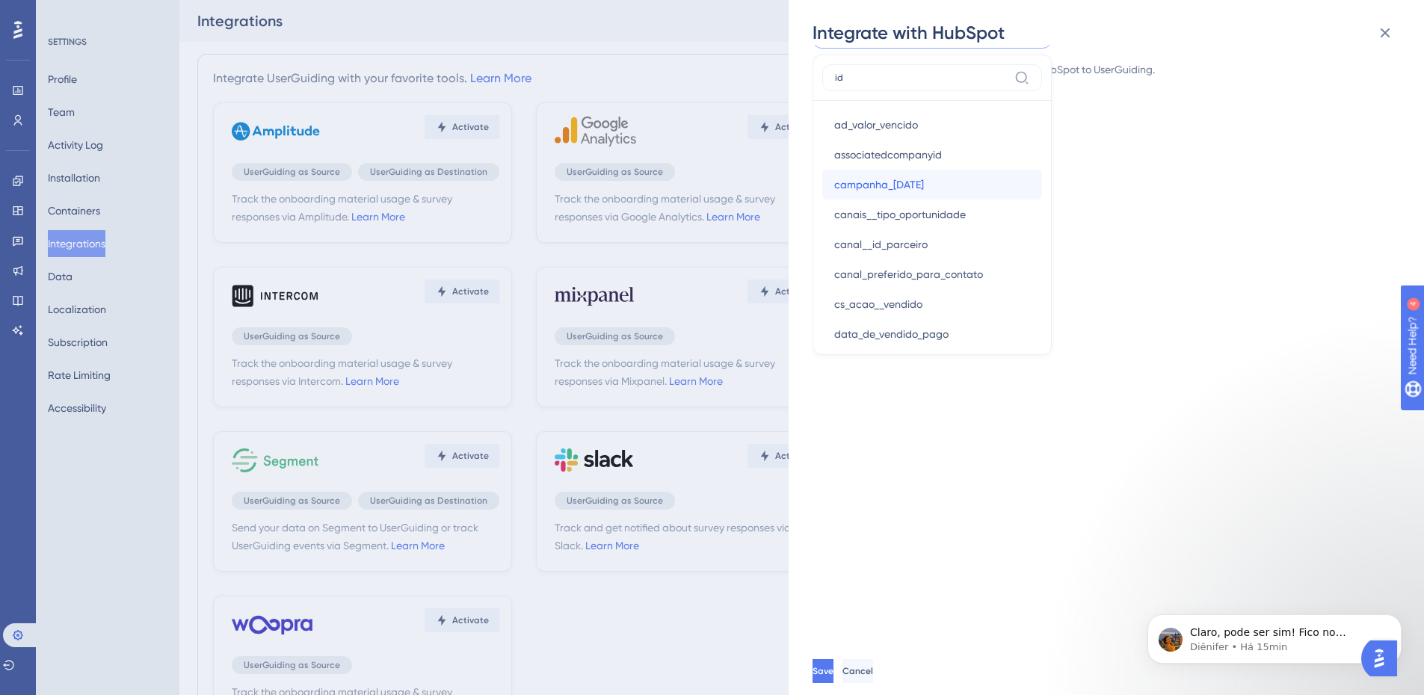
drag, startPoint x: 869, startPoint y: 176, endPoint x: 939, endPoint y: 238, distance: 93.7
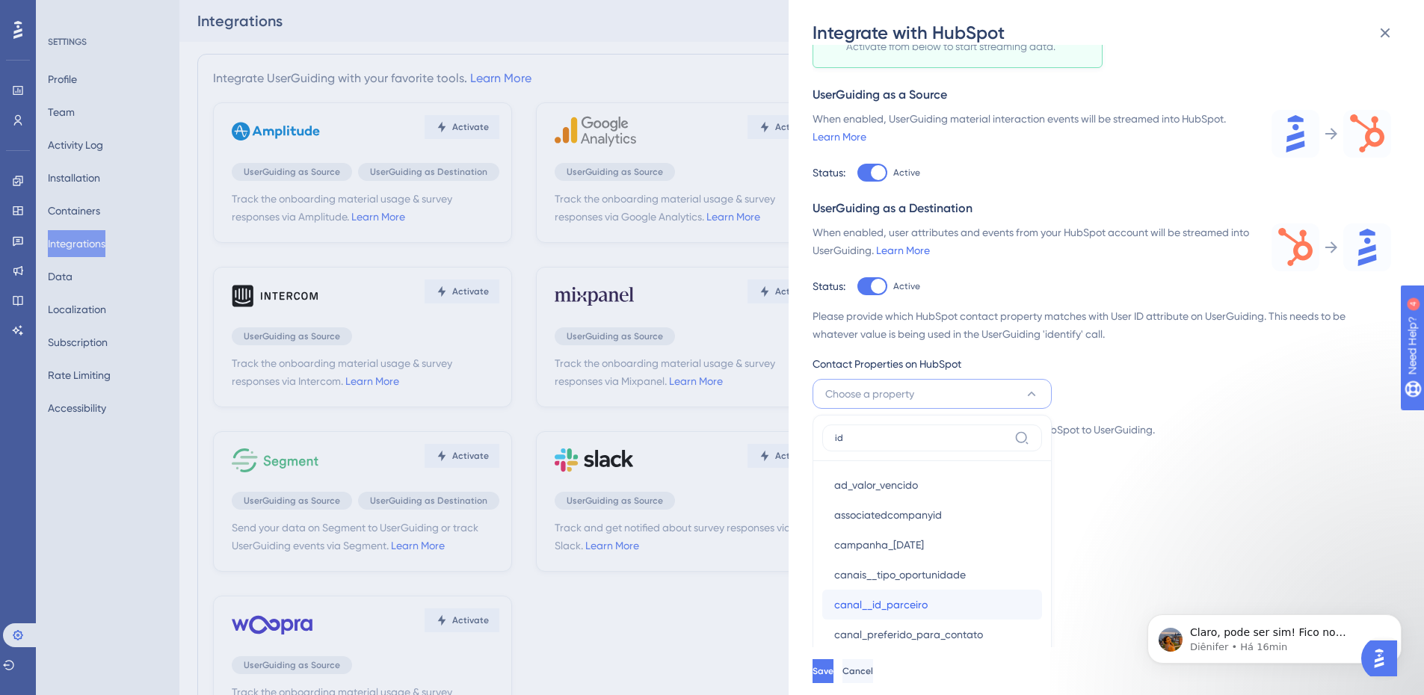
scroll to position [114, 0]
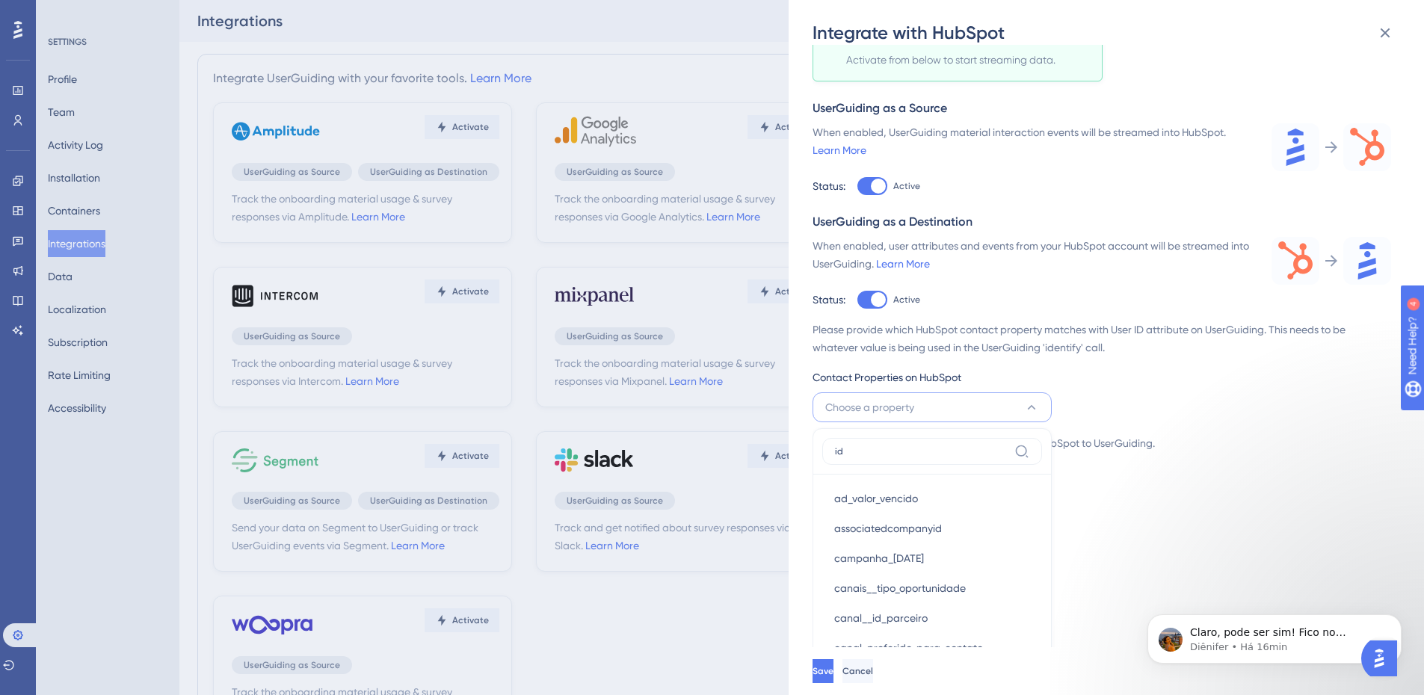
click at [1007, 364] on div "Please provide which HubSpot contact property matches with User ID attribute on…" at bounding box center [1102, 404] width 579 height 167
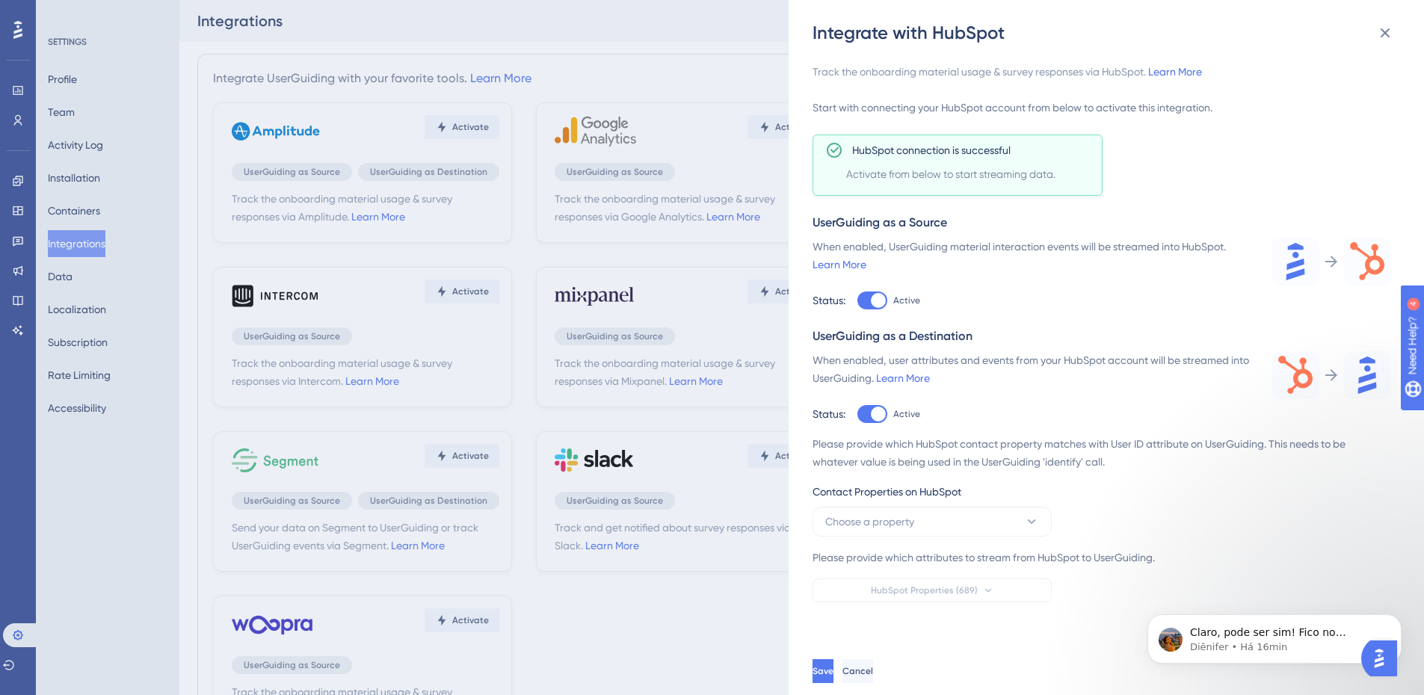
click at [926, 490] on span "Contact Properties on HubSpot" at bounding box center [887, 492] width 149 height 18
drag, startPoint x: 926, startPoint y: 490, endPoint x: 922, endPoint y: 532, distance: 42.0
click at [926, 491] on span "Contact Properties on HubSpot" at bounding box center [887, 492] width 149 height 18
click at [899, 556] on div "Please provide which attributes to stream from HubSpot to UserGuiding." at bounding box center [1102, 558] width 579 height 18
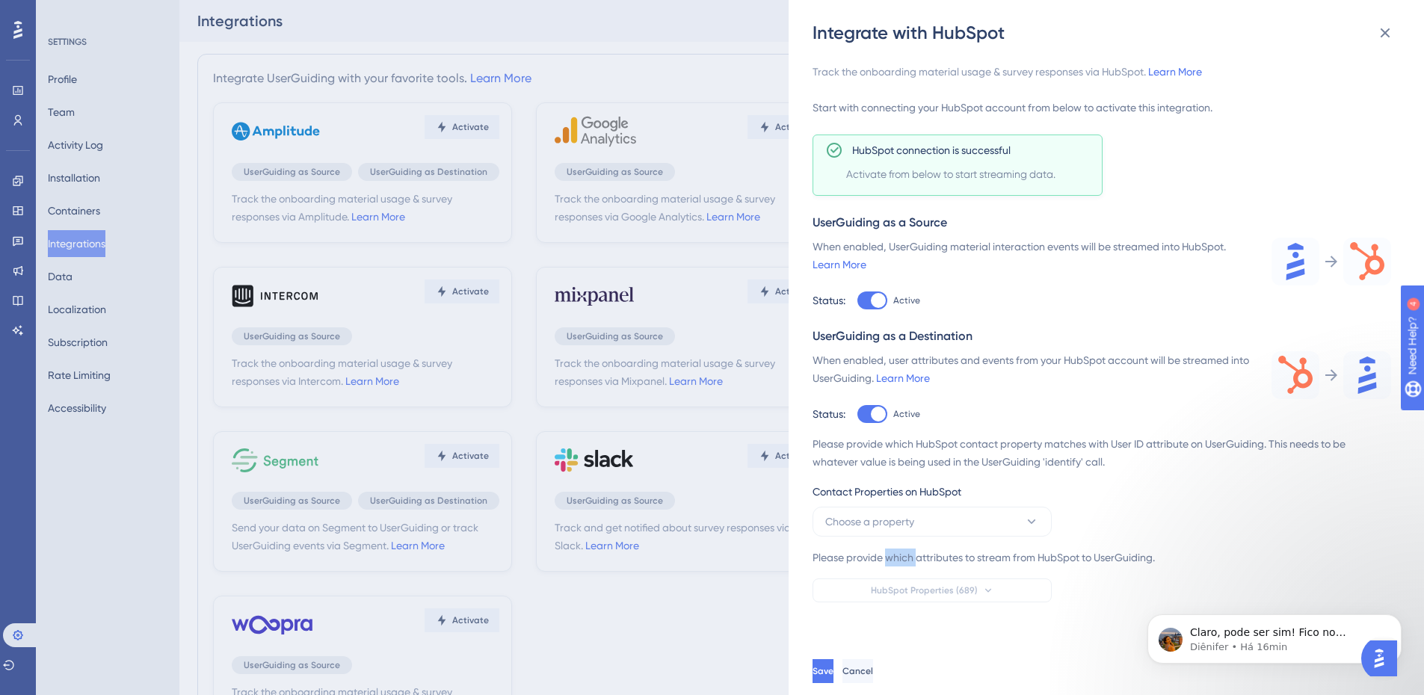
click at [899, 556] on div "Please provide which attributes to stream from HubSpot to UserGuiding." at bounding box center [1102, 558] width 579 height 18
click at [1381, 653] on img "Open AI Assistant Launcher" at bounding box center [1379, 658] width 27 height 27
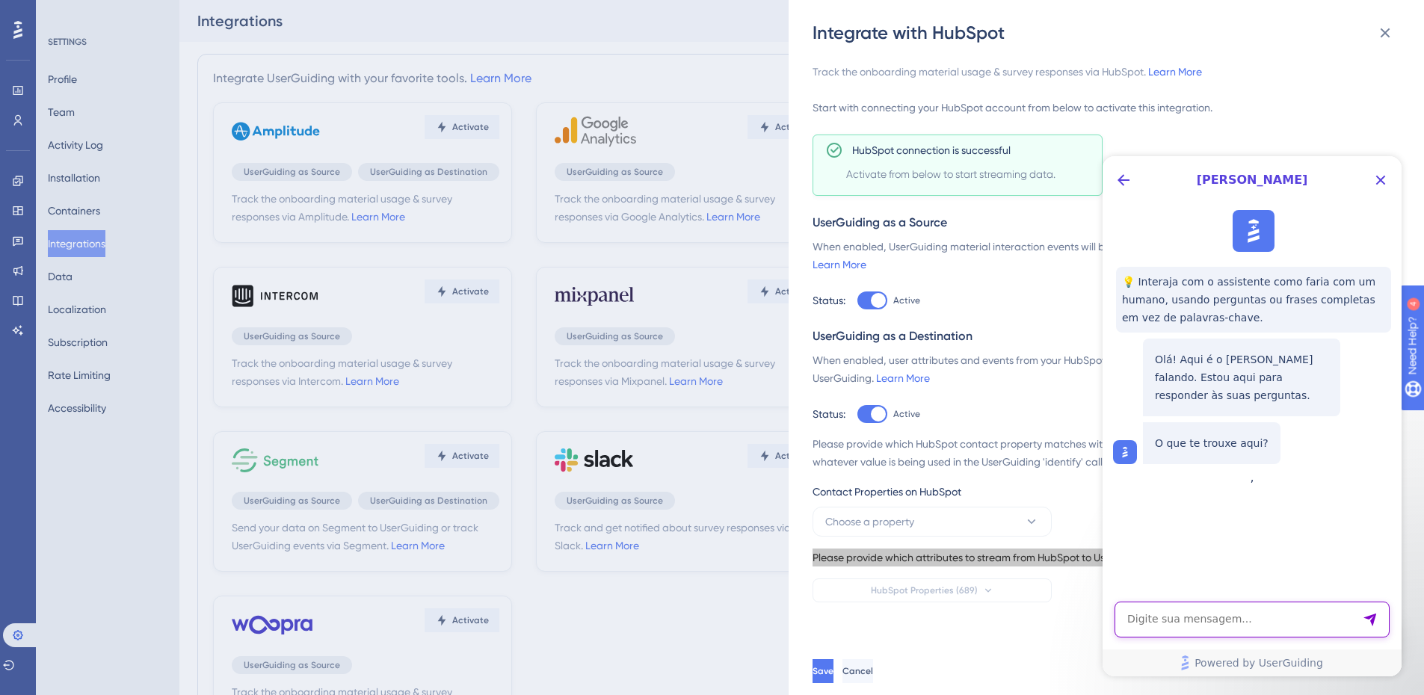
click at [1198, 612] on textarea "AI Assistant Text Input" at bounding box center [1252, 620] width 275 height 36
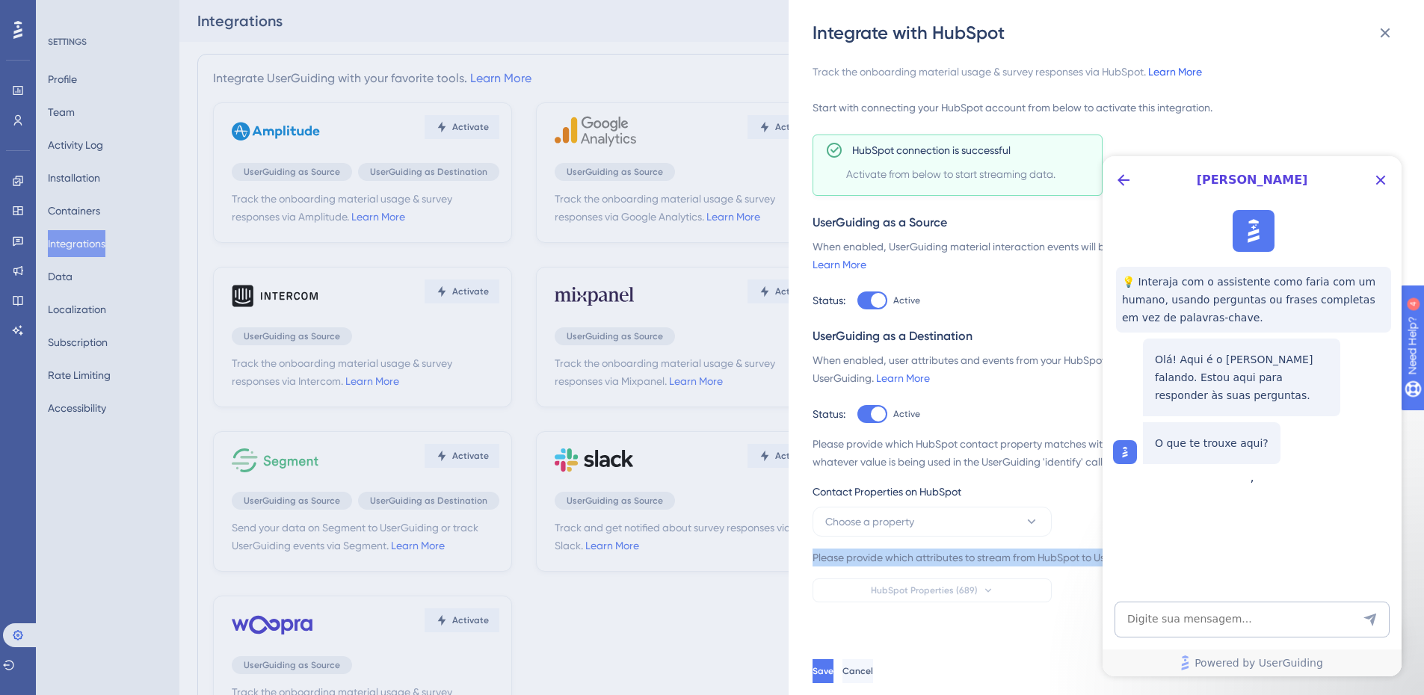
click at [1191, 73] on link "Learn More" at bounding box center [1175, 72] width 54 height 12
click at [1387, 24] on icon at bounding box center [1385, 33] width 18 height 18
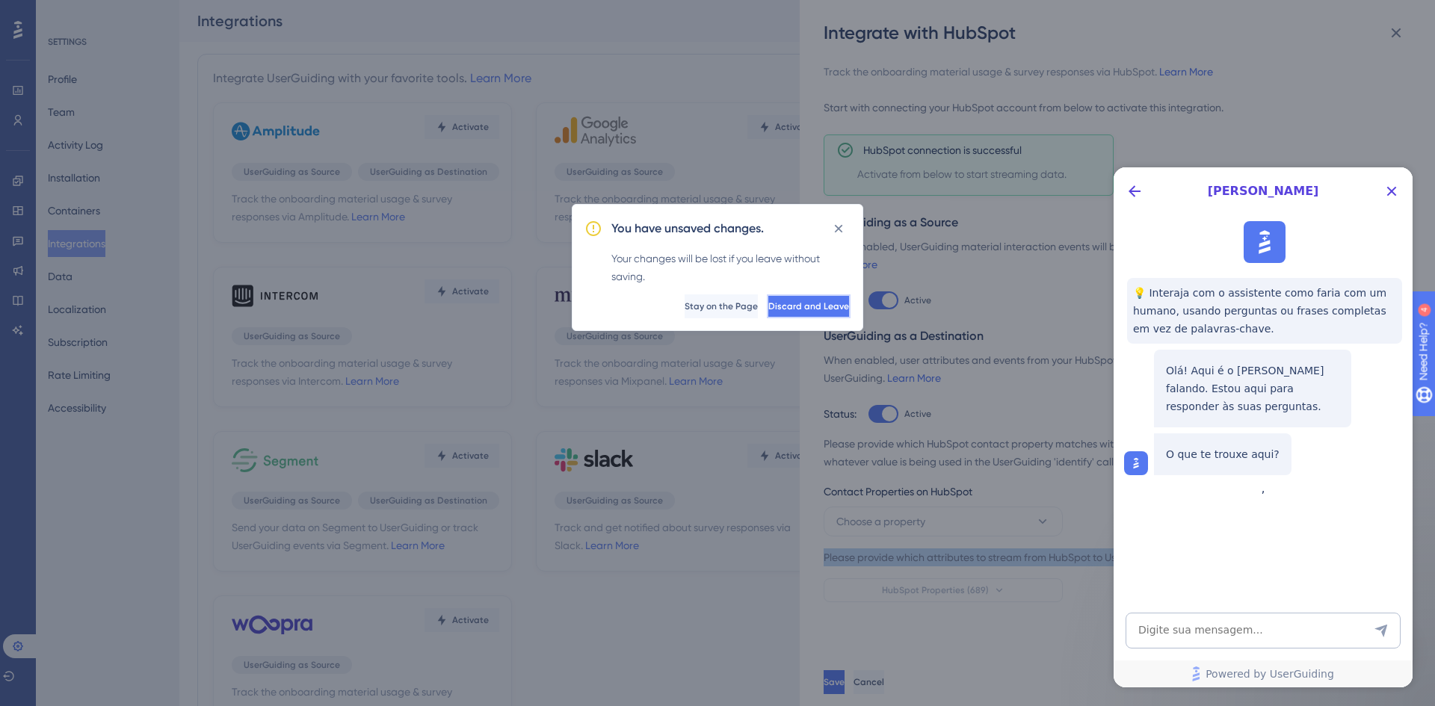
click at [778, 310] on span "Discard and Leave" at bounding box center [808, 307] width 81 height 12
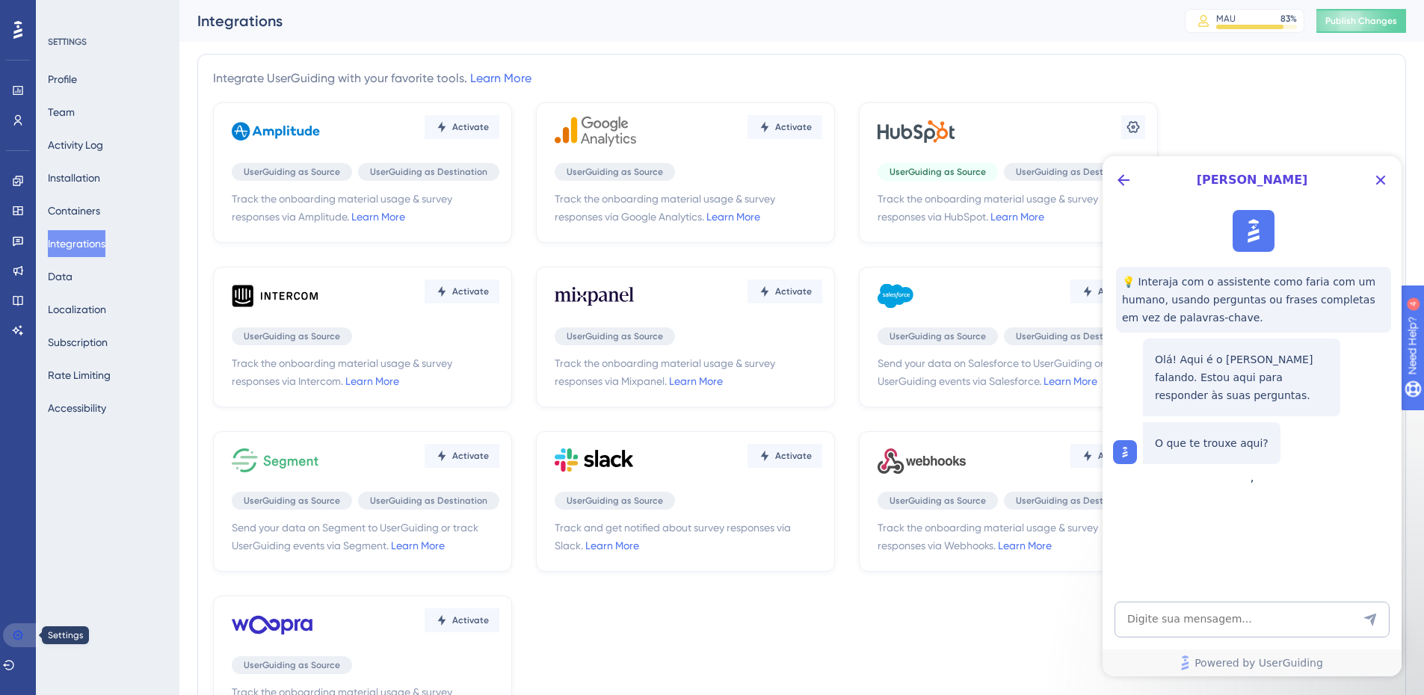
click at [15, 637] on icon at bounding box center [18, 635] width 10 height 10
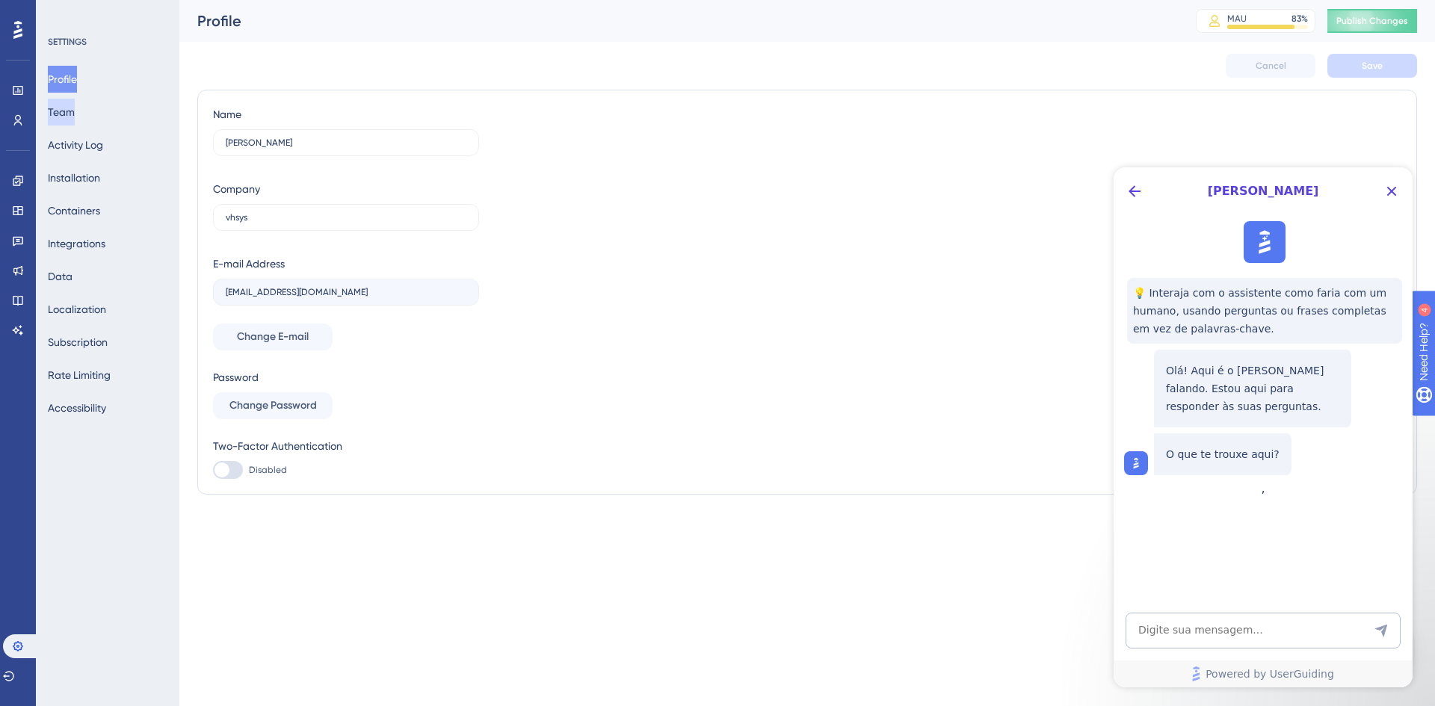
click at [75, 106] on button "Team" at bounding box center [61, 112] width 27 height 27
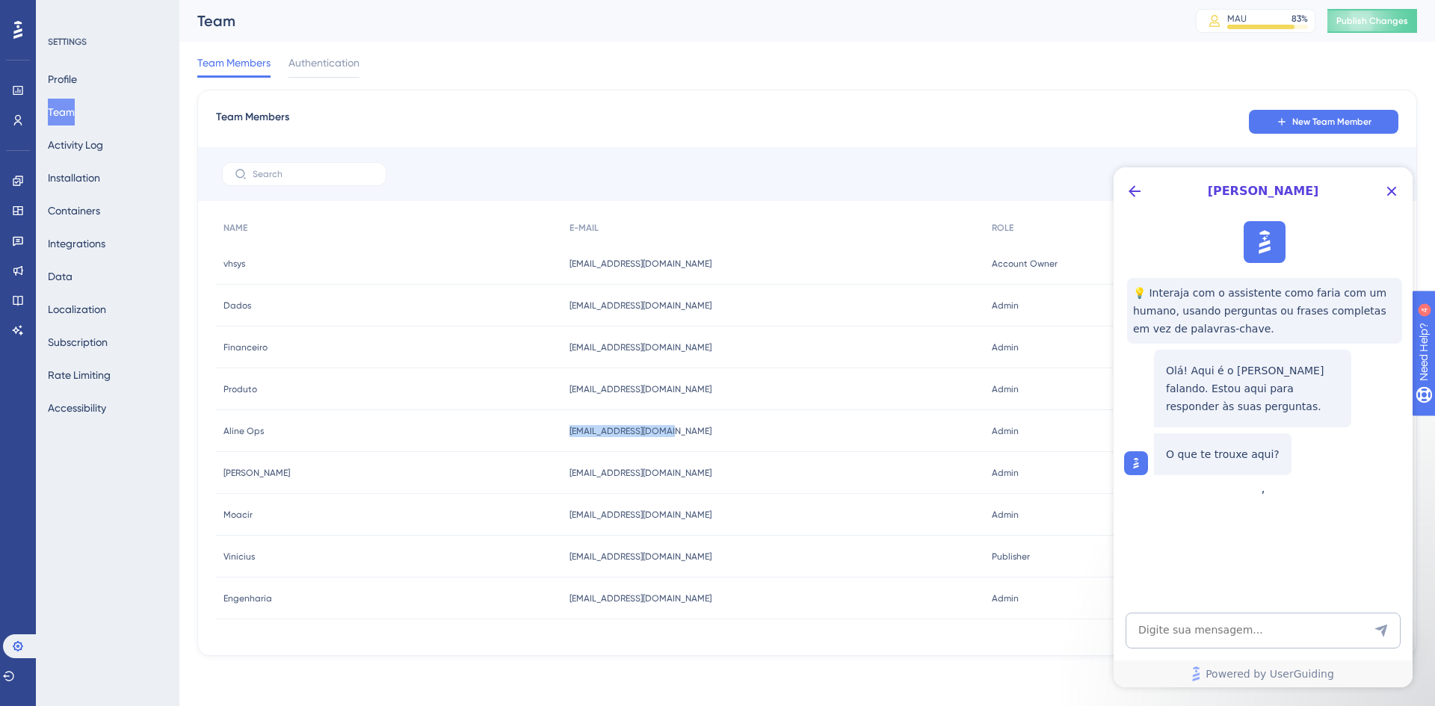
drag, startPoint x: 648, startPoint y: 431, endPoint x: 557, endPoint y: 433, distance: 91.2
click at [0, 0] on div "Aline Ops Aline Ops a.stocco@vhsys.com.br a.stocco@vhsys.com.br Admin Admin Set…" at bounding box center [0, 0] width 0 height 0
copy div "Aline Ops a.stocco@vhsys.com.br"
click at [1399, 194] on icon "Close Button" at bounding box center [1392, 191] width 18 height 18
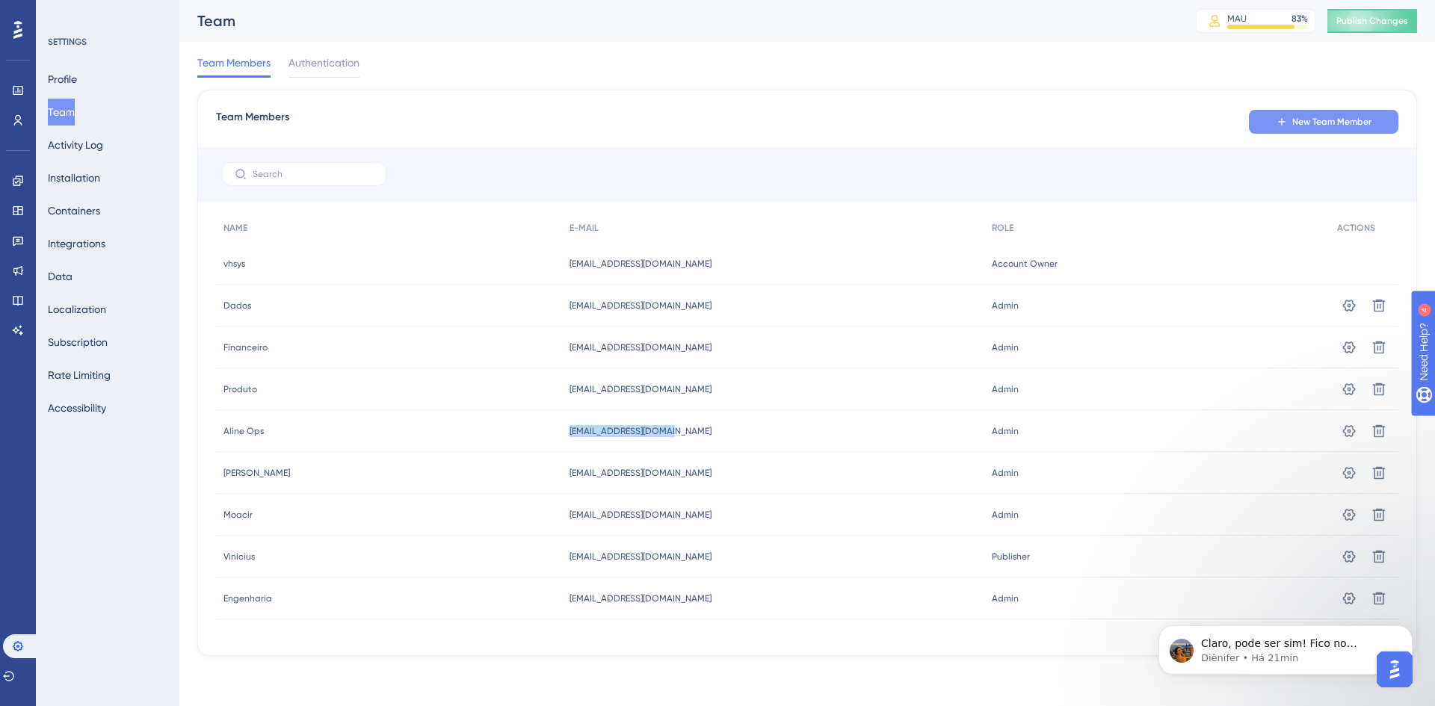
click at [1304, 132] on button "New Team Member" at bounding box center [1324, 122] width 150 height 24
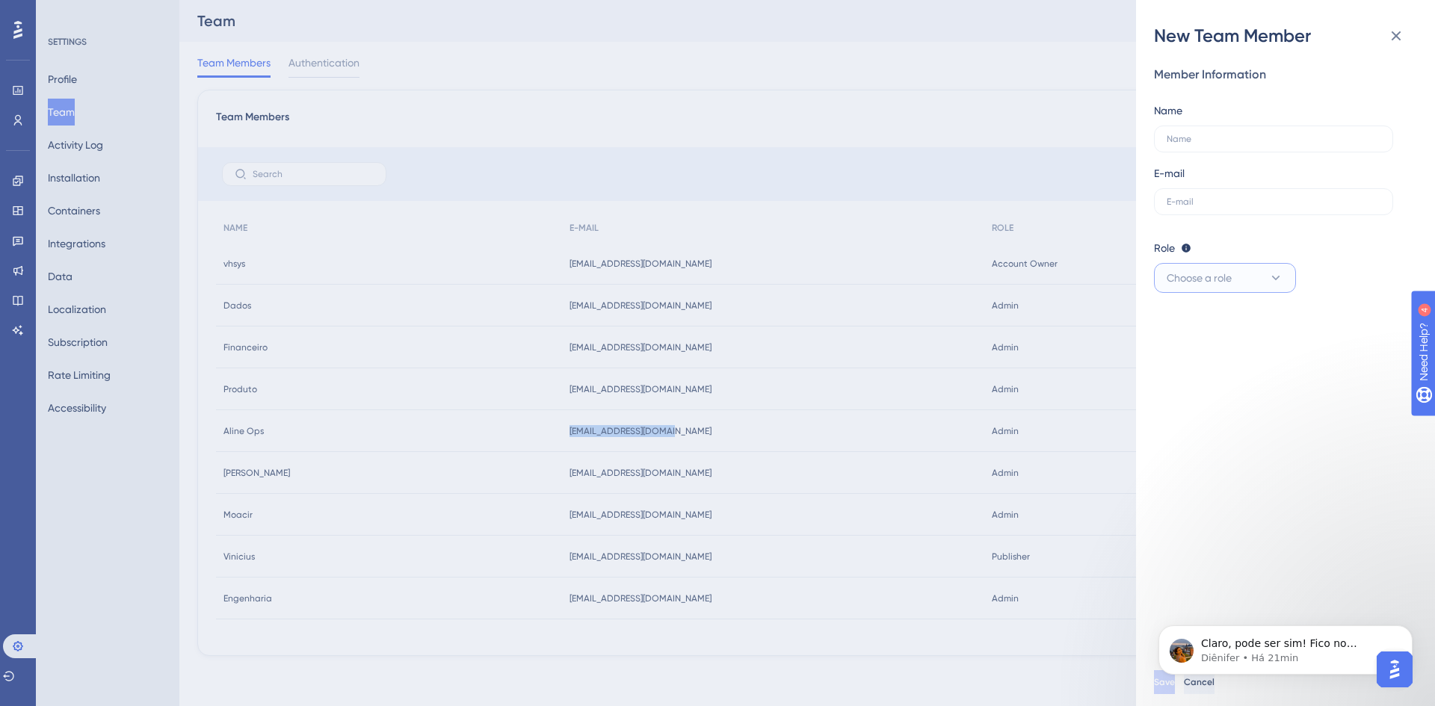
click at [1251, 280] on button "Choose a role" at bounding box center [1225, 278] width 142 height 30
click at [1278, 457] on div "Member Information Name E-mail Role Editor: Create & edit materials Publisher: …" at bounding box center [1291, 353] width 275 height 611
click at [1204, 123] on div "Name" at bounding box center [1273, 127] width 239 height 51
drag, startPoint x: 1393, startPoint y: 40, endPoint x: 1323, endPoint y: 266, distance: 236.9
click at [1322, 256] on div "New Team Member Member Information Name E-mail Role Editor: Create & edit mater…" at bounding box center [1285, 353] width 299 height 706
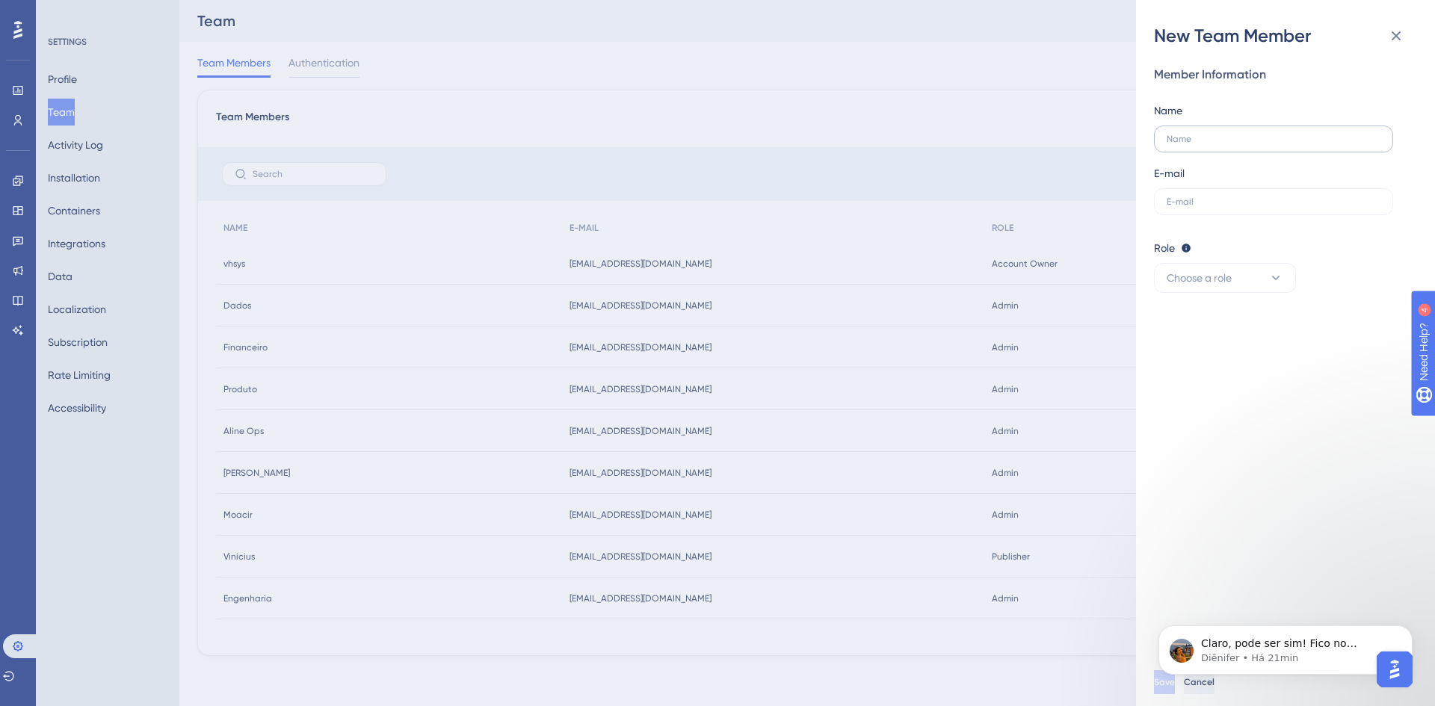
click at [1299, 150] on label at bounding box center [1273, 139] width 239 height 27
click at [1299, 144] on input "text" at bounding box center [1274, 139] width 214 height 10
click at [1293, 220] on div "Member Information Name E-mail Role Editor: Create & edit materials Publisher: …" at bounding box center [1279, 179] width 251 height 227
click at [1392, 46] on button at bounding box center [1396, 36] width 30 height 30
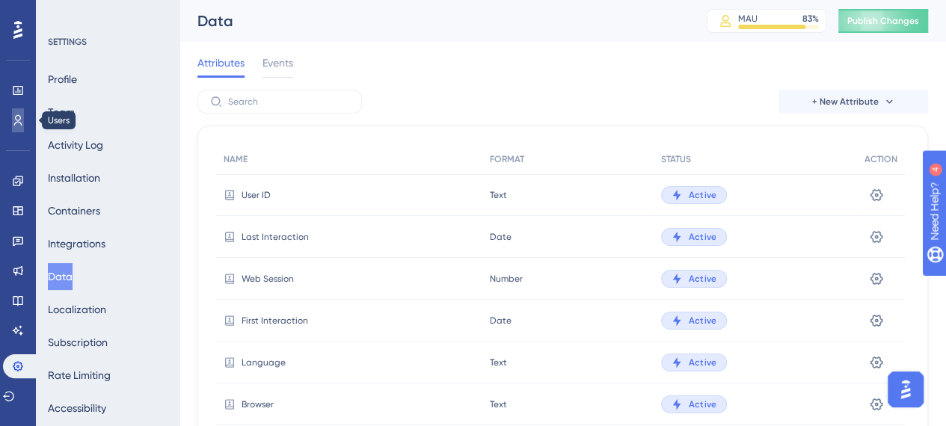
click at [15, 128] on link at bounding box center [18, 120] width 12 height 24
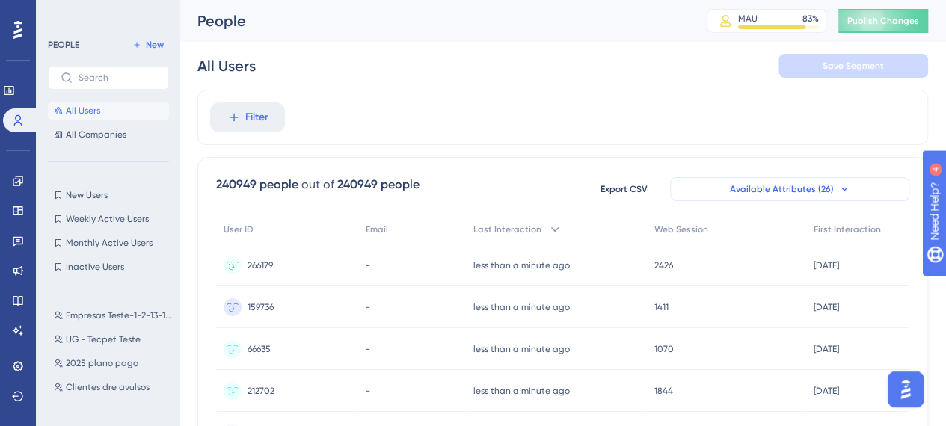
click at [808, 188] on span "Available Attributes (26)" at bounding box center [782, 189] width 104 height 12
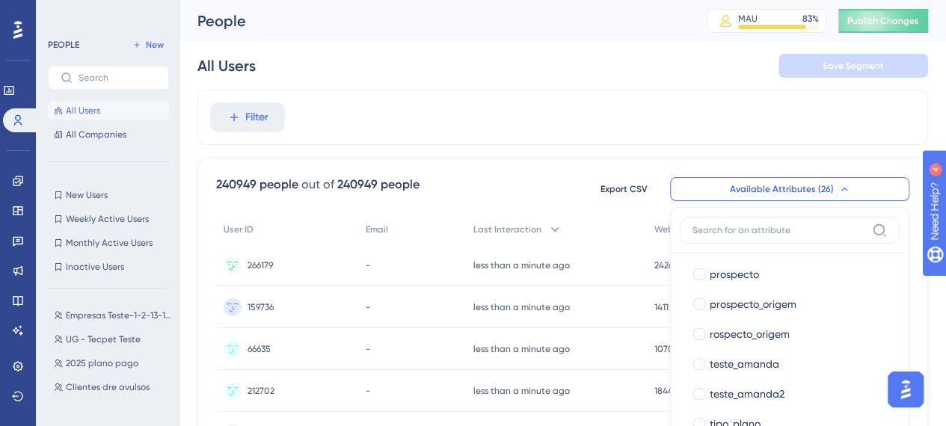
click at [339, 80] on div "All Users Save Segment" at bounding box center [562, 66] width 730 height 48
